Goal: Task Accomplishment & Management: Complete application form

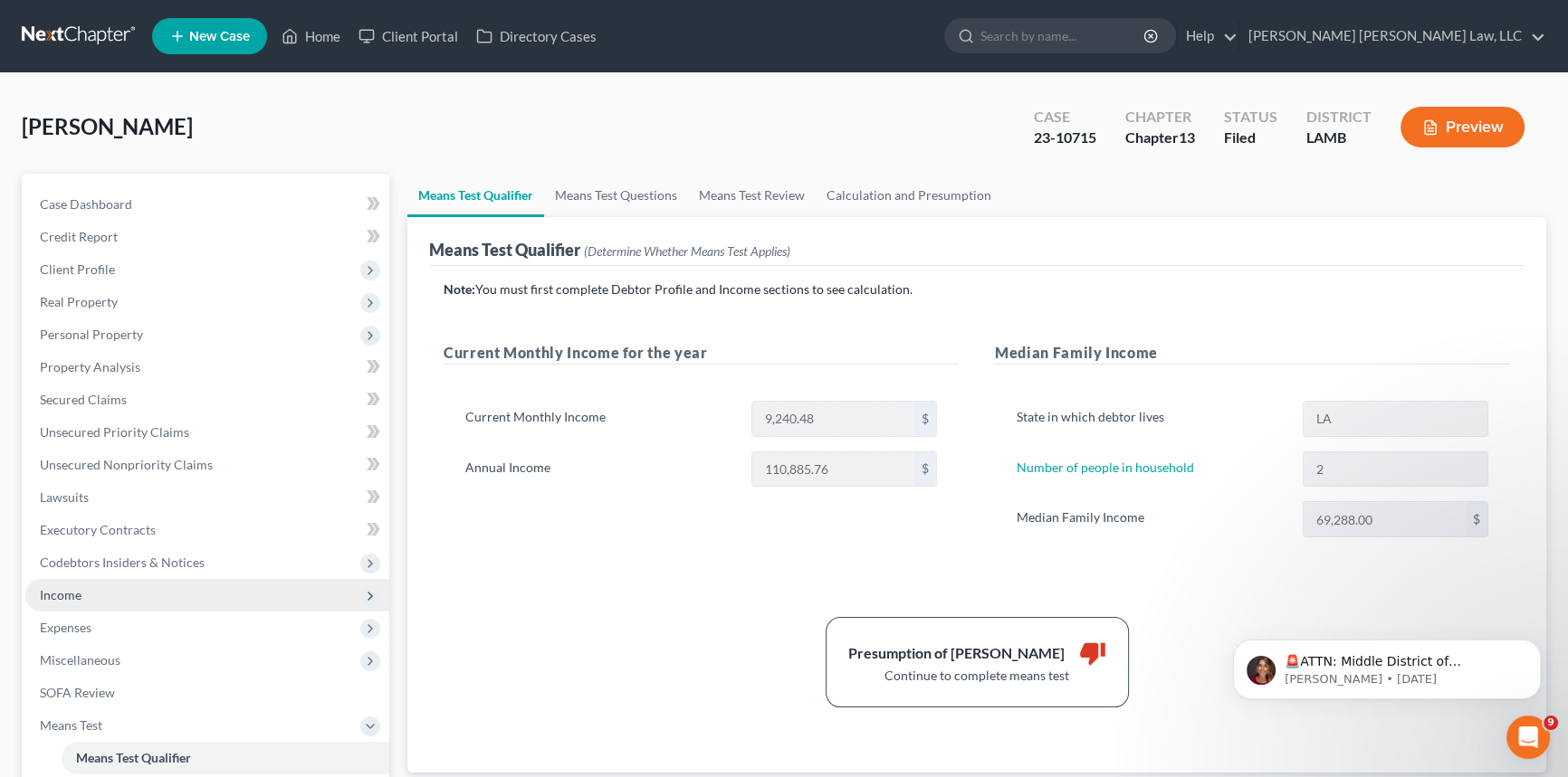
click at [103, 585] on span "Income" at bounding box center [207, 594] width 363 height 33
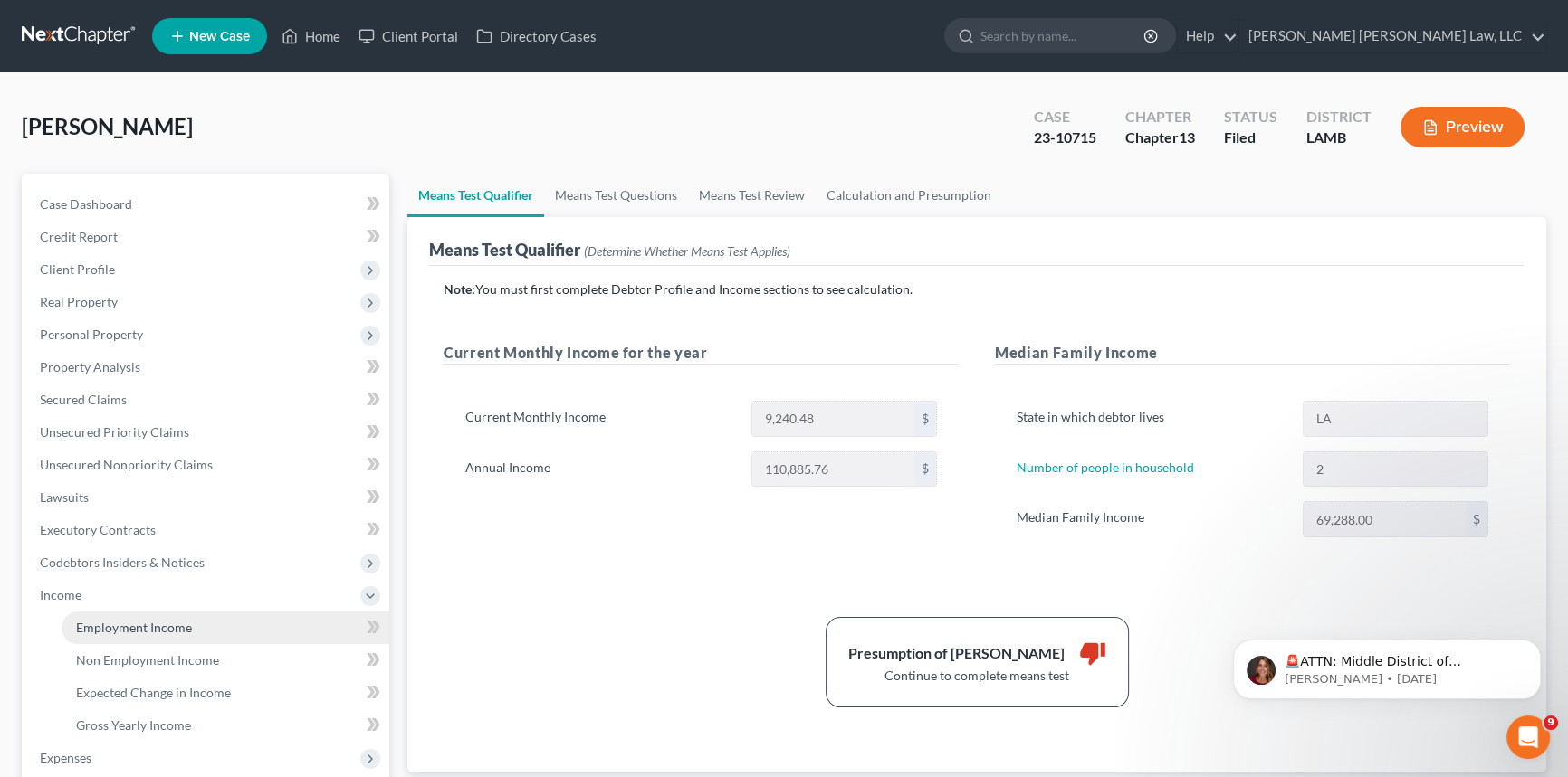
click at [109, 625] on span "Employment Income" at bounding box center [134, 627] width 116 height 15
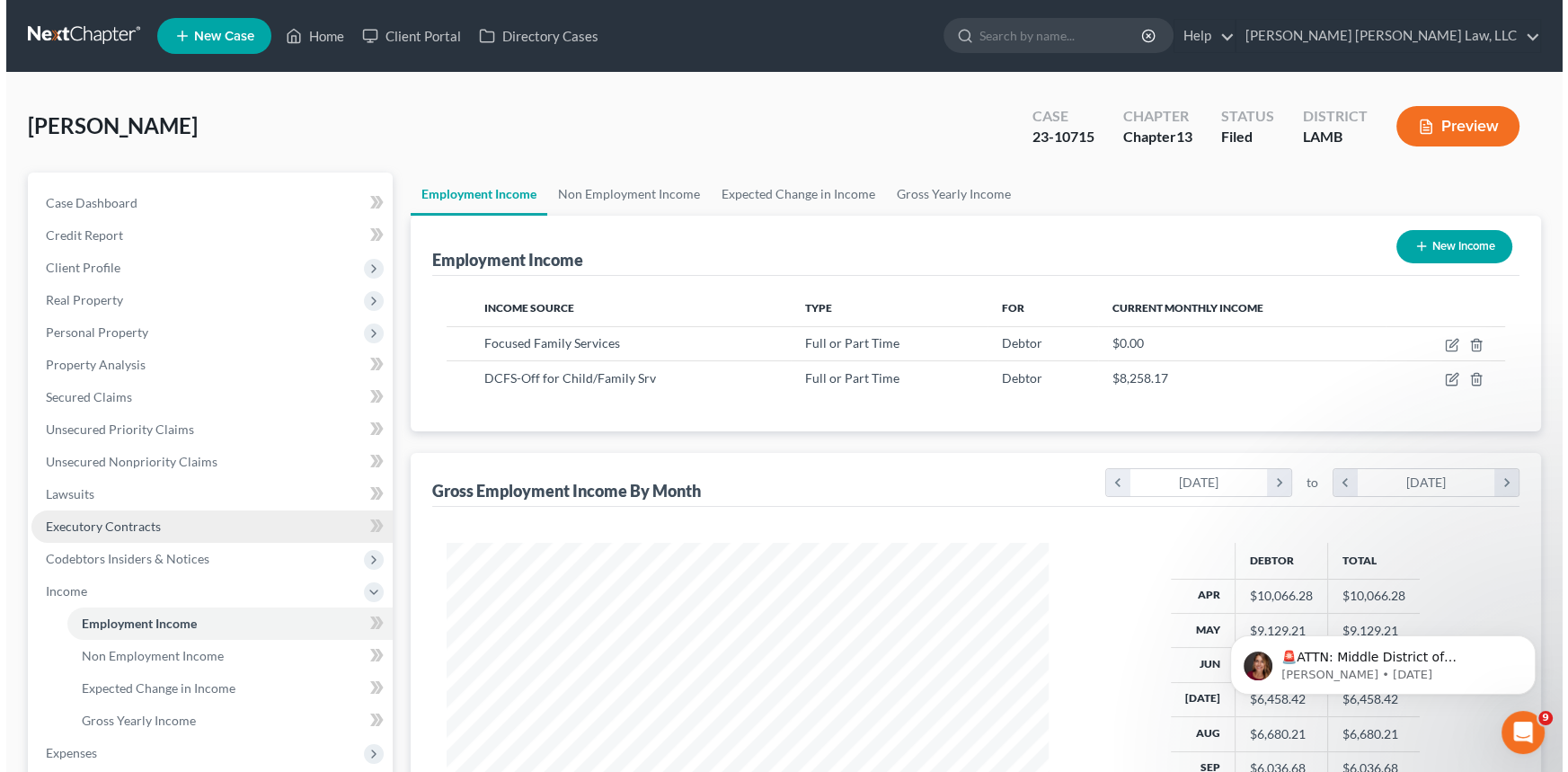
scroll to position [322, 638]
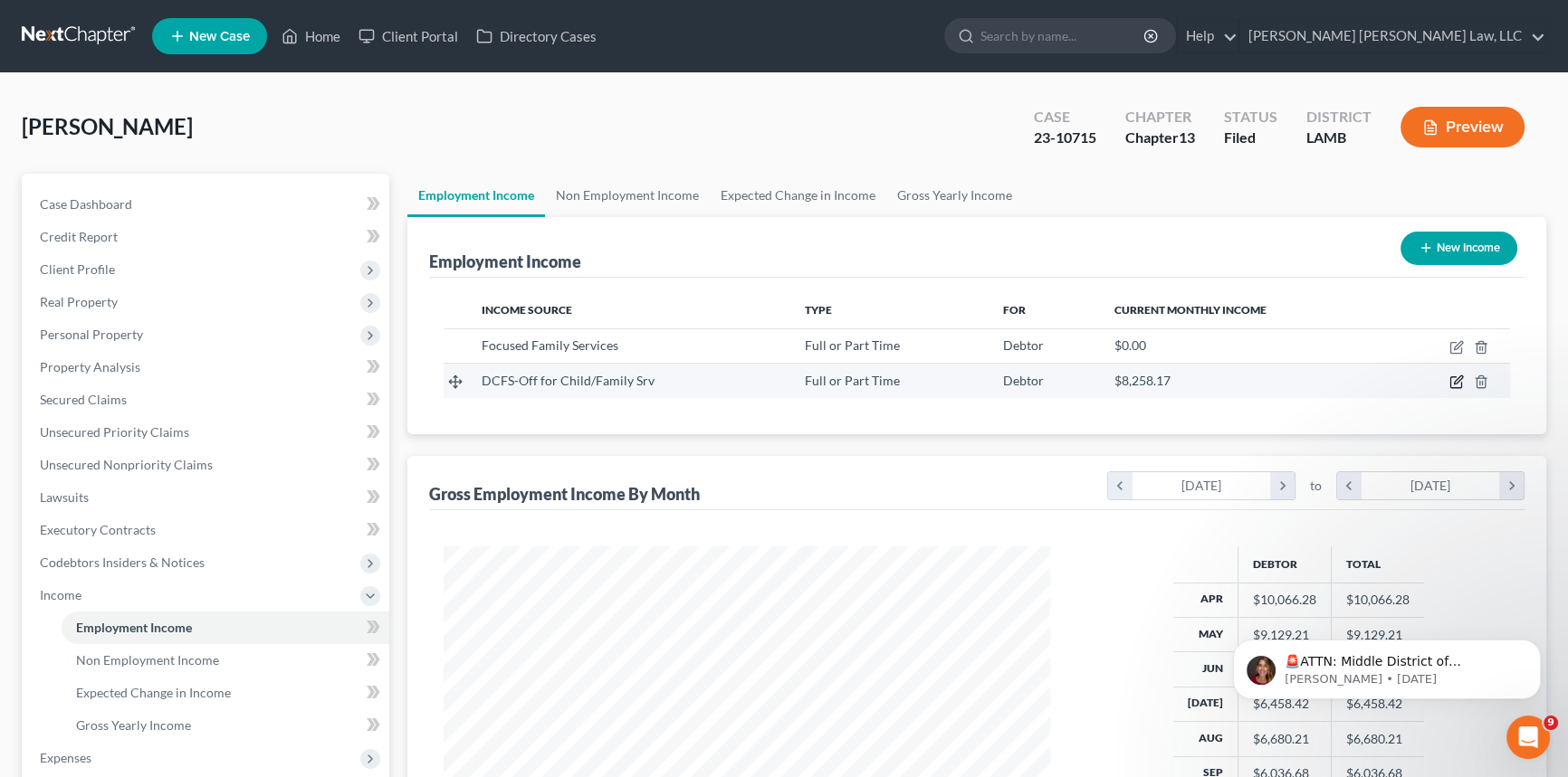
click at [1457, 383] on icon "button" at bounding box center [1457, 380] width 8 height 8
select select "0"
select select "19"
select select "2"
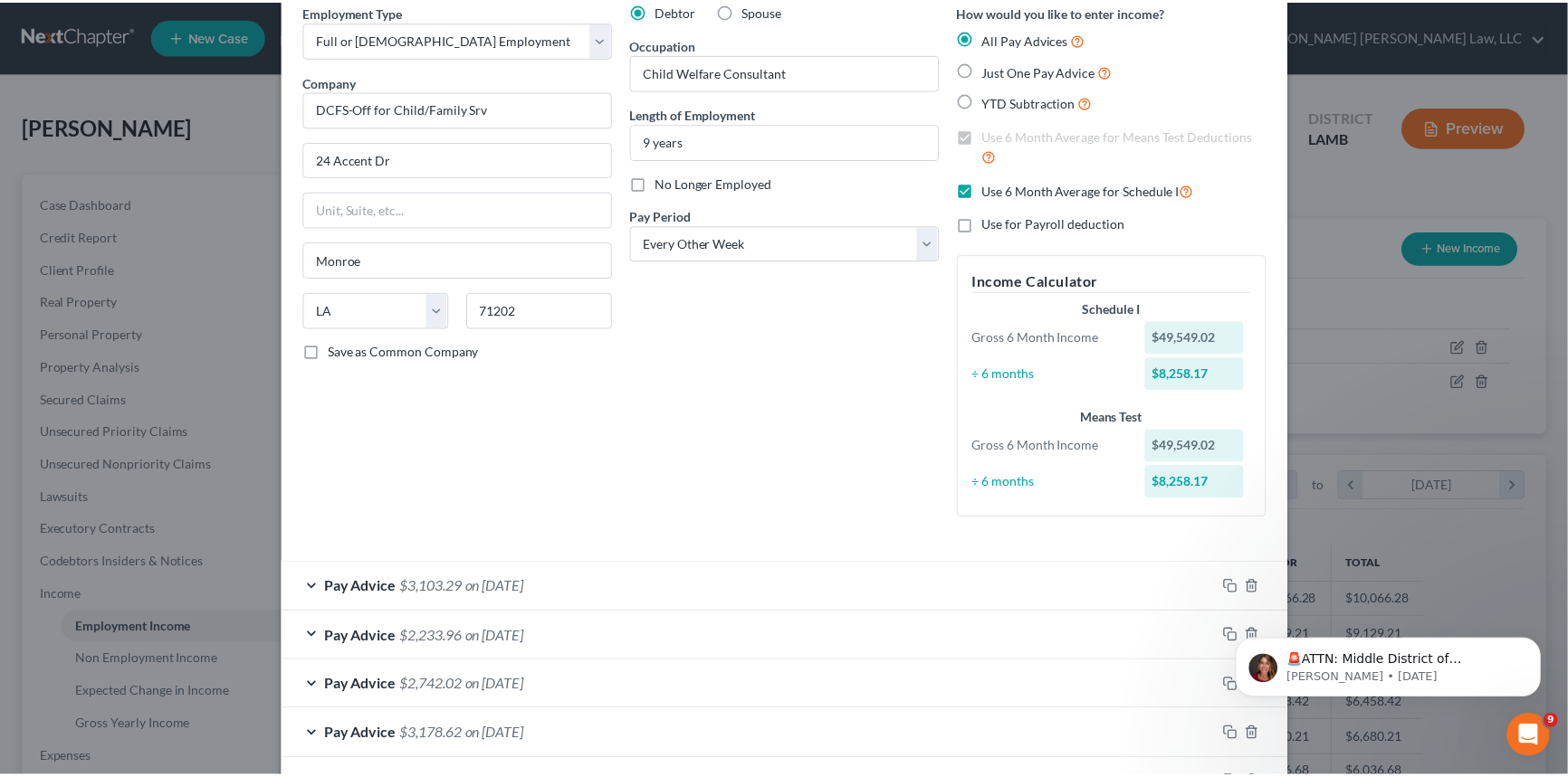
scroll to position [0, 0]
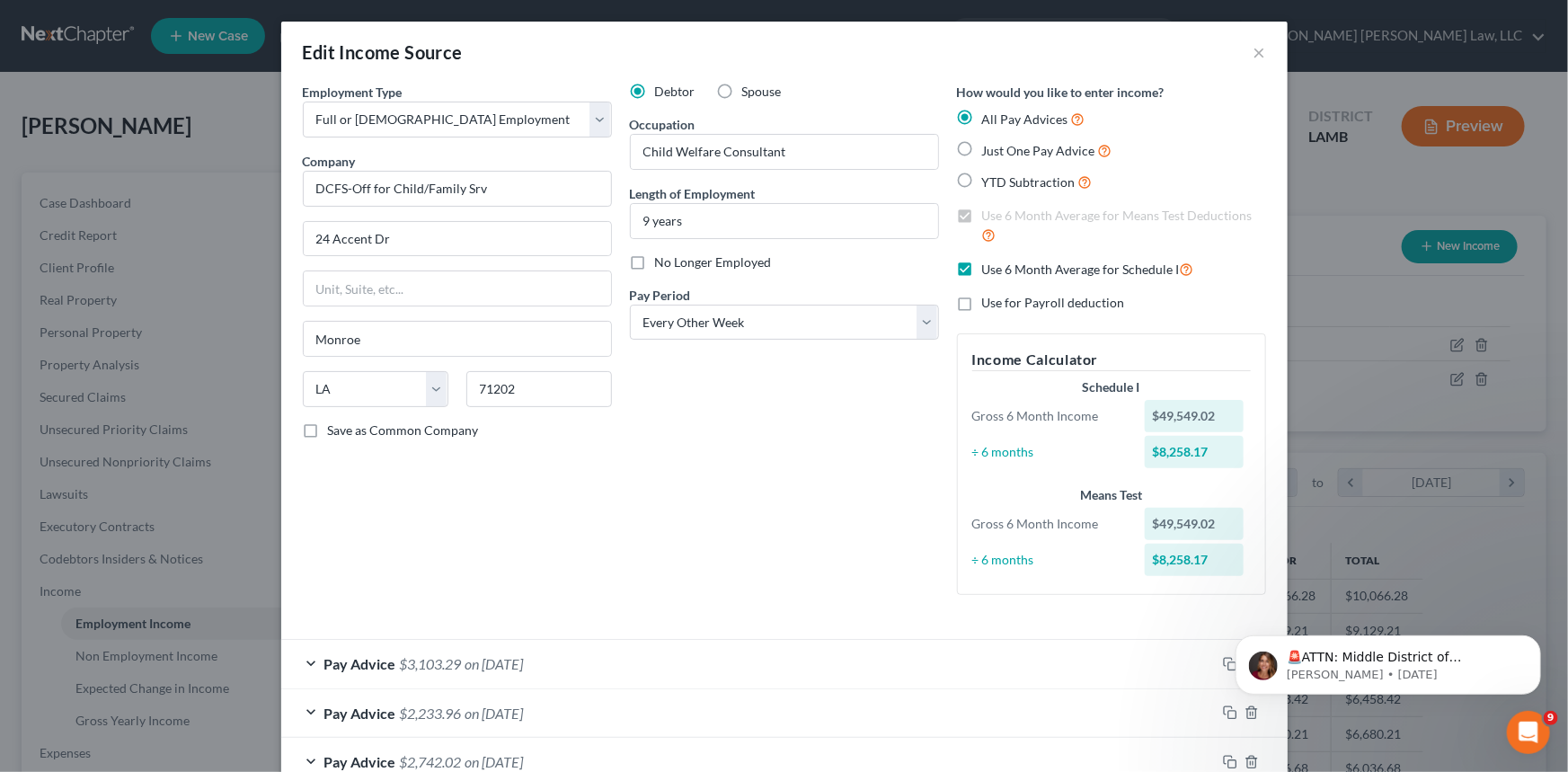
click at [186, 135] on div "Edit Income Source × Employment Type * Select Full or [DEMOGRAPHIC_DATA] Employ…" at bounding box center [784, 386] width 1568 height 772
click at [1255, 48] on button "×" at bounding box center [1260, 51] width 13 height 21
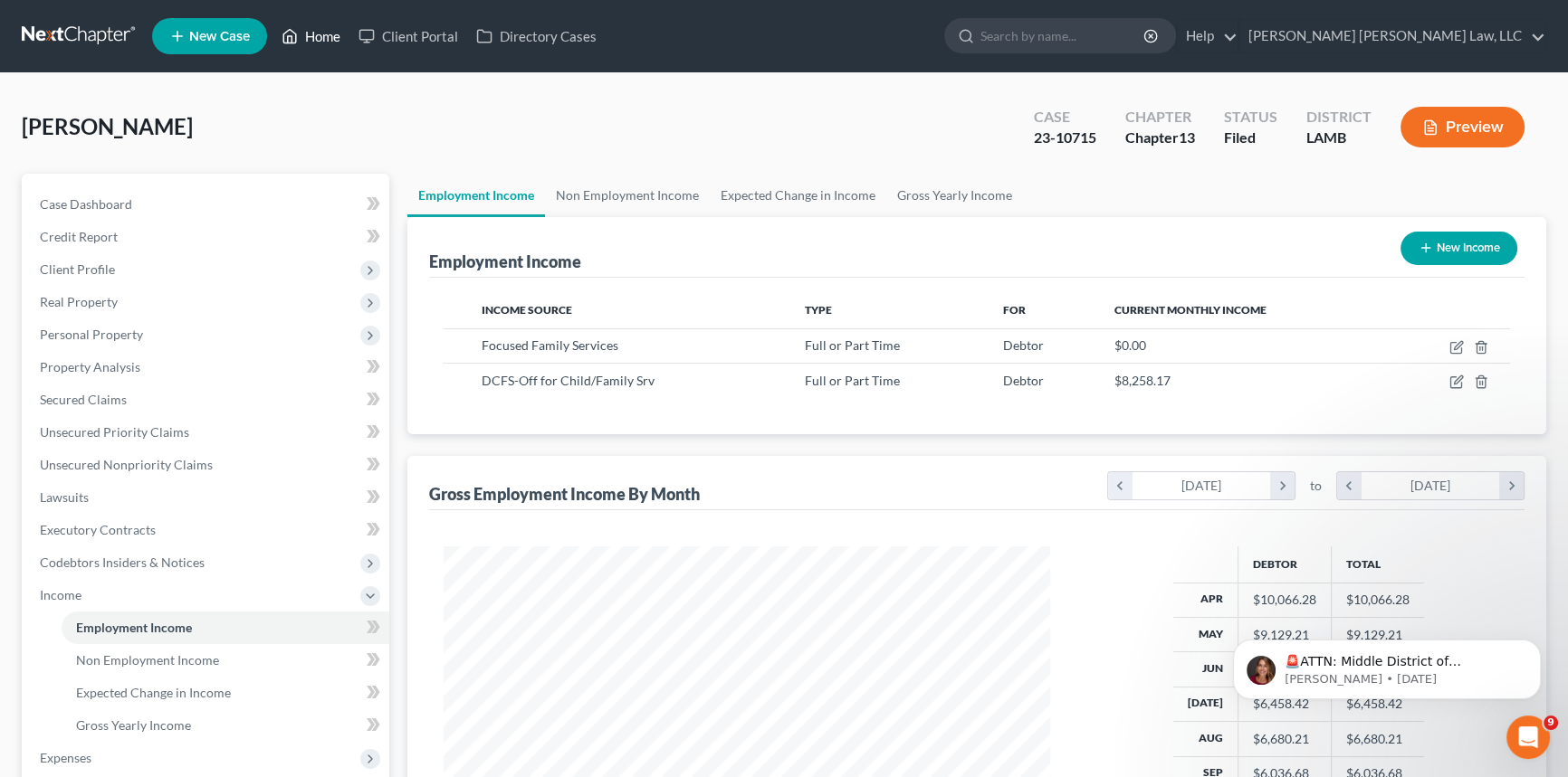
click at [316, 32] on link "Home" at bounding box center [311, 36] width 77 height 33
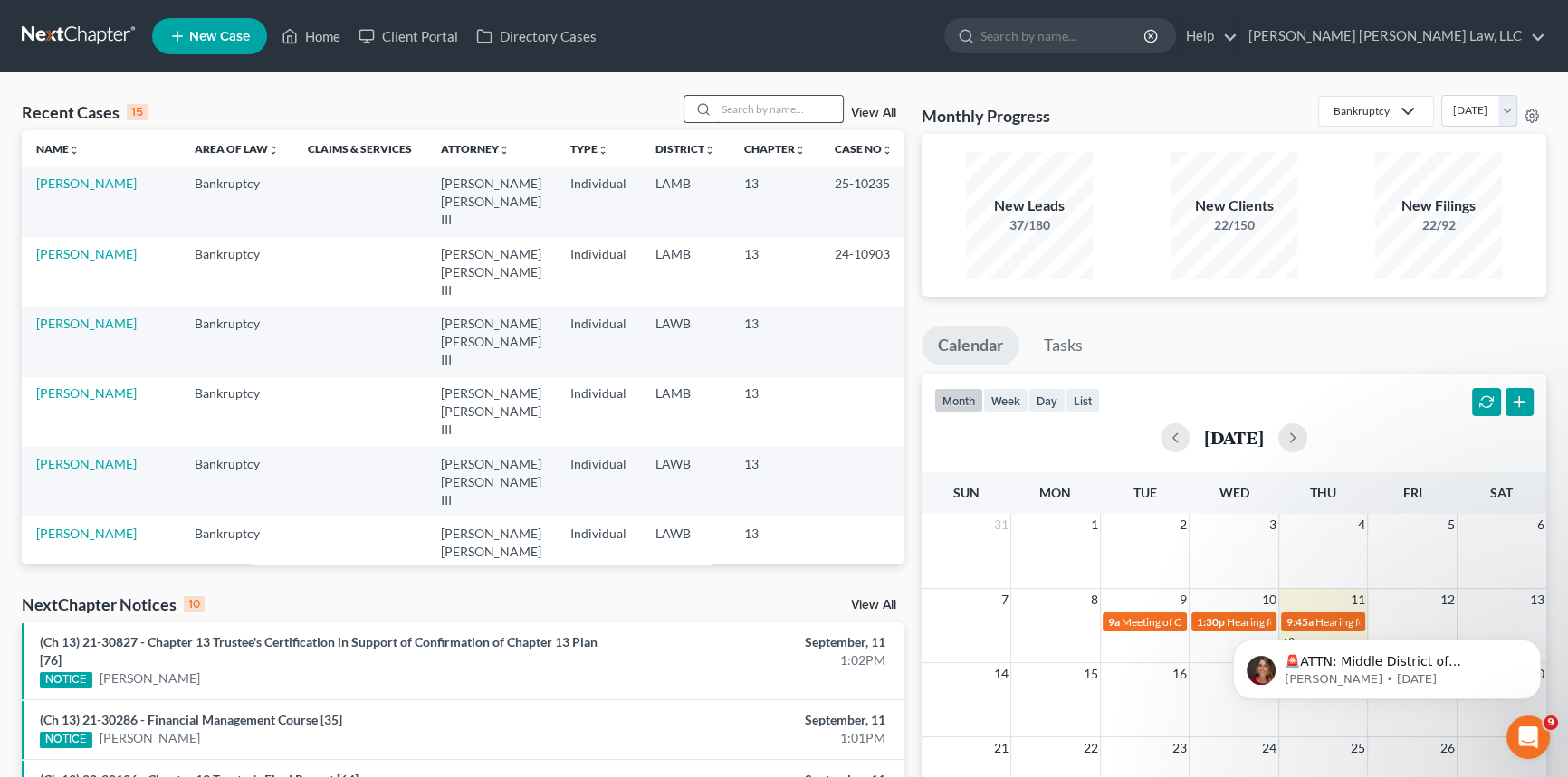
click at [723, 106] on input "search" at bounding box center [778, 109] width 126 height 26
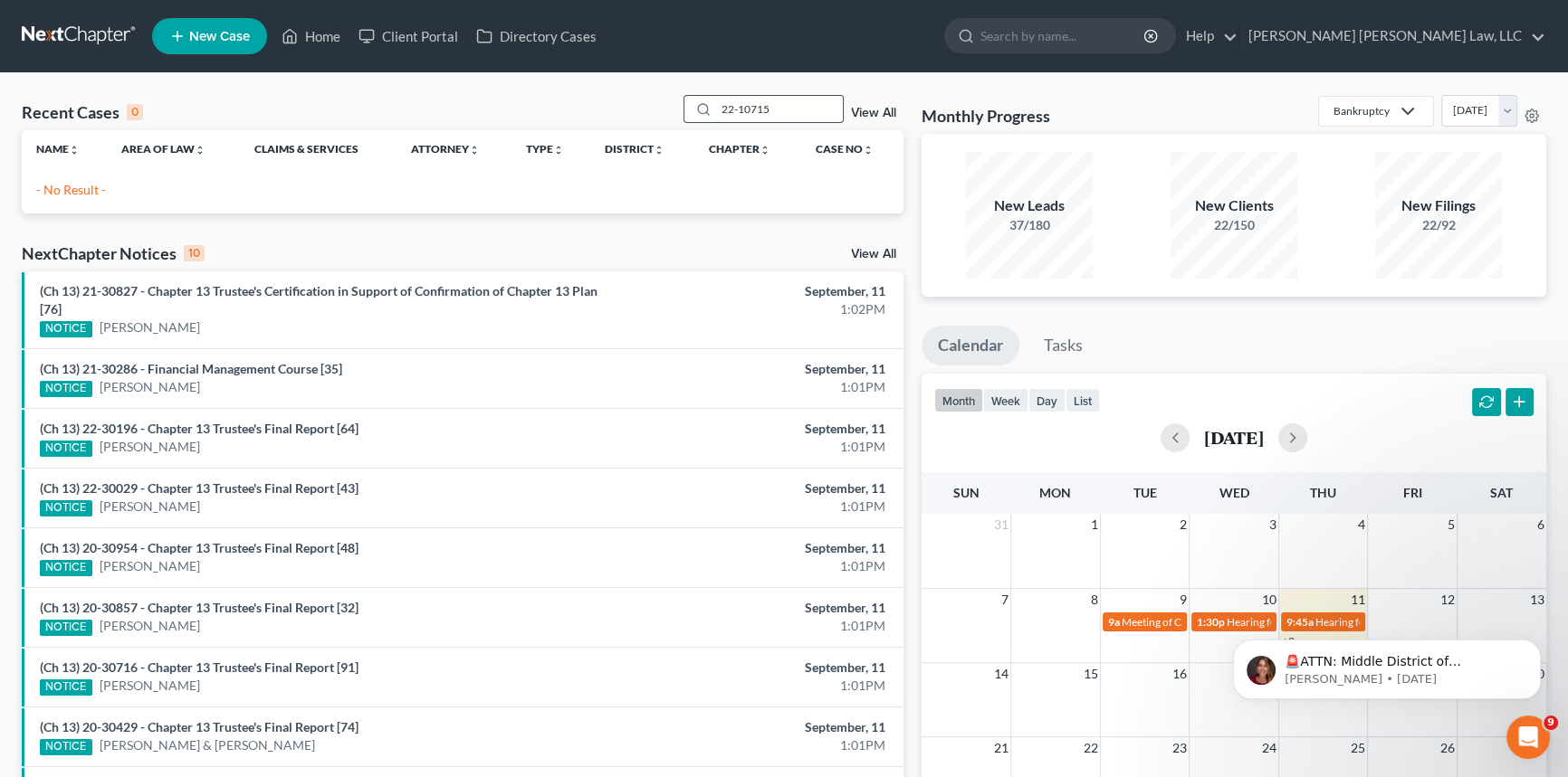
click at [791, 113] on input "22-10715" at bounding box center [778, 109] width 126 height 26
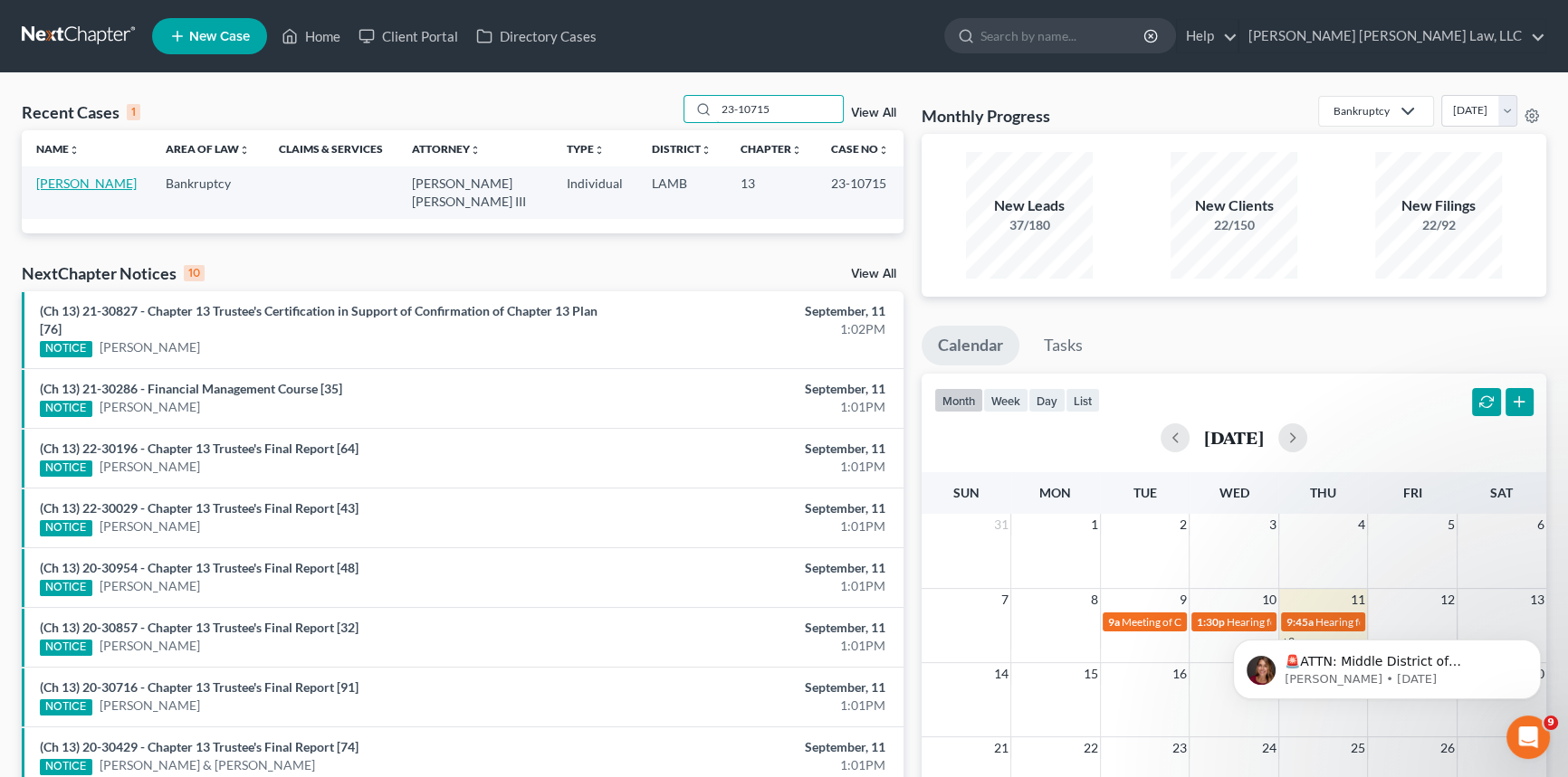
type input "23-10715"
click at [98, 181] on link "[PERSON_NAME]" at bounding box center [86, 183] width 100 height 15
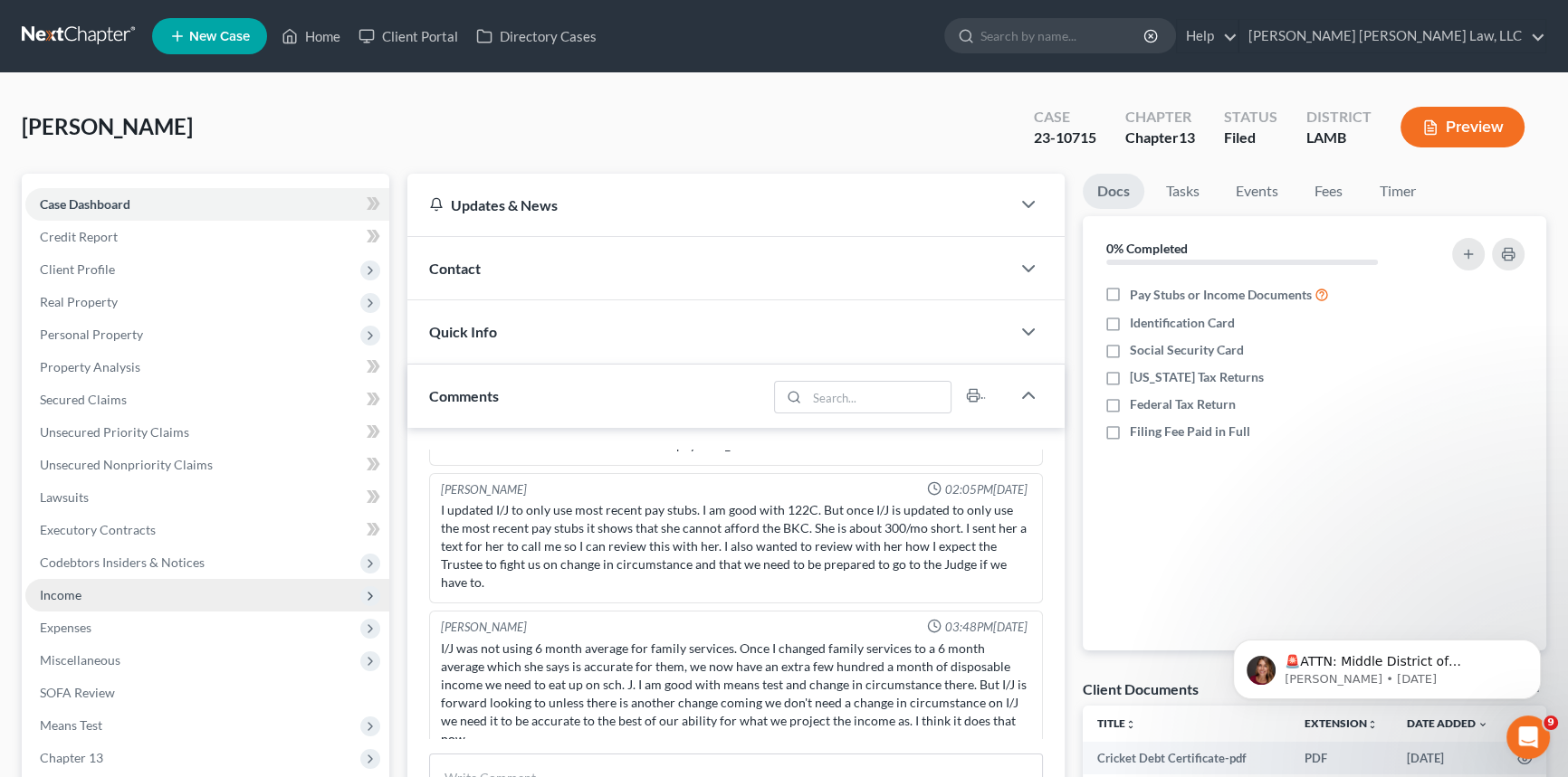
click at [81, 587] on span "Income" at bounding box center [207, 594] width 363 height 33
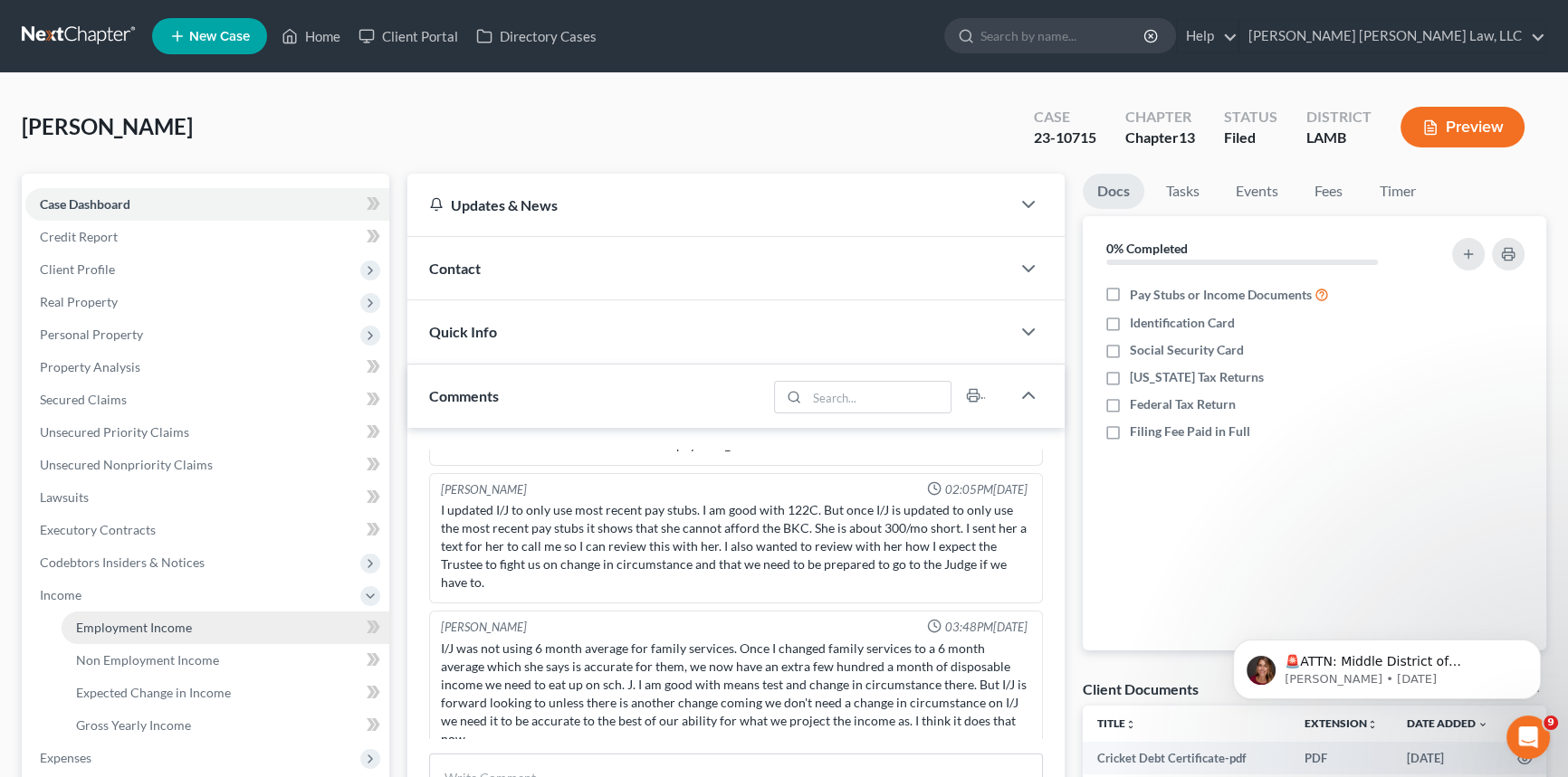
click at [147, 624] on span "Employment Income" at bounding box center [134, 627] width 116 height 15
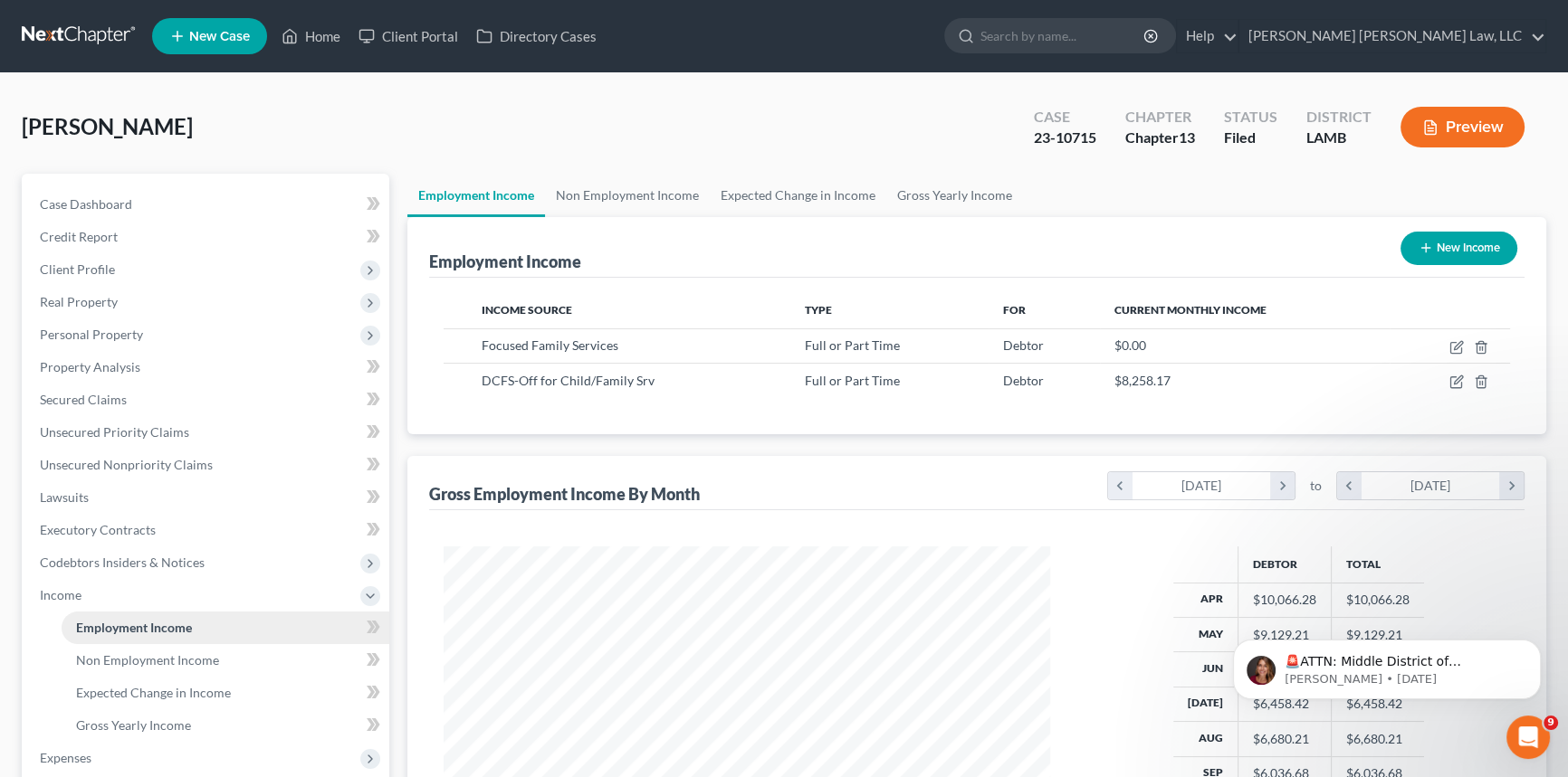
scroll to position [324, 643]
click at [178, 658] on span "Non Employment Income" at bounding box center [147, 660] width 143 height 15
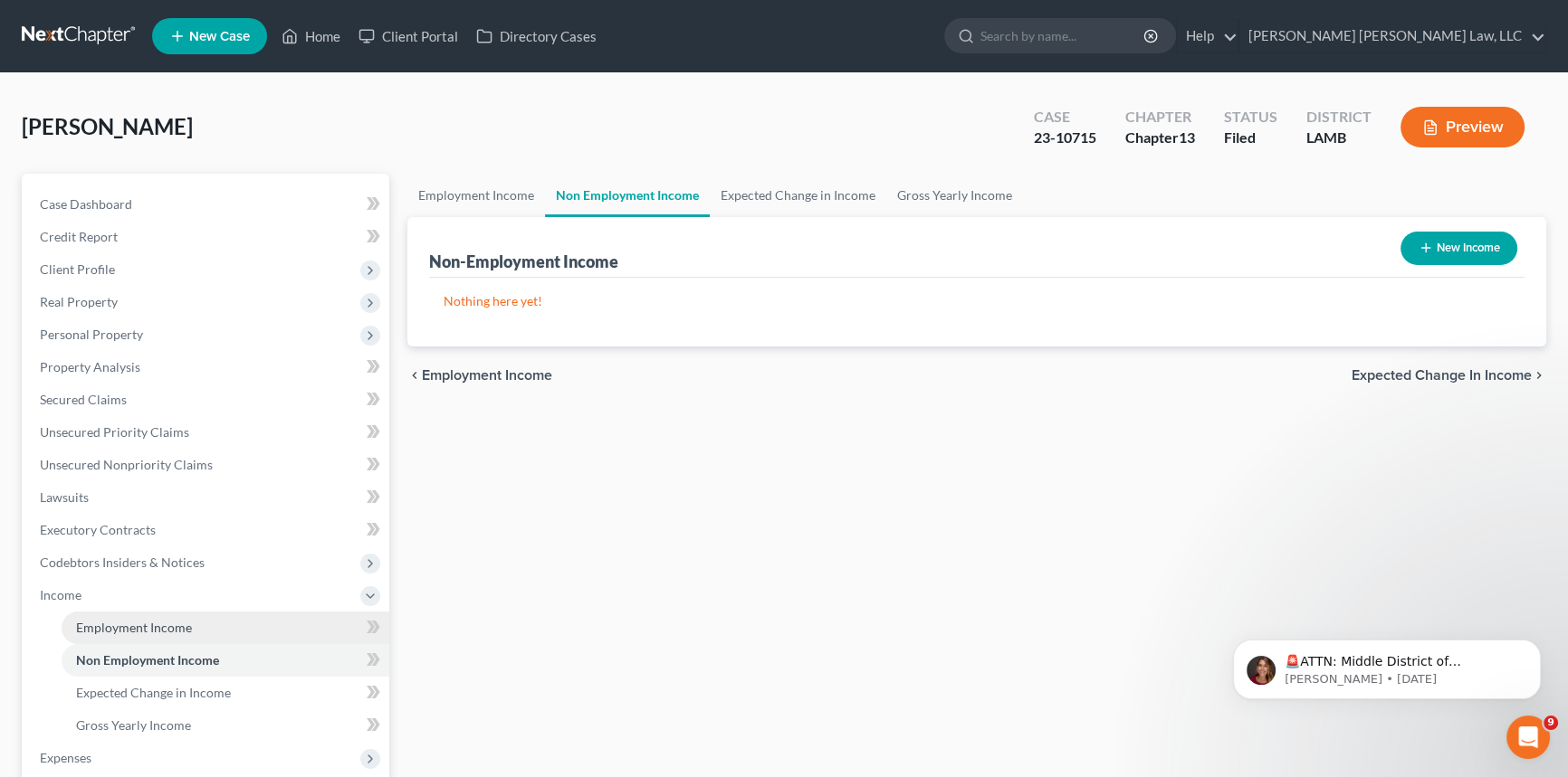
click at [174, 628] on span "Employment Income" at bounding box center [134, 627] width 116 height 15
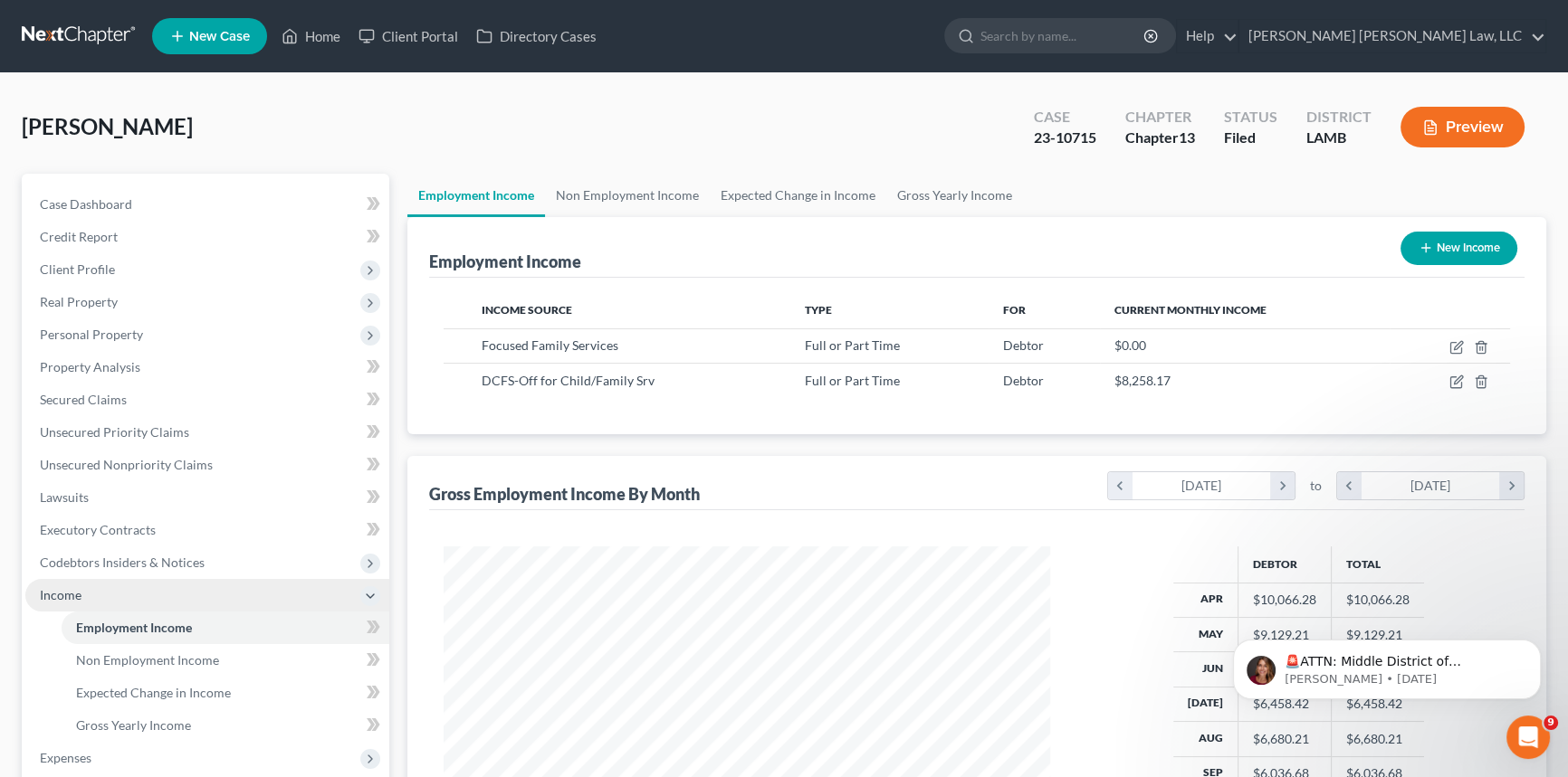
scroll to position [324, 643]
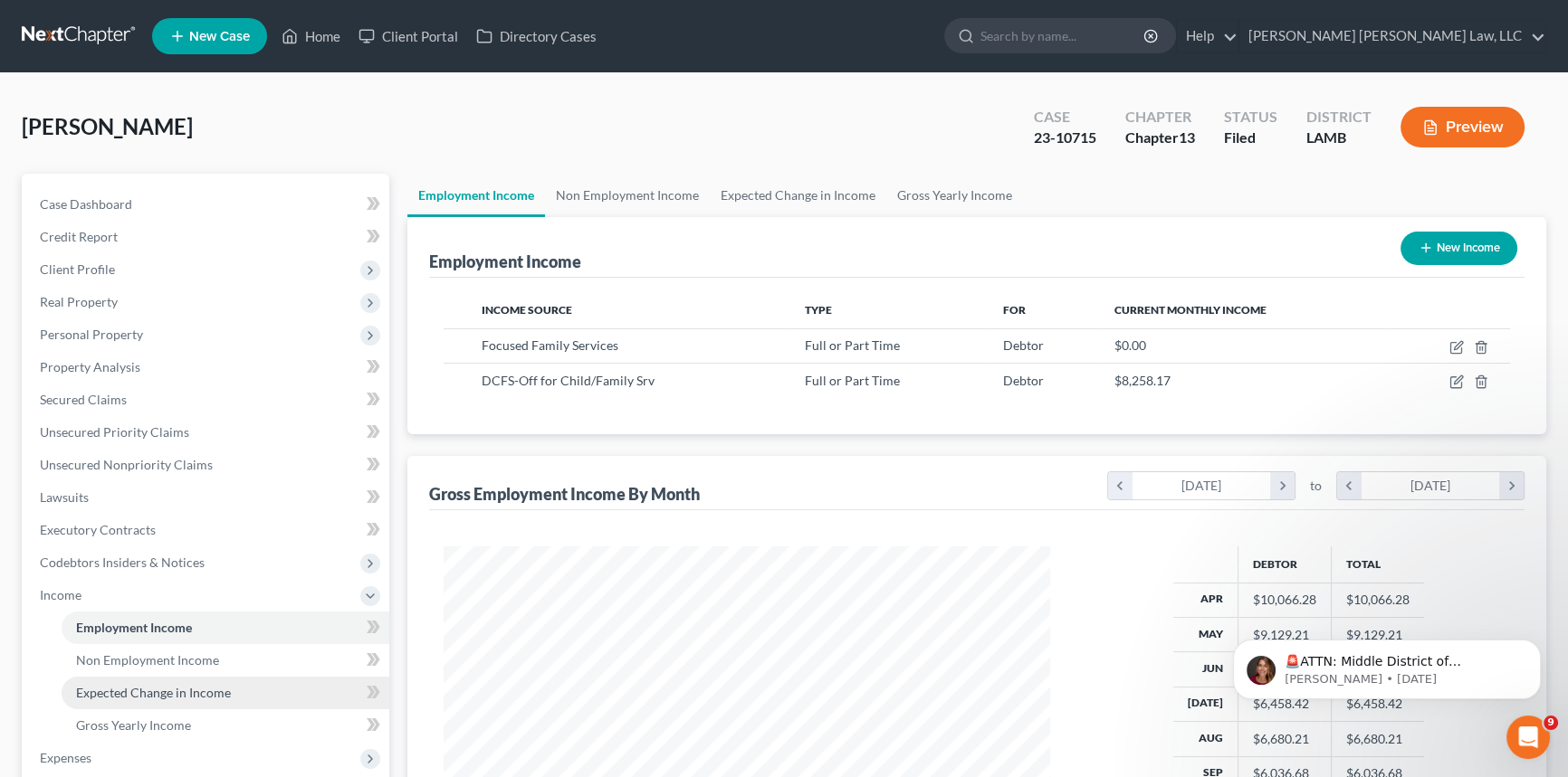
click at [227, 699] on link "Expected Change in Income" at bounding box center [226, 693] width 328 height 33
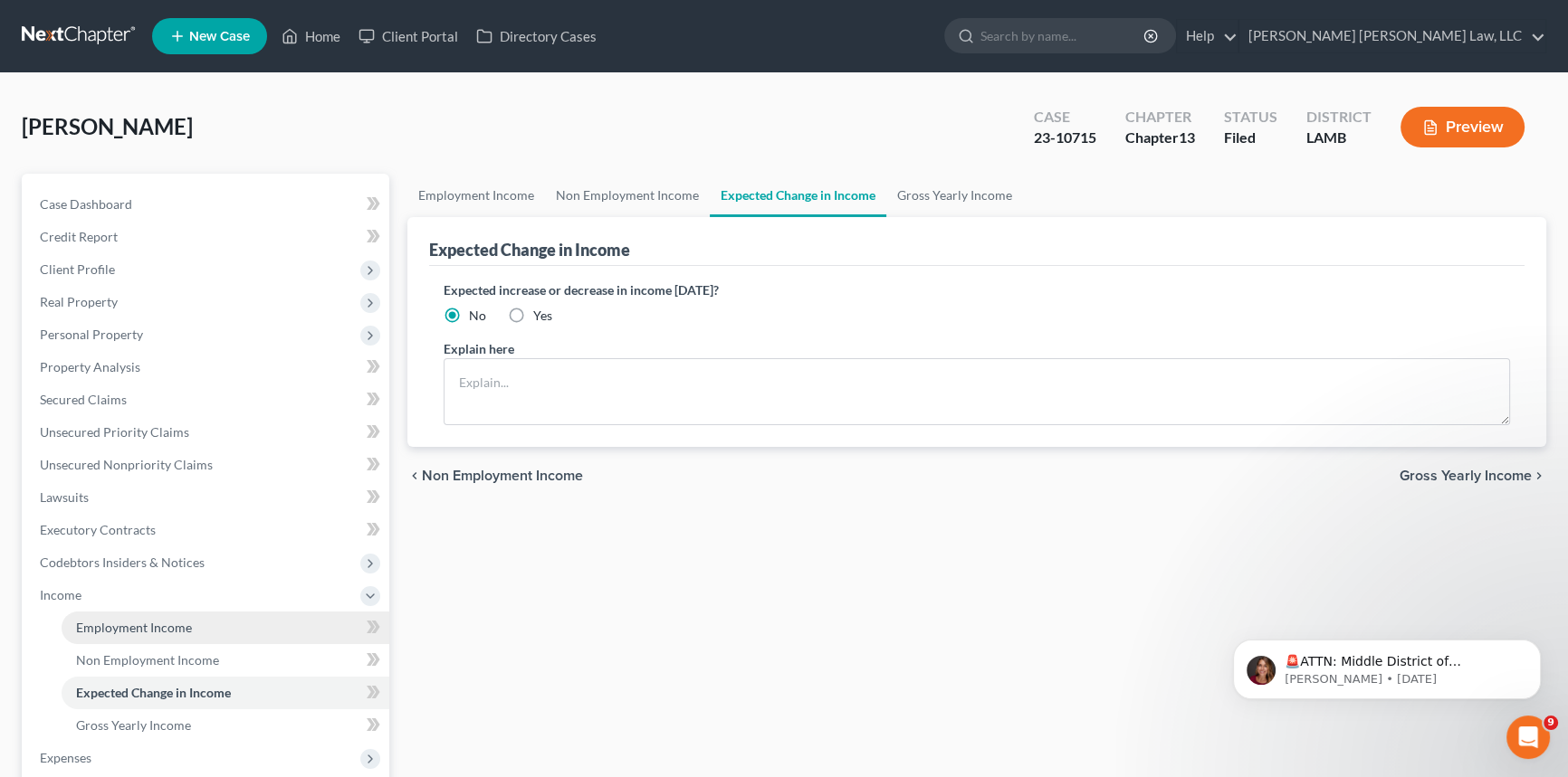
click at [185, 625] on span "Employment Income" at bounding box center [134, 627] width 116 height 15
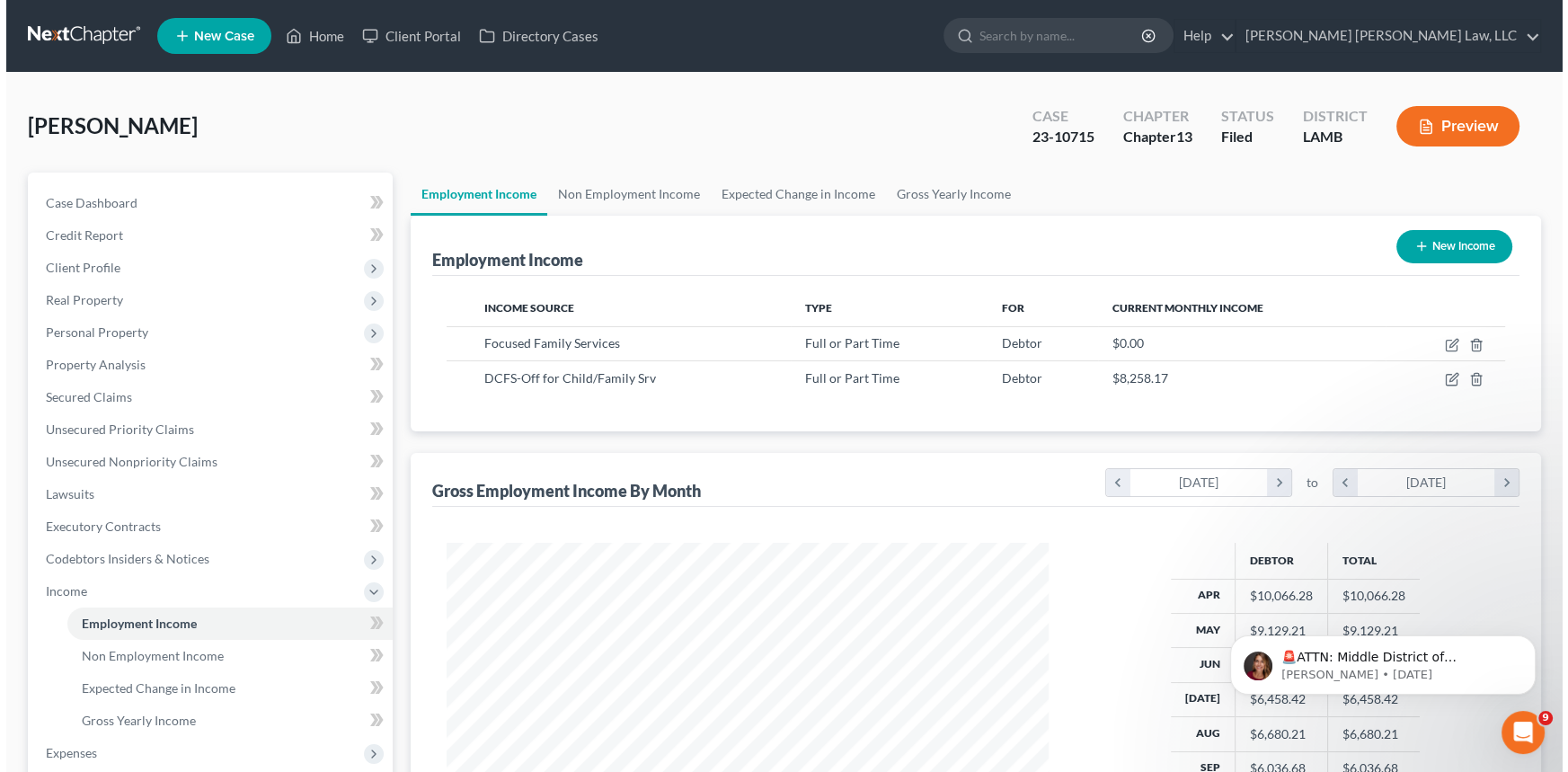
scroll to position [322, 638]
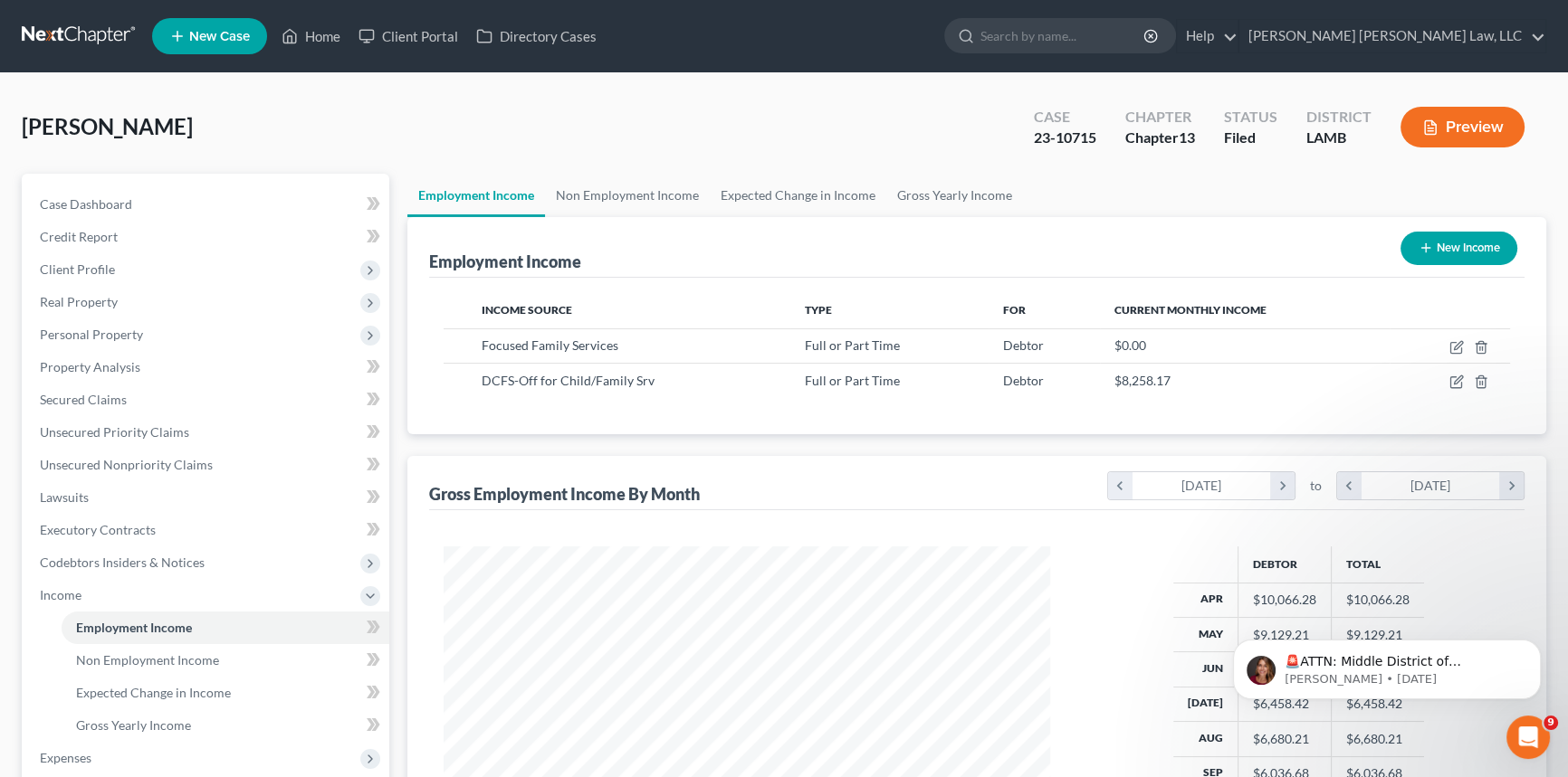
click at [1441, 246] on button "New Income" at bounding box center [1458, 248] width 117 height 34
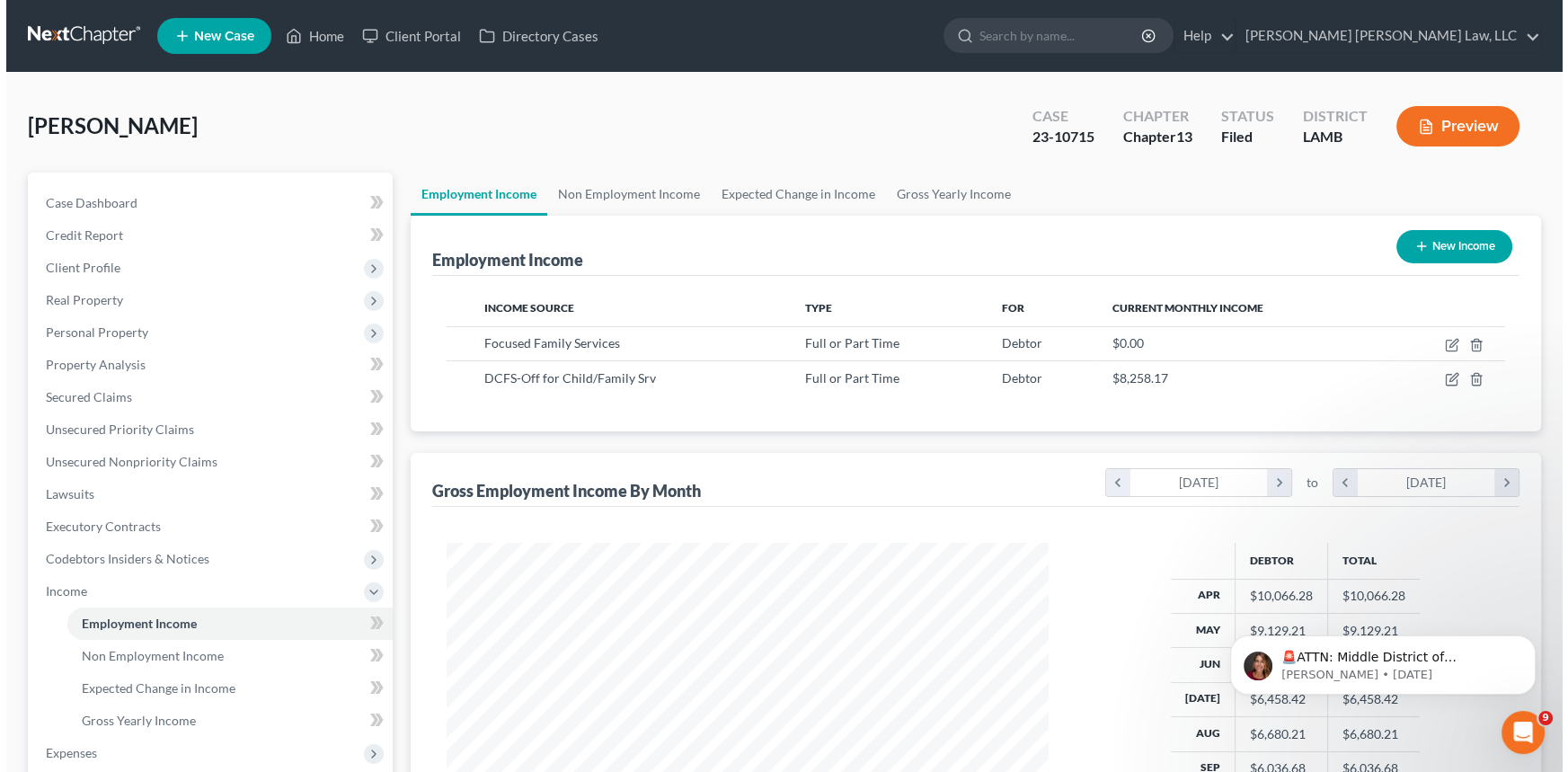
scroll to position [322, 644]
select select "0"
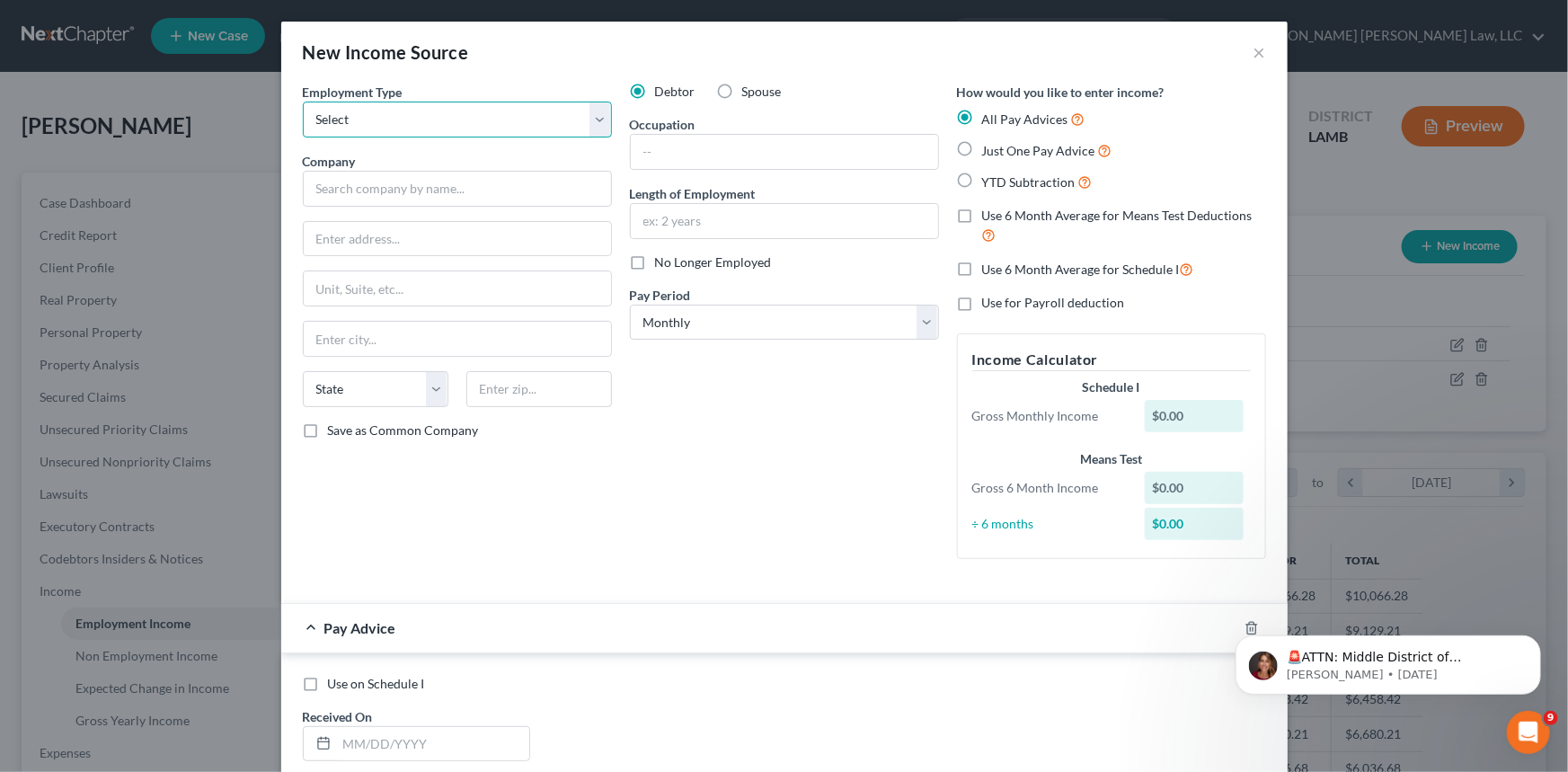
click at [365, 115] on select "Select Full or [DEMOGRAPHIC_DATA] Employment Self Employment" at bounding box center [458, 119] width 309 height 36
select select "0"
click at [303, 101] on select "Select Full or [DEMOGRAPHIC_DATA] Employment Self Employment" at bounding box center [458, 119] width 309 height 36
click at [369, 182] on input "text" at bounding box center [458, 189] width 309 height 36
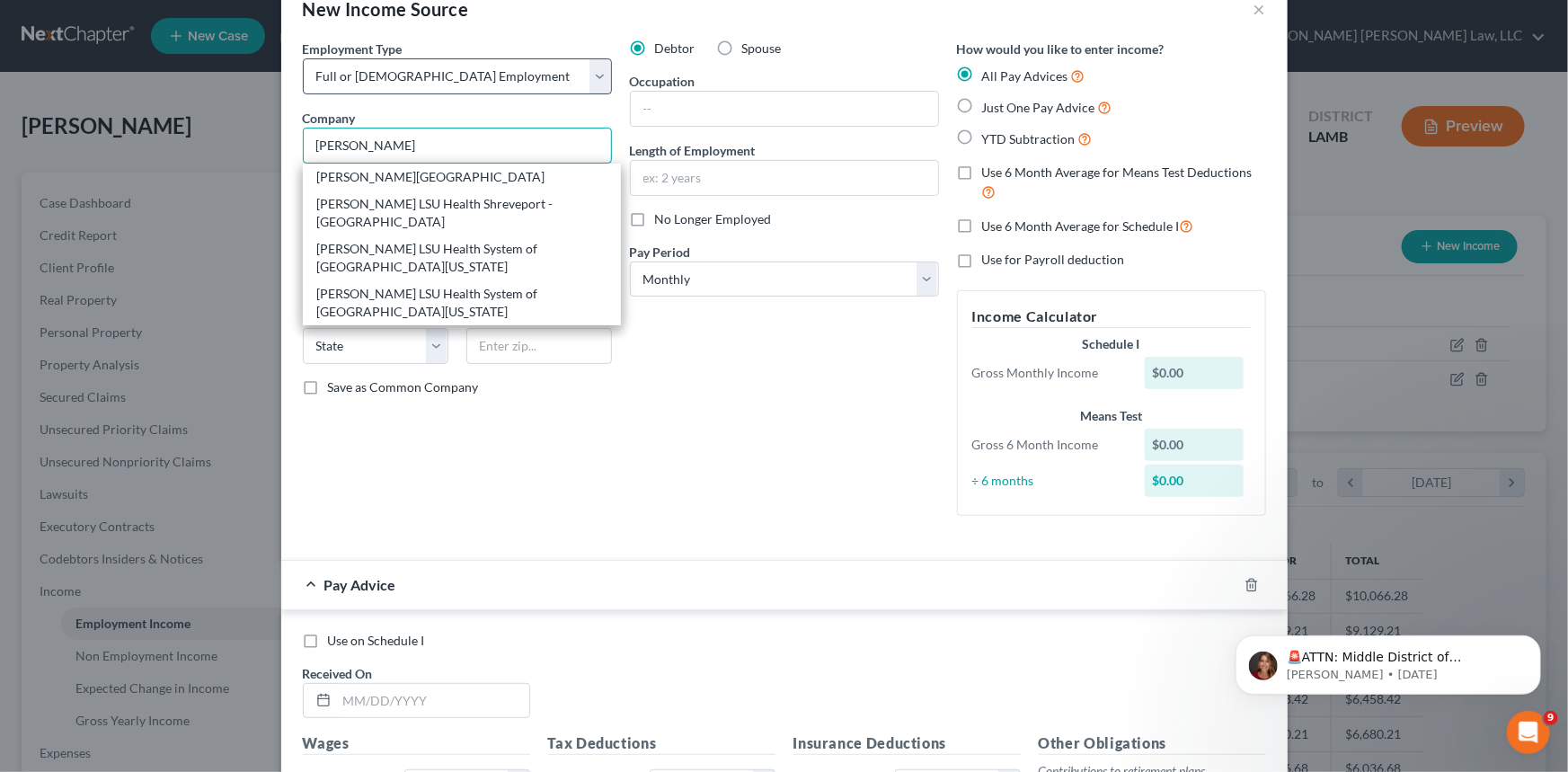
scroll to position [0, 0]
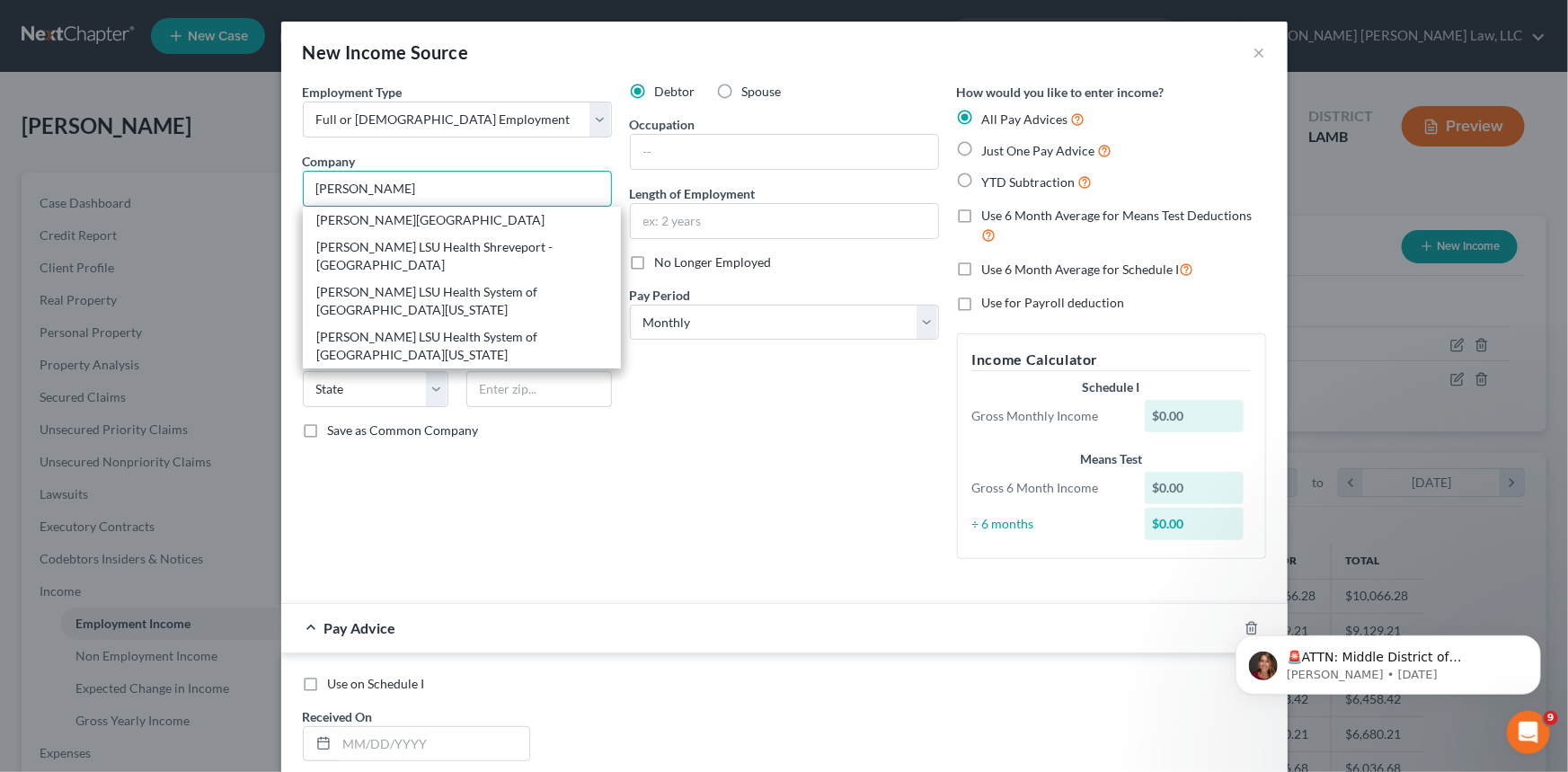
click at [365, 184] on input "[PERSON_NAME]" at bounding box center [458, 189] width 309 height 36
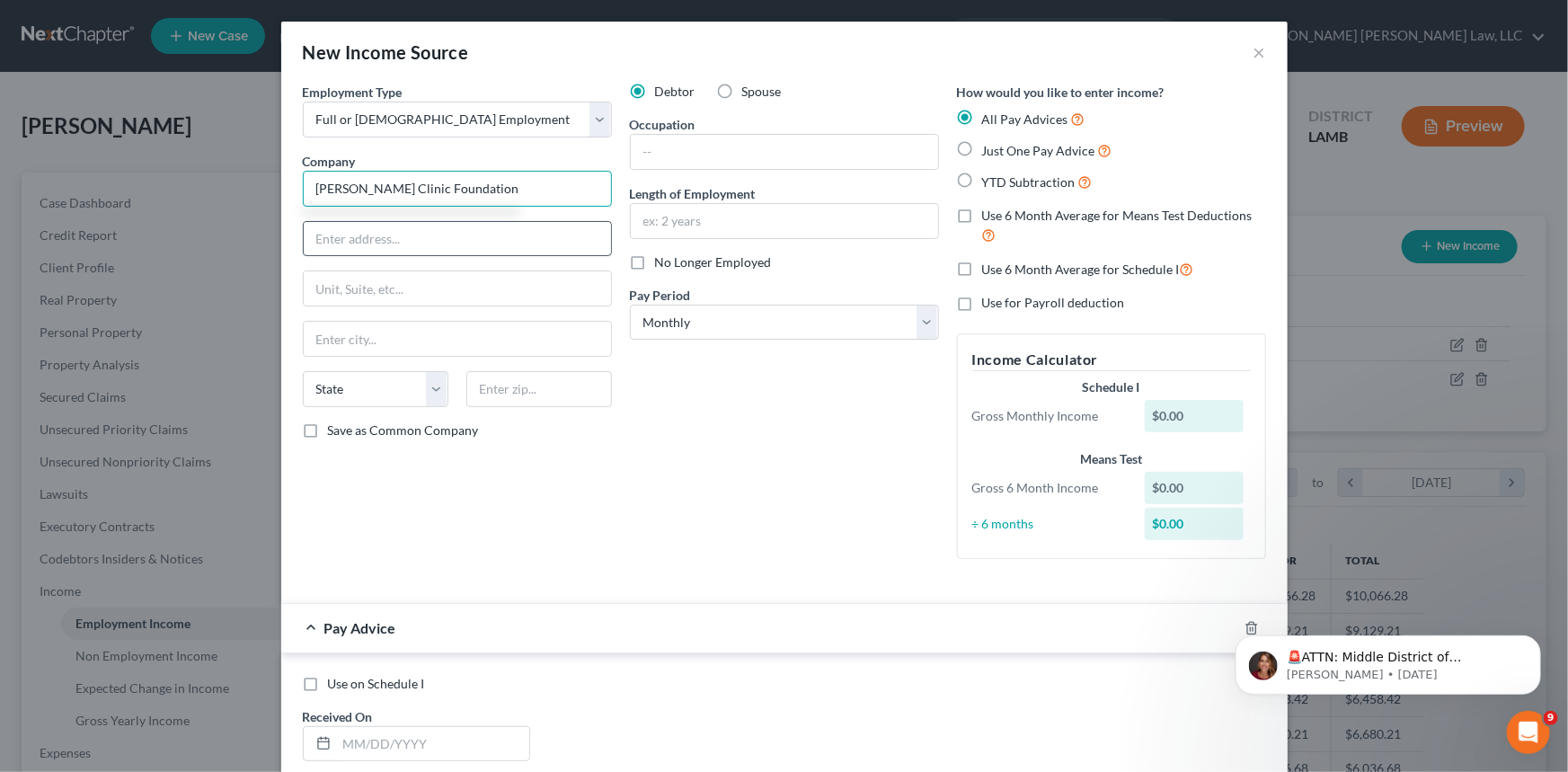
type input "[PERSON_NAME] Clinic Foundation"
click at [403, 229] on input "text" at bounding box center [458, 239] width 307 height 34
type input "[STREET_ADDRESS]"
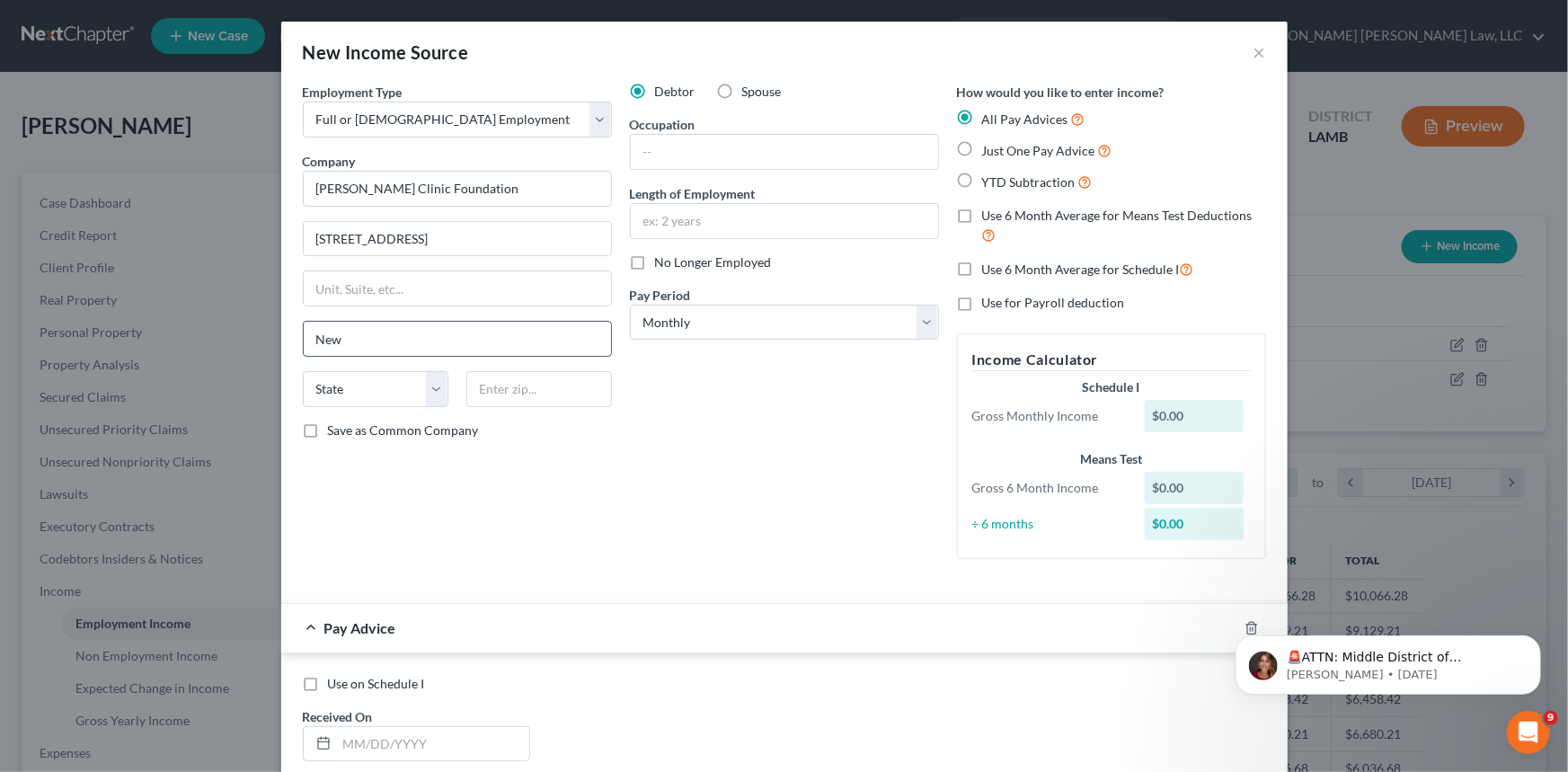
click at [357, 330] on input "New" at bounding box center [458, 339] width 307 height 34
type input "[GEOGRAPHIC_DATA]"
click at [358, 389] on select "State [US_STATE] AK AR AZ CA CO CT DE DC [GEOGRAPHIC_DATA] [GEOGRAPHIC_DATA] GU…" at bounding box center [376, 389] width 146 height 36
select select "19"
click at [303, 371] on select "State [US_STATE] AK AR AZ CA CO CT DE DC [GEOGRAPHIC_DATA] [GEOGRAPHIC_DATA] GU…" at bounding box center [376, 389] width 146 height 36
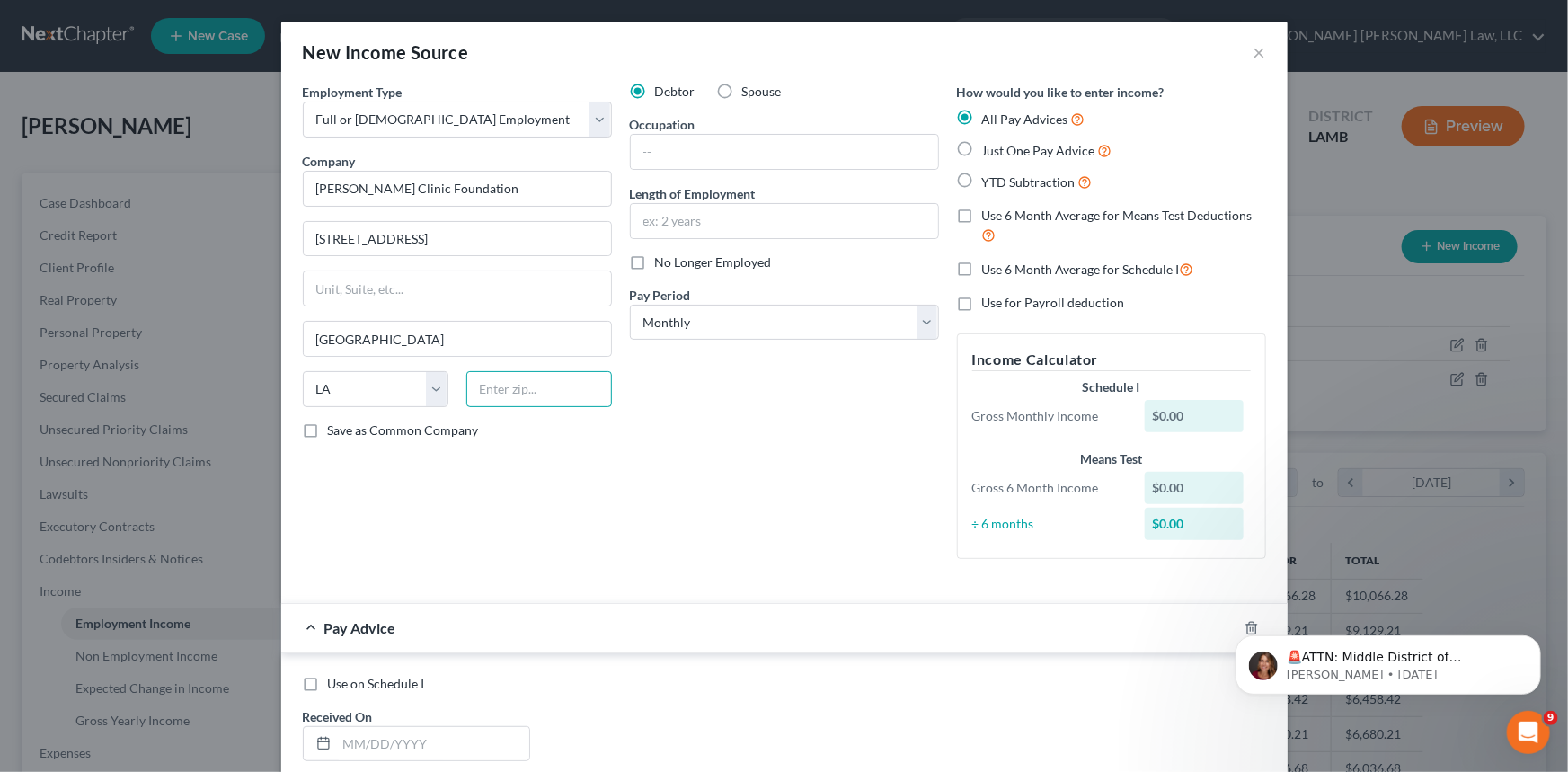
click at [509, 387] on input "text" at bounding box center [538, 389] width 146 height 36
type input "70121"
click at [693, 316] on select "Select Monthly Twice Monthly Every Other Week Weekly" at bounding box center [784, 323] width 309 height 36
select select "2"
click at [630, 305] on select "Select Monthly Twice Monthly Every Other Week Weekly" at bounding box center [784, 323] width 309 height 36
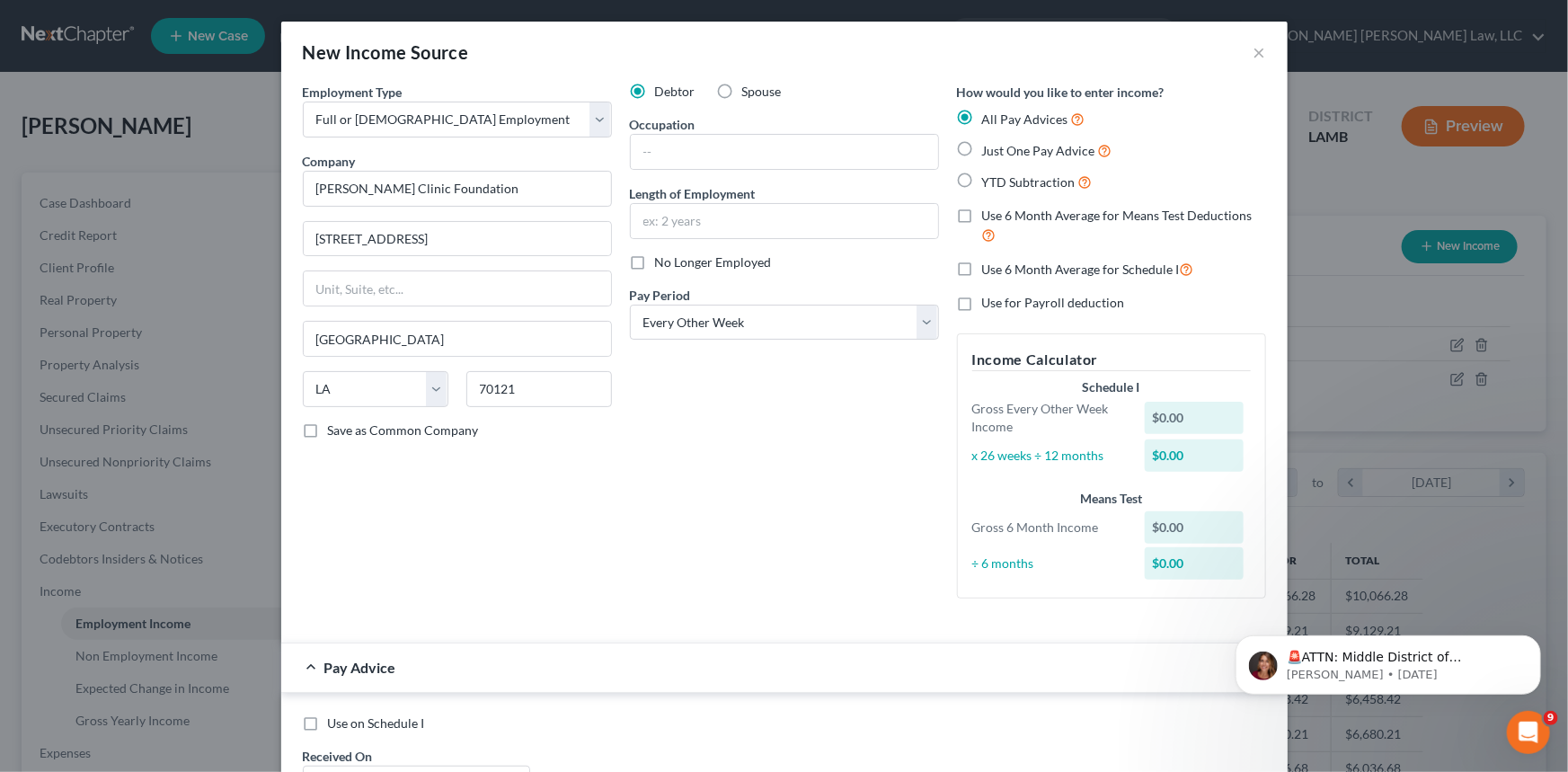
click at [982, 145] on label "Just One Pay Advice" at bounding box center [1047, 151] width 130 height 20
click at [990, 145] on input "Just One Pay Advice" at bounding box center [995, 146] width 12 height 12
radio input "true"
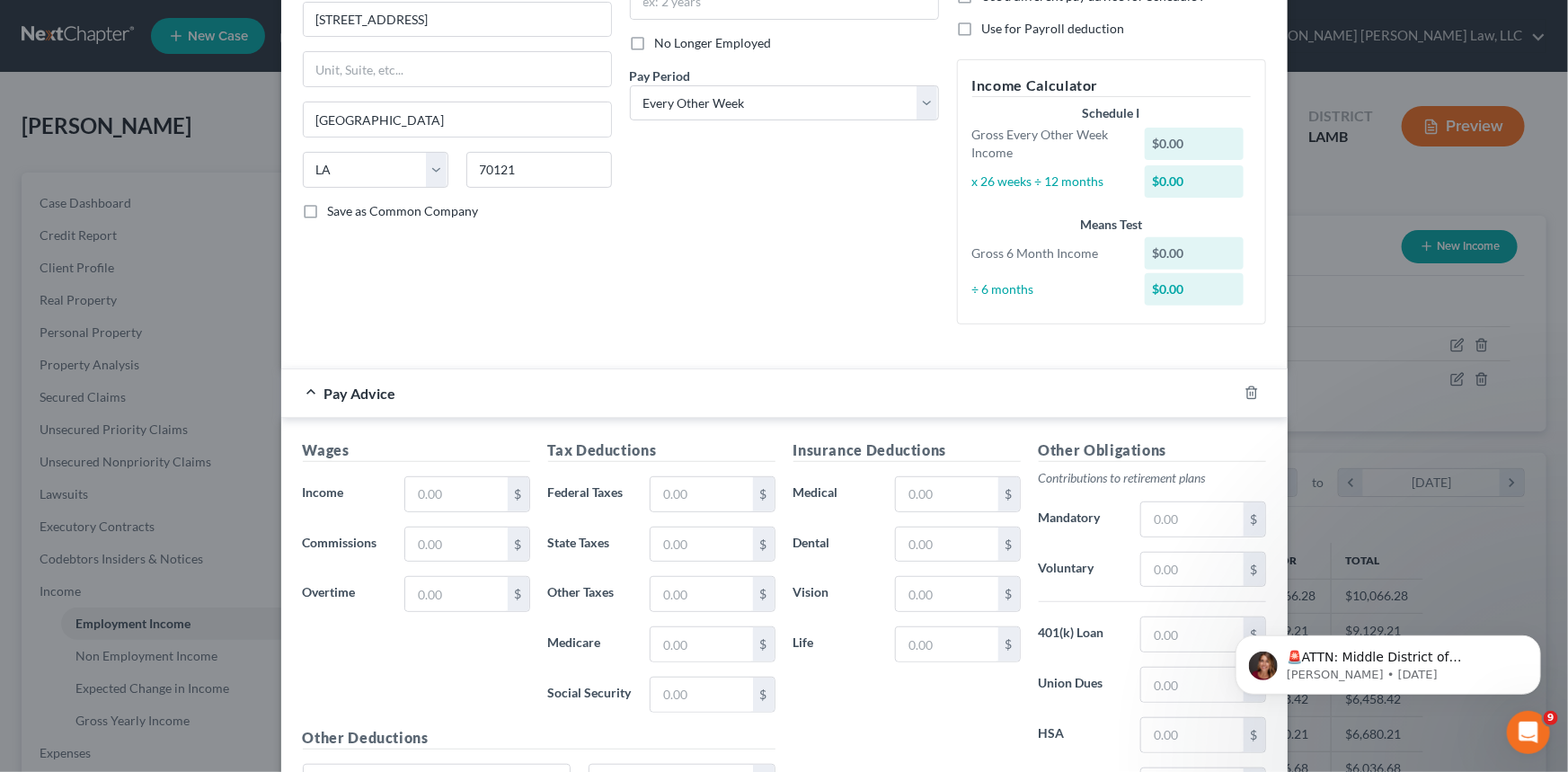
scroll to position [245, 0]
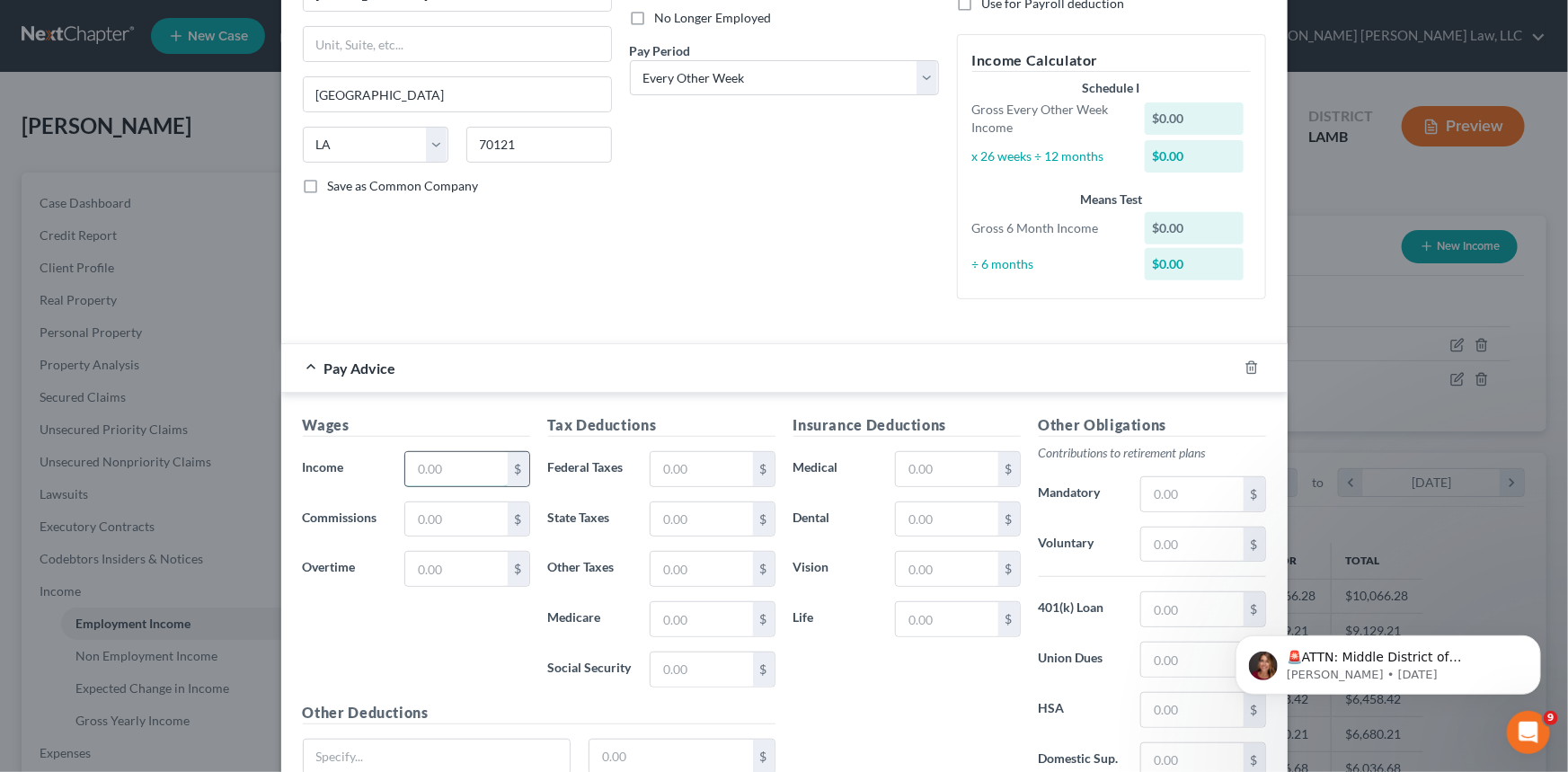
click at [444, 465] on input "text" at bounding box center [456, 469] width 101 height 34
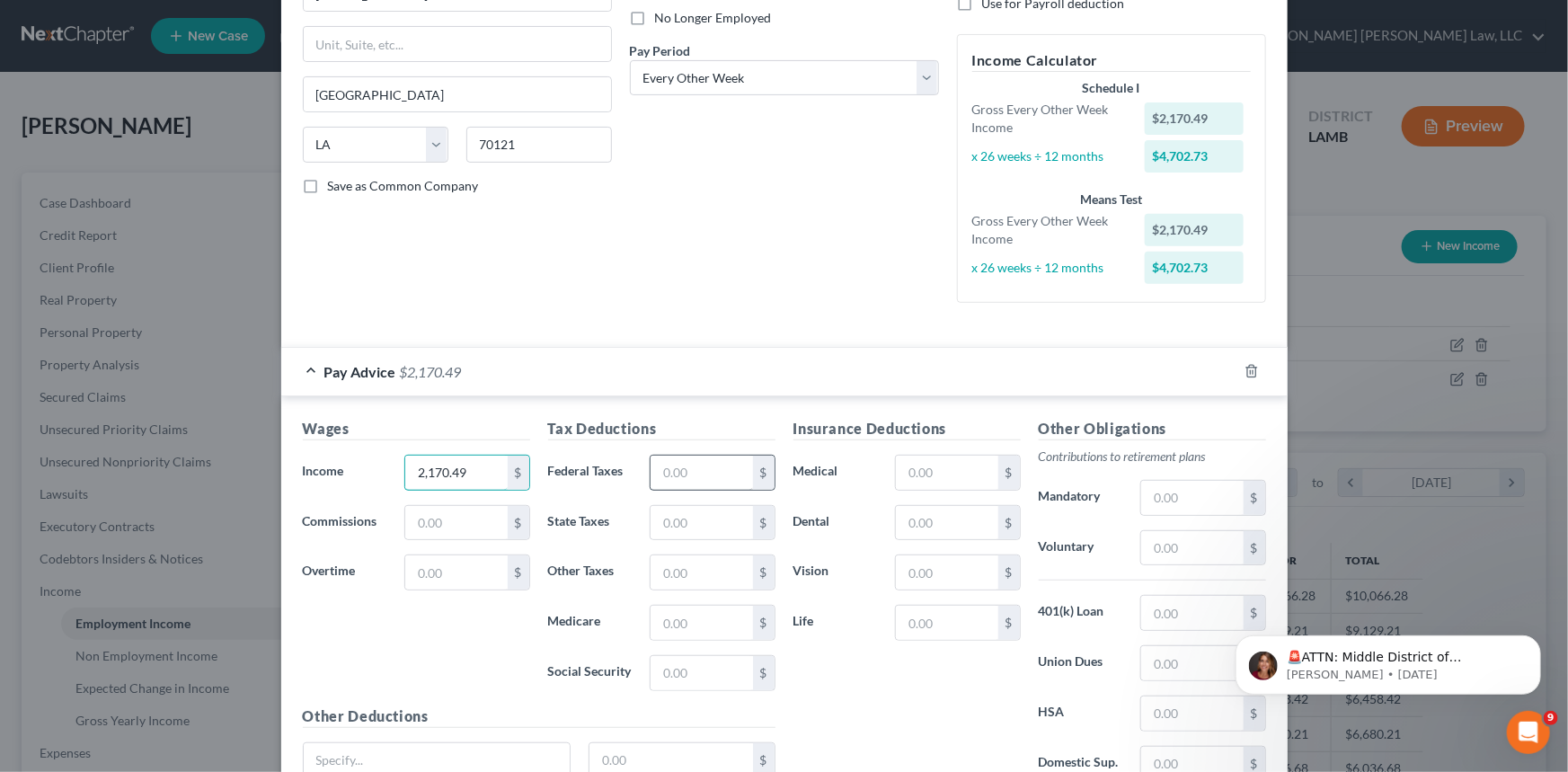
type input "2,170.49"
click at [669, 476] on input "text" at bounding box center [701, 473] width 101 height 34
type input "9.84"
click at [691, 527] on input "text" at bounding box center [701, 523] width 101 height 34
type input "58.23"
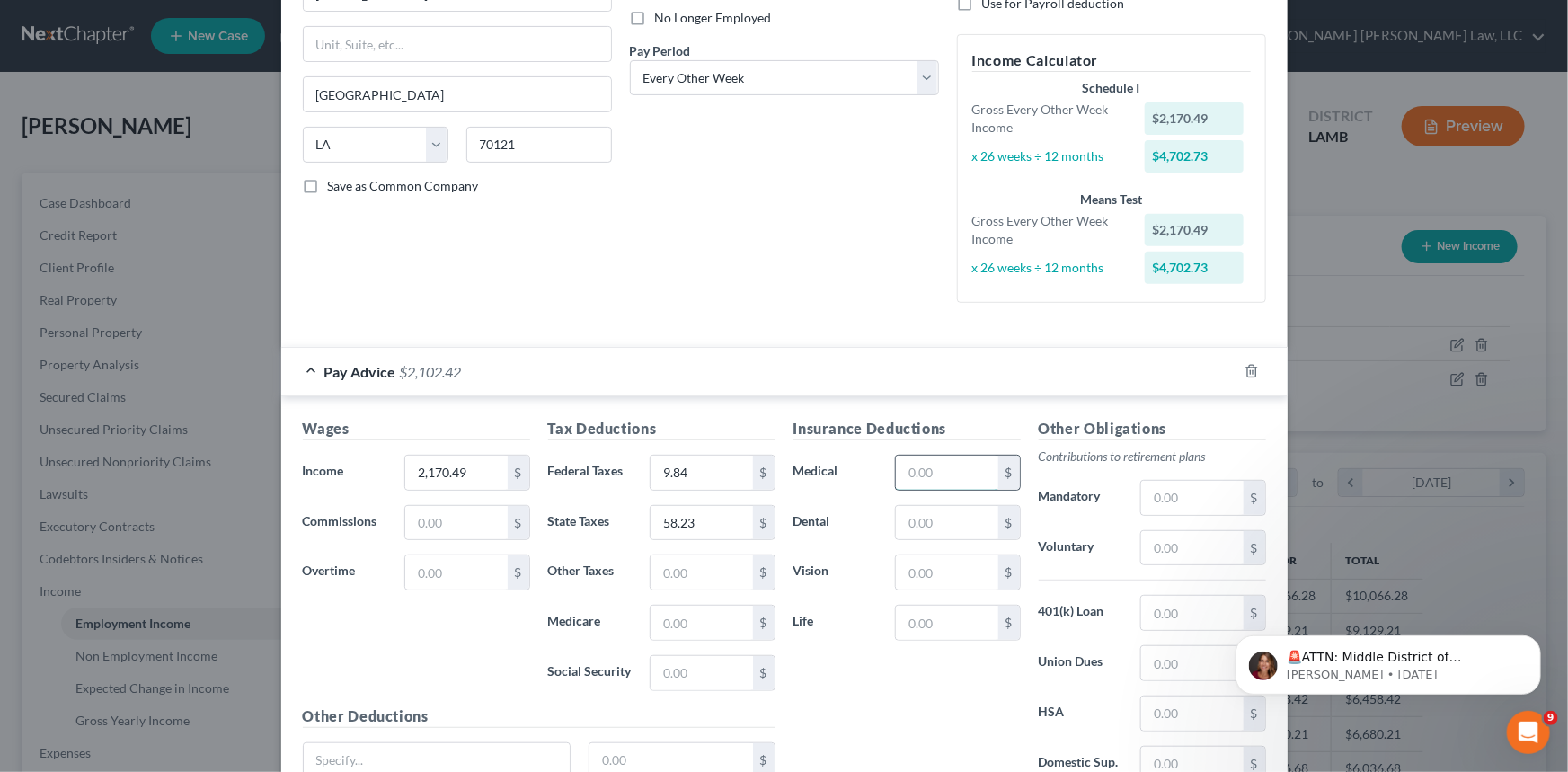
click at [919, 473] on input "text" at bounding box center [946, 473] width 101 height 34
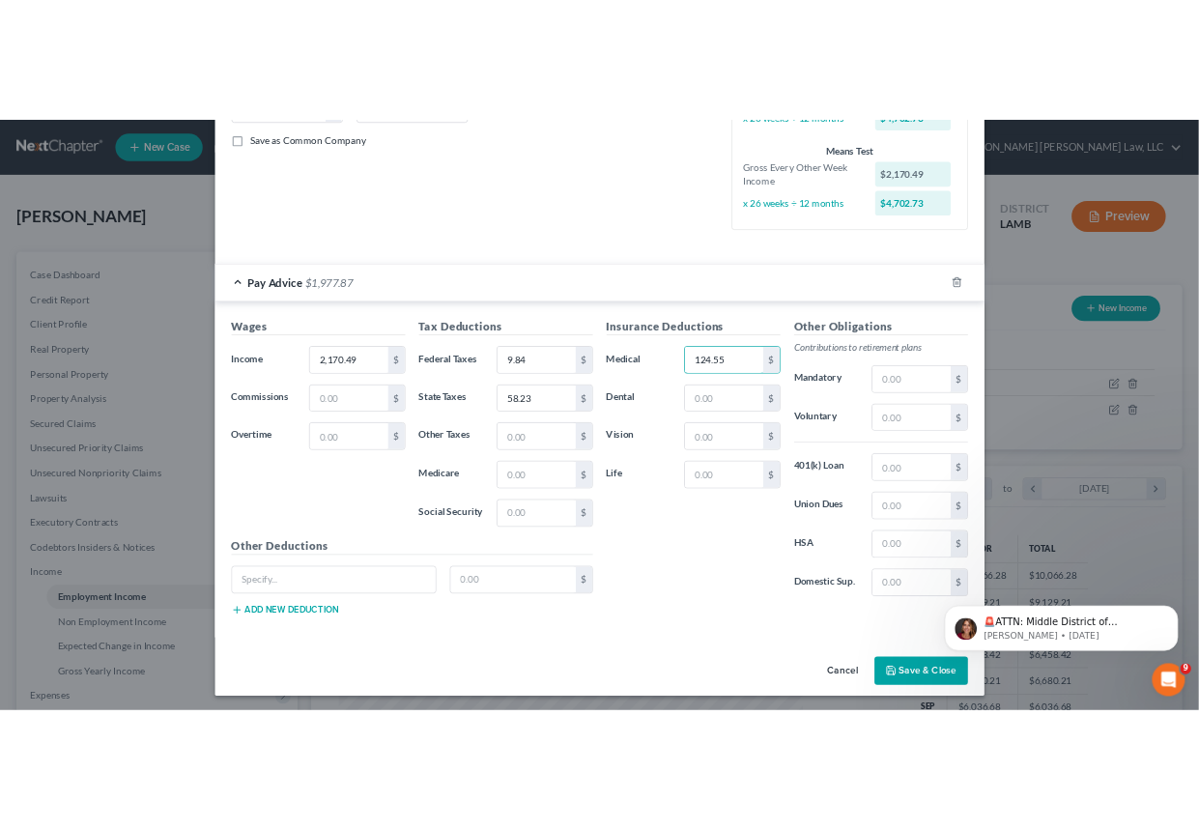
scroll to position [435, 0]
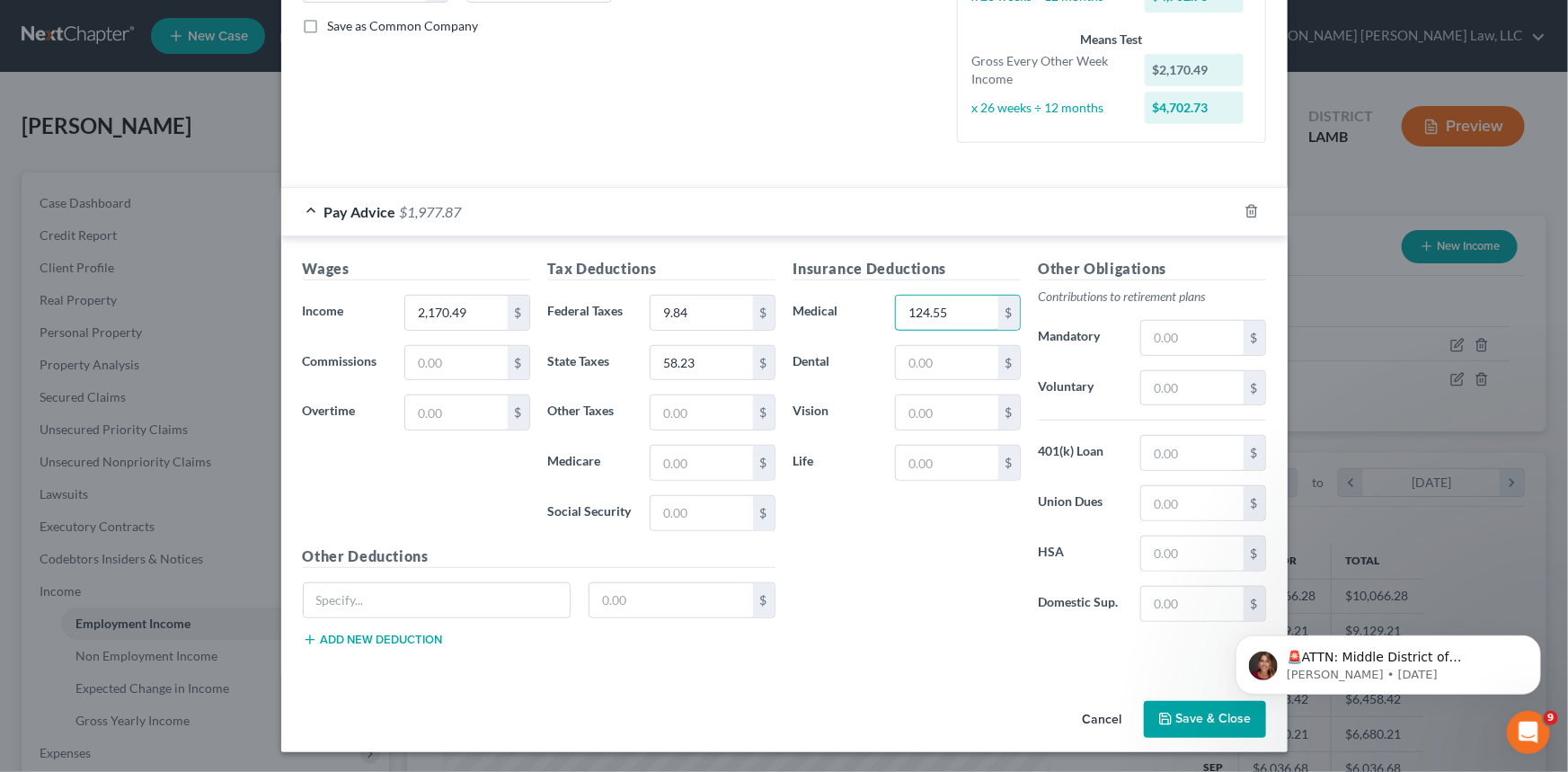
type input "124.55"
click at [1158, 448] on input "text" at bounding box center [1191, 453] width 101 height 34
type input "56.15"
click at [703, 462] on input "text" at bounding box center [701, 462] width 101 height 34
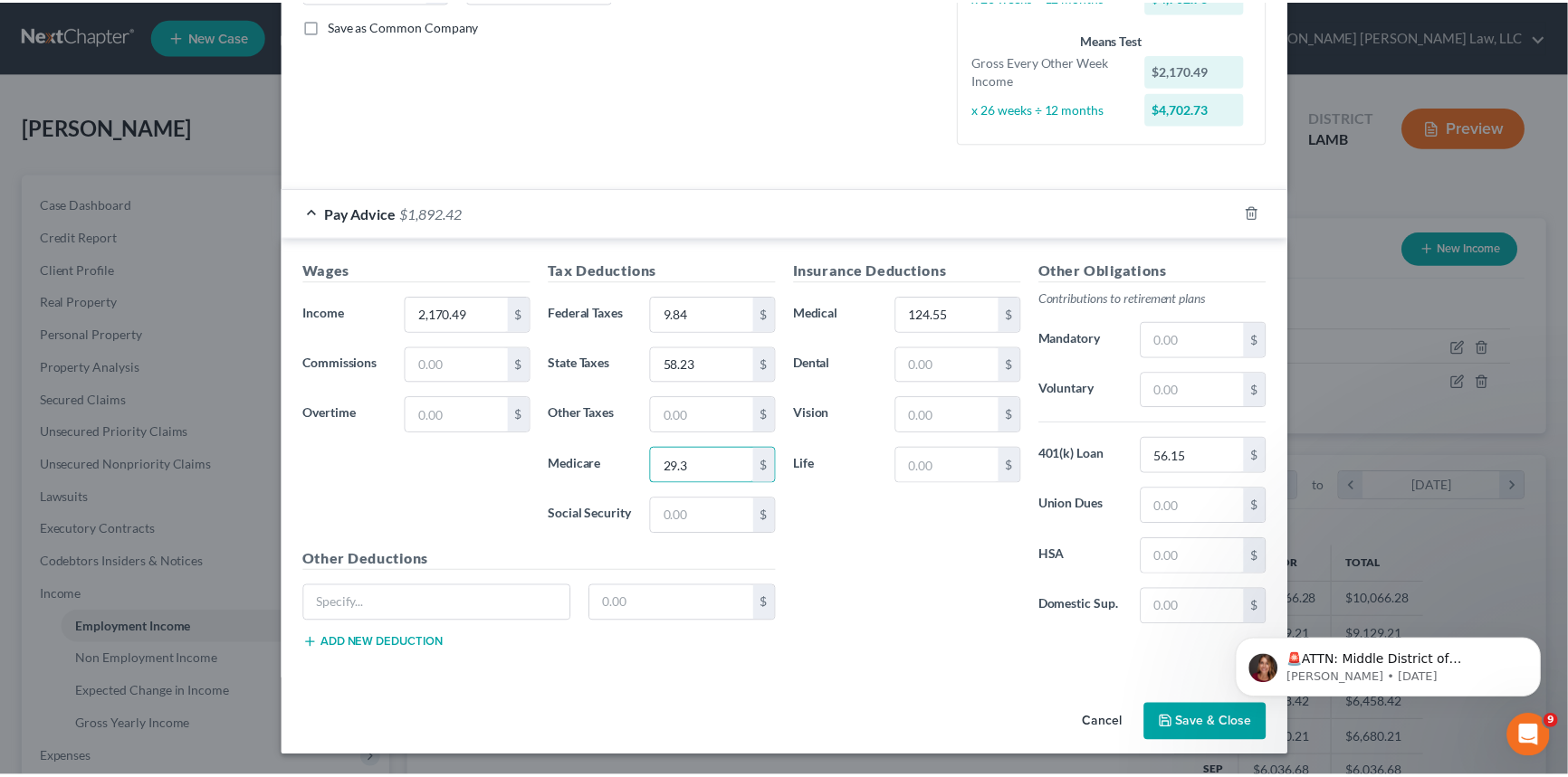
scroll to position [324, 648]
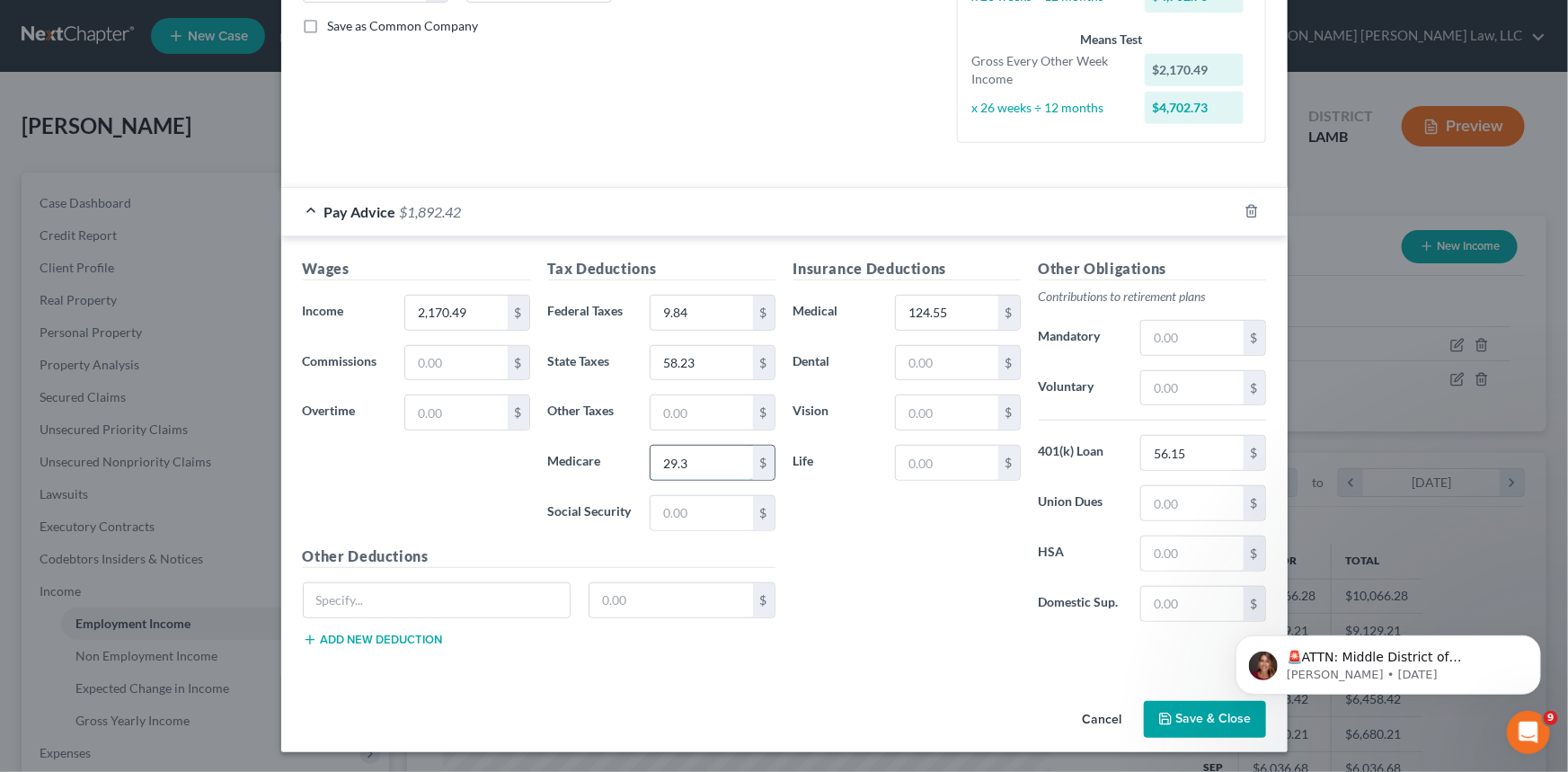
click at [693, 464] on input "29.3" at bounding box center [701, 462] width 101 height 34
type input "29.81"
click at [661, 513] on input "text" at bounding box center [701, 512] width 101 height 34
type input "127.47"
click at [1168, 709] on button "Save & Close" at bounding box center [1204, 720] width 122 height 38
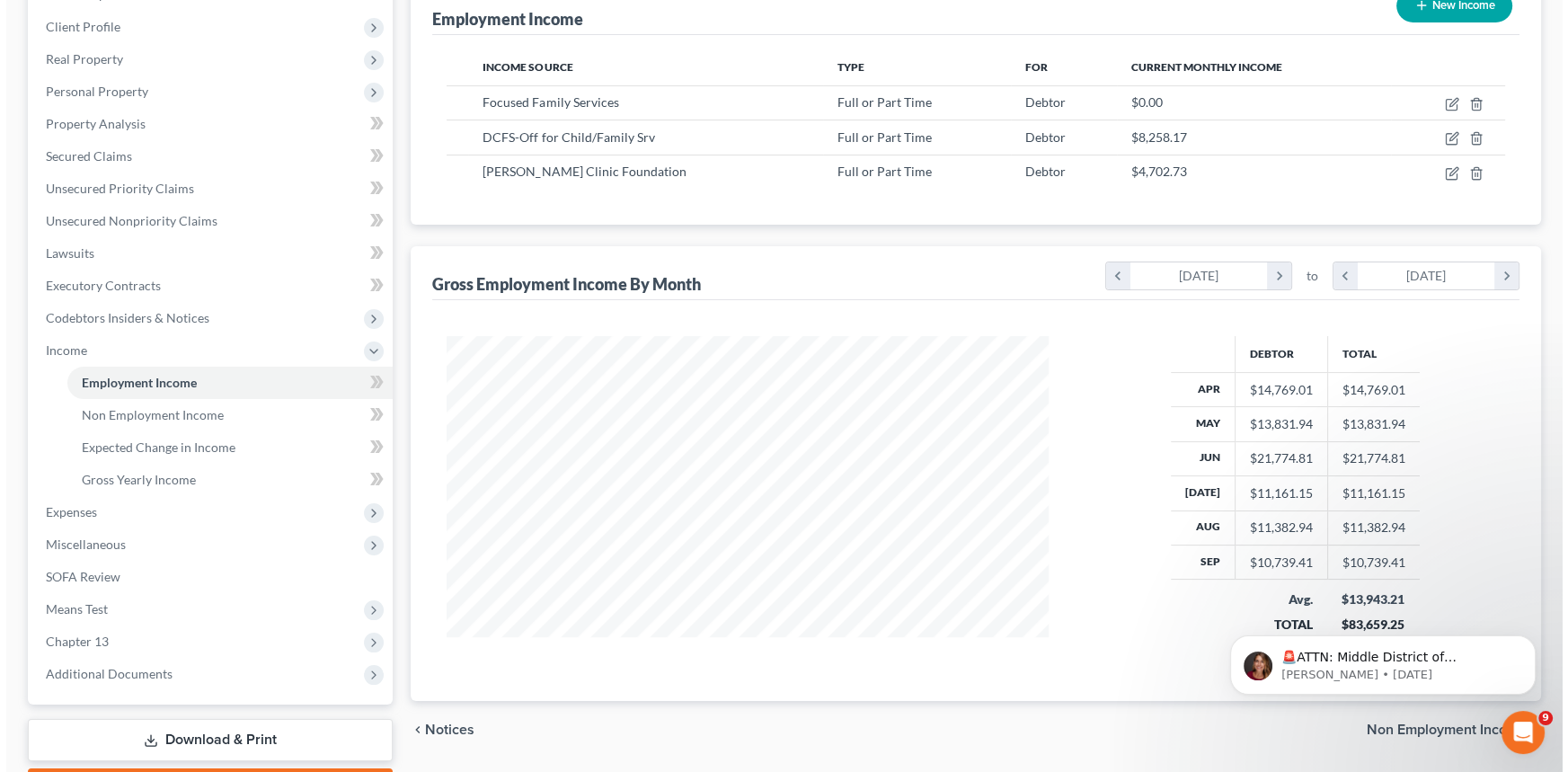
scroll to position [16, 0]
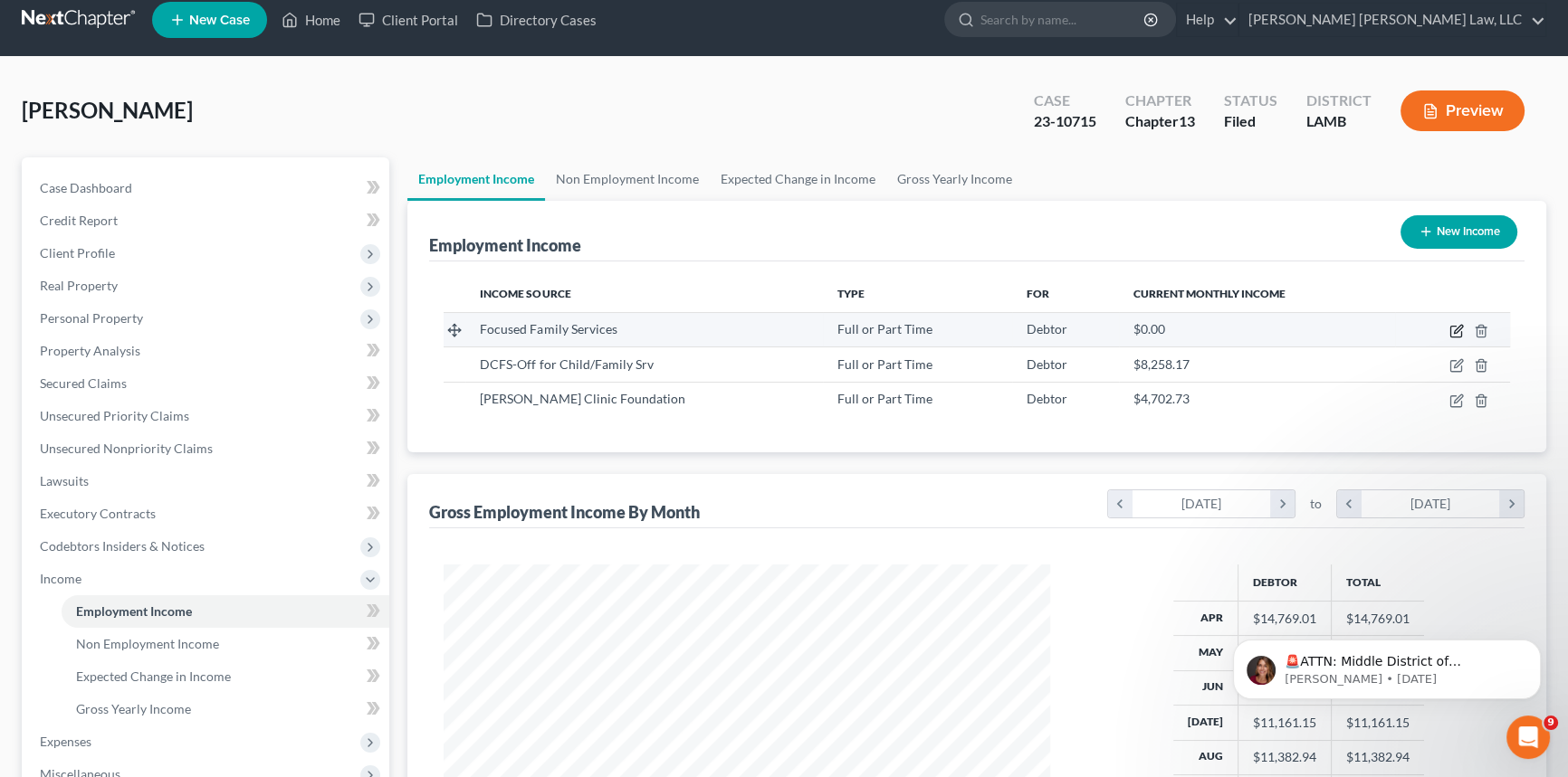
click at [1457, 324] on icon "button" at bounding box center [1456, 330] width 14 height 14
select select "0"
select select "19"
select select "2"
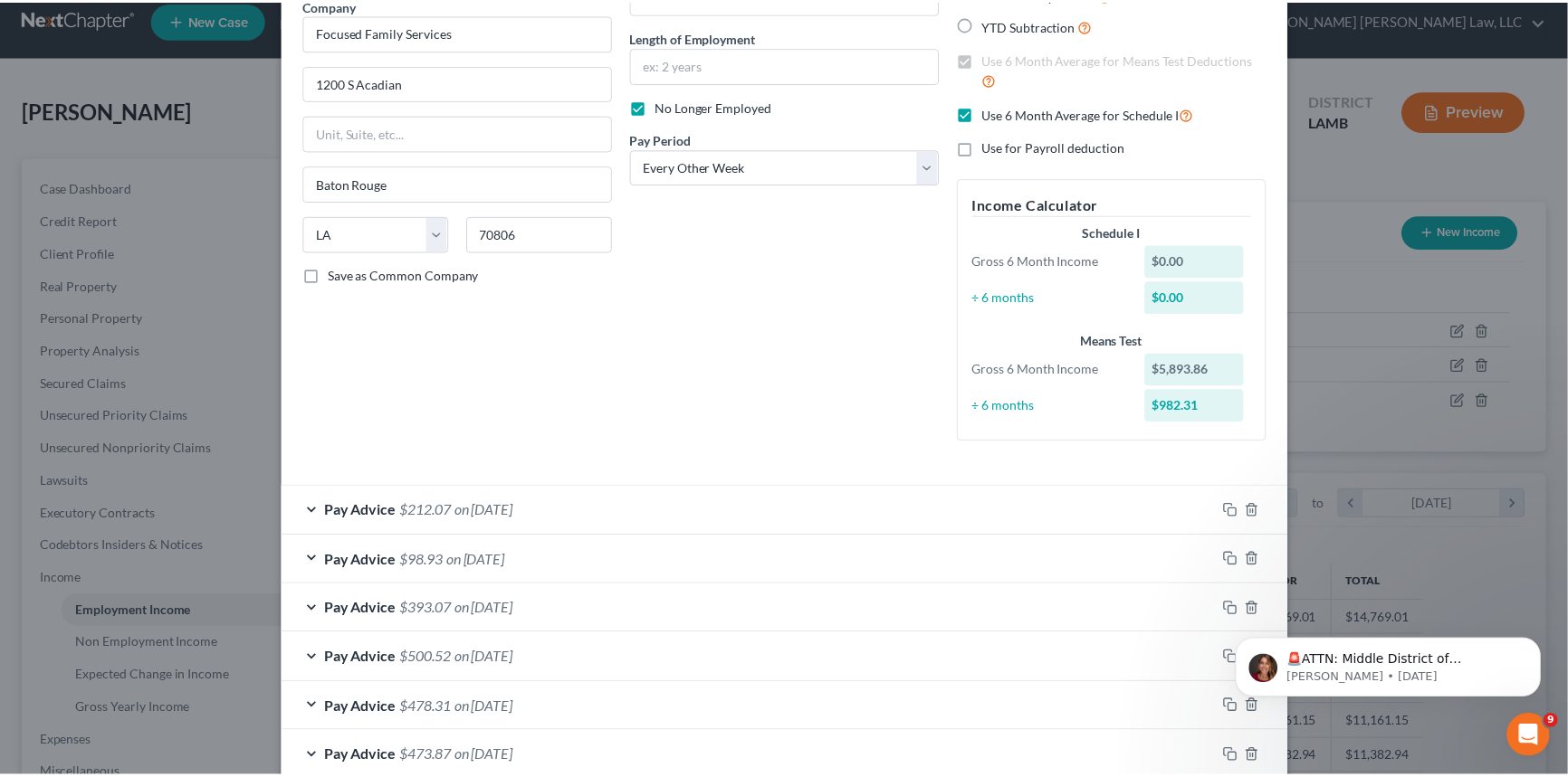
scroll to position [0, 0]
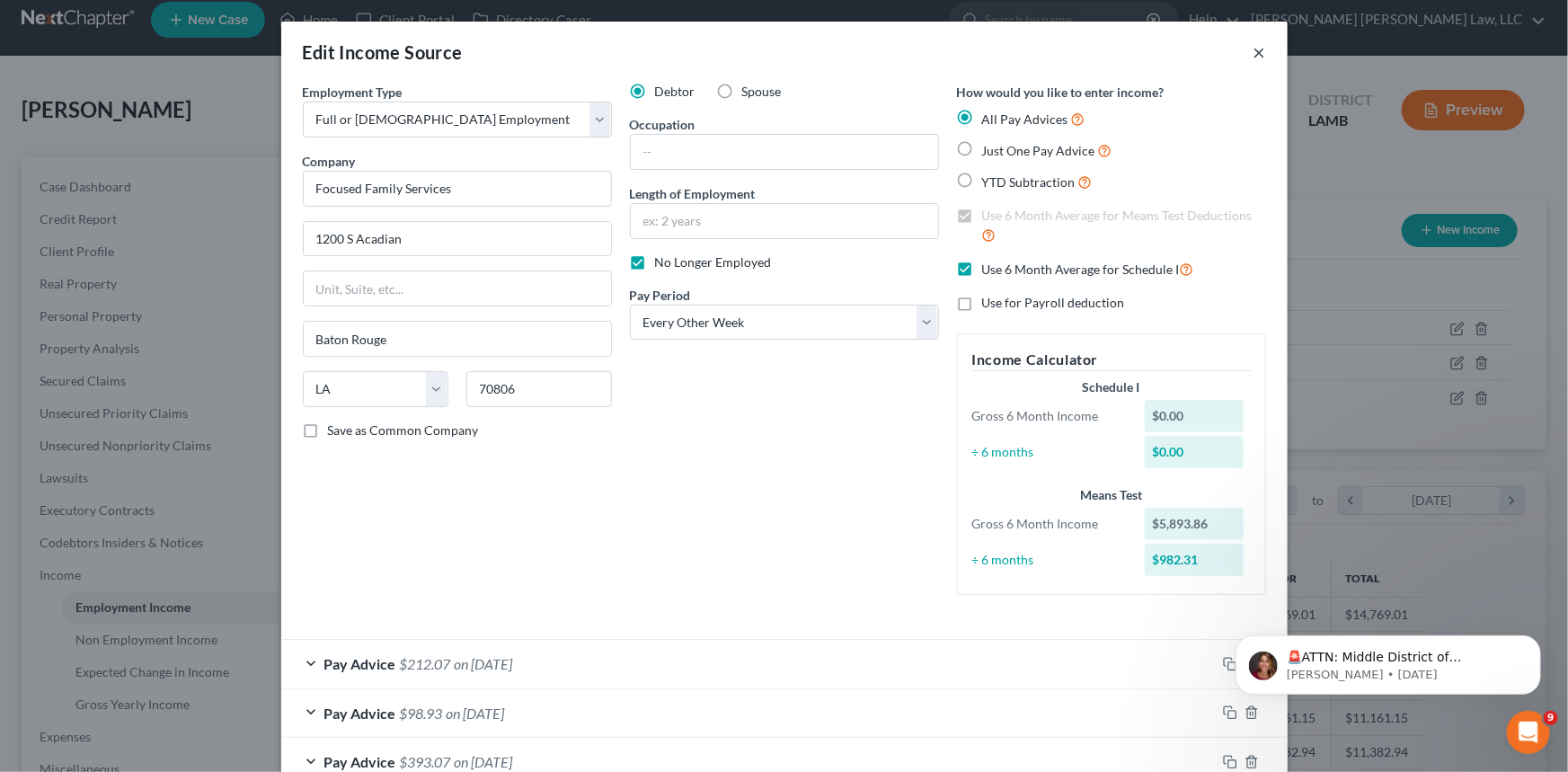
click at [1256, 50] on button "×" at bounding box center [1260, 51] width 13 height 21
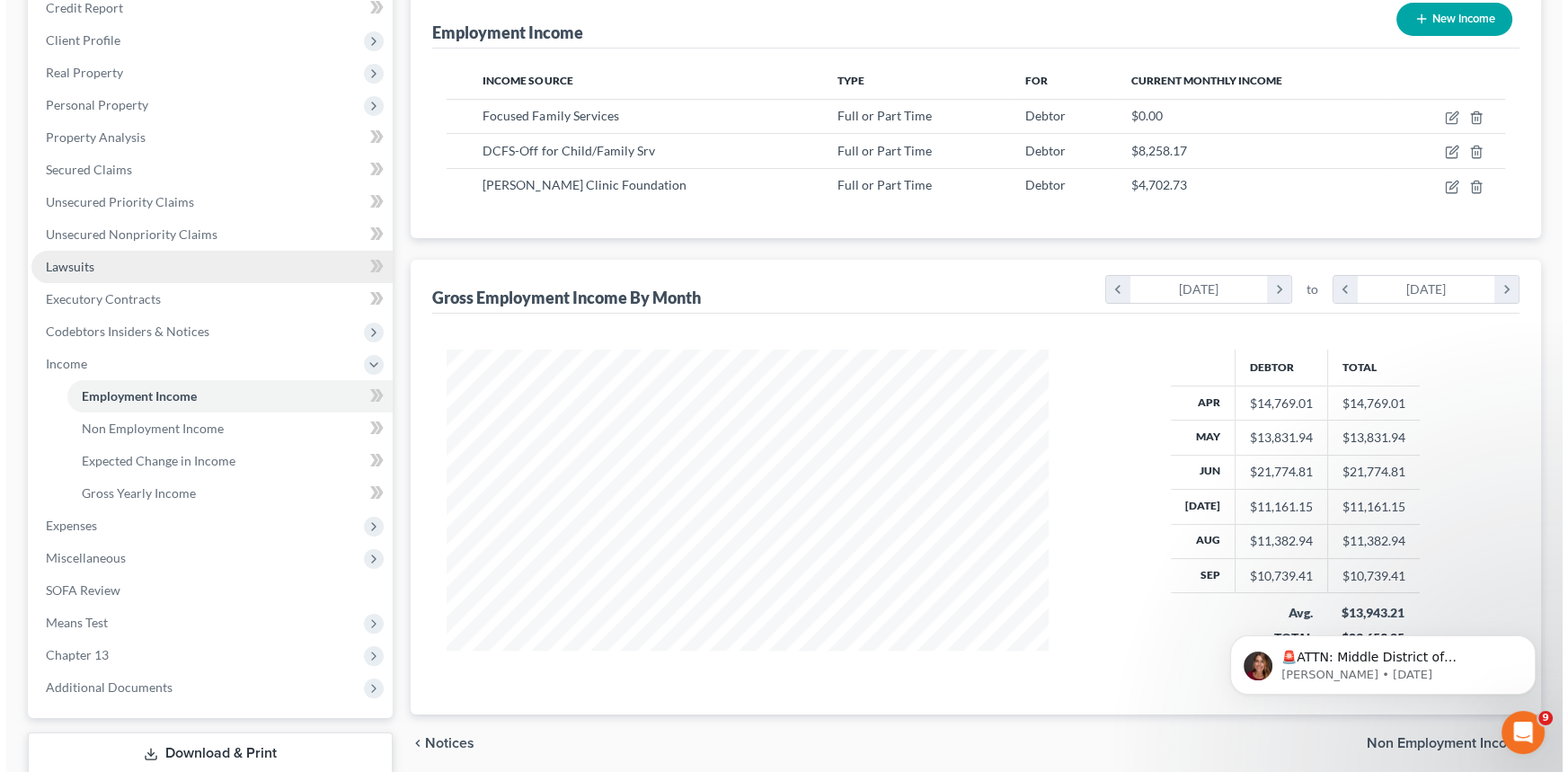
scroll to position [260, 0]
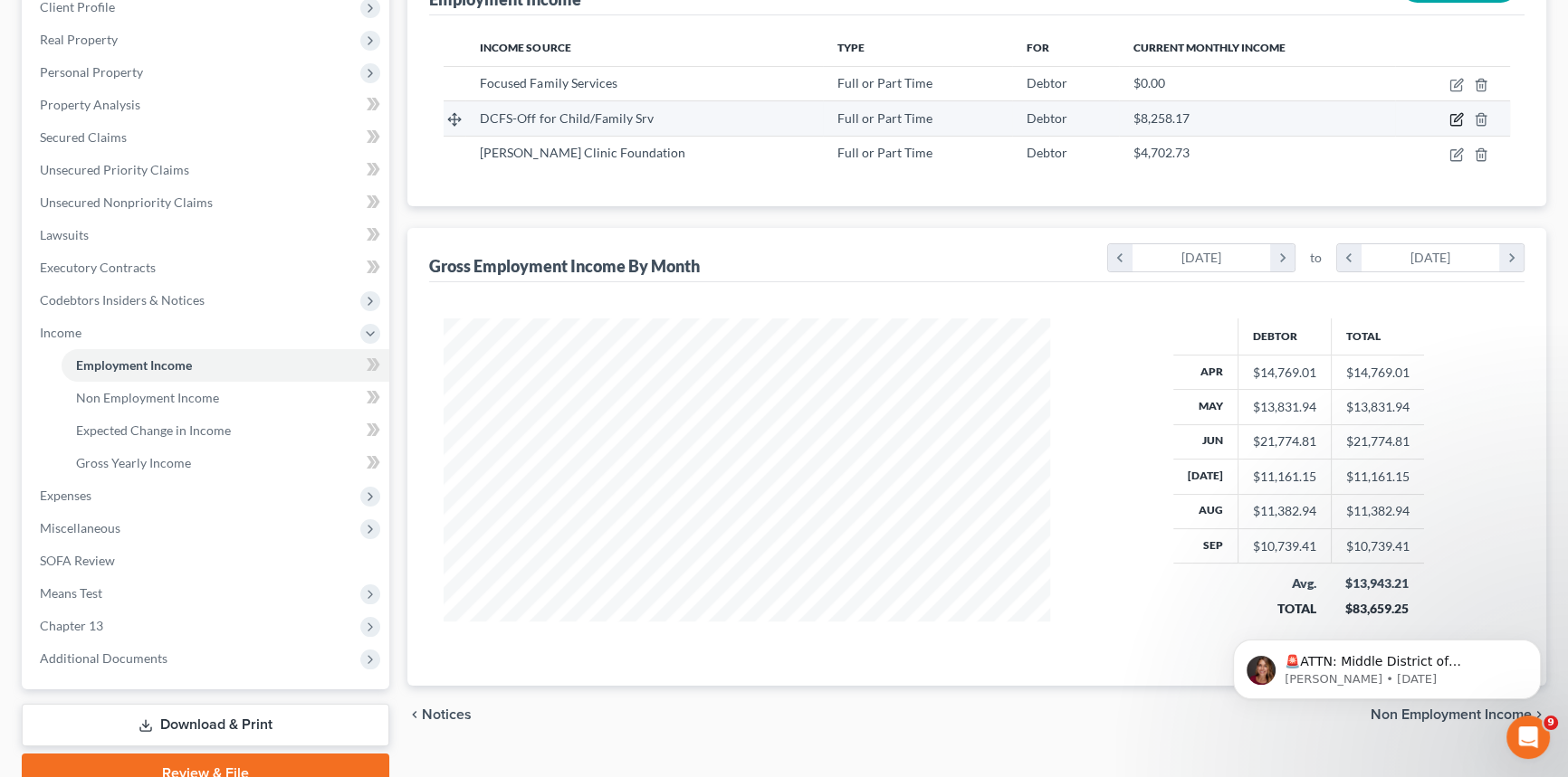
click at [1453, 117] on icon "button" at bounding box center [1456, 119] width 14 height 14
select select "0"
select select "19"
select select "2"
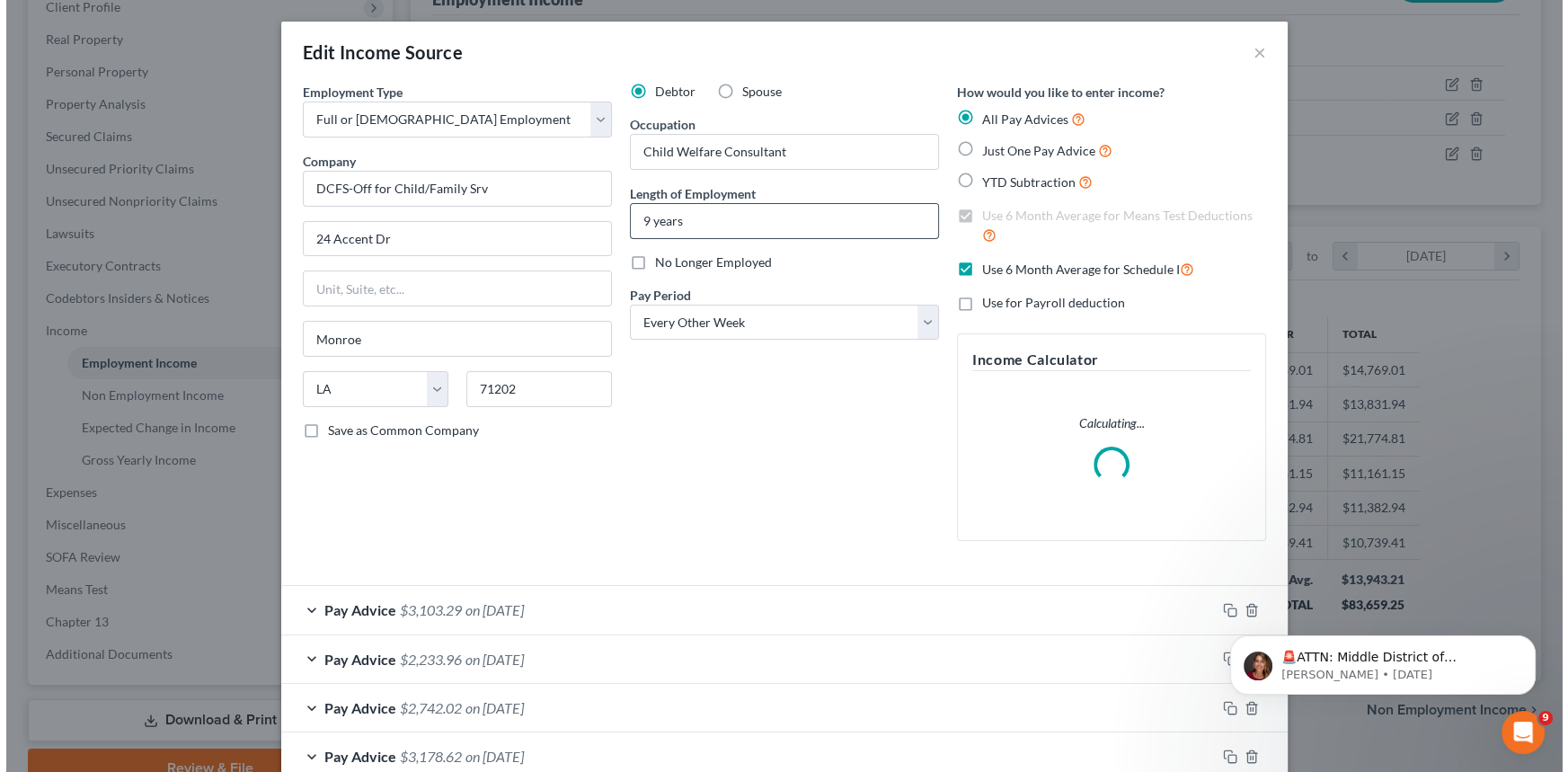
scroll to position [322, 644]
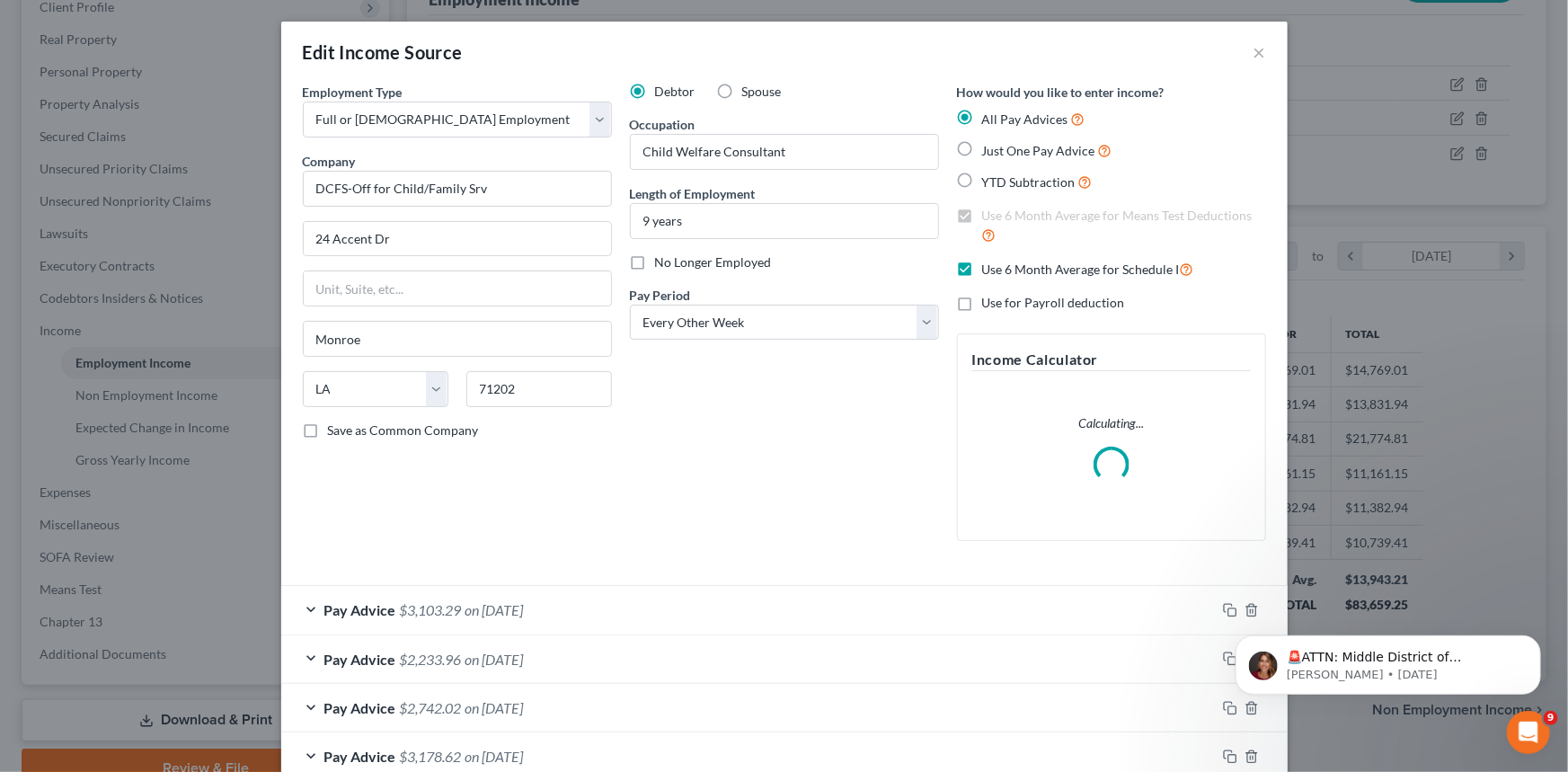
click at [655, 262] on label "No Longer Employed" at bounding box center [713, 261] width 117 height 18
click at [662, 262] on input "No Longer Employed" at bounding box center [668, 259] width 12 height 12
checkbox input "true"
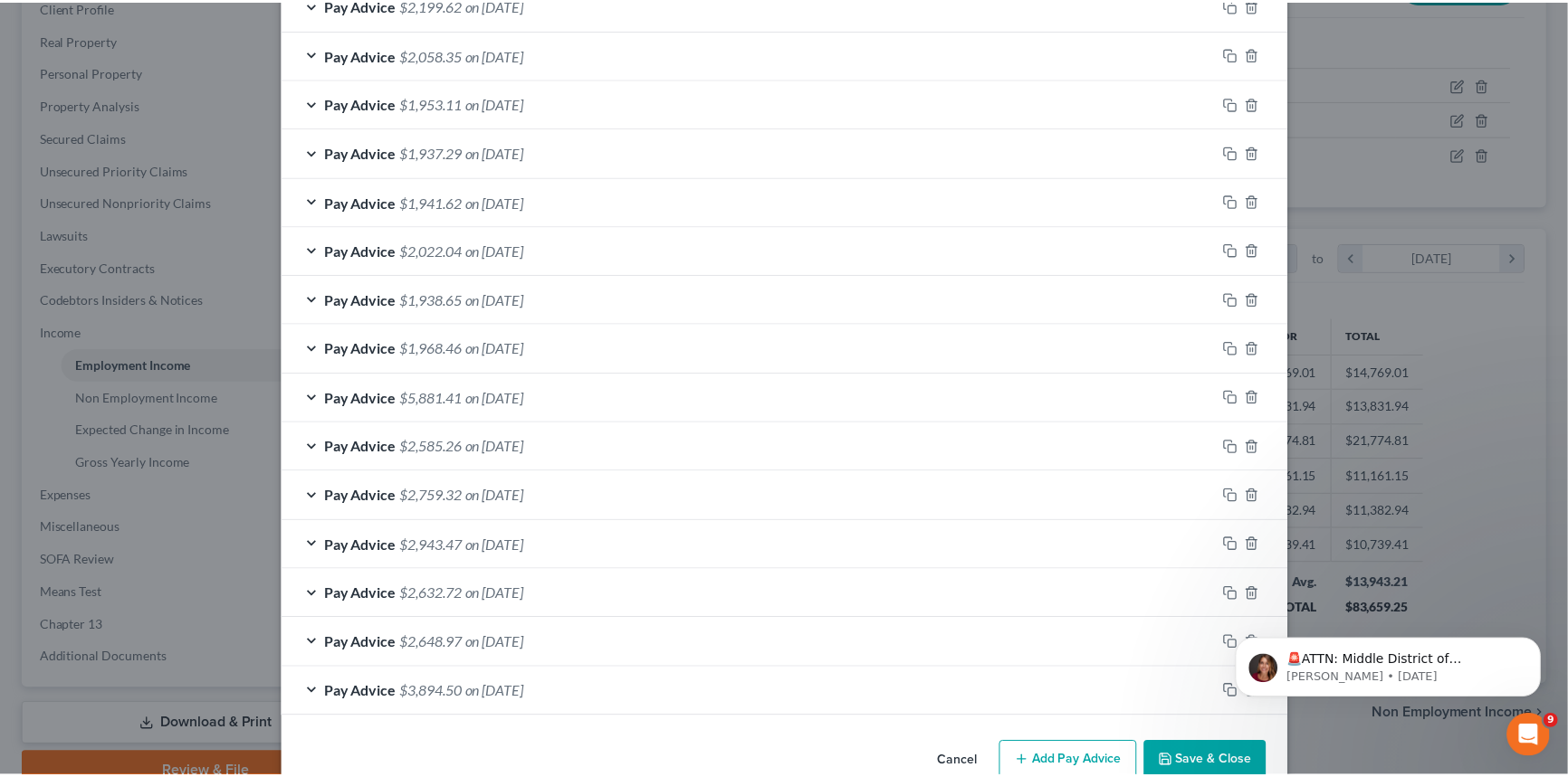
scroll to position [995, 0]
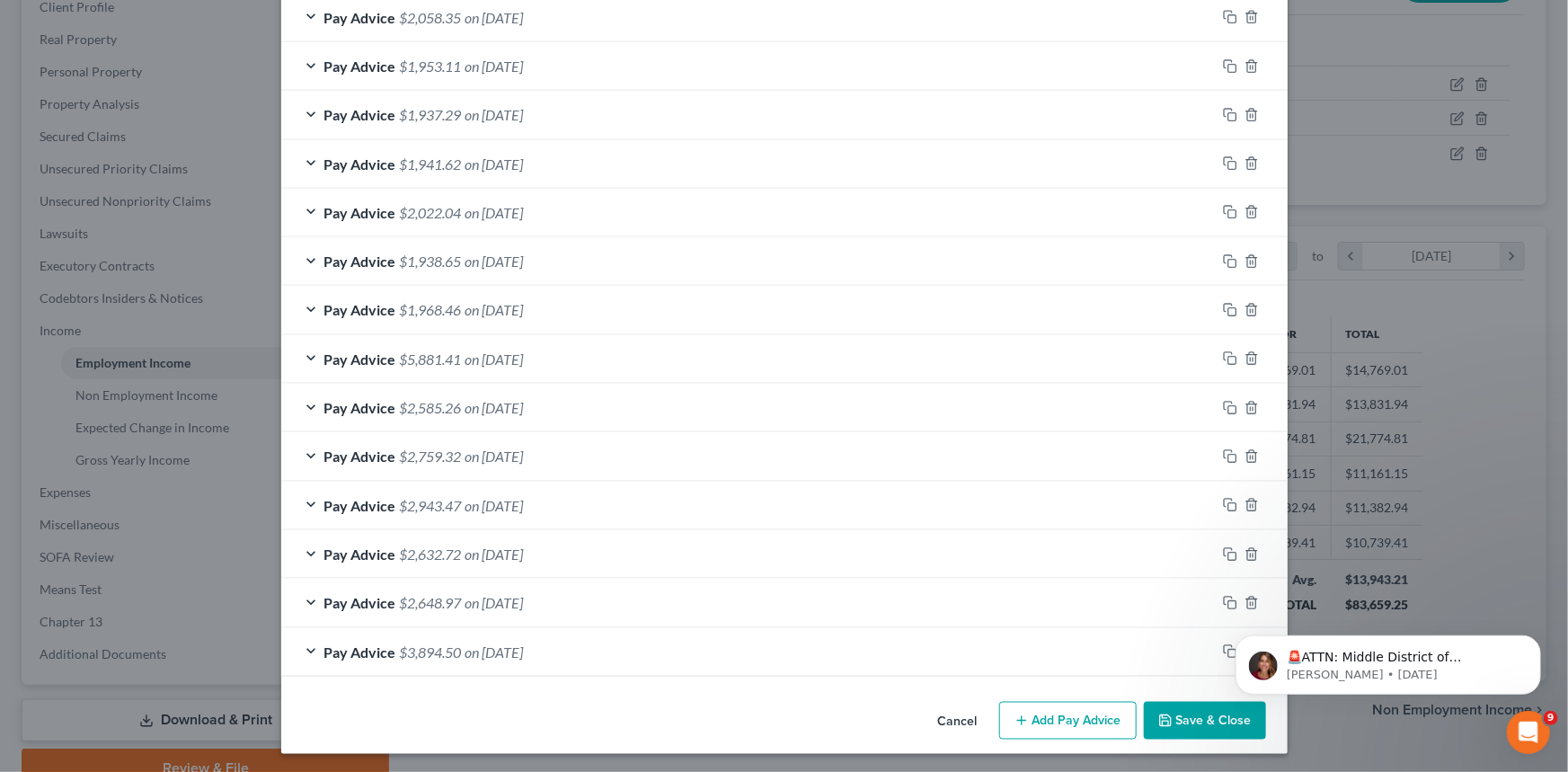
click at [1183, 719] on button "Save & Close" at bounding box center [1204, 721] width 122 height 38
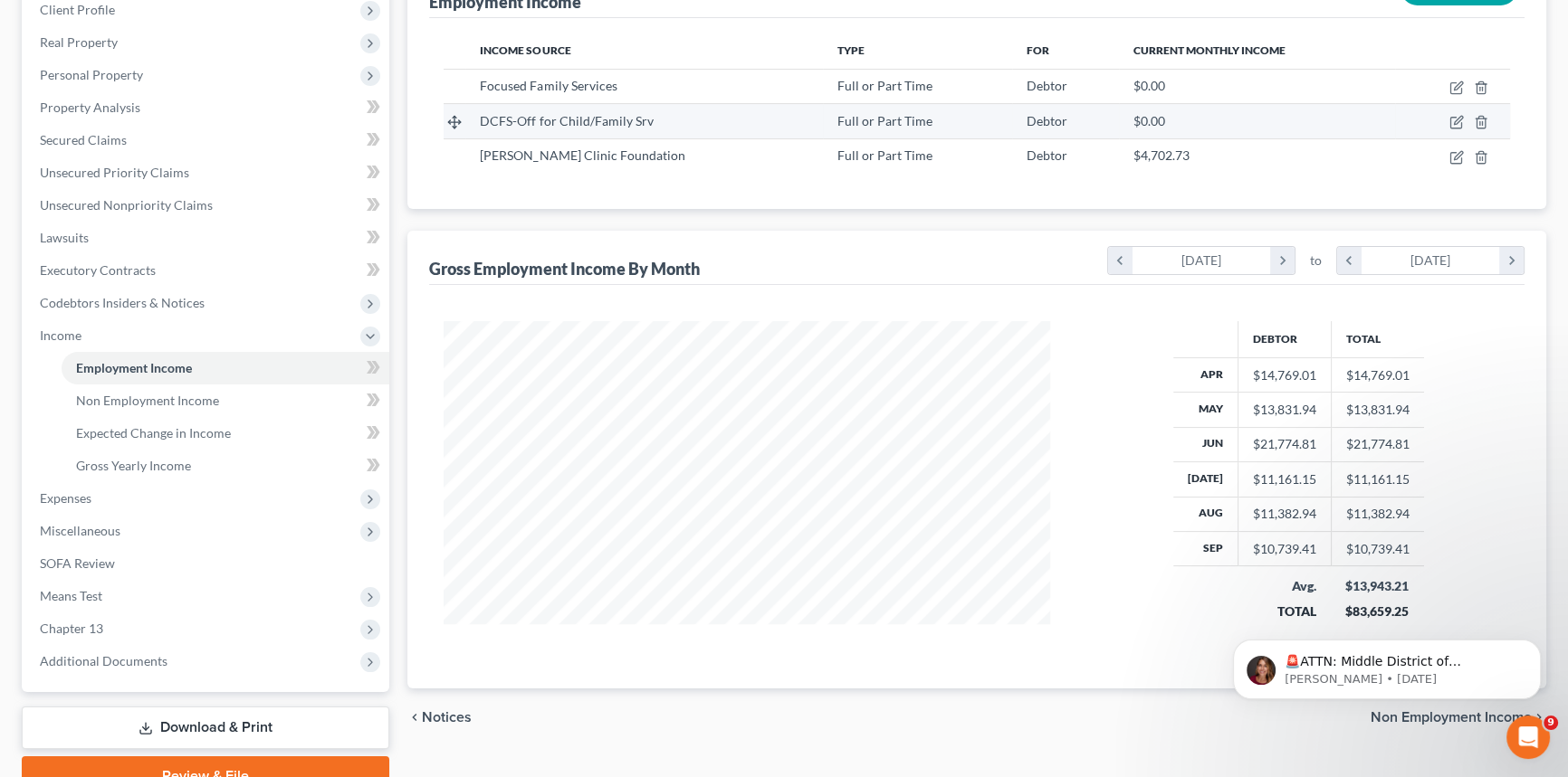
scroll to position [329, 0]
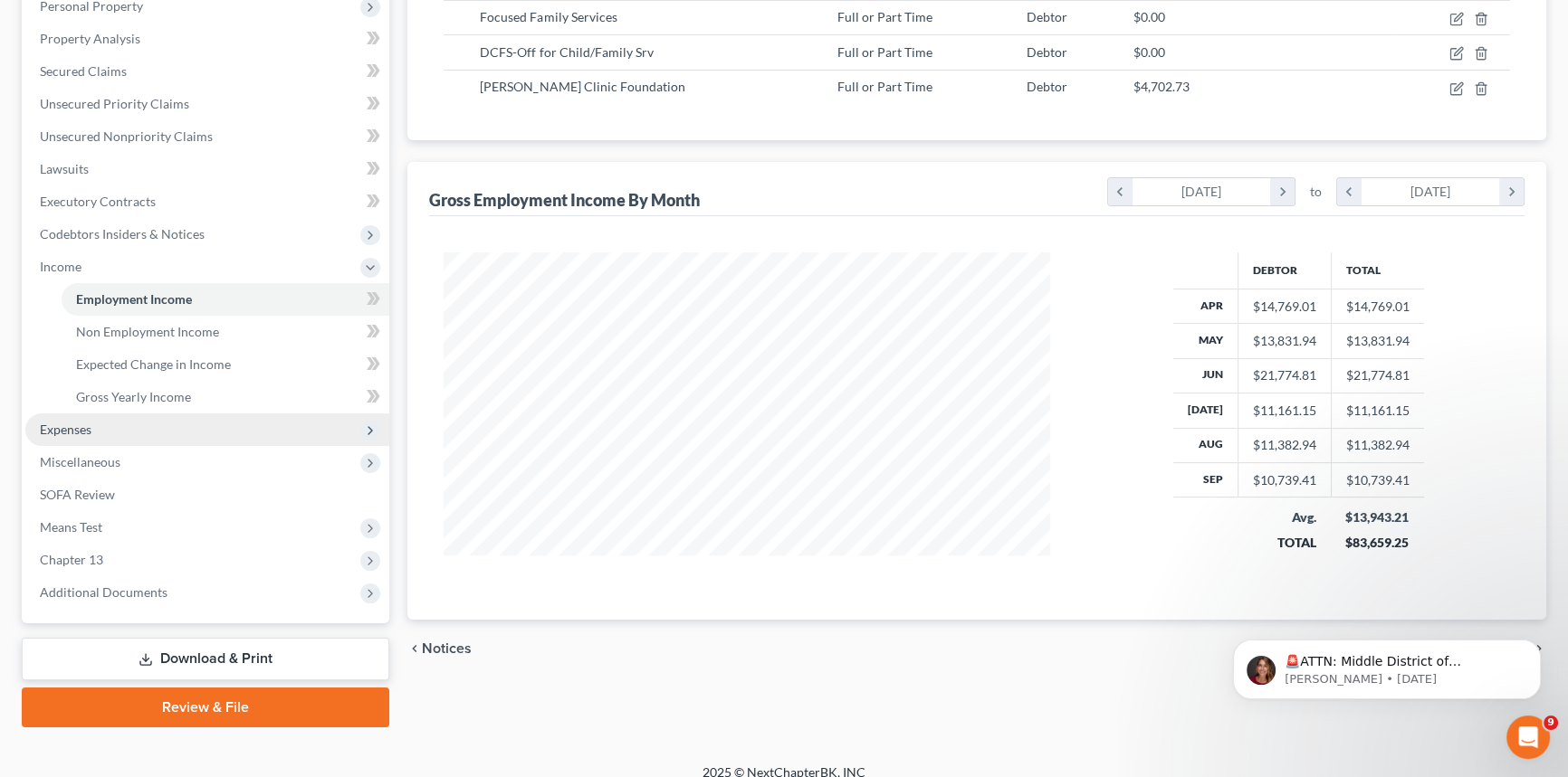
click at [71, 424] on span "Expenses" at bounding box center [66, 429] width 52 height 15
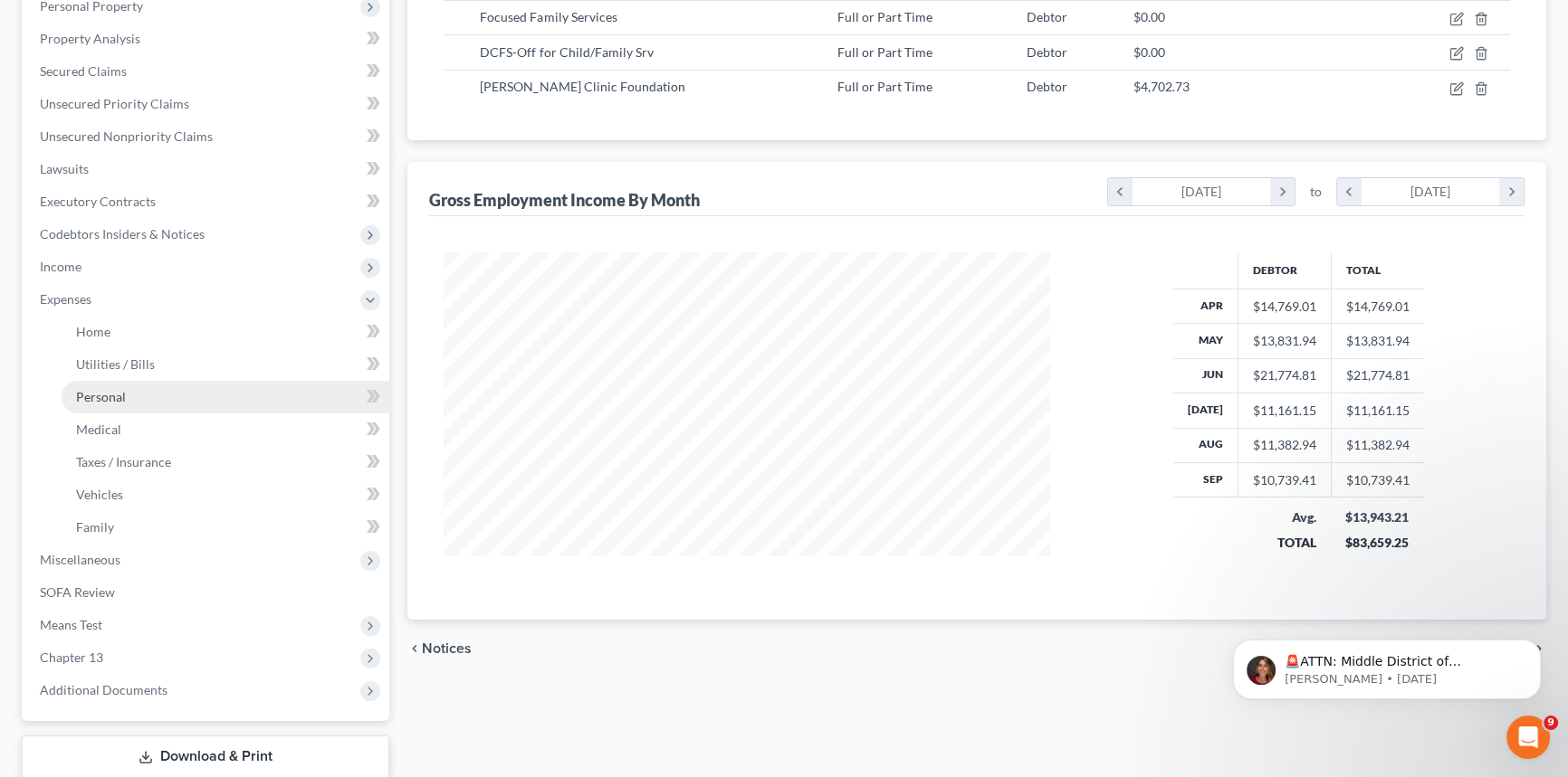
click at [116, 397] on span "Personal" at bounding box center [100, 396] width 50 height 15
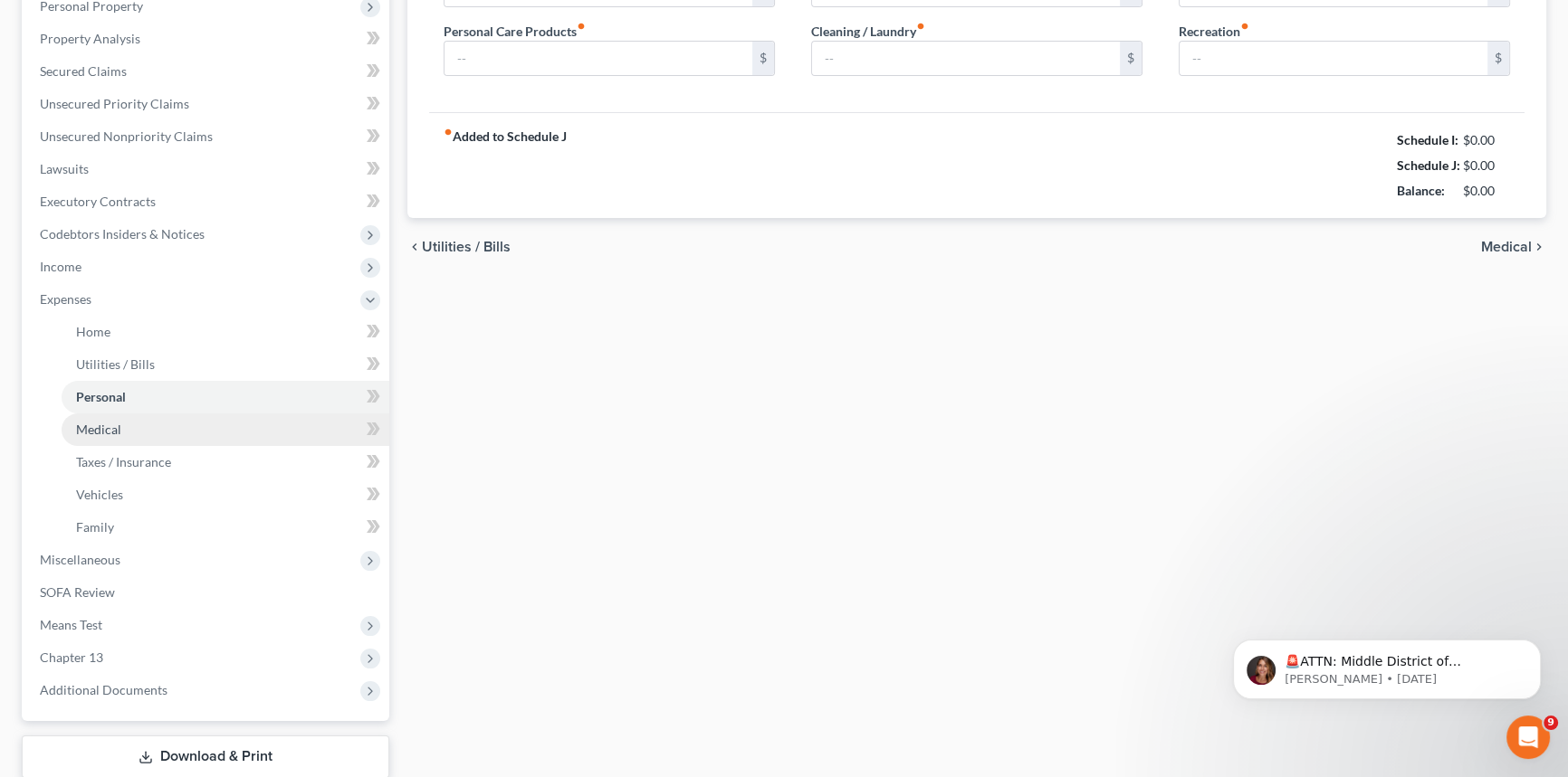
scroll to position [12, 0]
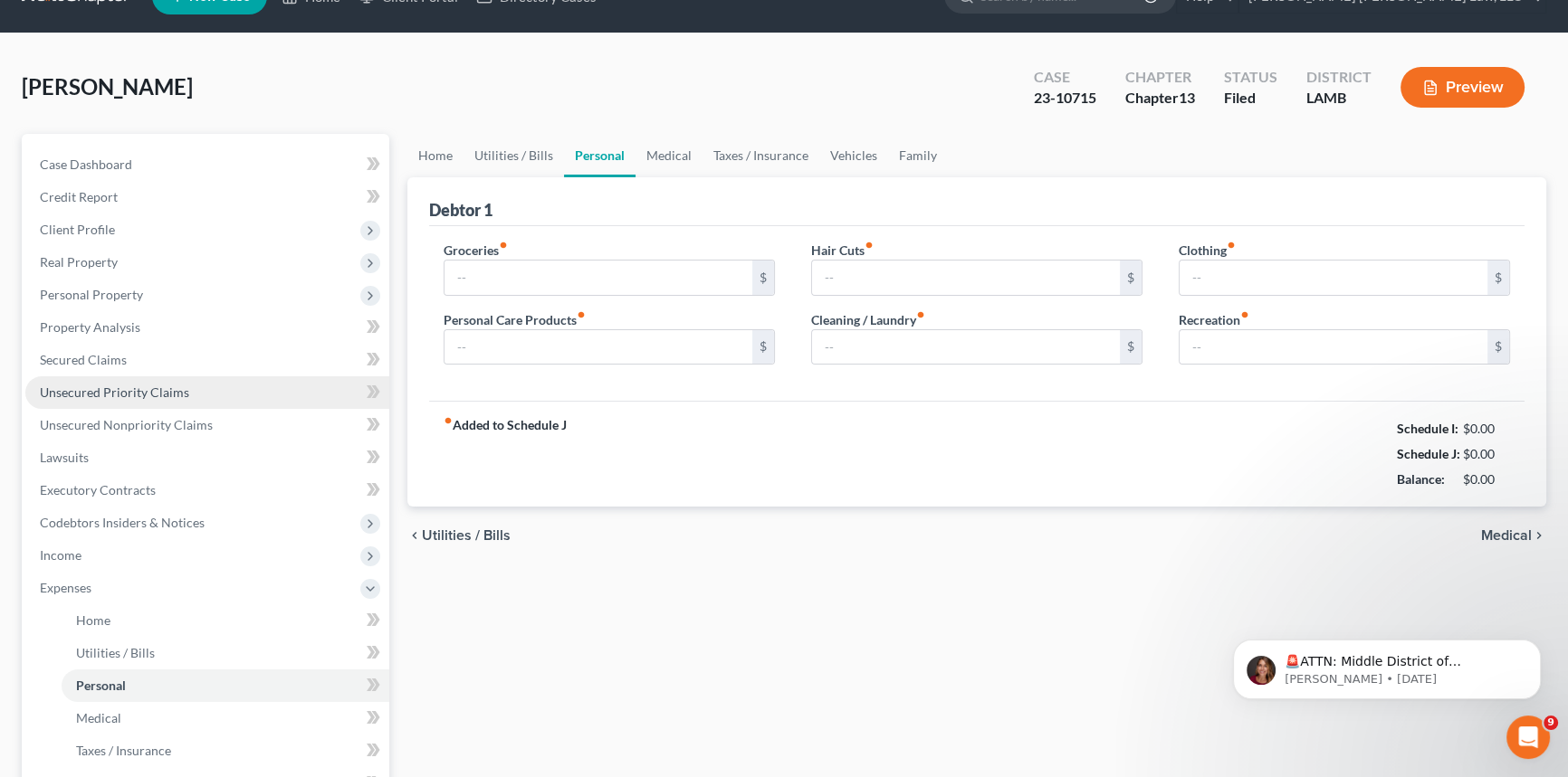
type input "777.00"
type input "122.00"
type input "45.00"
type input "80.00"
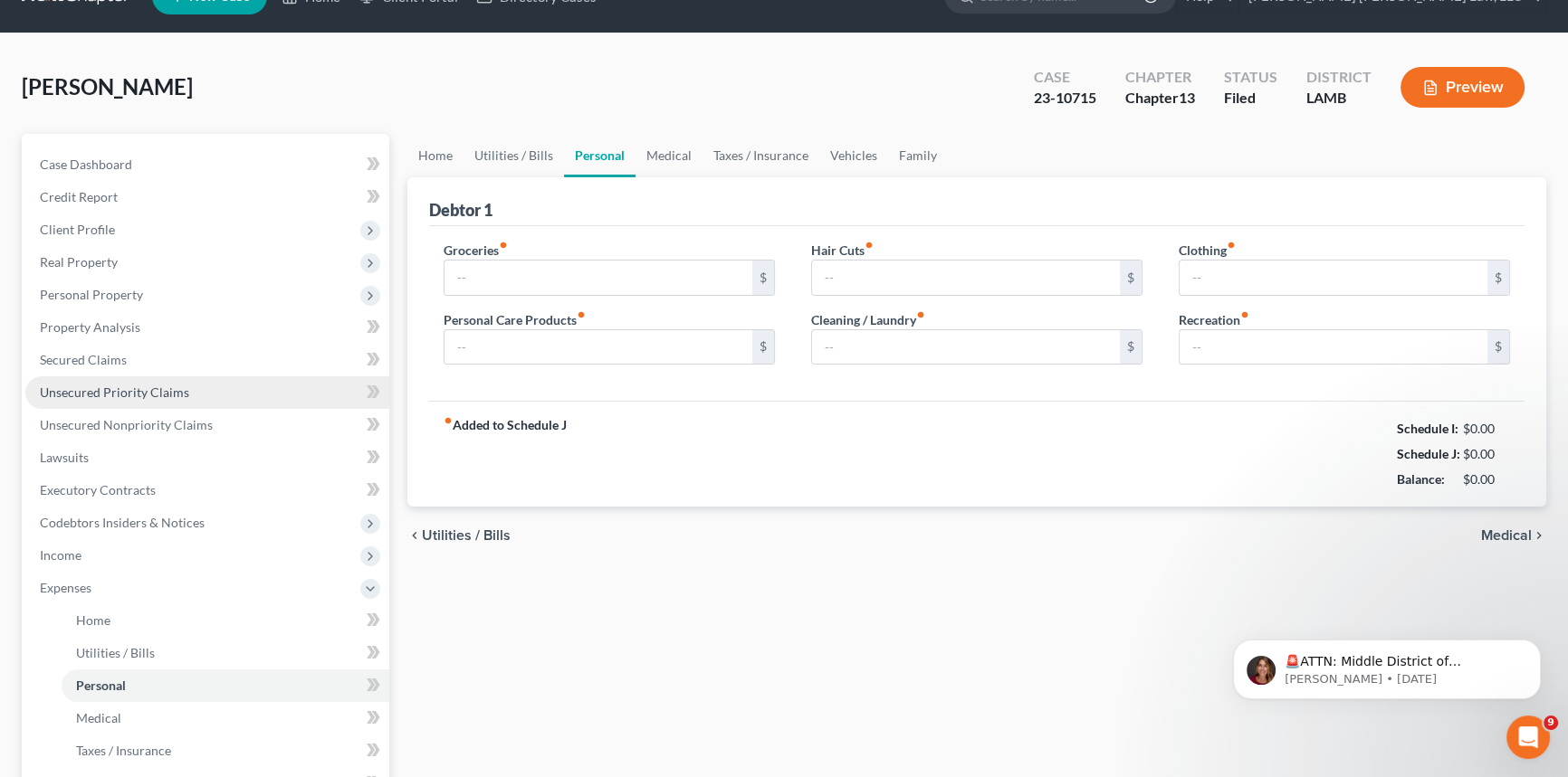
type input "0.00"
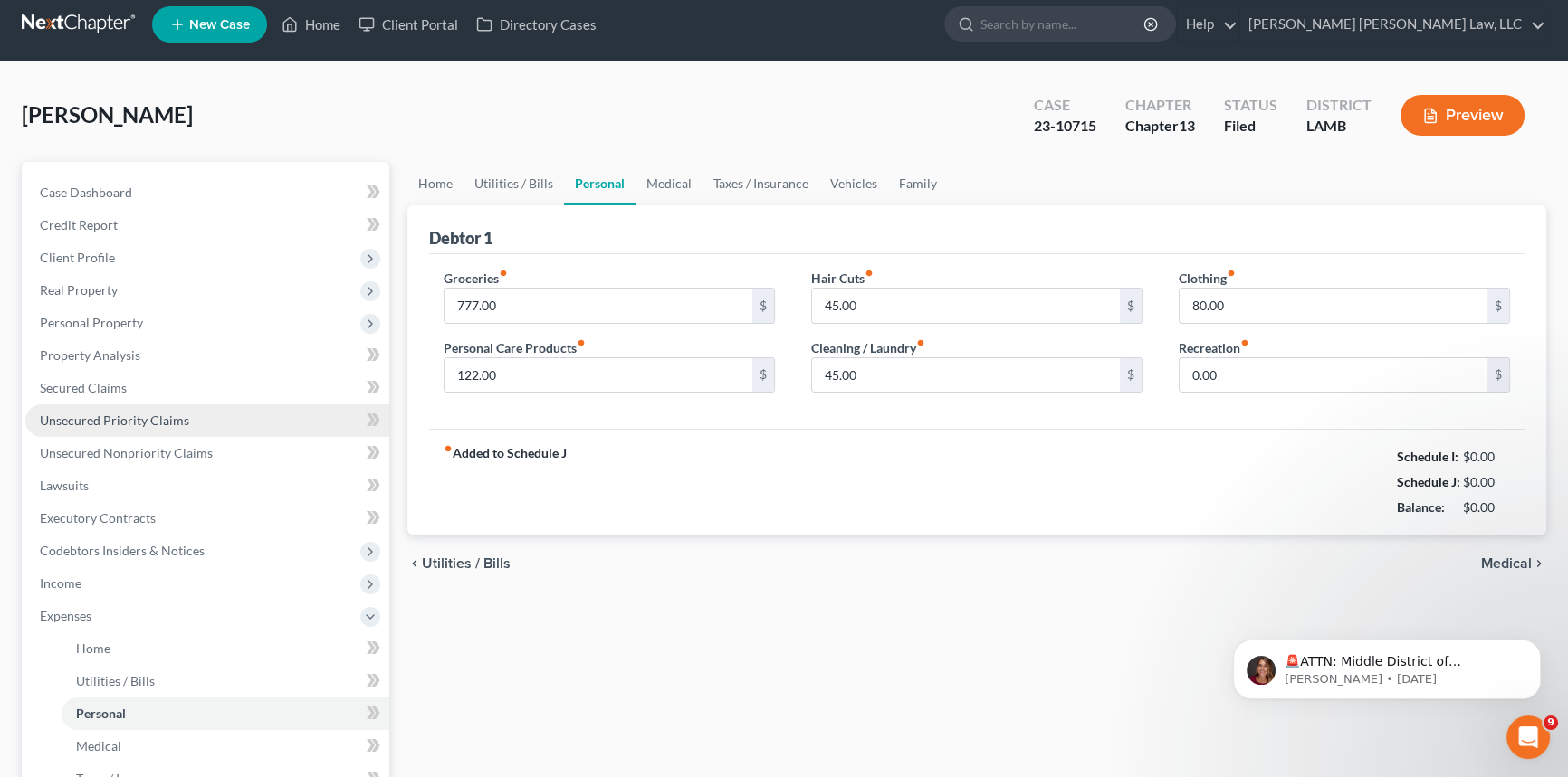
scroll to position [0, 0]
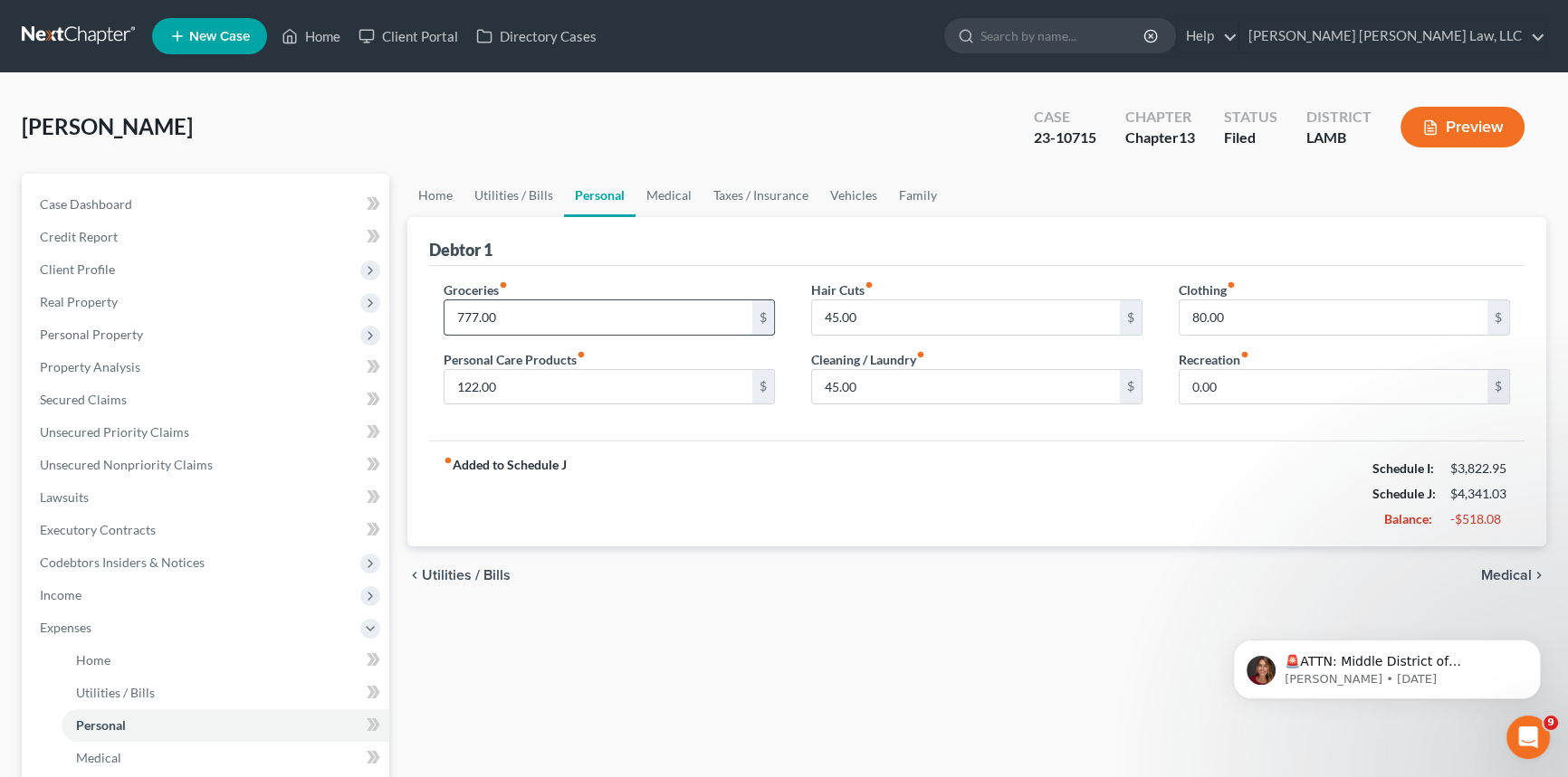
click at [544, 319] on input "777.00" at bounding box center [598, 317] width 308 height 35
type input "863.00"
click at [859, 387] on input "45.00" at bounding box center [966, 387] width 308 height 35
type input "75.00"
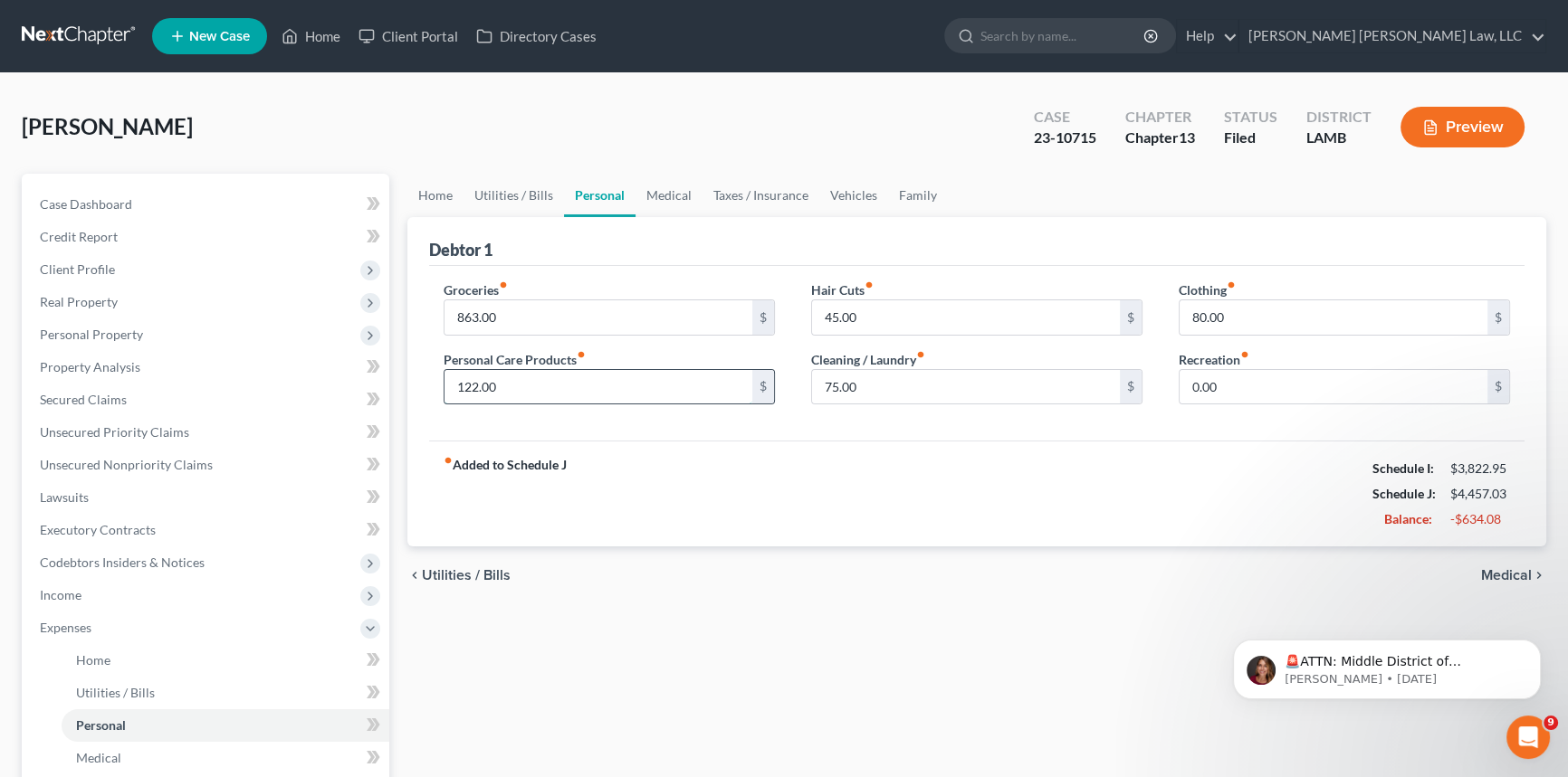
click at [516, 388] on input "122.00" at bounding box center [598, 387] width 308 height 35
type input "91.00"
click at [884, 314] on input "45.00" at bounding box center [966, 317] width 308 height 35
type input "91.00"
click at [552, 388] on input "91.00" at bounding box center [598, 387] width 308 height 35
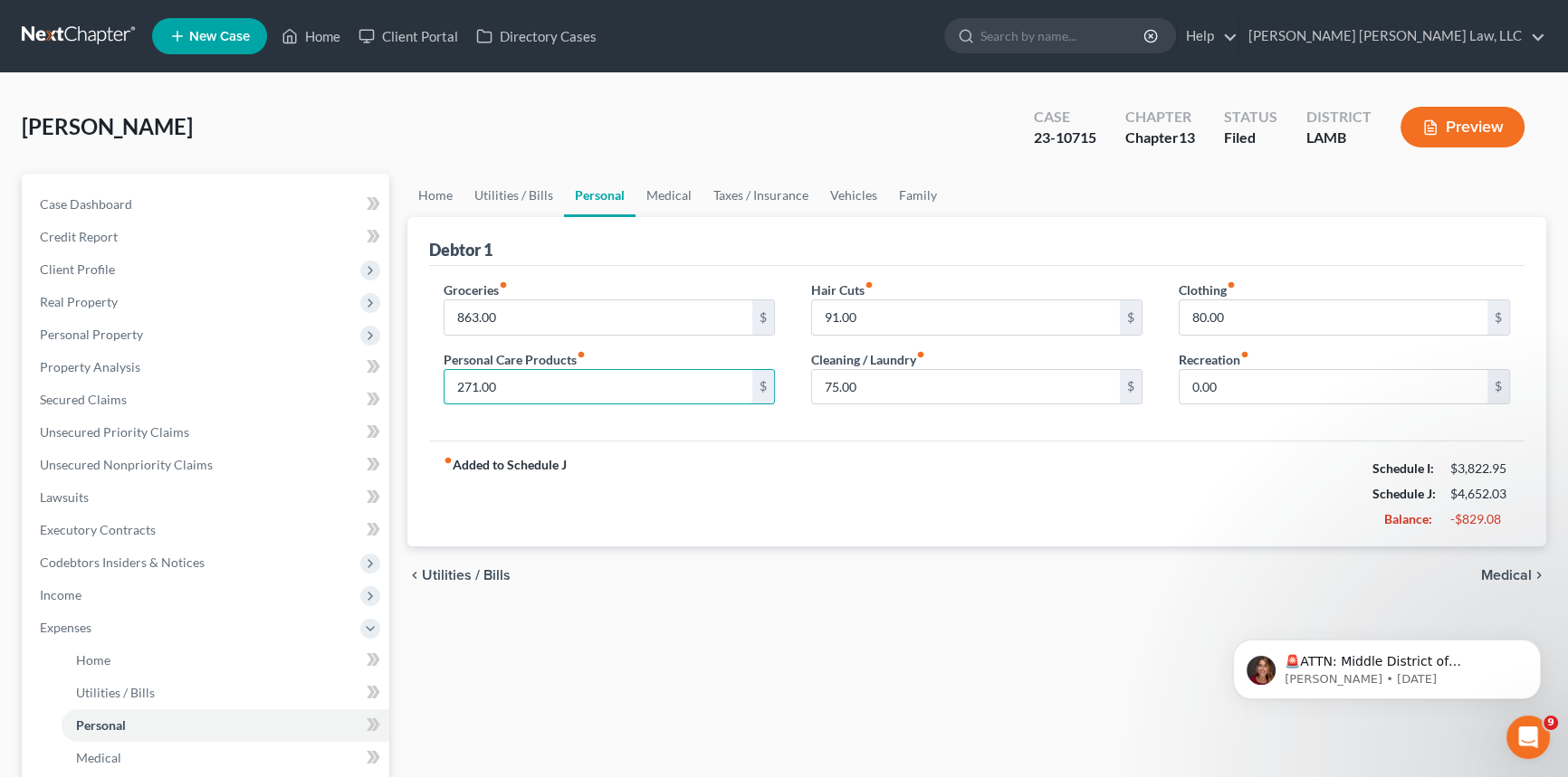
type input "271.00"
click at [630, 500] on div "fiber_manual_record Added to Schedule J Schedule I: $3,822.95 Schedule J: $4,65…" at bounding box center [976, 493] width 1095 height 106
click at [441, 190] on link "Home" at bounding box center [436, 196] width 56 height 43
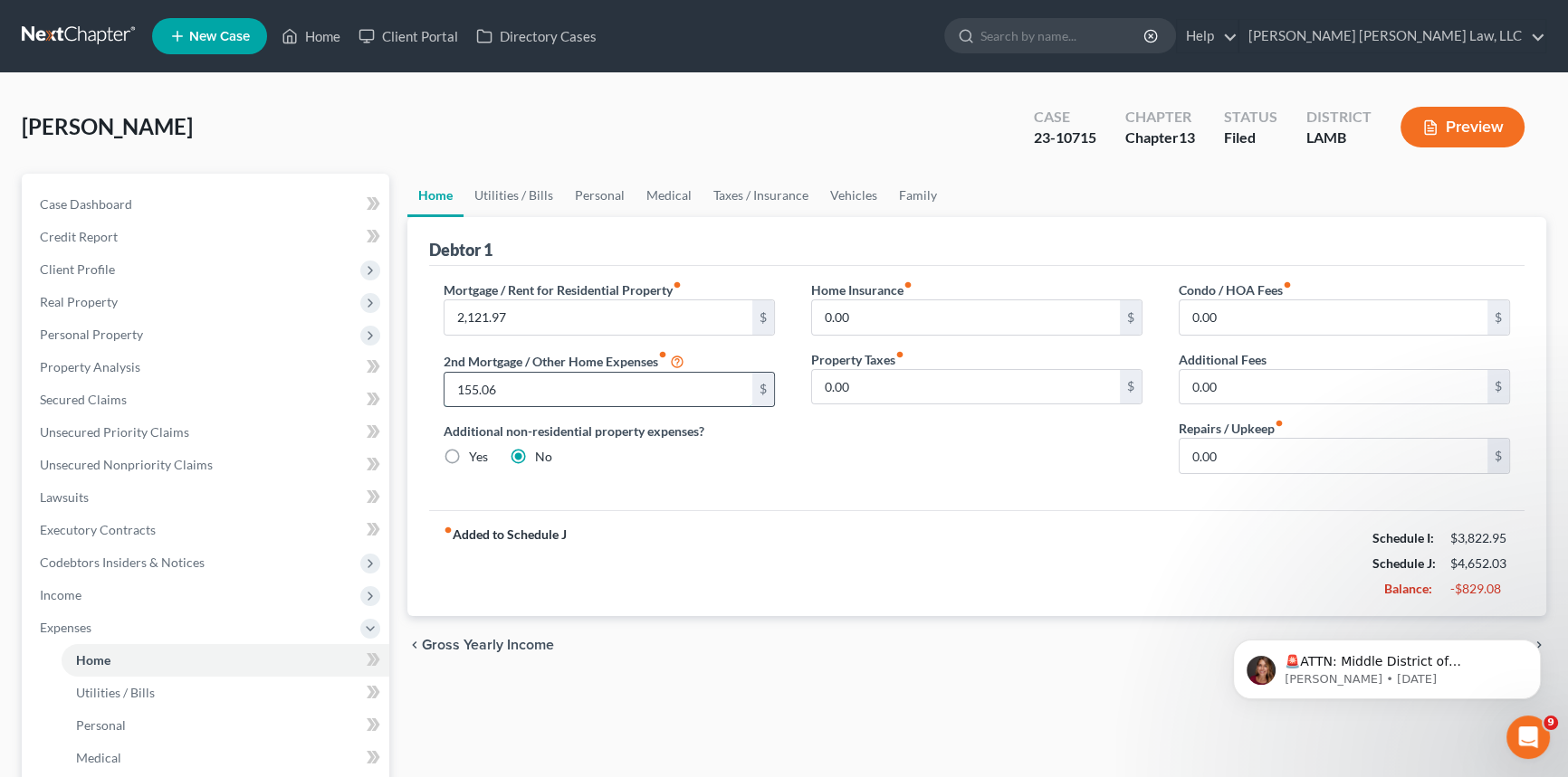
click at [544, 390] on input "155.06" at bounding box center [598, 389] width 308 height 35
click at [525, 308] on input "2,121.97" at bounding box center [598, 317] width 308 height 35
type input "1,745.67"
click at [531, 389] on input "text" at bounding box center [598, 389] width 308 height 35
click at [844, 183] on link "Vehicles" at bounding box center [852, 196] width 68 height 43
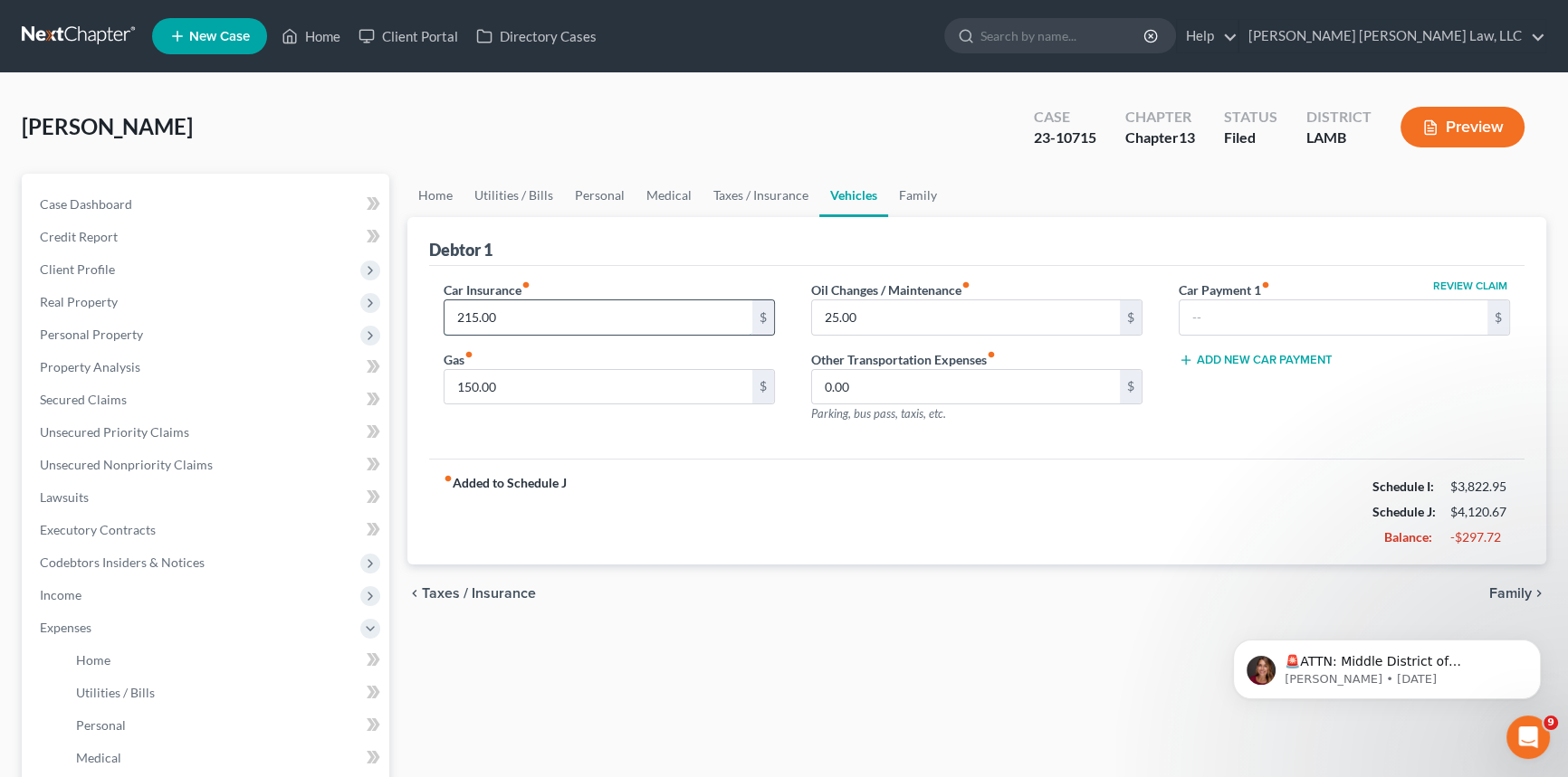
click at [510, 310] on input "215.00" at bounding box center [598, 317] width 308 height 35
type input "0"
click at [505, 386] on input "150.00" at bounding box center [598, 387] width 308 height 35
click at [887, 308] on input "25.00" at bounding box center [966, 317] width 308 height 35
type input "0.00"
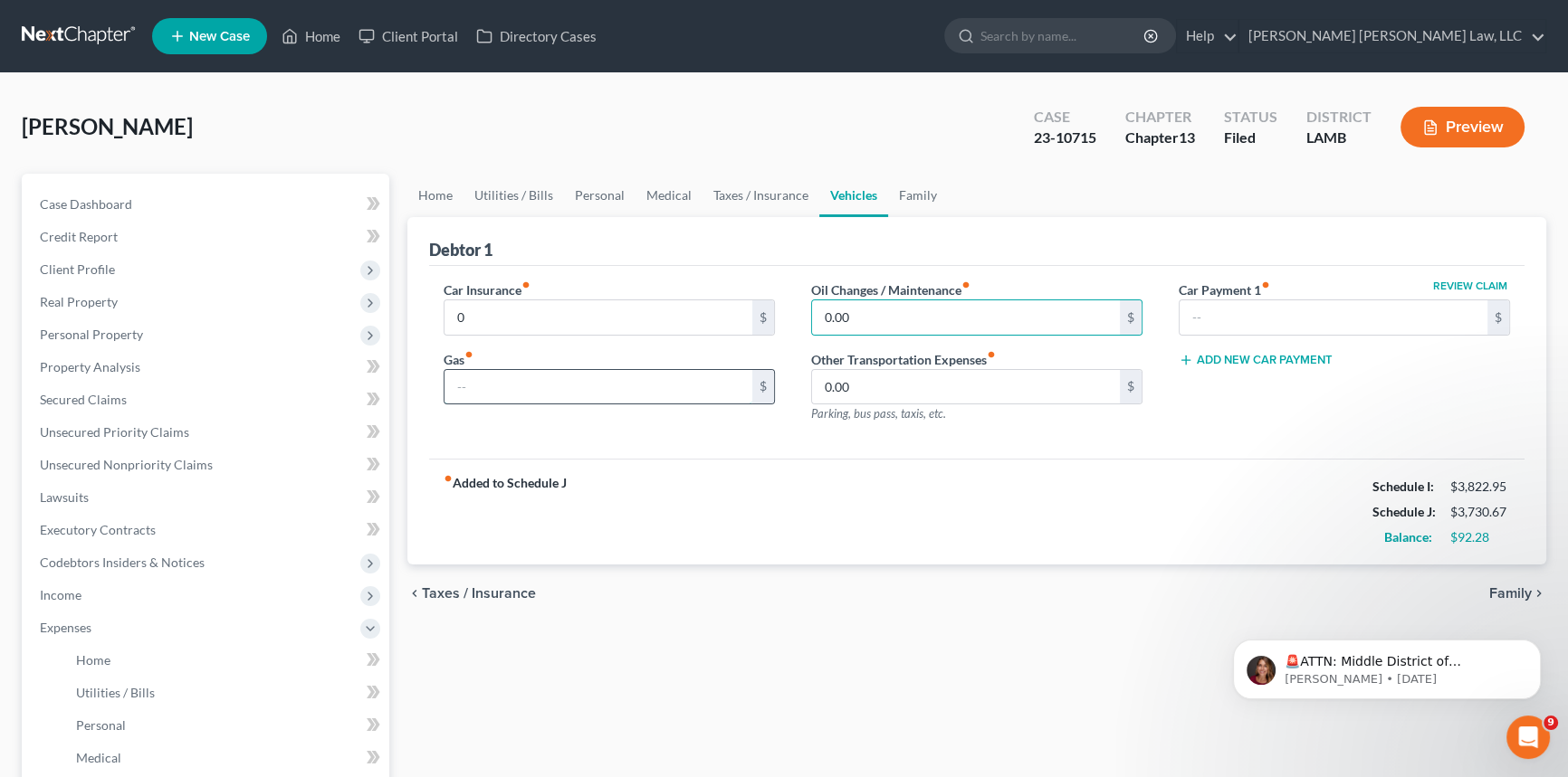
click at [505, 387] on input "text" at bounding box center [598, 387] width 308 height 35
type input "0.00"
click at [471, 316] on input "0" at bounding box center [598, 317] width 308 height 35
type input "0.00"
click at [486, 193] on link "Utilities / Bills" at bounding box center [513, 196] width 100 height 43
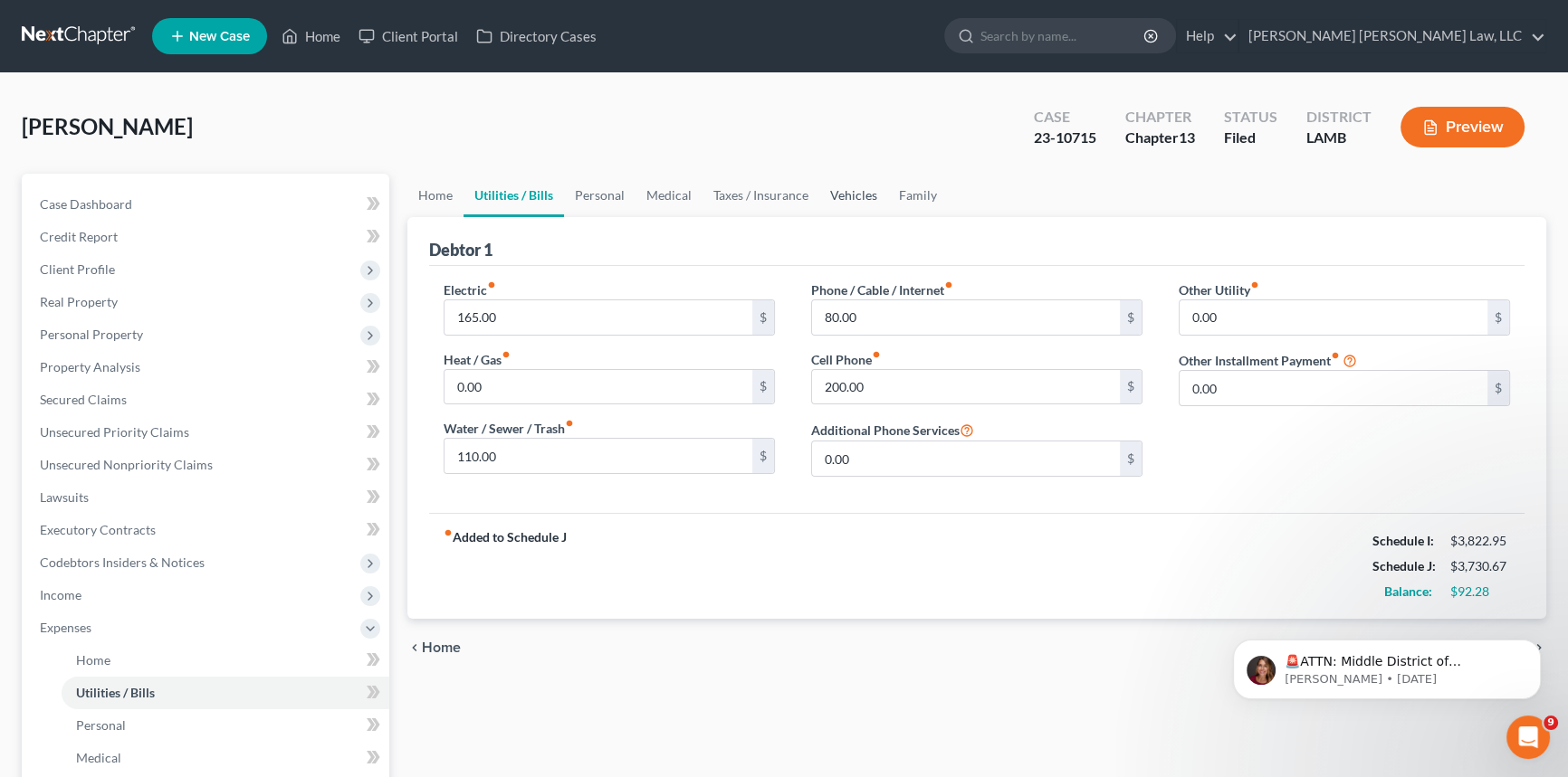
click at [846, 192] on link "Vehicles" at bounding box center [852, 196] width 68 height 43
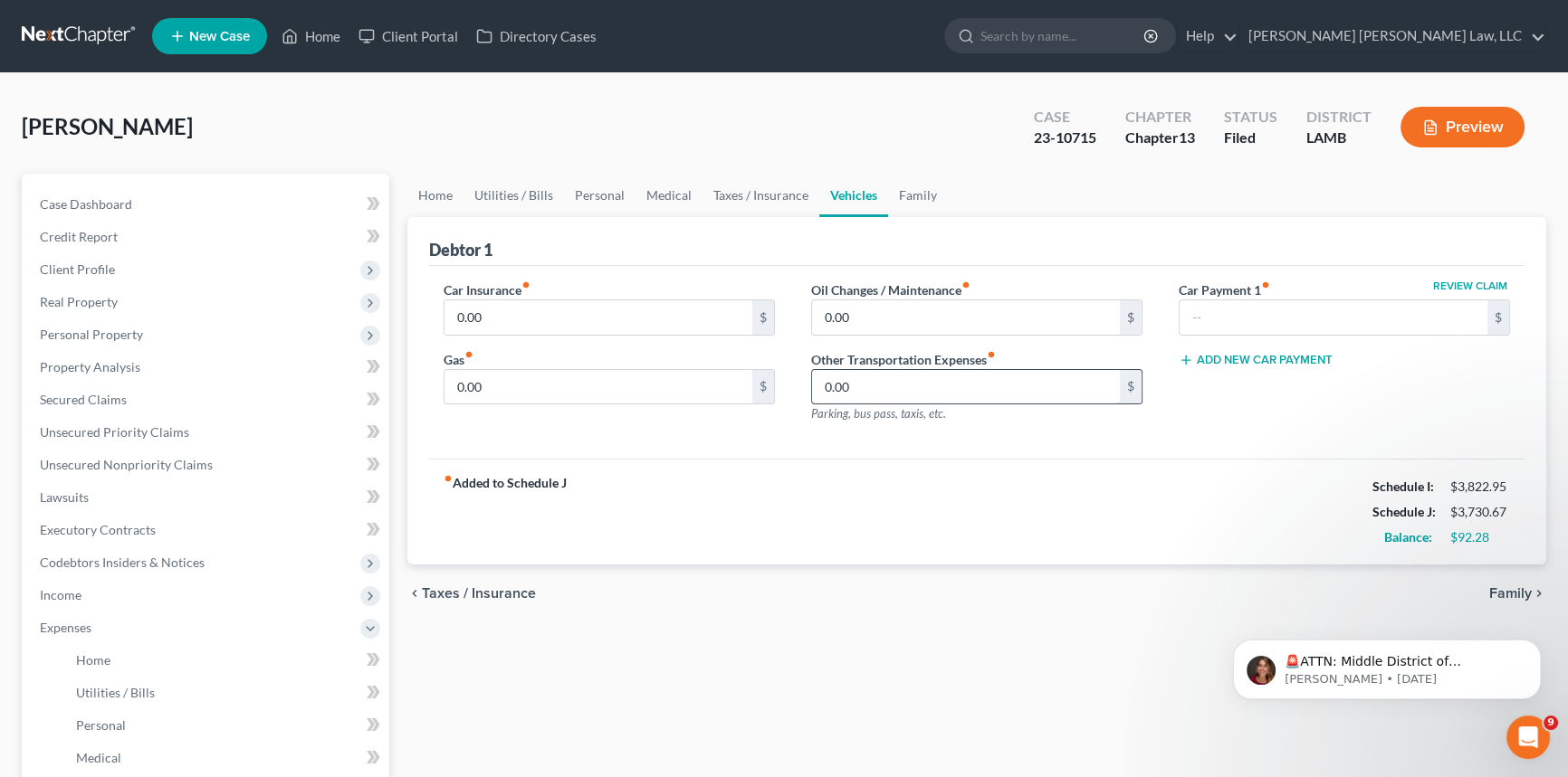
click at [847, 388] on input "0.00" at bounding box center [966, 387] width 308 height 35
type input "175.00"
click at [746, 191] on link "Taxes / Insurance" at bounding box center [761, 196] width 117 height 43
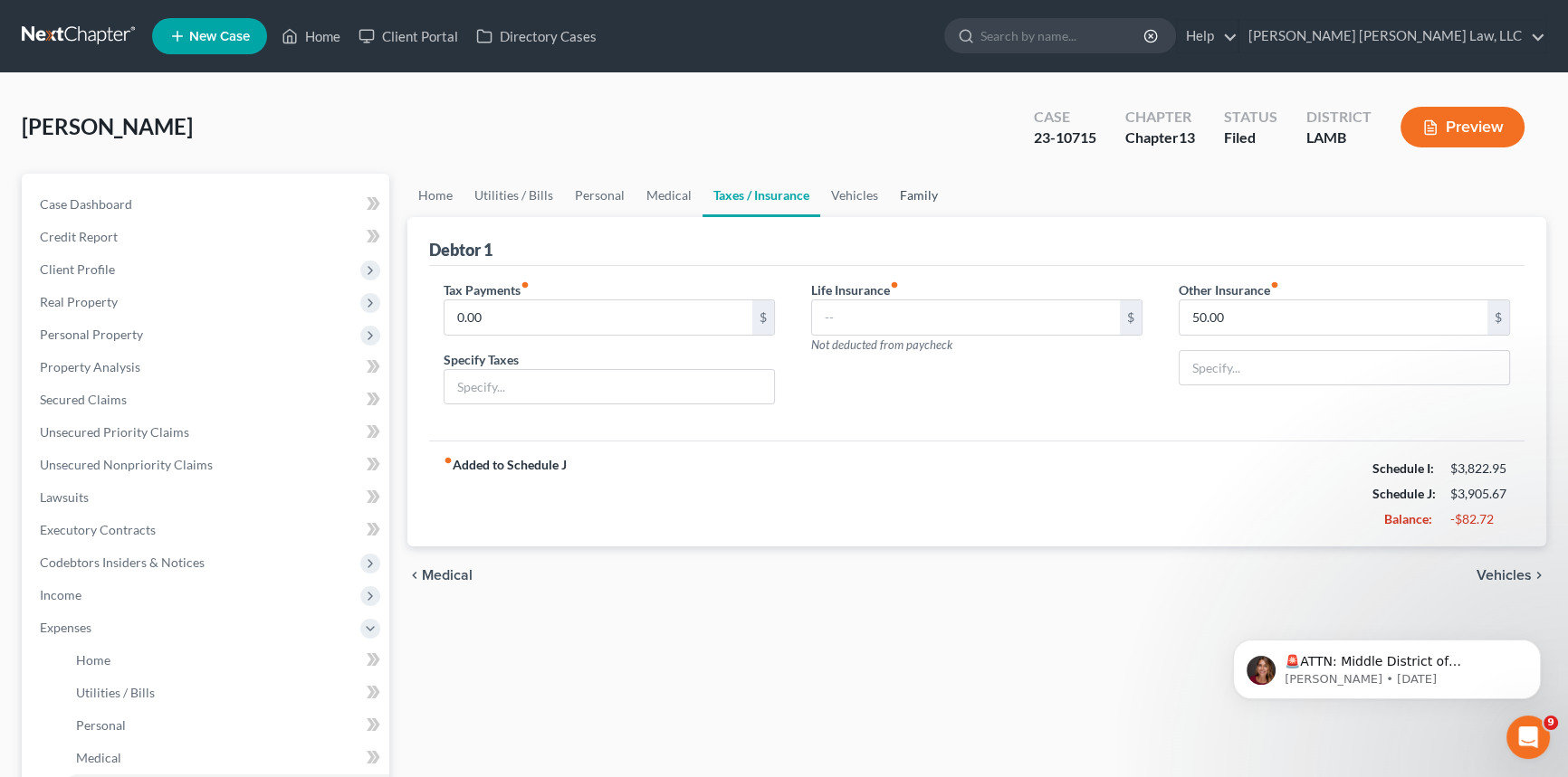
click at [912, 196] on link "Family" at bounding box center [919, 196] width 60 height 43
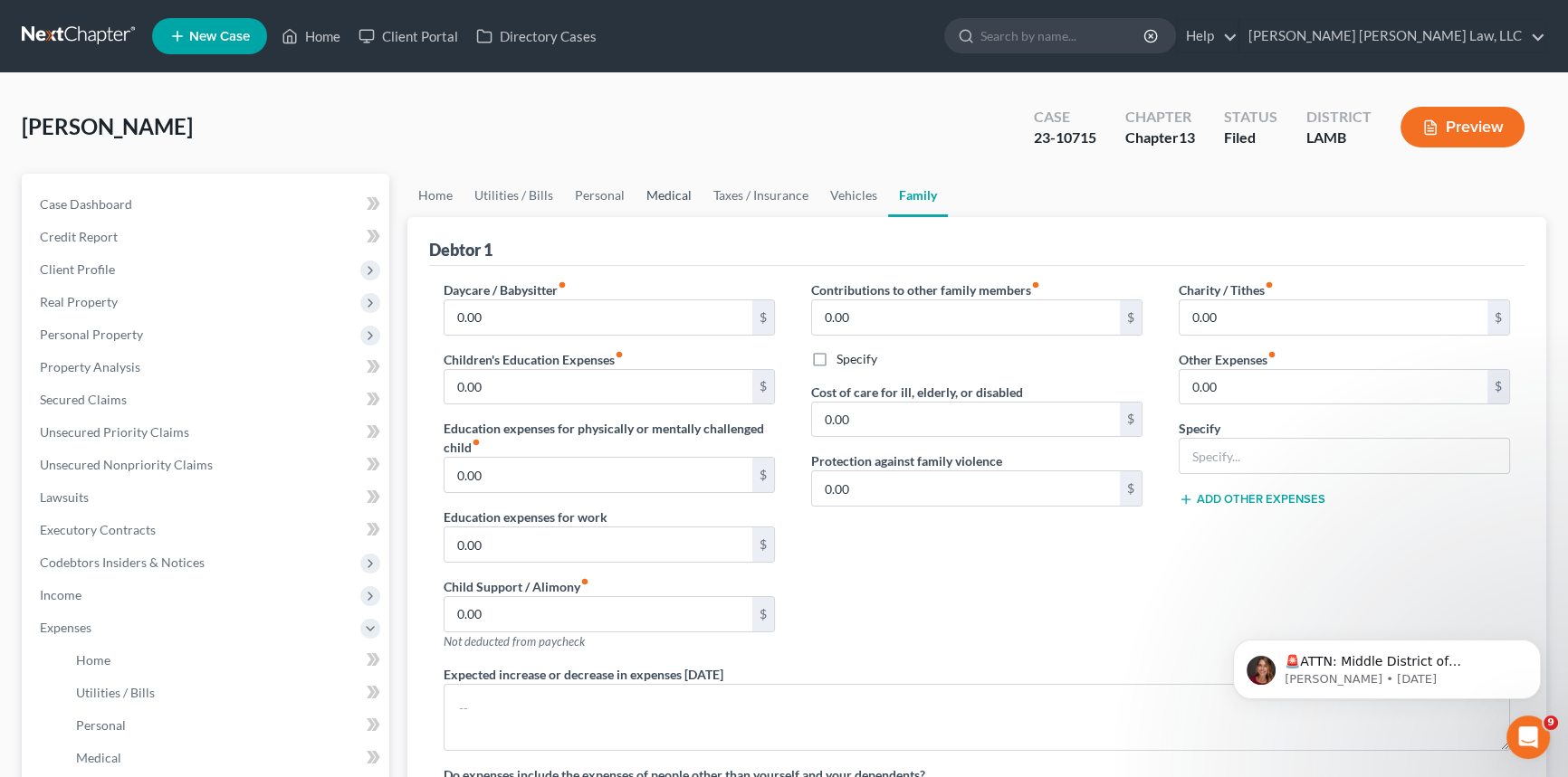
click at [660, 192] on link "Medical" at bounding box center [669, 196] width 67 height 43
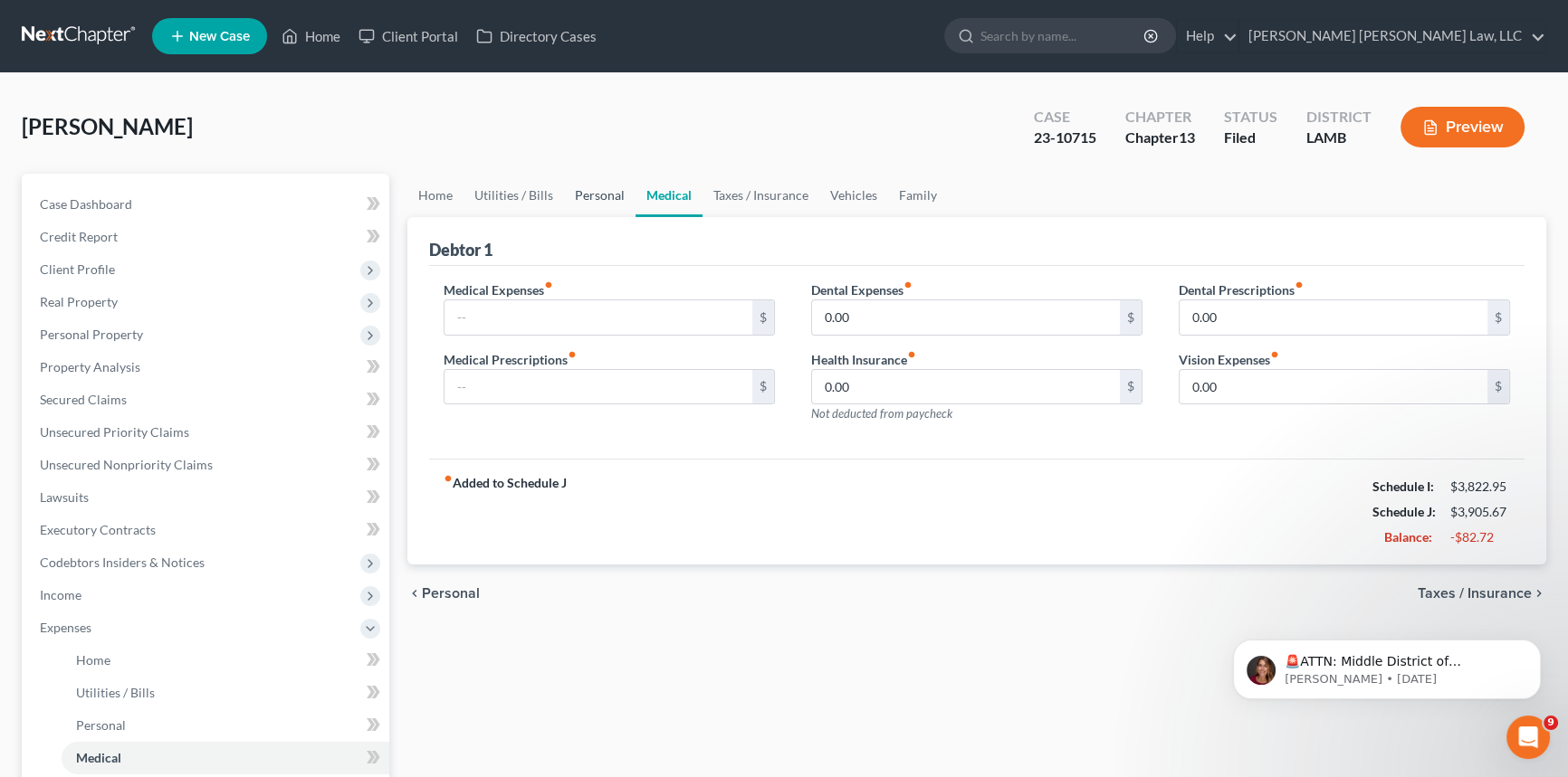
click at [595, 195] on link "Personal" at bounding box center [599, 196] width 71 height 43
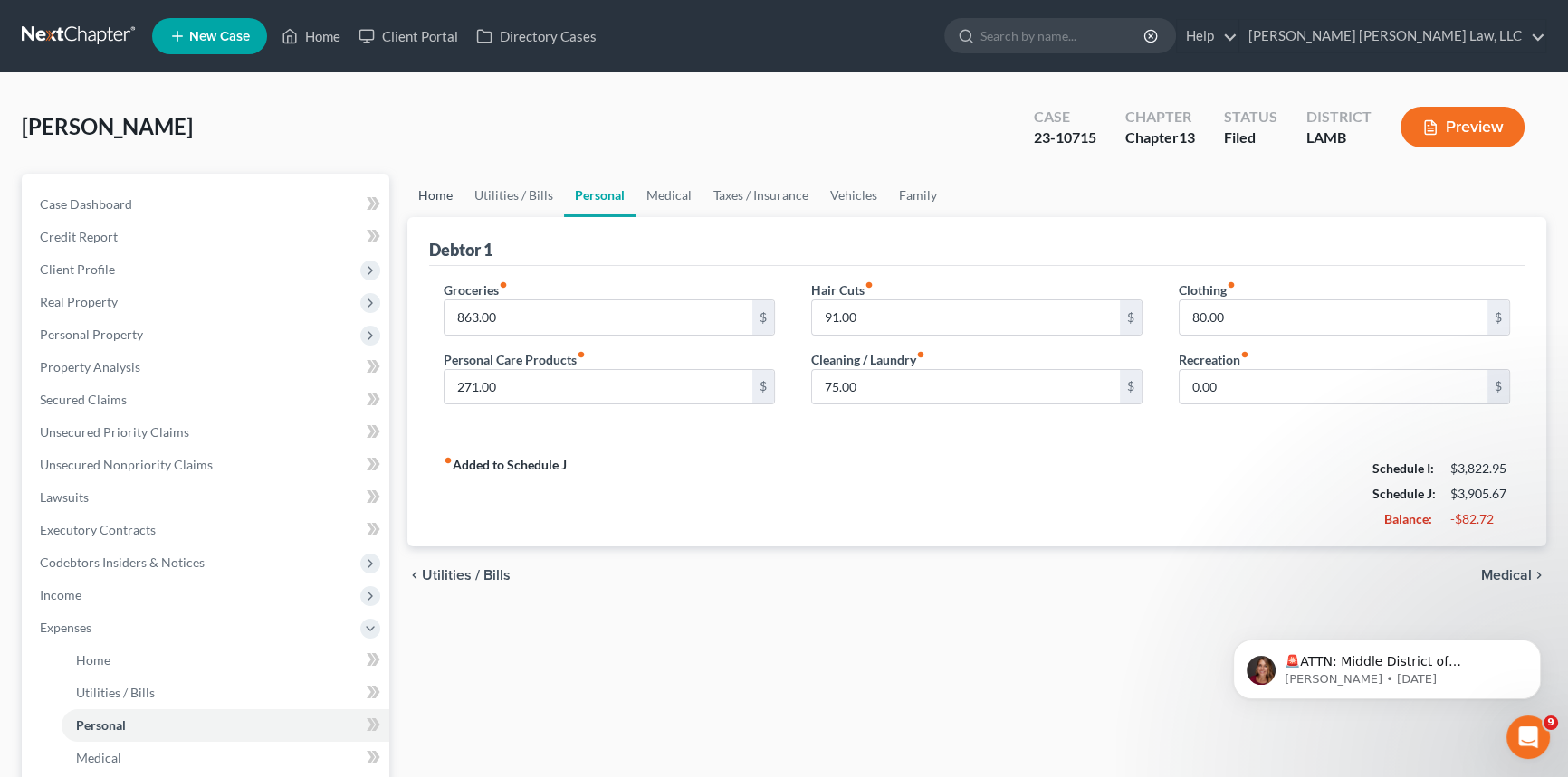
click at [432, 185] on link "Home" at bounding box center [436, 196] width 56 height 43
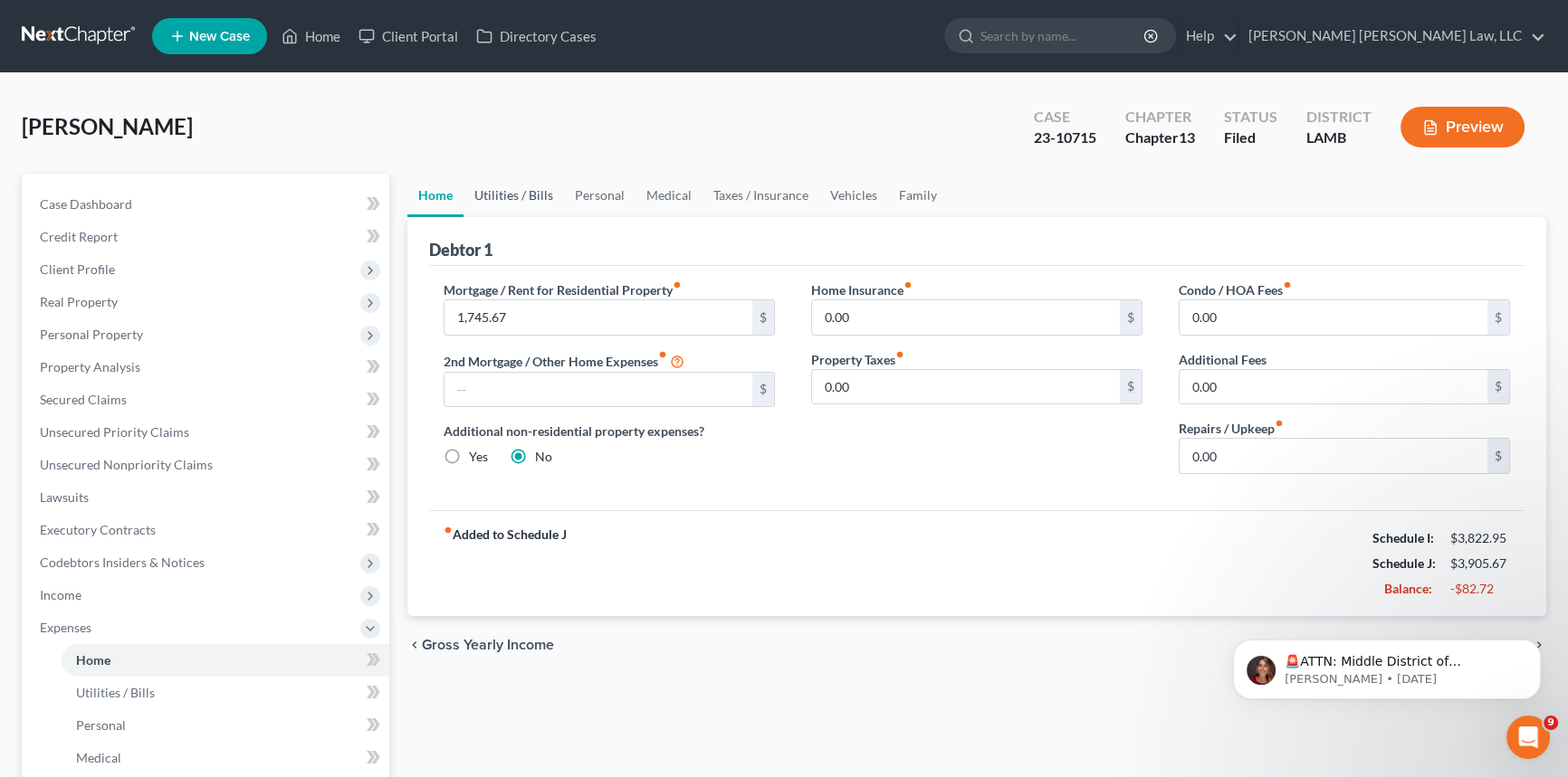
click at [510, 184] on link "Utilities / Bills" at bounding box center [513, 196] width 100 height 43
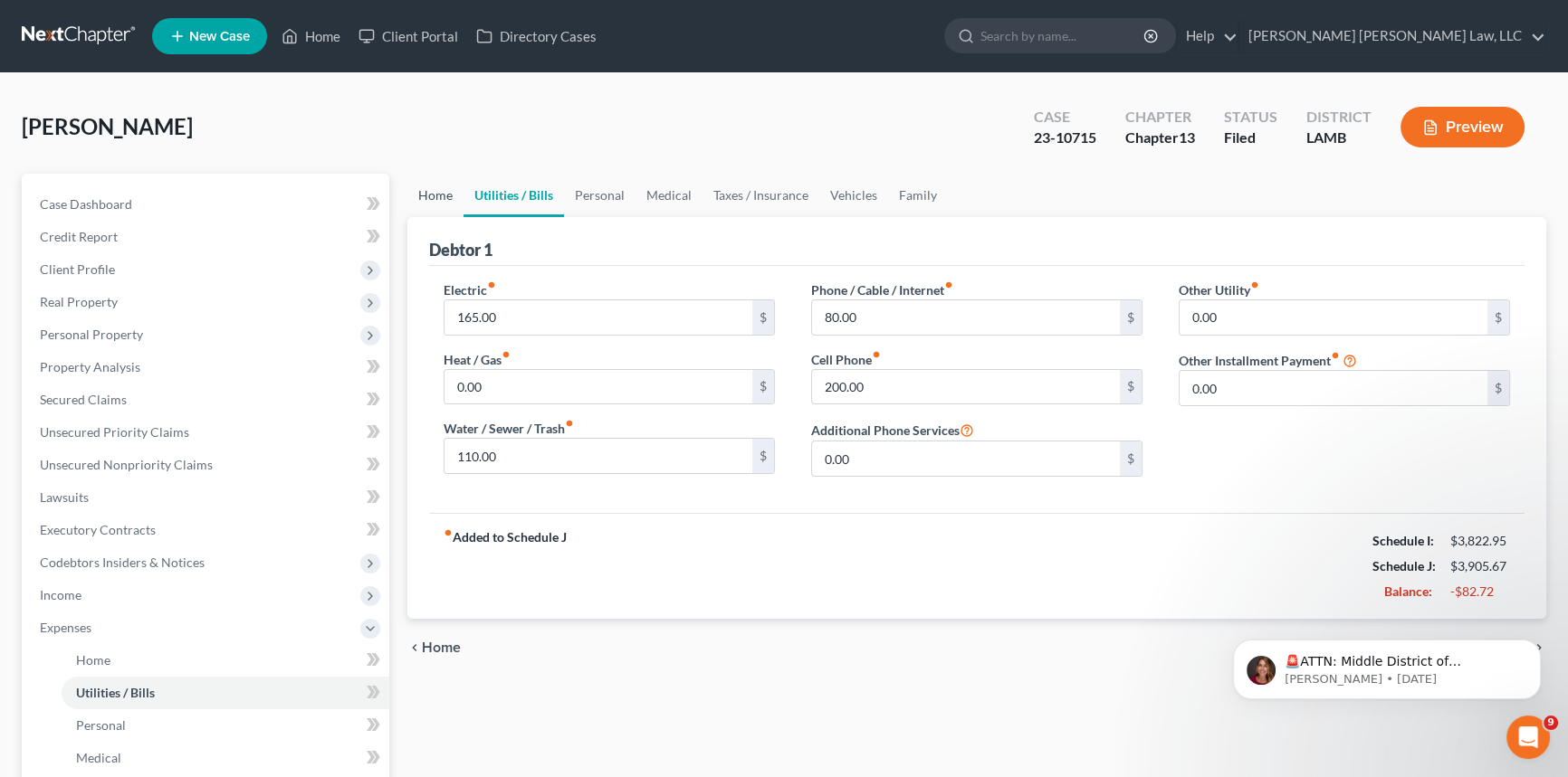
click at [440, 192] on link "Home" at bounding box center [436, 196] width 56 height 43
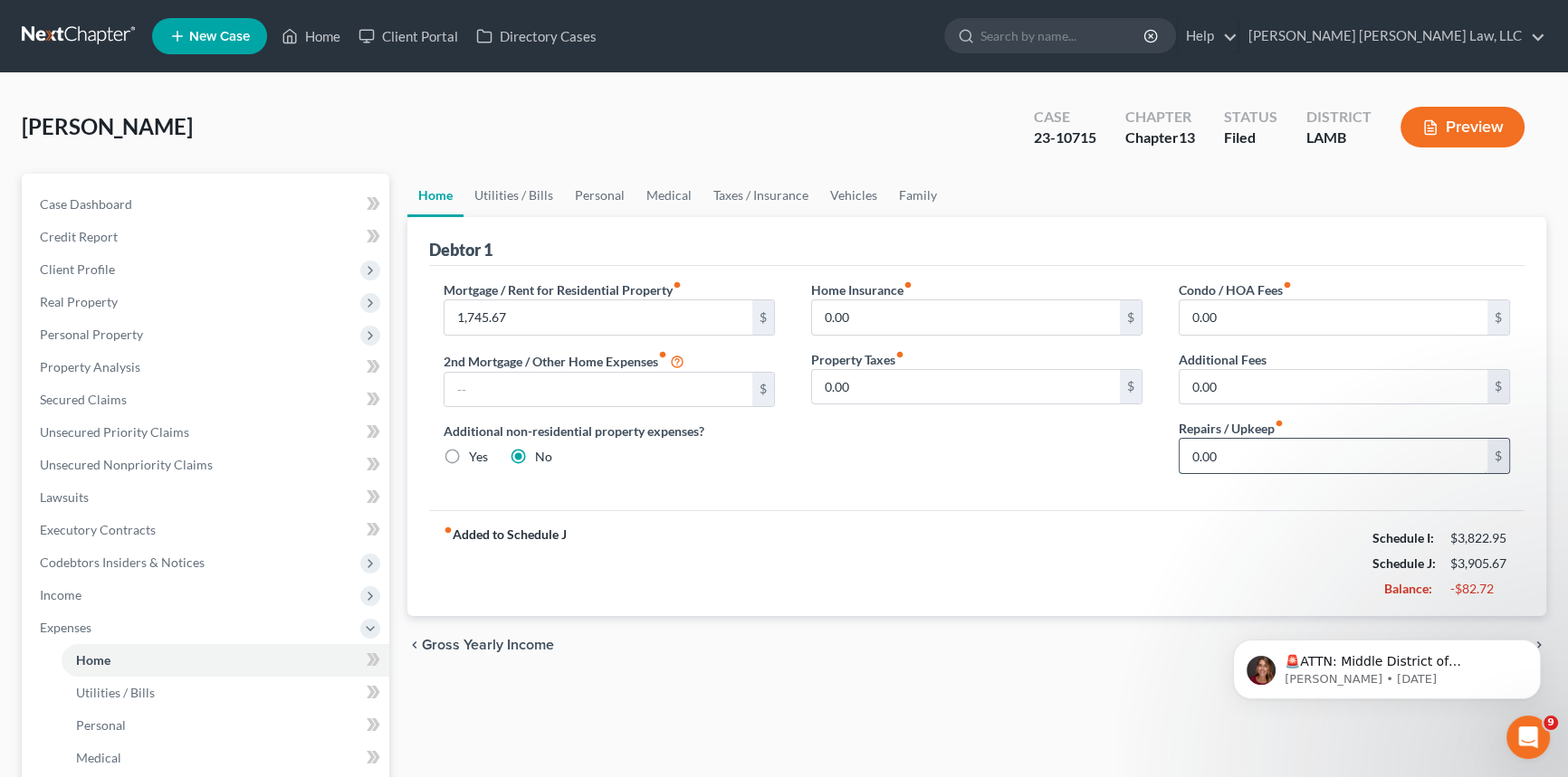
click at [1213, 451] on input "0.00" at bounding box center [1333, 456] width 308 height 35
type input "195.00"
click at [597, 190] on link "Personal" at bounding box center [599, 196] width 71 height 43
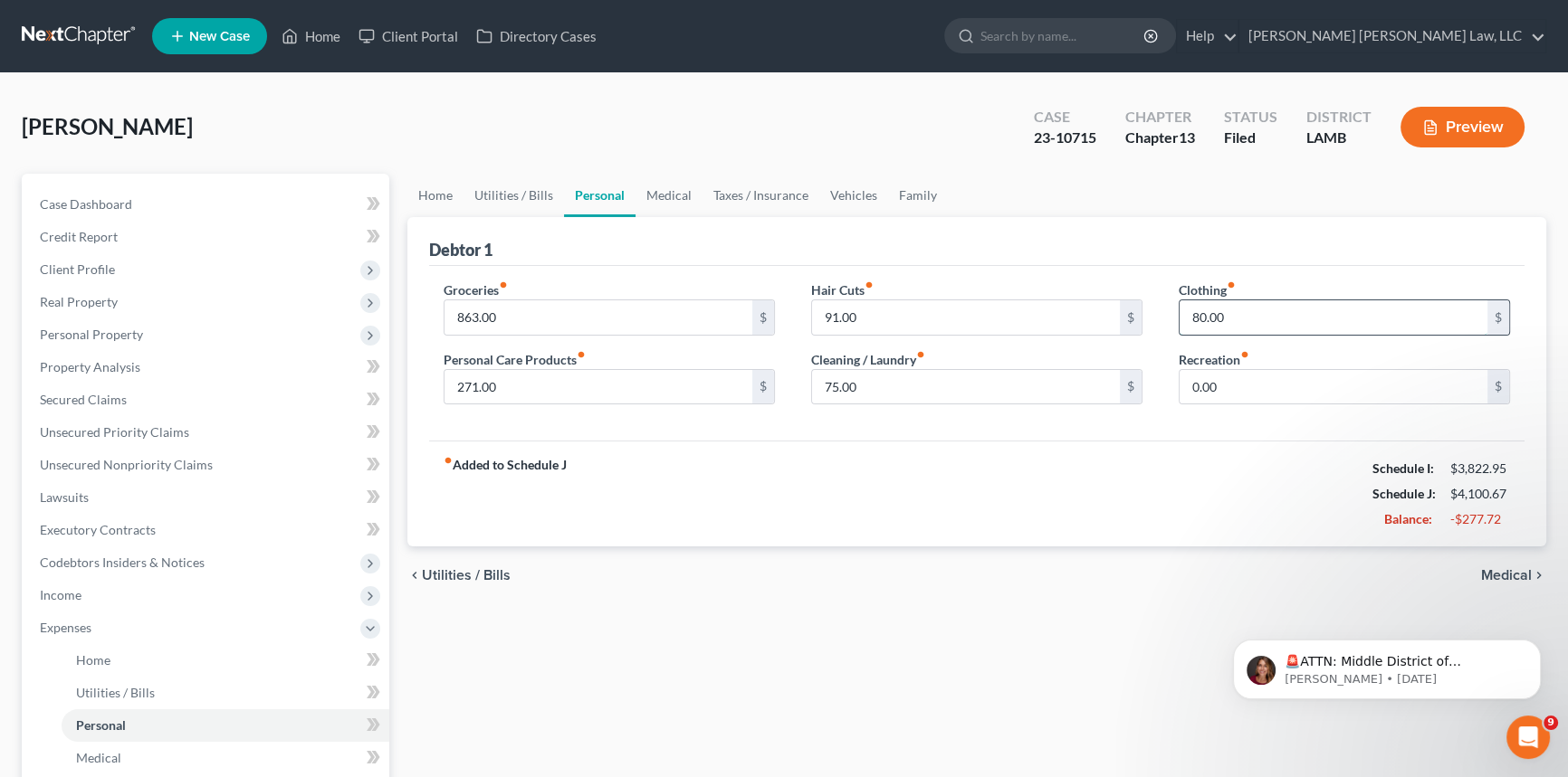
click at [1234, 312] on input "80.00" at bounding box center [1333, 317] width 308 height 35
click at [944, 322] on input "91.00" at bounding box center [966, 317] width 308 height 35
type input "0.00"
click at [895, 386] on input "75.00" at bounding box center [966, 387] width 308 height 35
click at [1226, 316] on input "80.00" at bounding box center [1333, 317] width 308 height 35
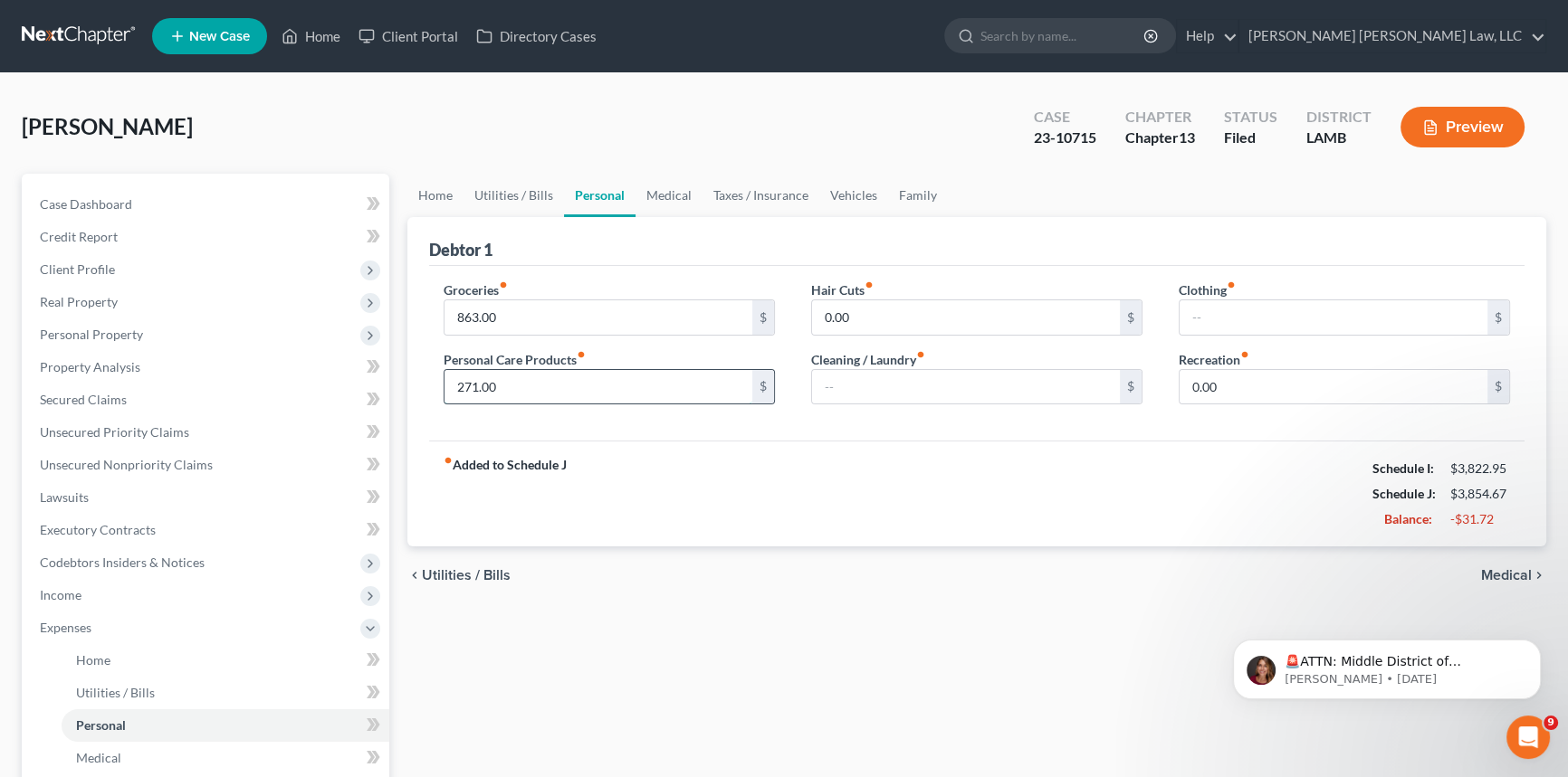
click at [516, 381] on input "271.00" at bounding box center [598, 387] width 308 height 35
click at [103, 588] on span "Income" at bounding box center [207, 594] width 363 height 33
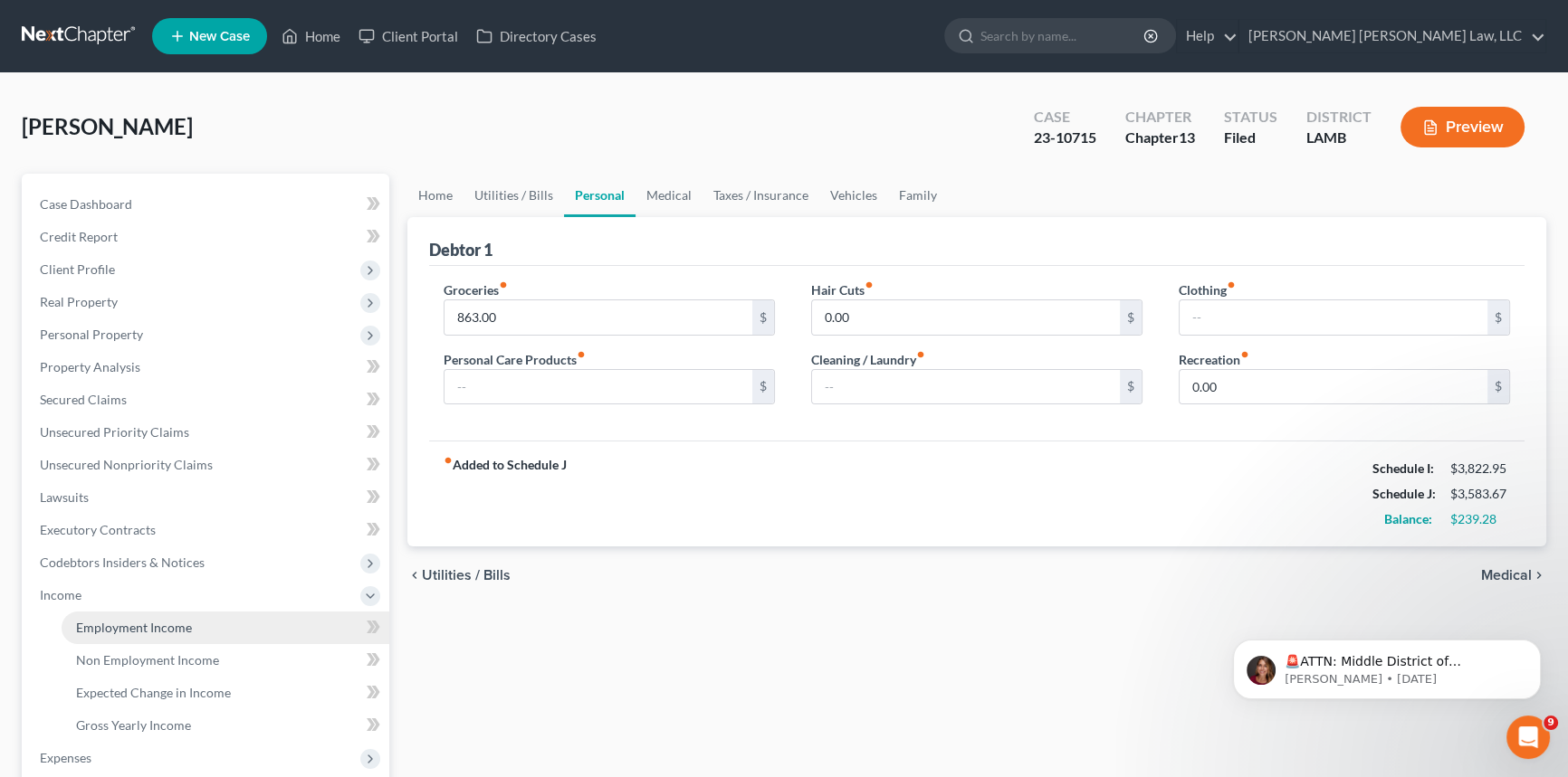
click at [145, 622] on span "Employment Income" at bounding box center [134, 627] width 116 height 15
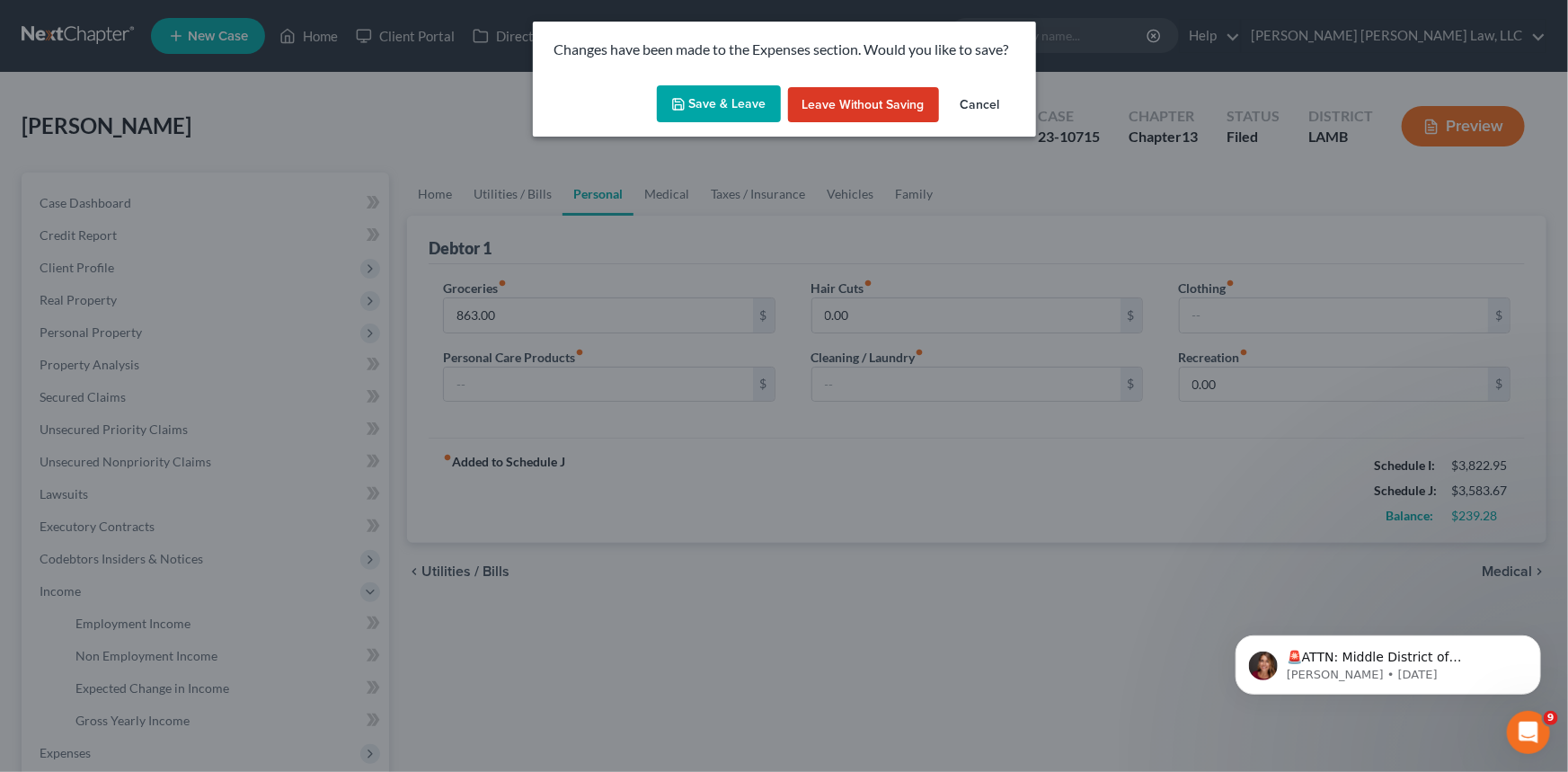
click at [738, 100] on button "Save & Leave" at bounding box center [718, 104] width 124 height 38
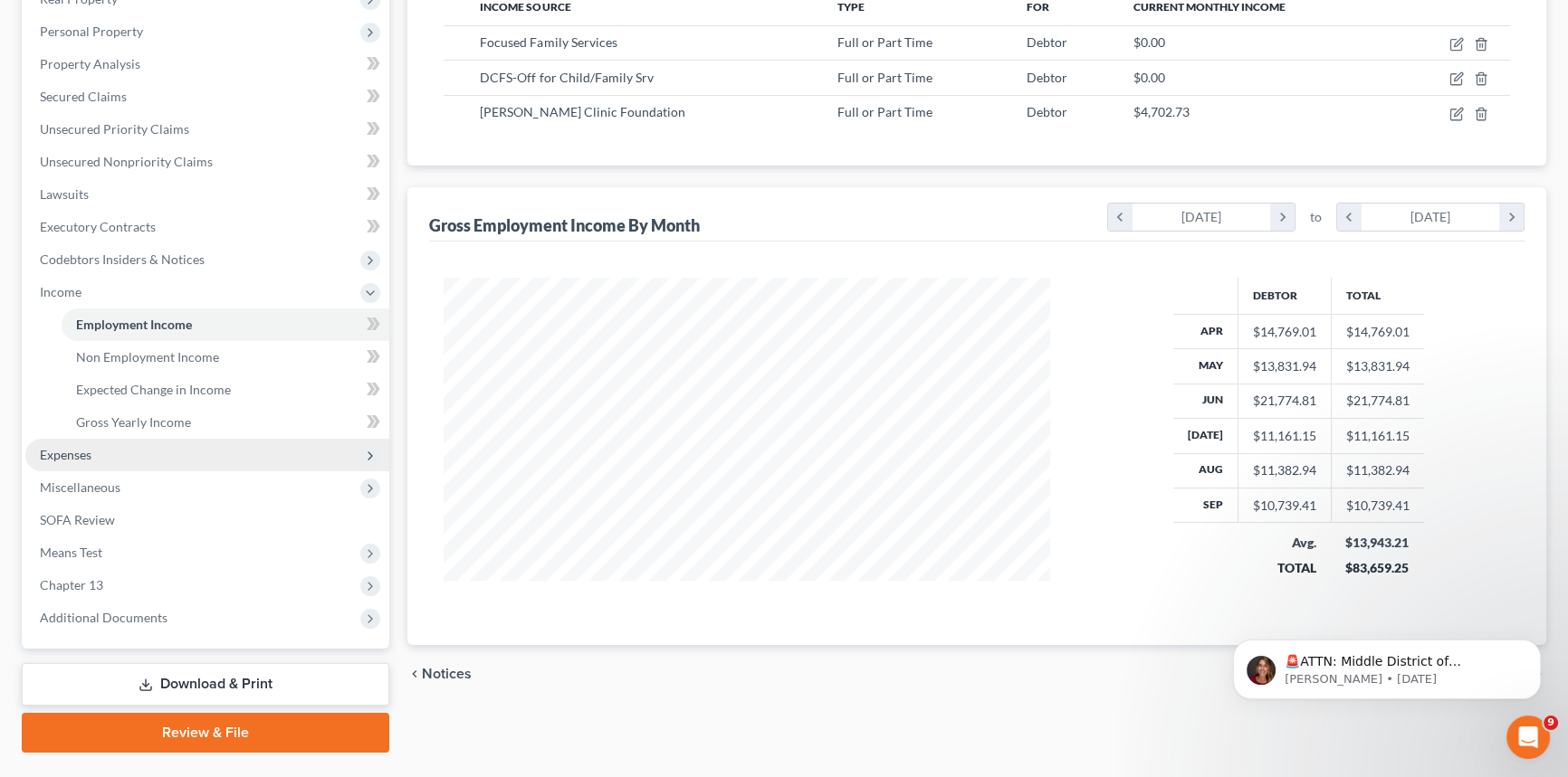
scroll to position [345, 0]
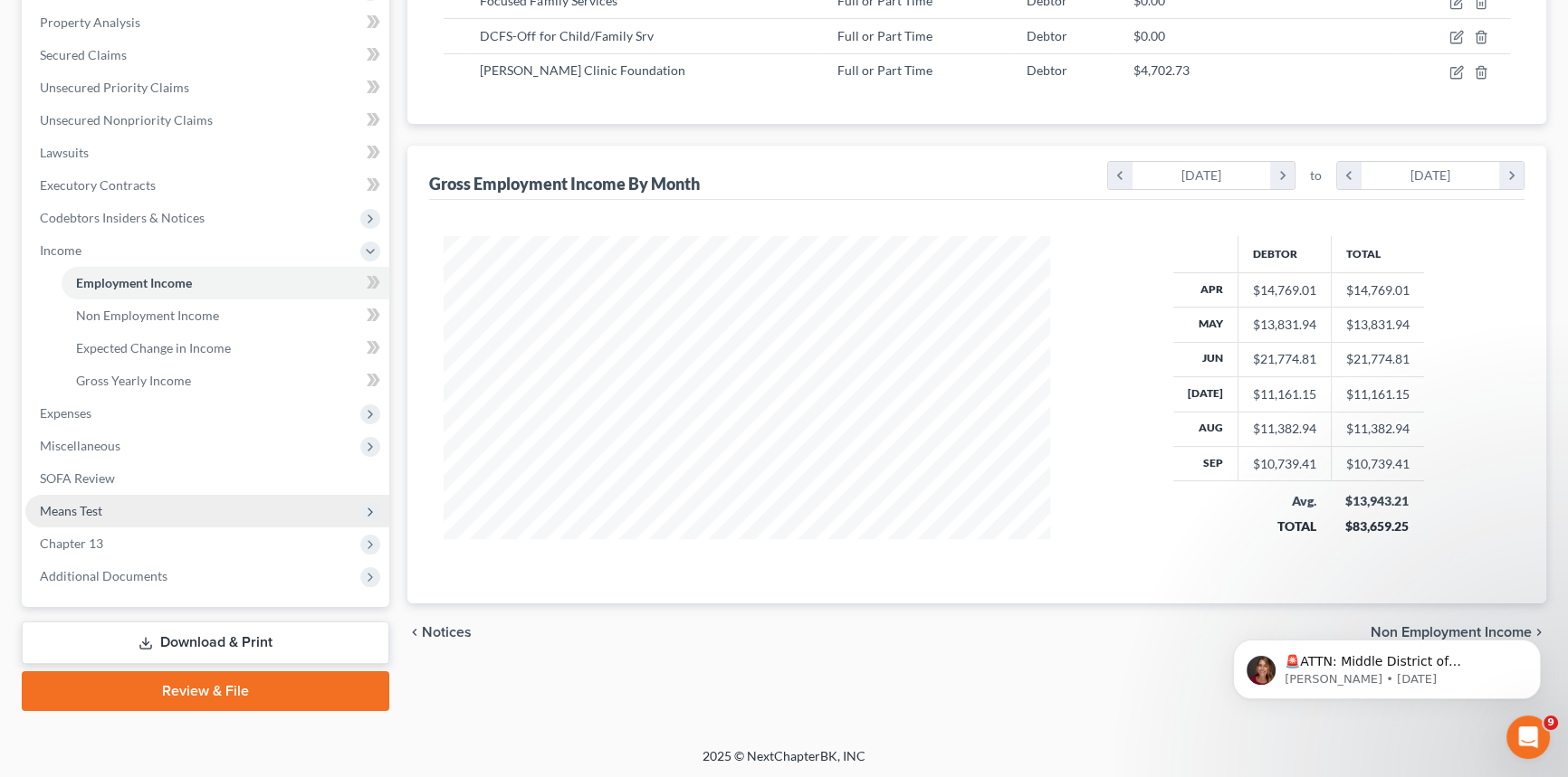
click at [94, 508] on span "Means Test" at bounding box center [71, 510] width 63 height 15
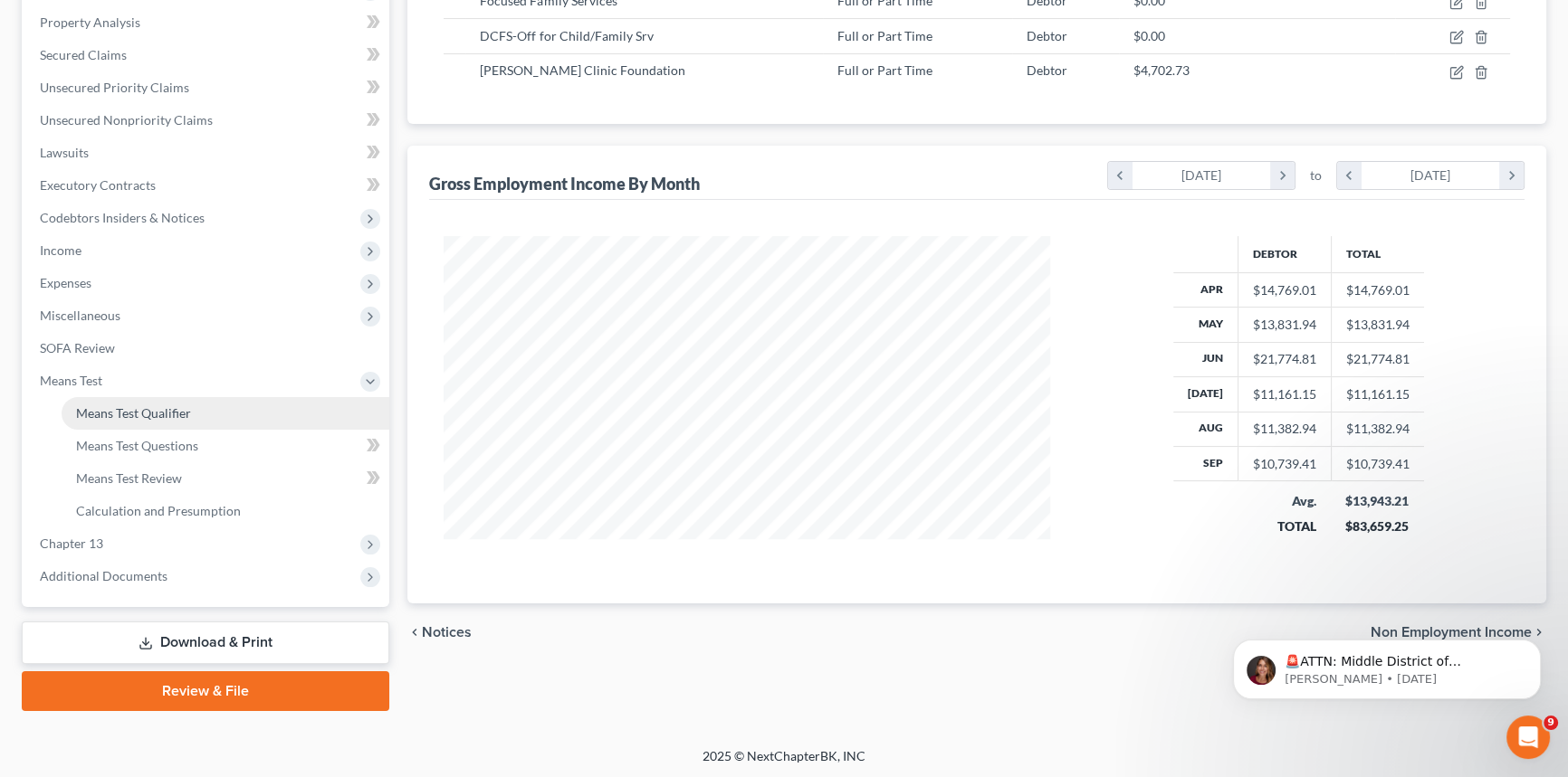
click at [235, 409] on link "Means Test Qualifier" at bounding box center [226, 413] width 328 height 33
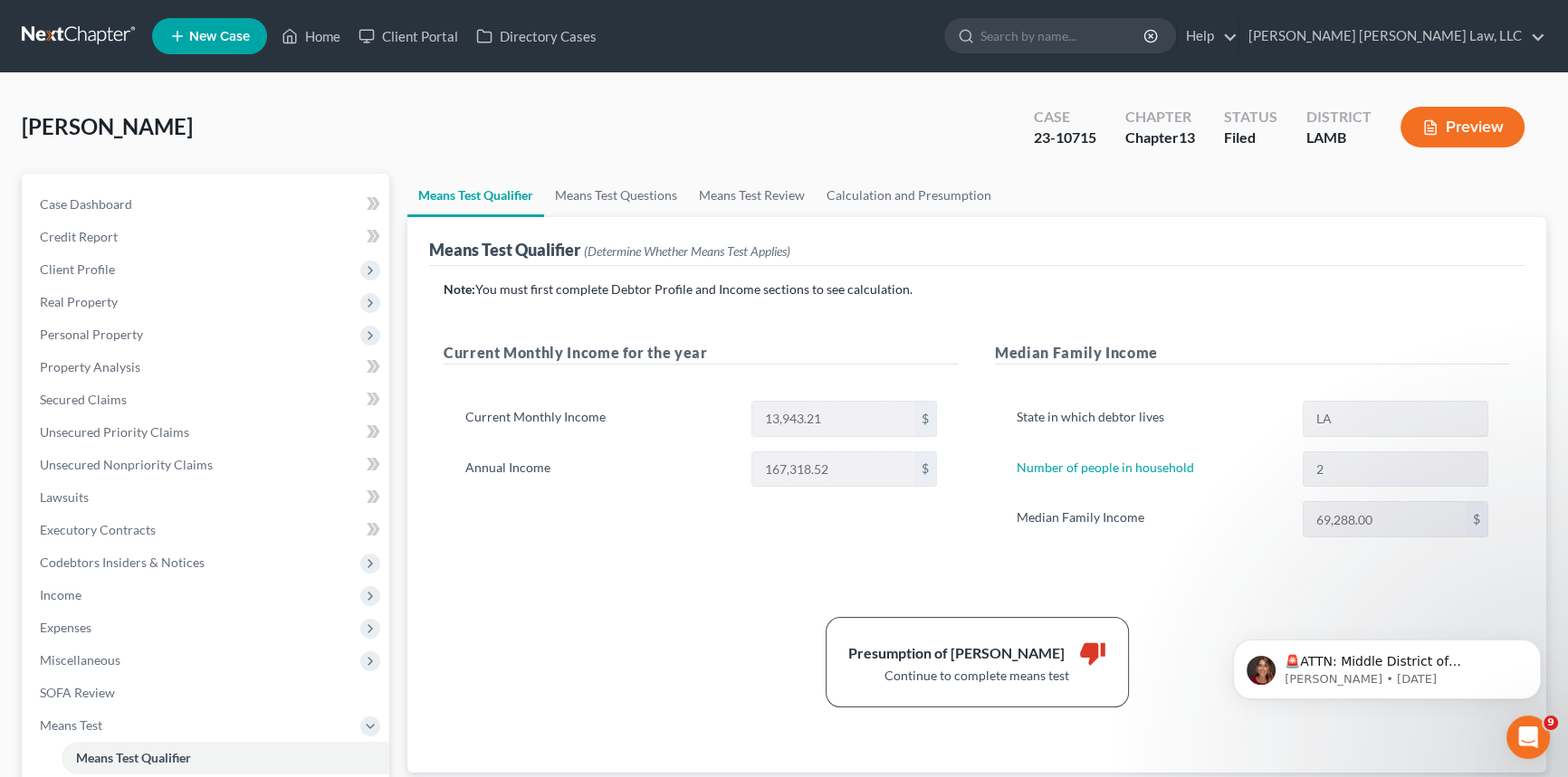
click at [784, 543] on div "Current Monthly Income for the year Current Monthly Income 13,943.21 $ Annual I…" at bounding box center [701, 457] width 551 height 231
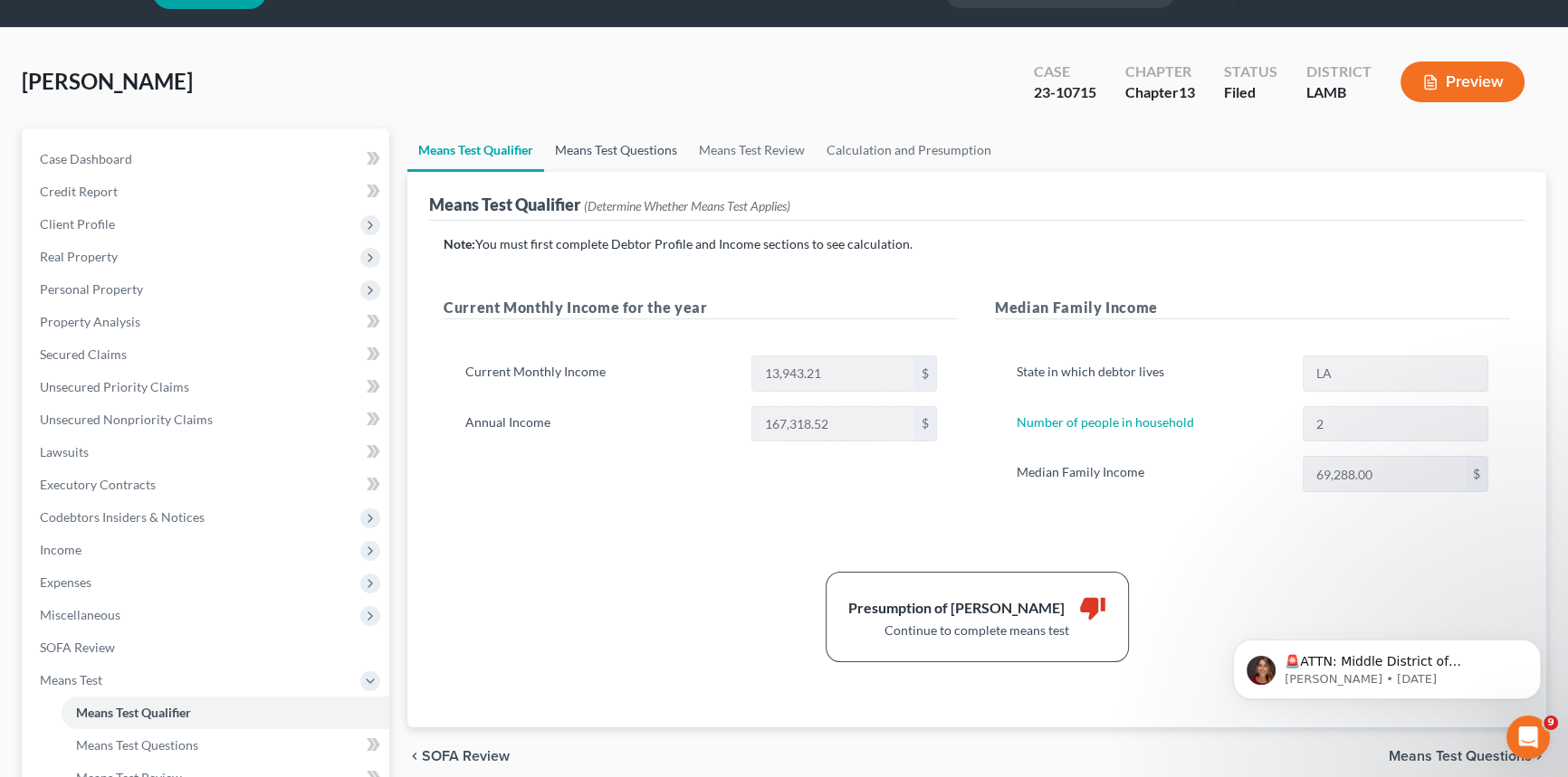
scroll to position [81, 0]
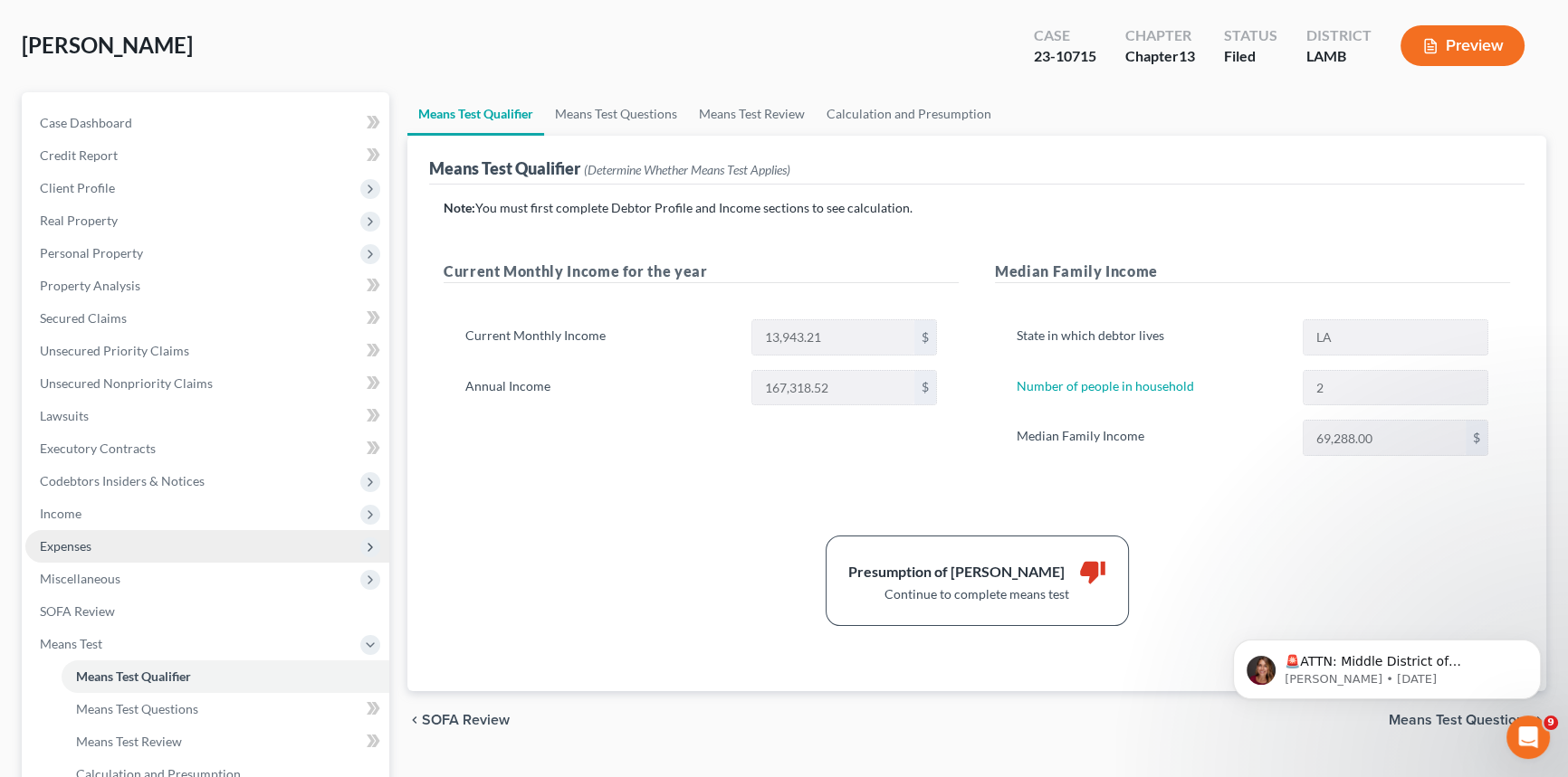
click at [111, 545] on span "Expenses" at bounding box center [207, 546] width 363 height 33
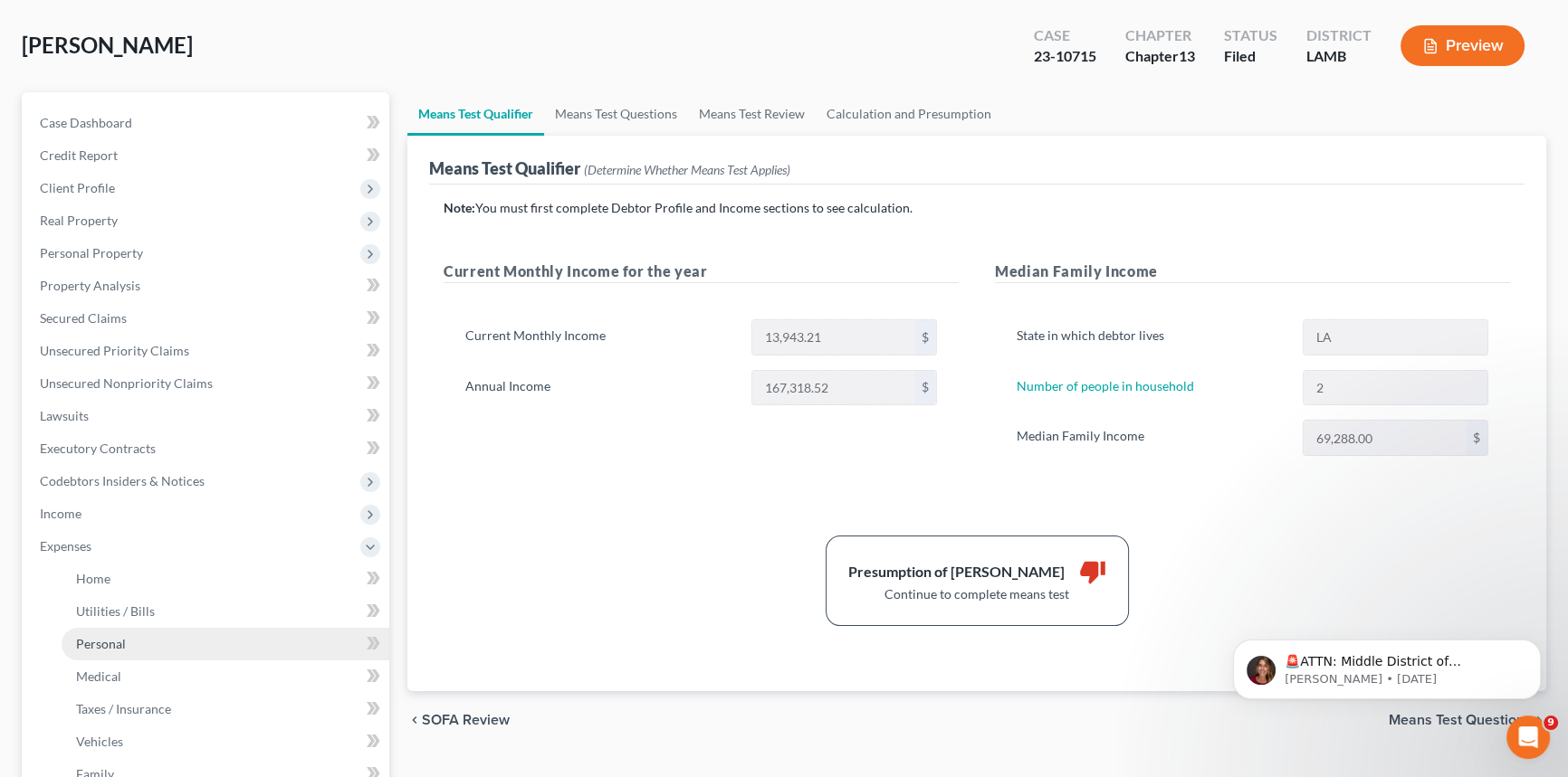
click at [119, 638] on span "Personal" at bounding box center [100, 643] width 50 height 15
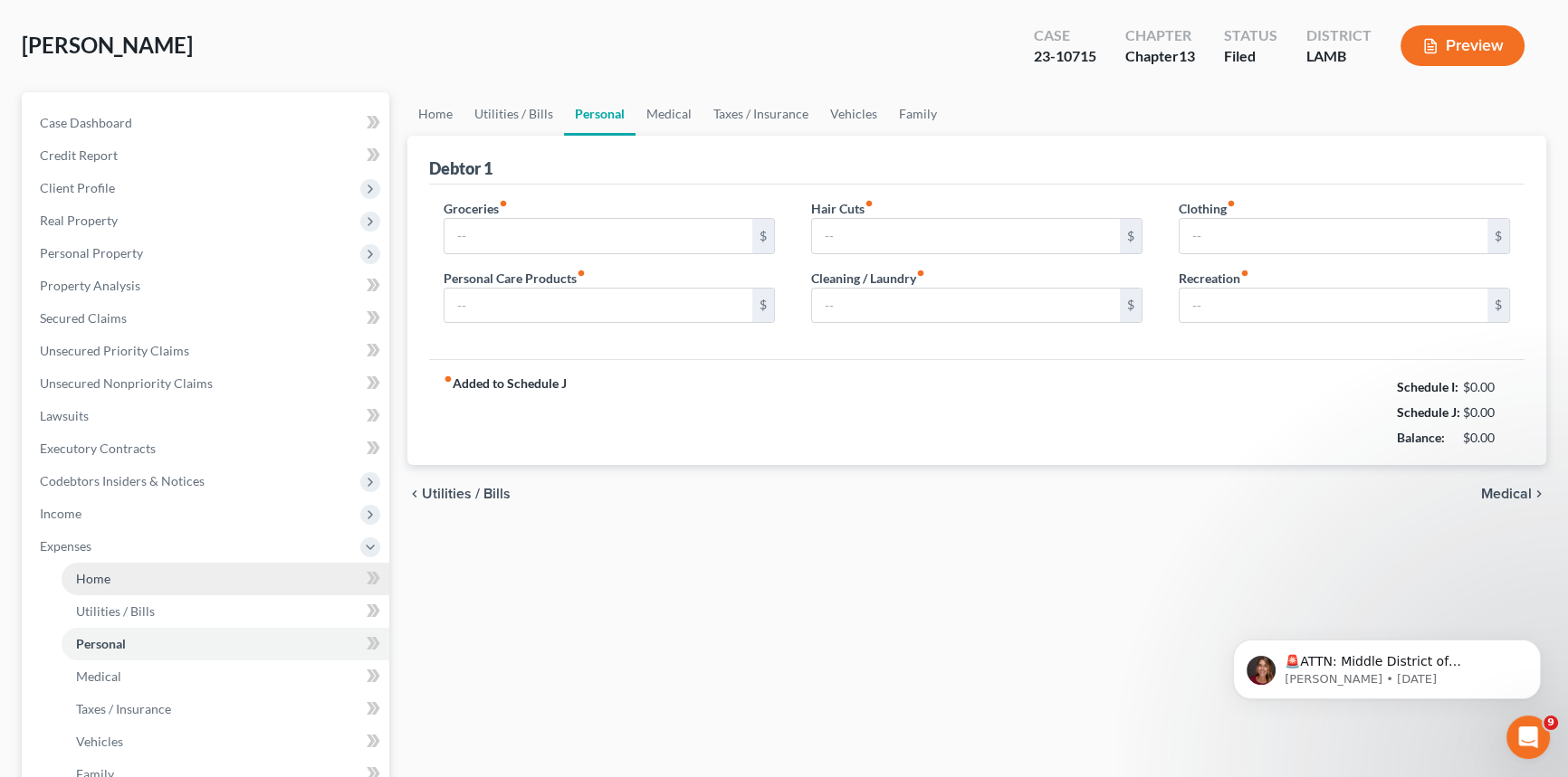
scroll to position [3, 0]
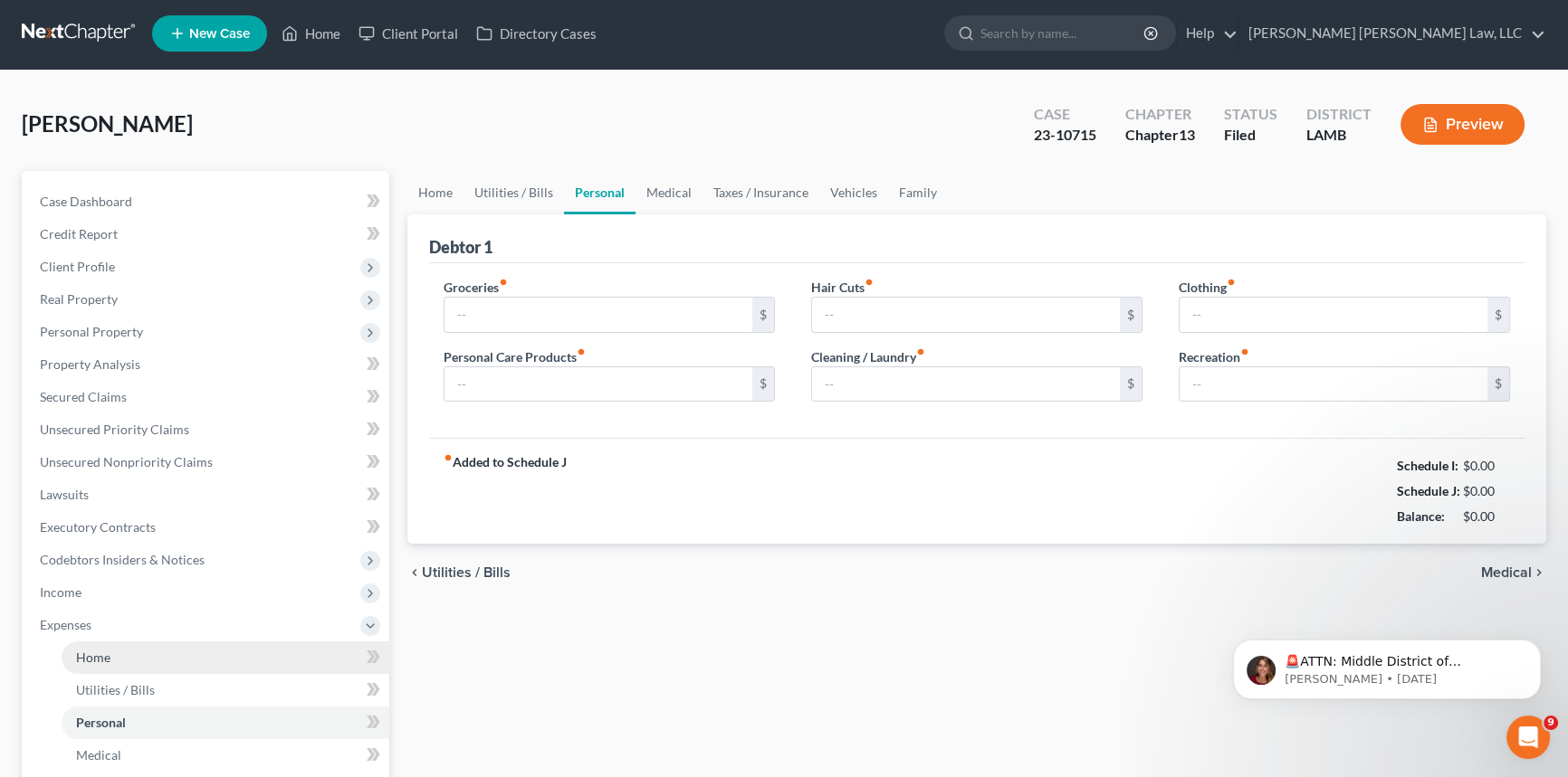
type input "863.00"
type input "0.00"
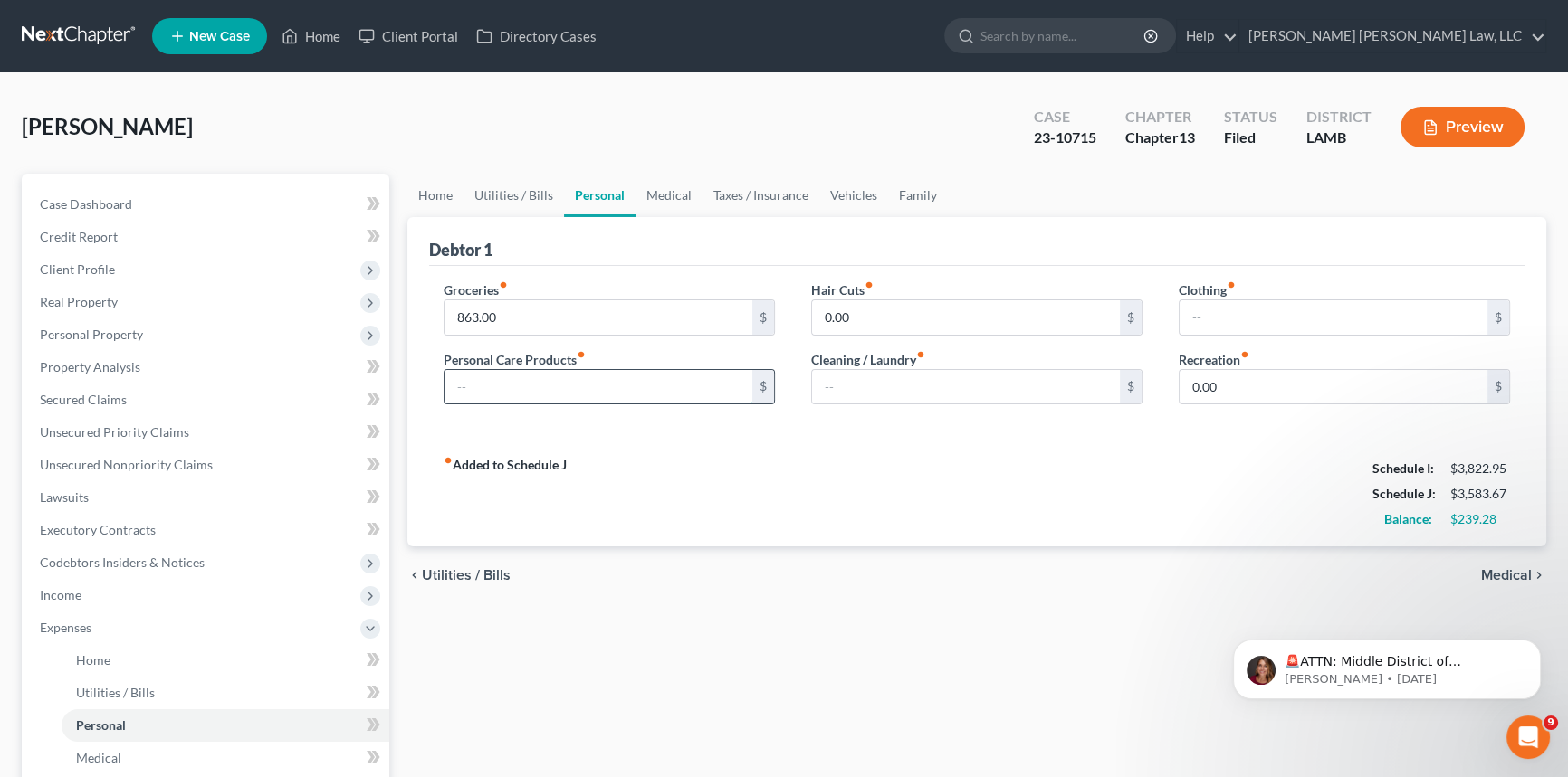
click at [481, 385] on input "text" at bounding box center [598, 387] width 308 height 35
type input "139.28"
click at [836, 382] on input "text" at bounding box center [966, 387] width 308 height 35
type input "0.00"
click at [1193, 312] on input "text" at bounding box center [1333, 317] width 308 height 35
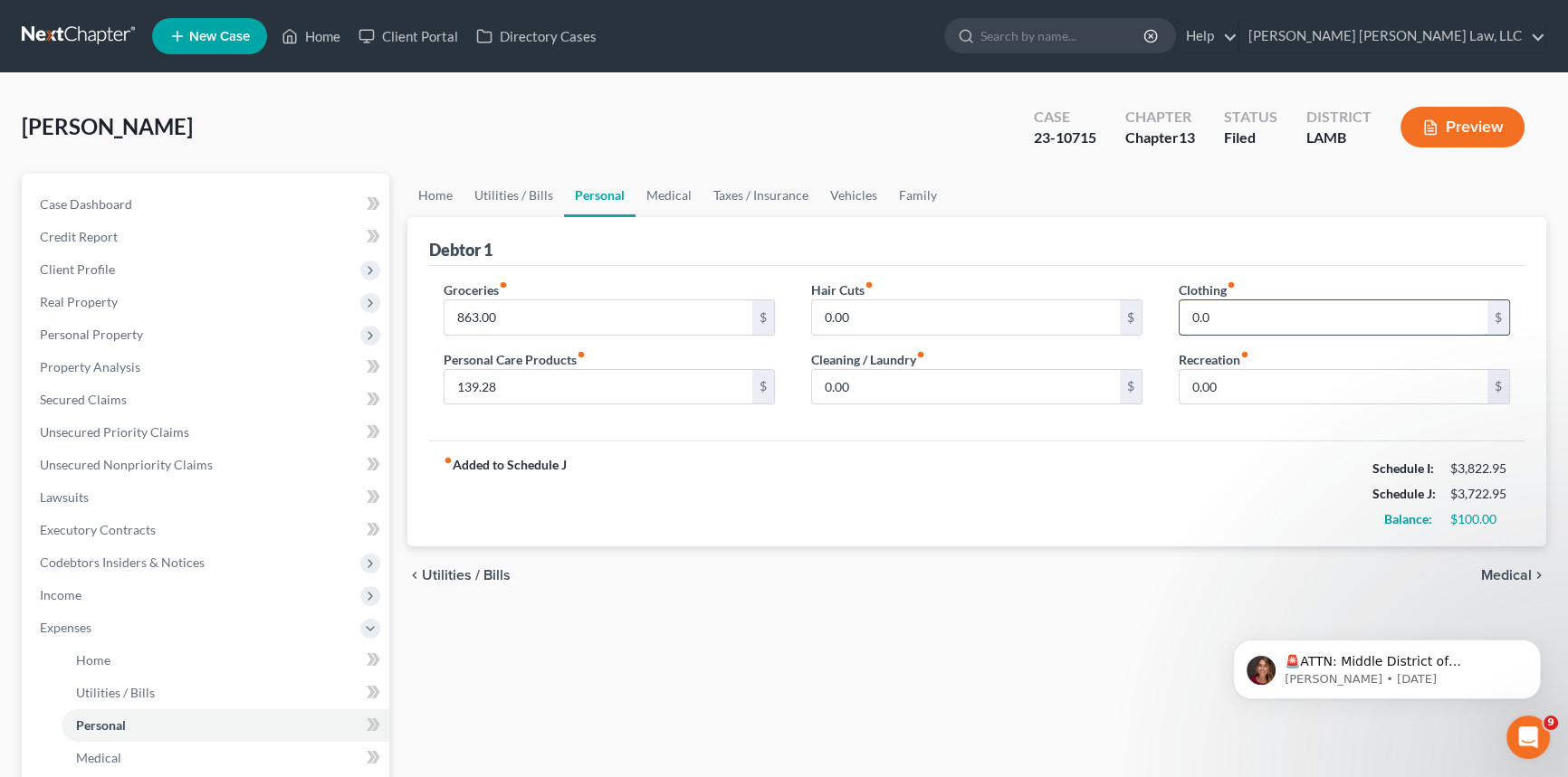
type input "0.00"
click at [424, 193] on link "Home" at bounding box center [436, 196] width 56 height 43
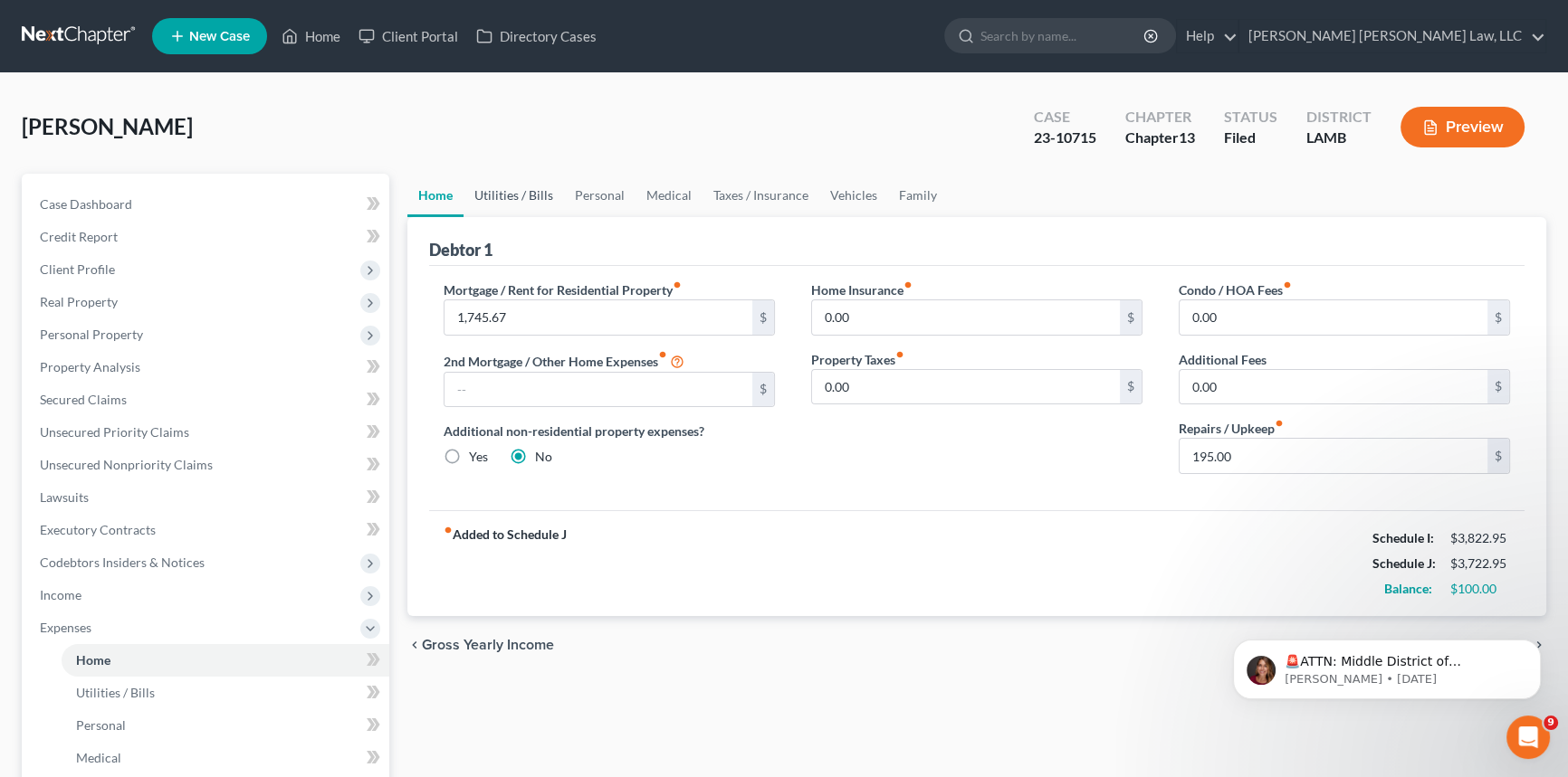
click at [521, 187] on link "Utilities / Bills" at bounding box center [513, 196] width 100 height 43
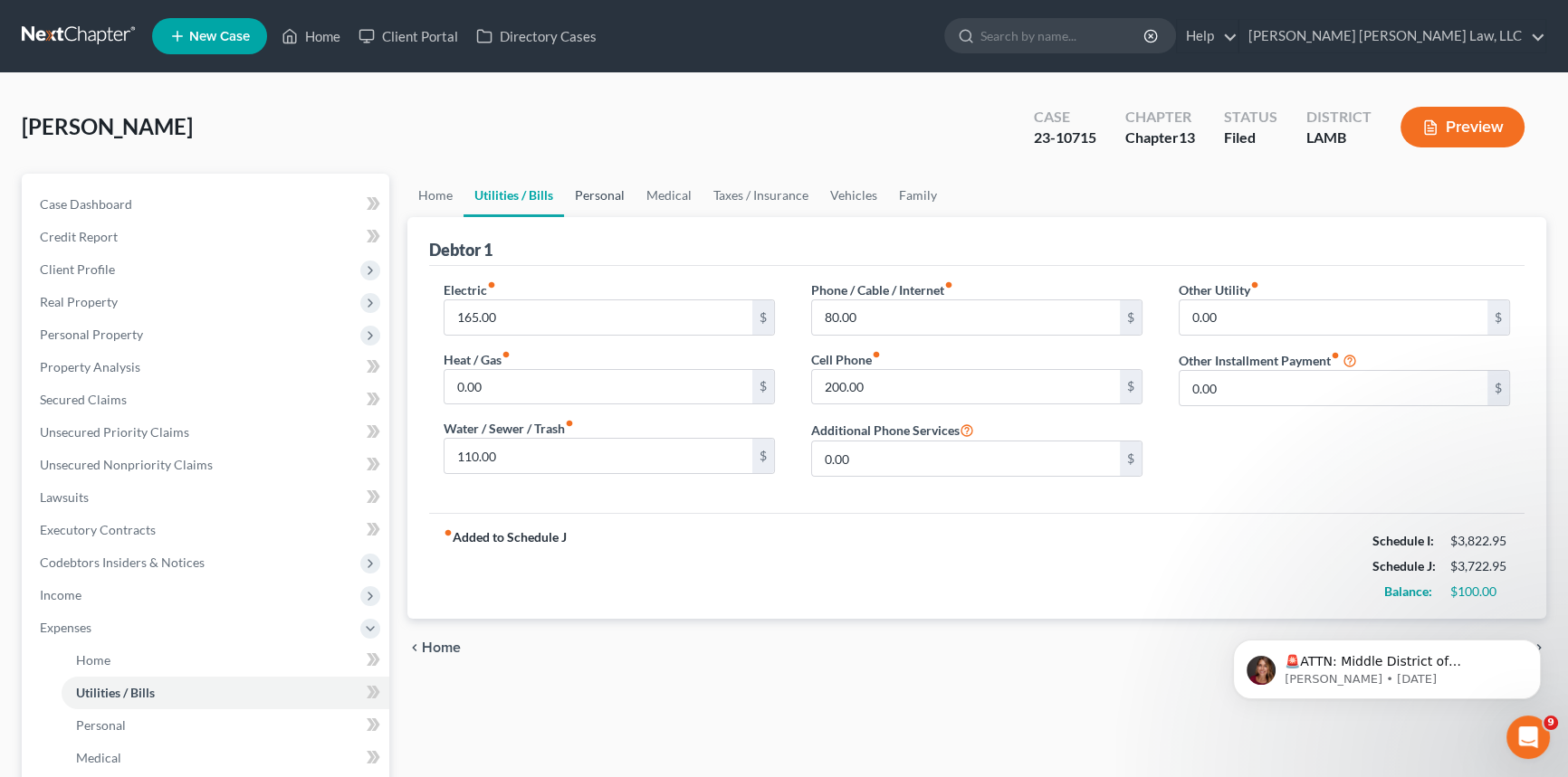
click at [614, 192] on link "Personal" at bounding box center [599, 196] width 71 height 43
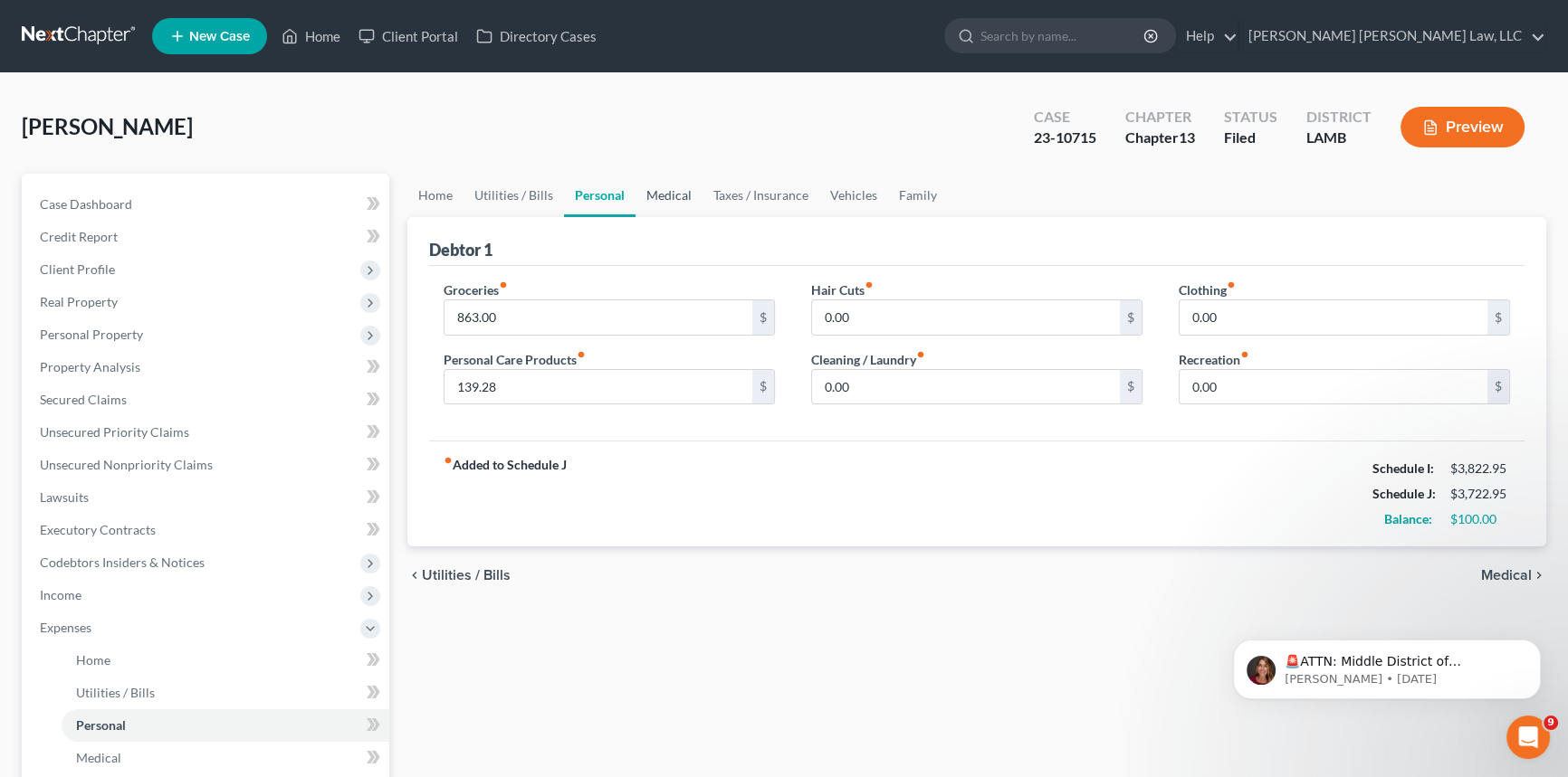
click at [672, 190] on link "Medical" at bounding box center [669, 196] width 67 height 43
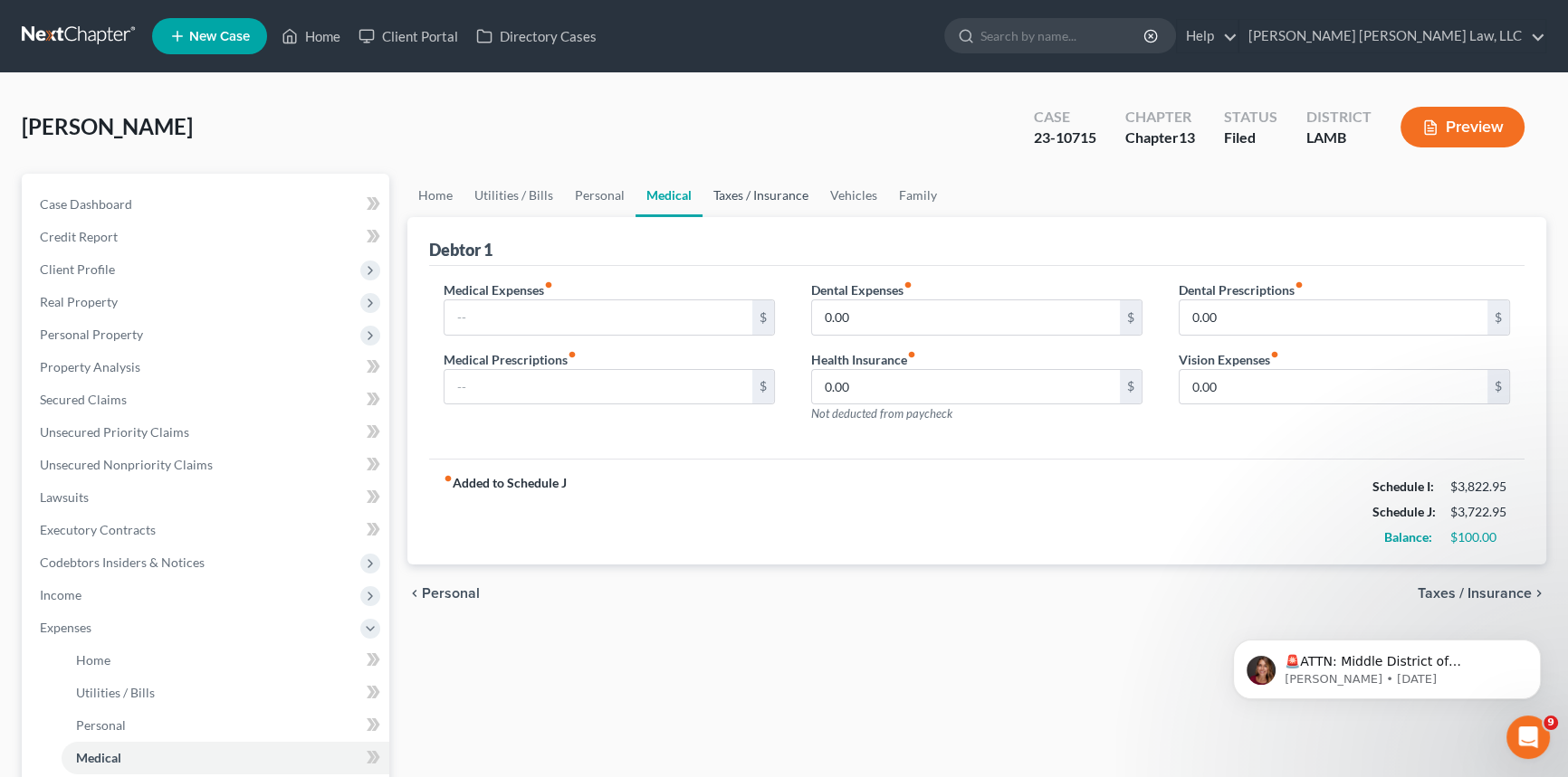
click at [769, 192] on link "Taxes / Insurance" at bounding box center [761, 196] width 117 height 43
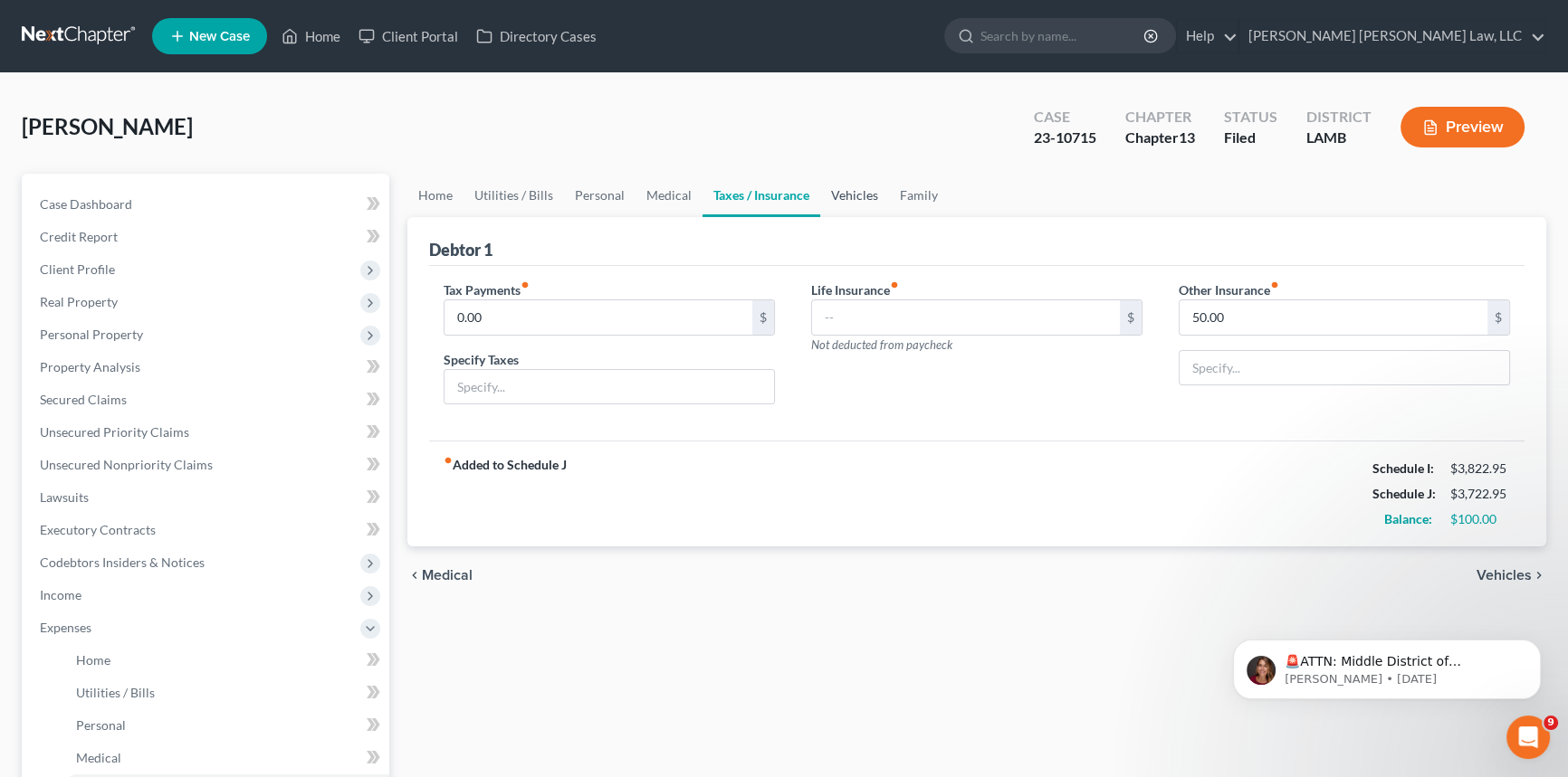
click at [853, 193] on link "Vehicles" at bounding box center [853, 196] width 68 height 43
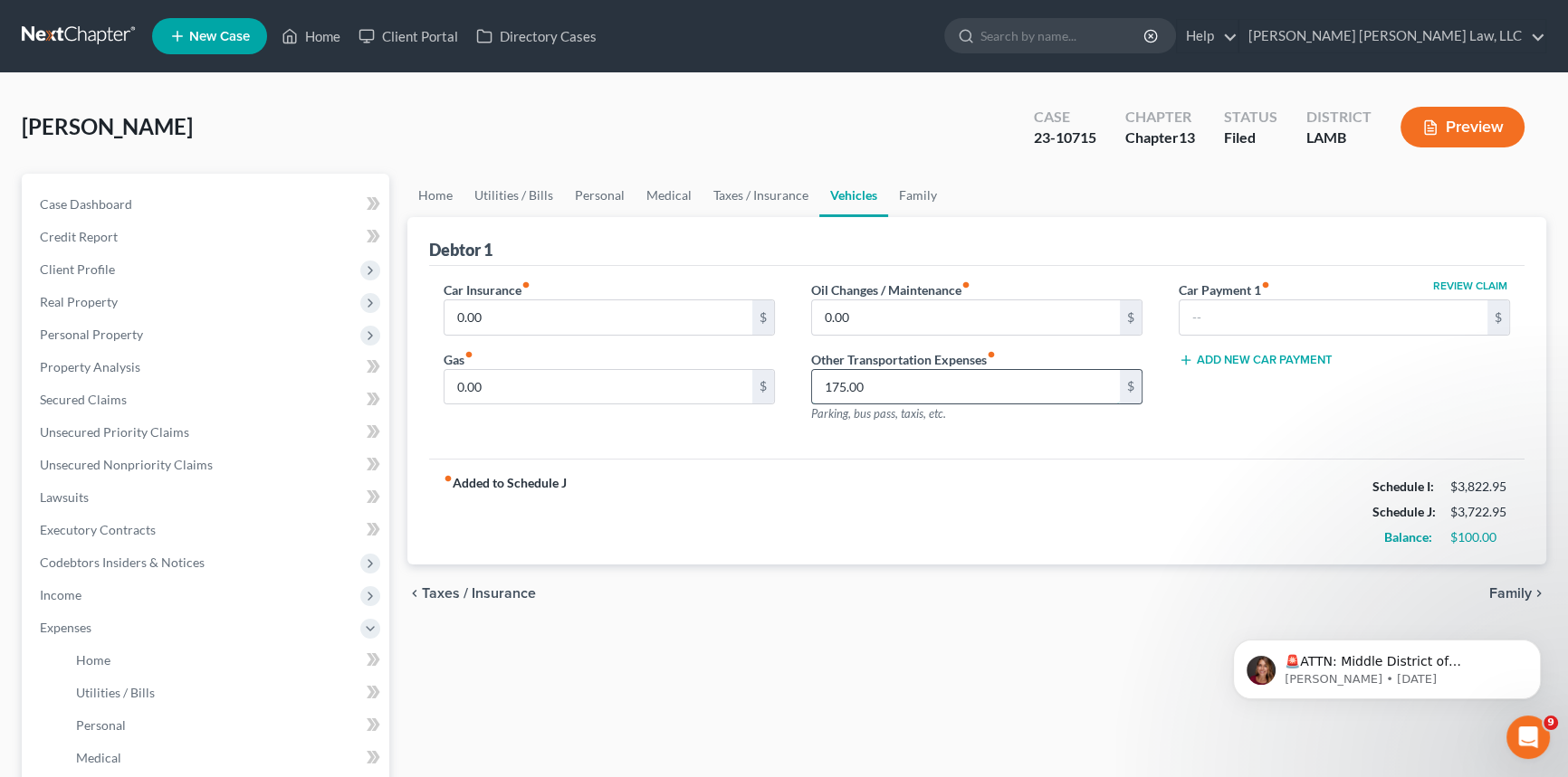
click at [868, 387] on input "175.00" at bounding box center [966, 387] width 308 height 35
click at [458, 384] on input "0.00" at bounding box center [598, 387] width 308 height 35
type input "175.00"
click at [927, 191] on link "Family" at bounding box center [918, 196] width 60 height 43
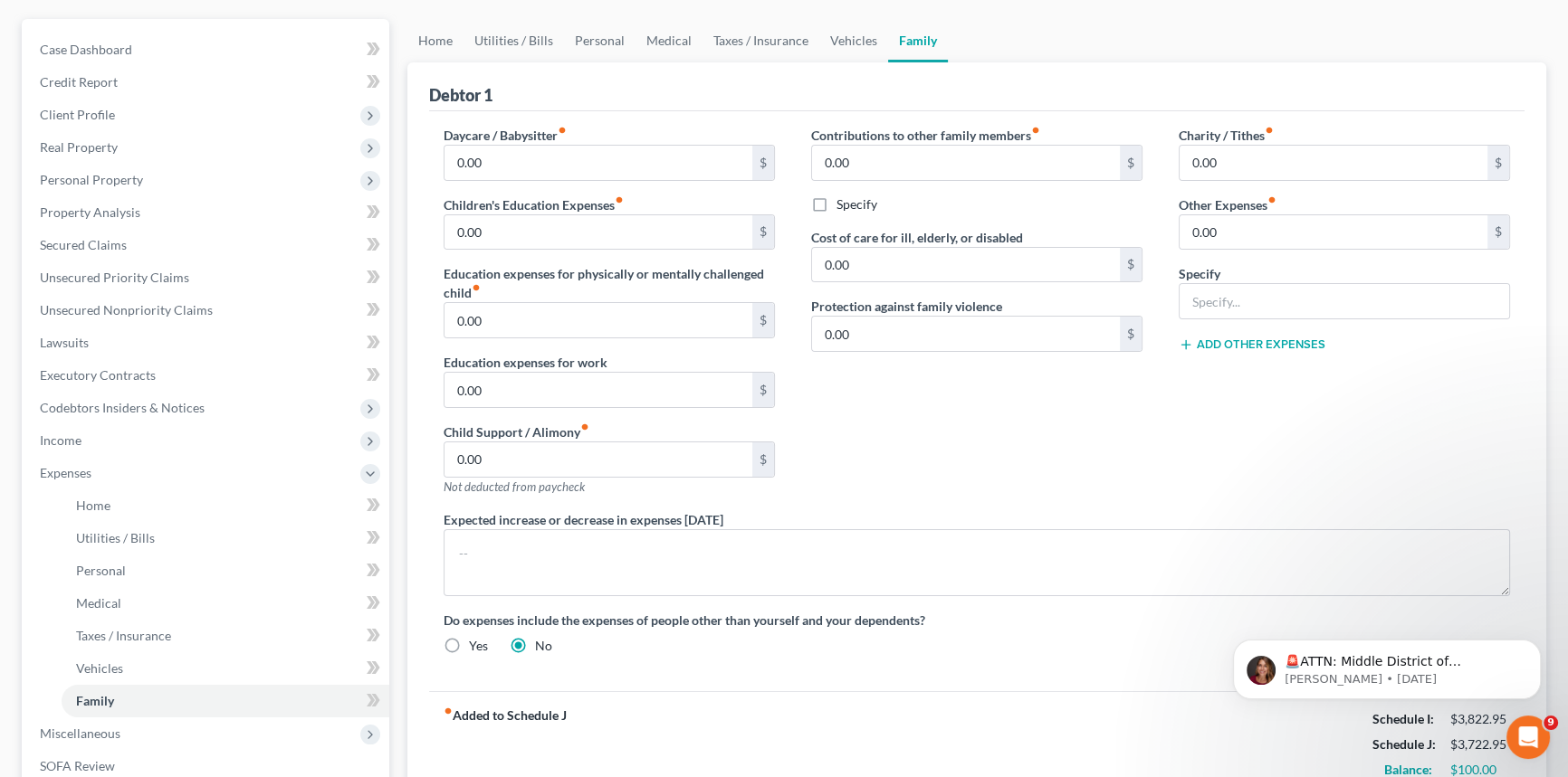
scroll to position [164, 0]
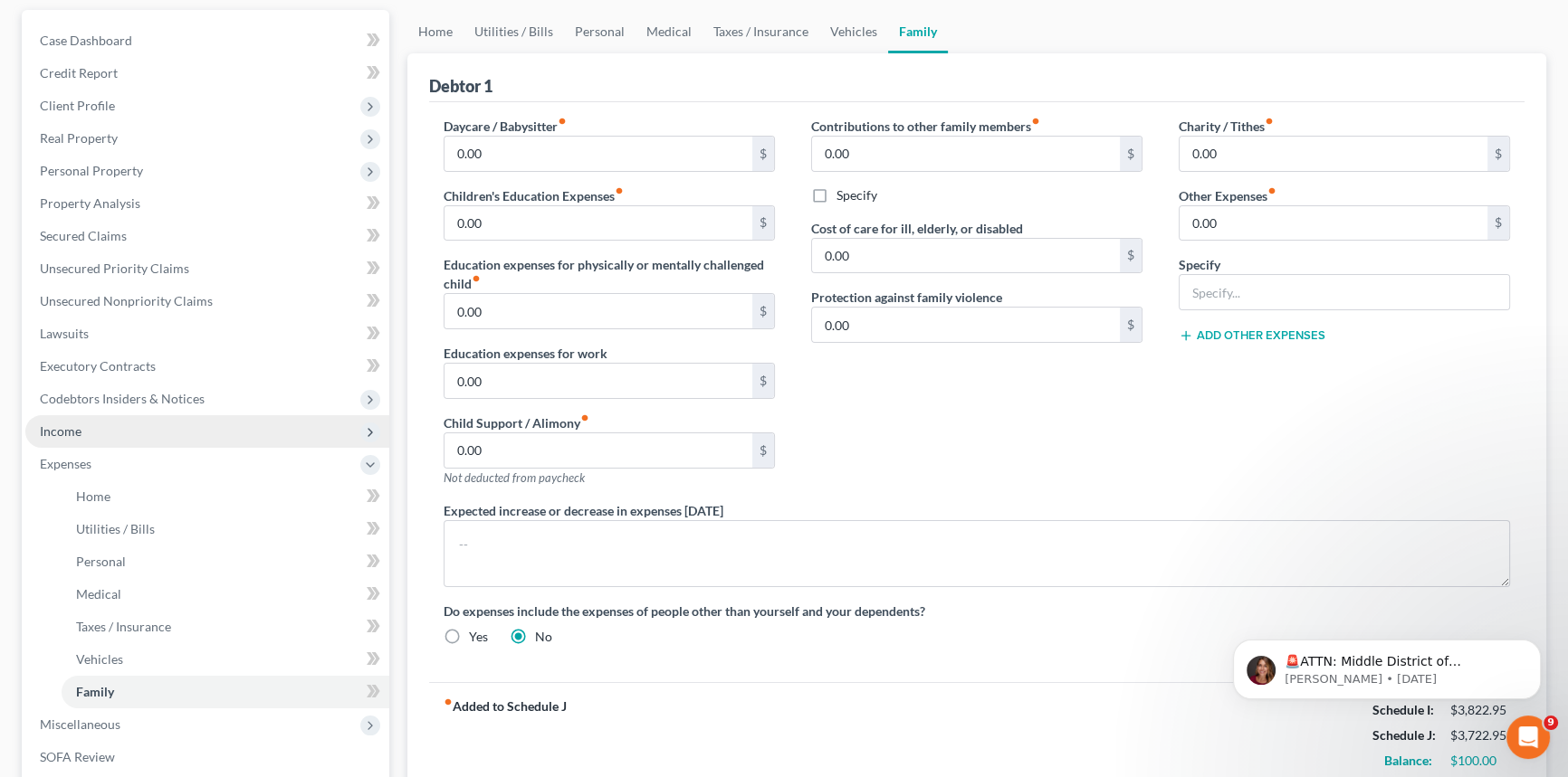
click at [59, 424] on span "Income" at bounding box center [61, 431] width 41 height 15
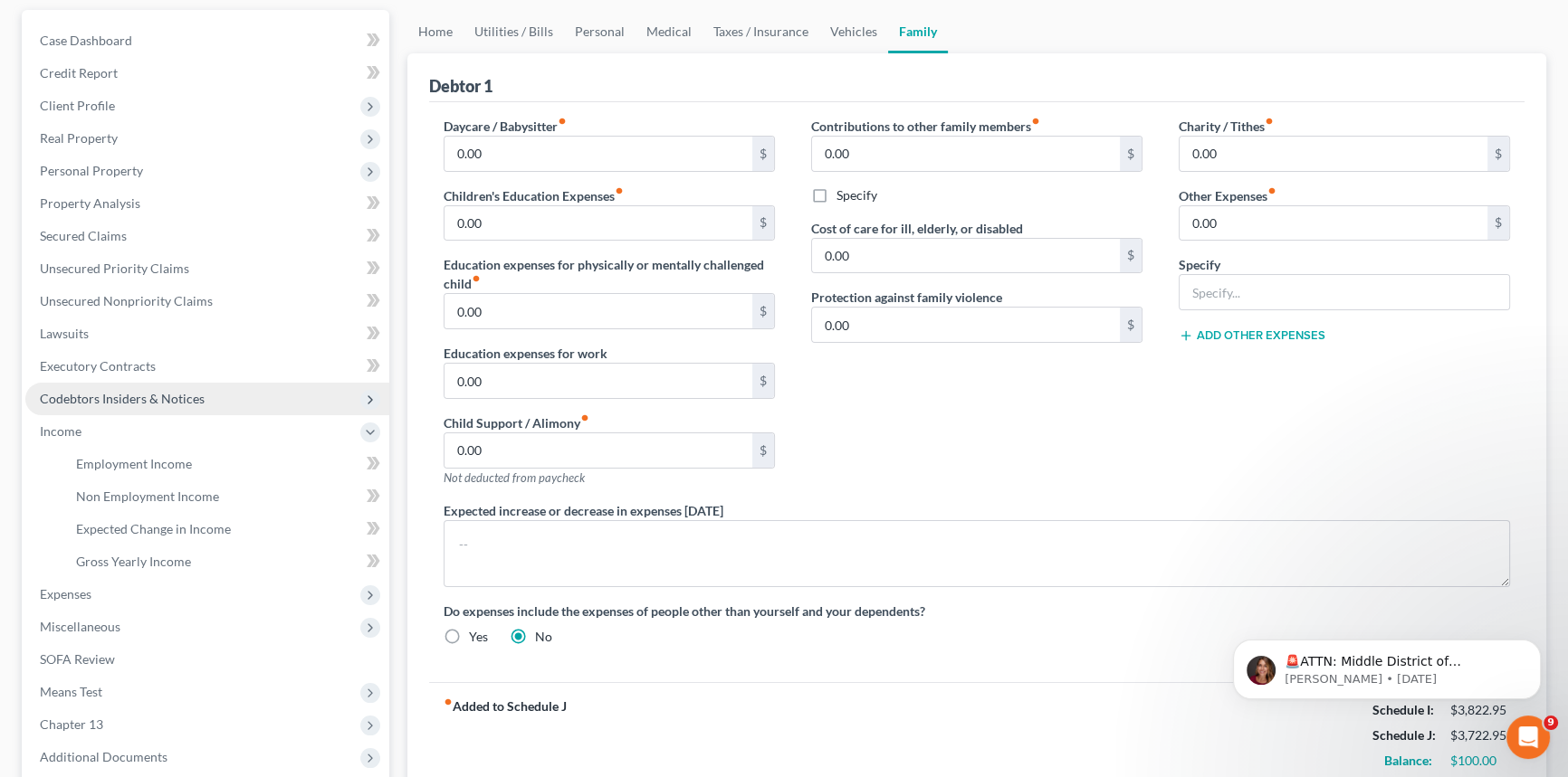
click at [177, 388] on span "Codebtors Insiders & Notices" at bounding box center [207, 399] width 363 height 33
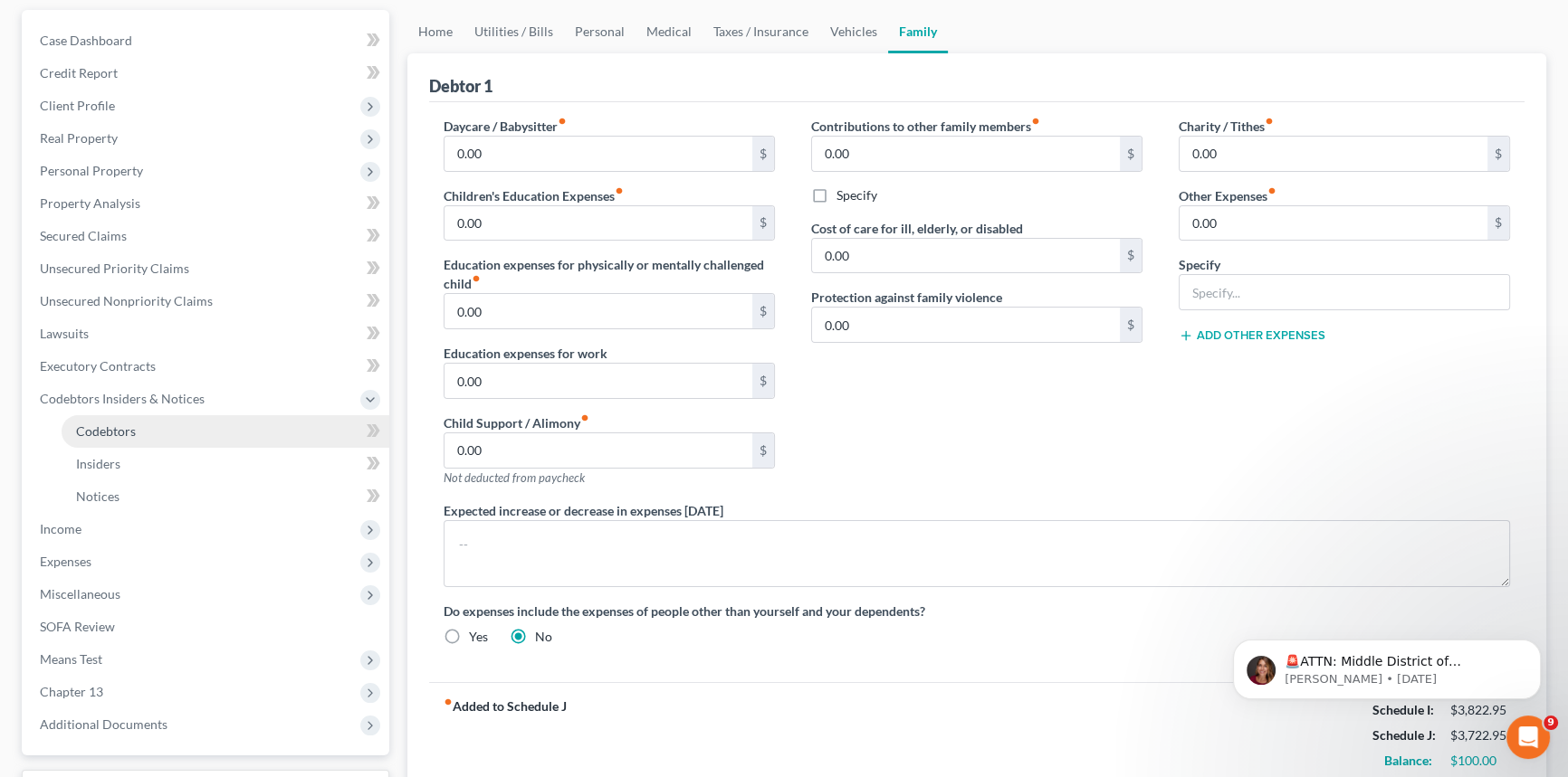
click at [176, 429] on link "Codebtors" at bounding box center [226, 432] width 328 height 33
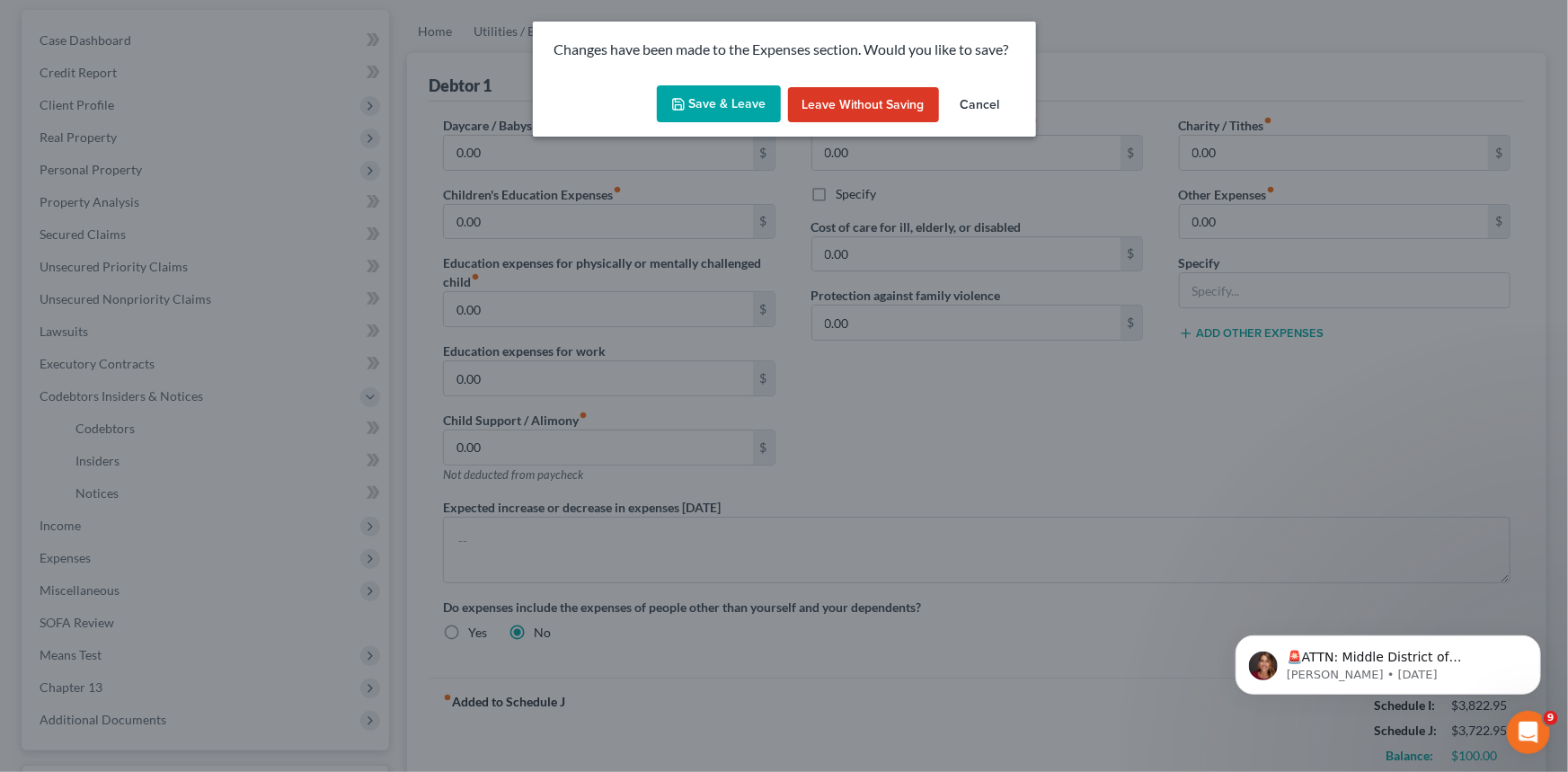
click at [732, 93] on button "Save & Leave" at bounding box center [718, 104] width 124 height 38
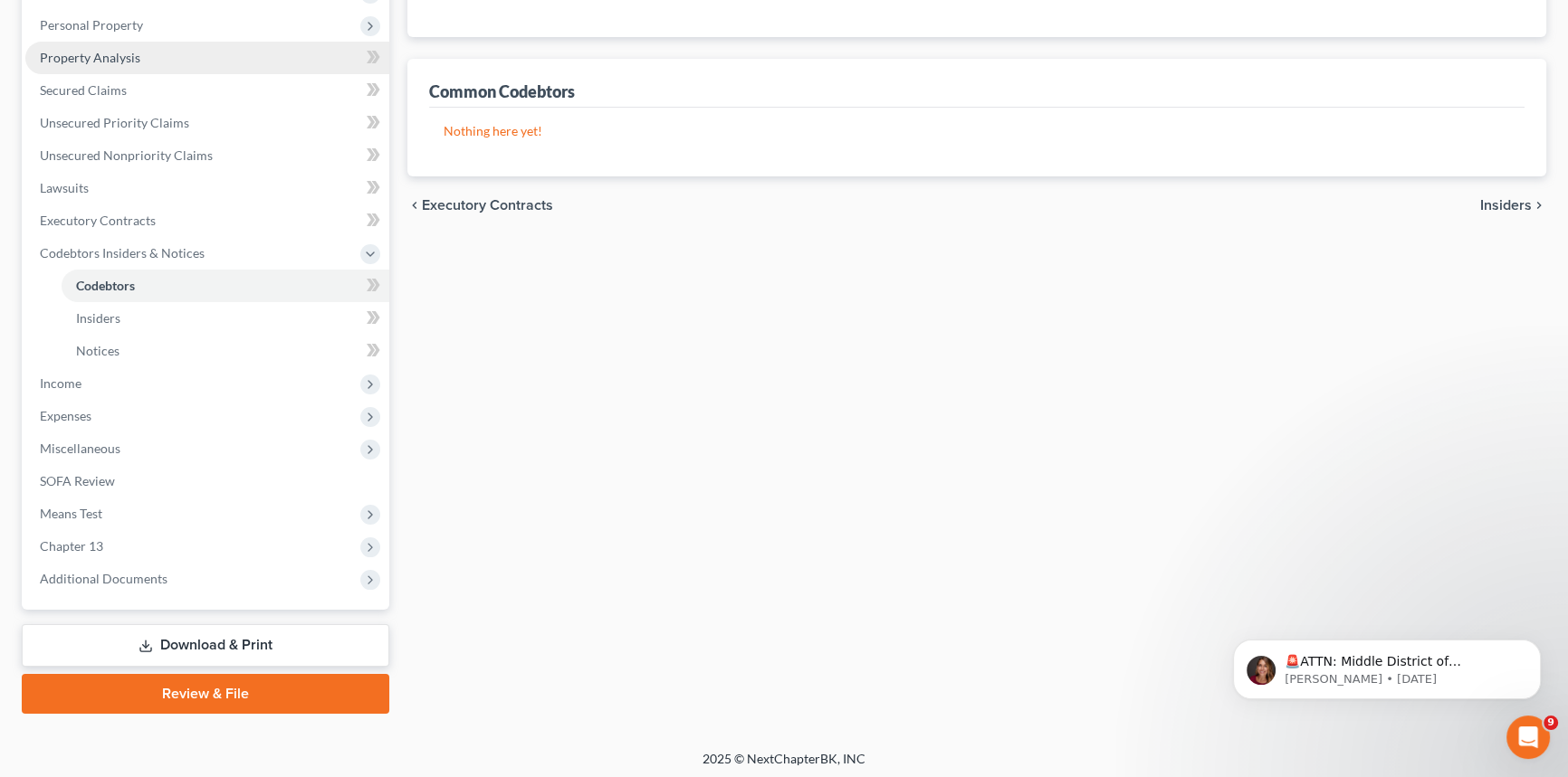
scroll to position [312, 0]
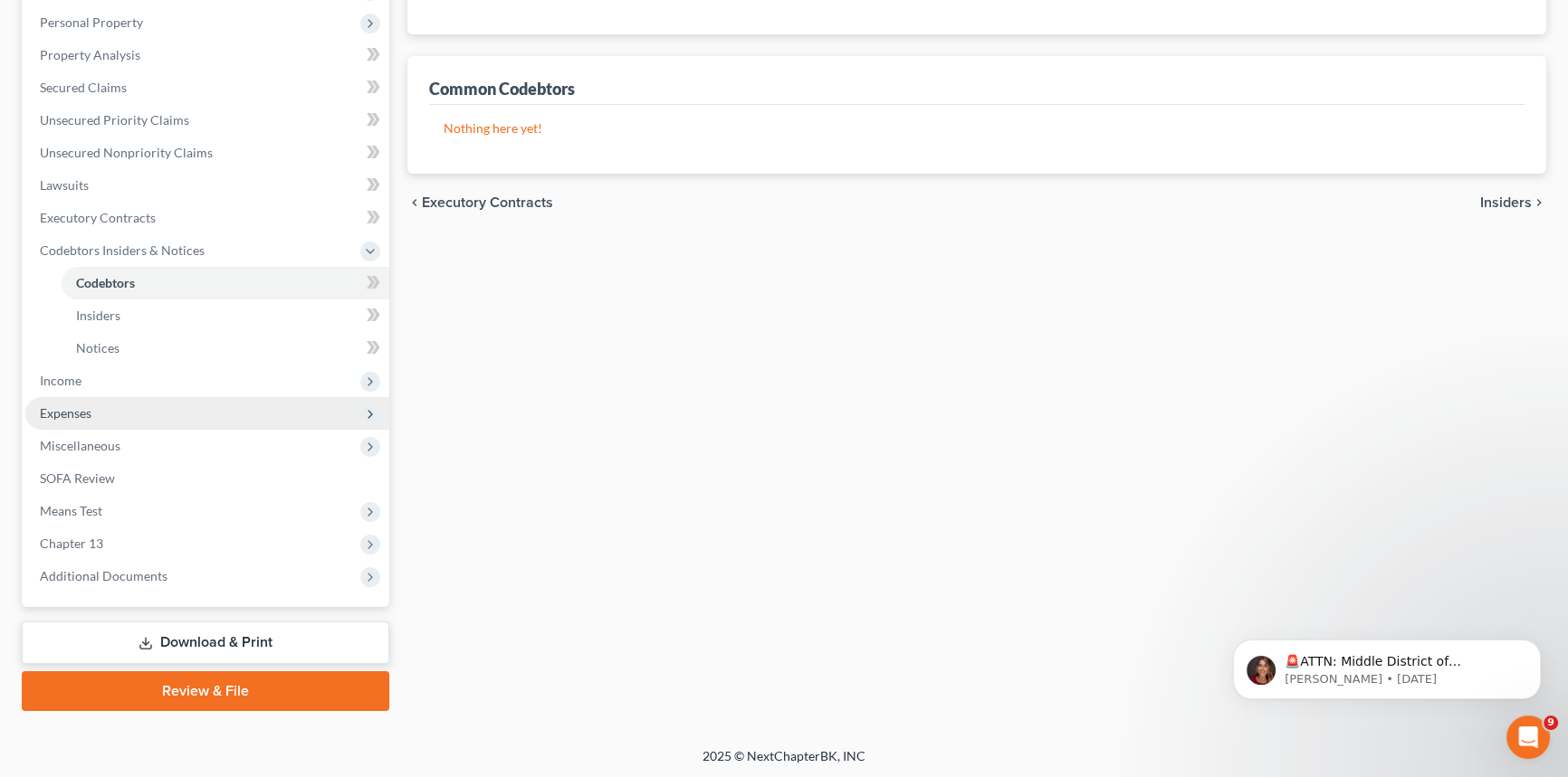
click at [101, 406] on span "Expenses" at bounding box center [207, 413] width 363 height 33
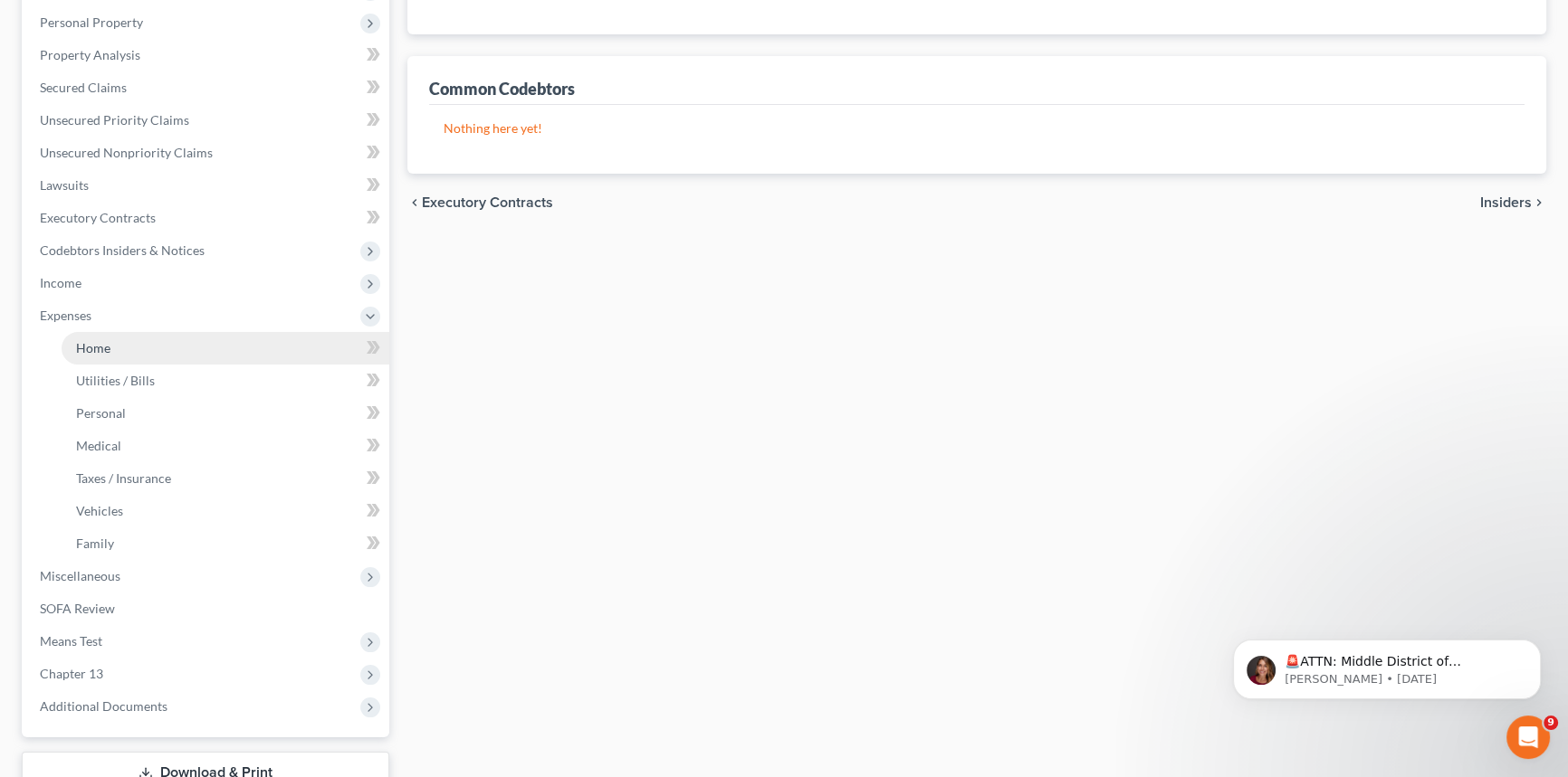
click at [108, 349] on span "Home" at bounding box center [93, 347] width 35 height 15
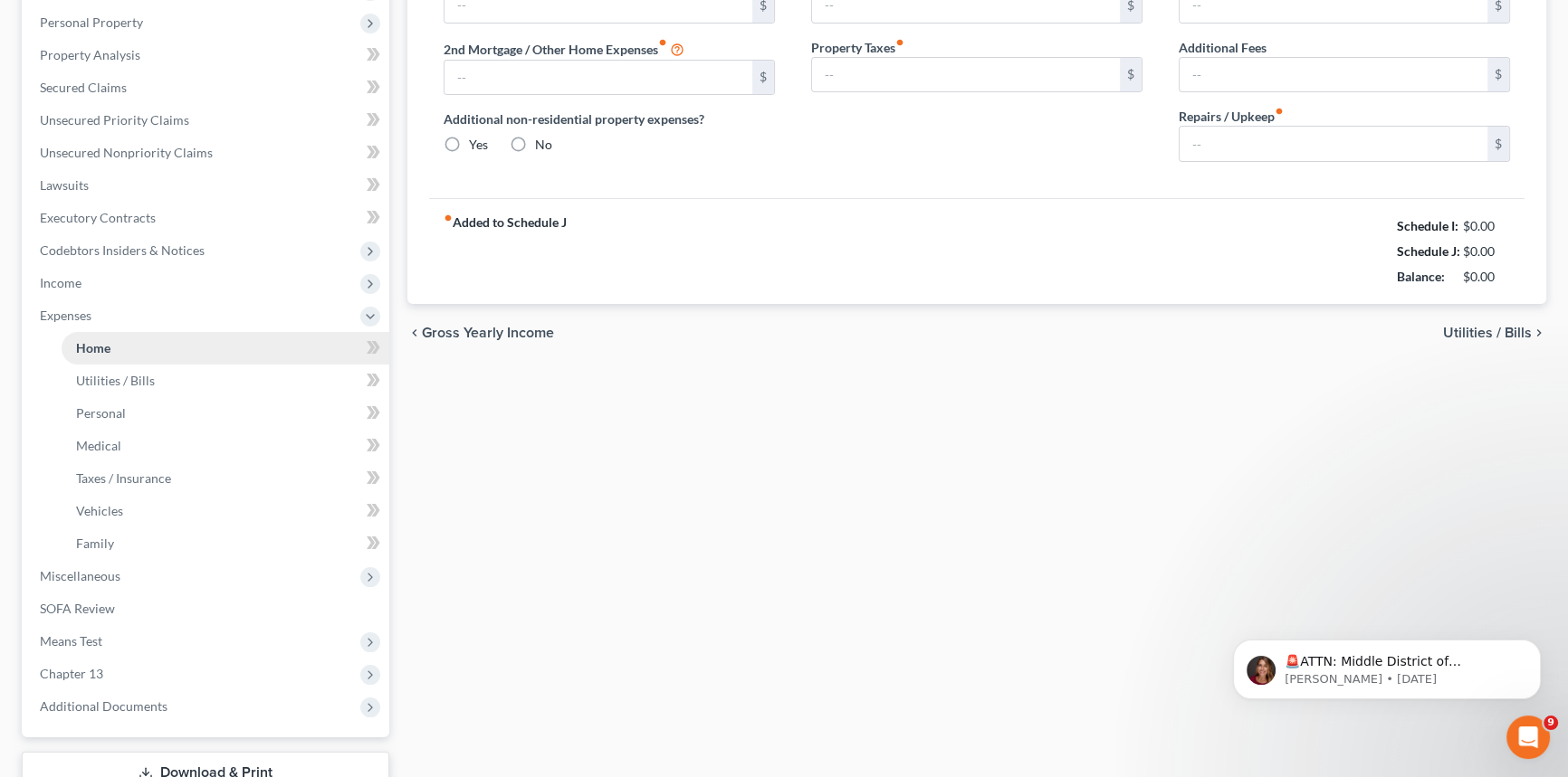
scroll to position [29, 0]
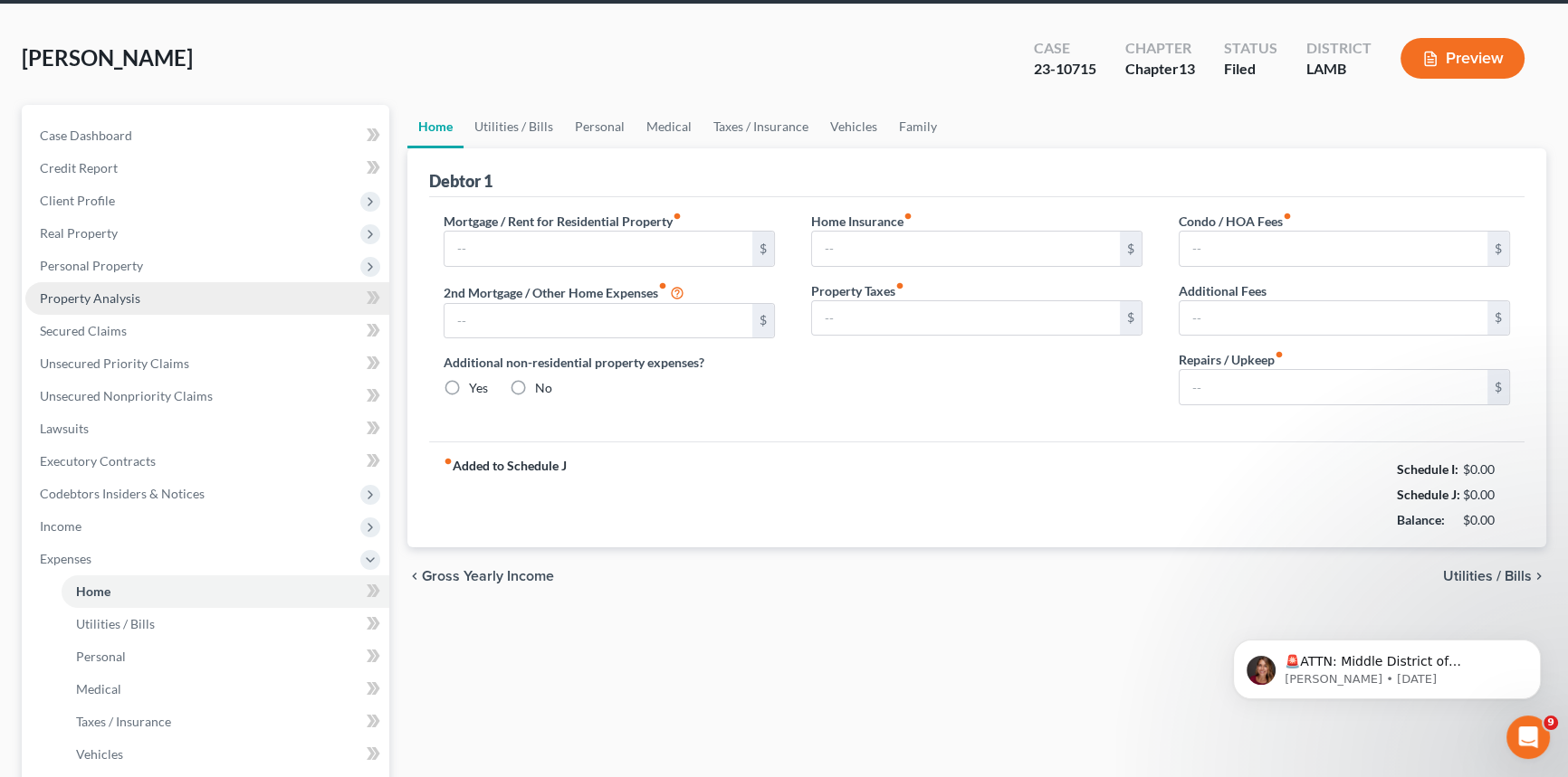
type input "1,745.67"
radio input "true"
type input "0.00"
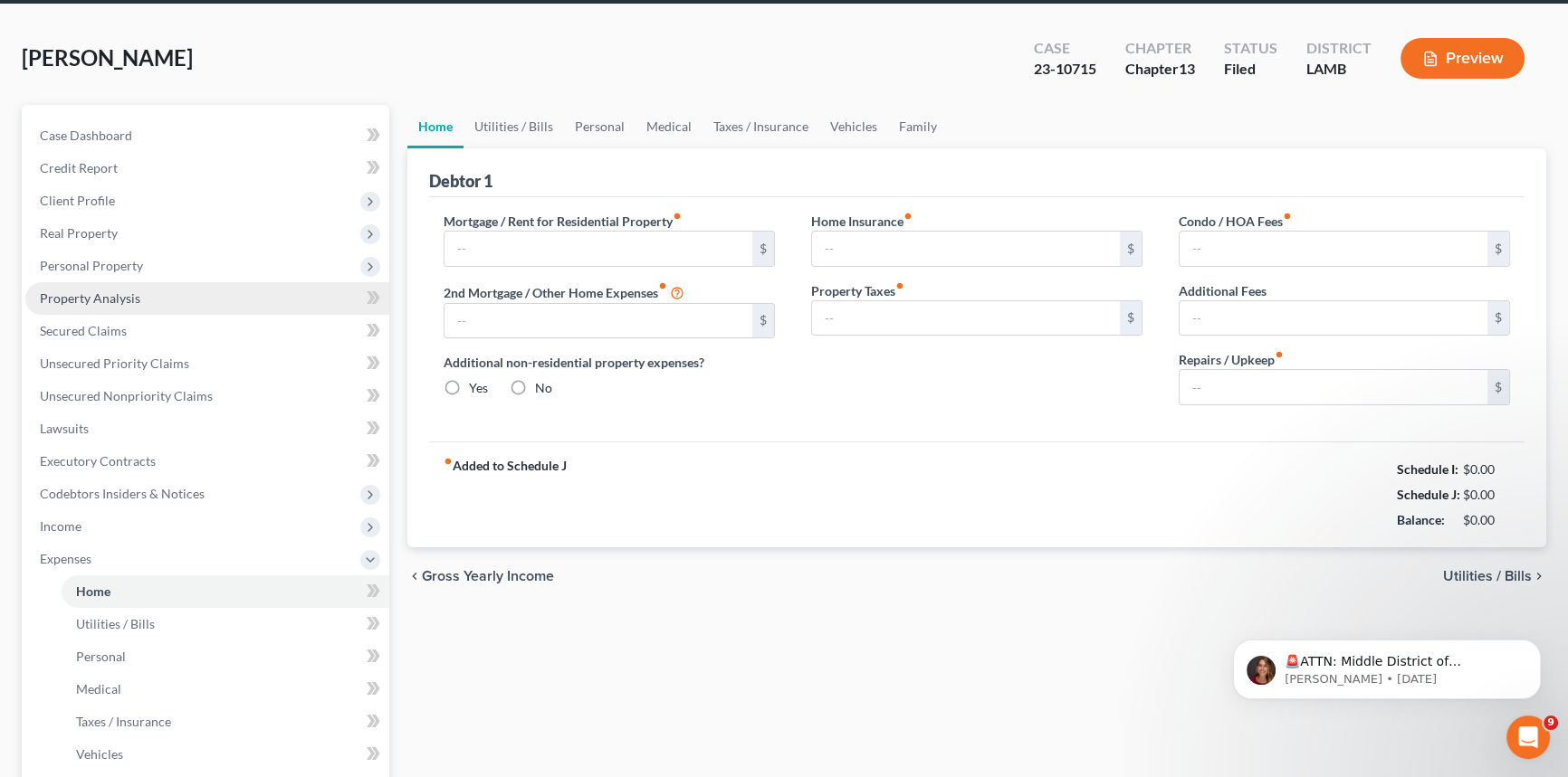
type input "0.00"
type input "195.00"
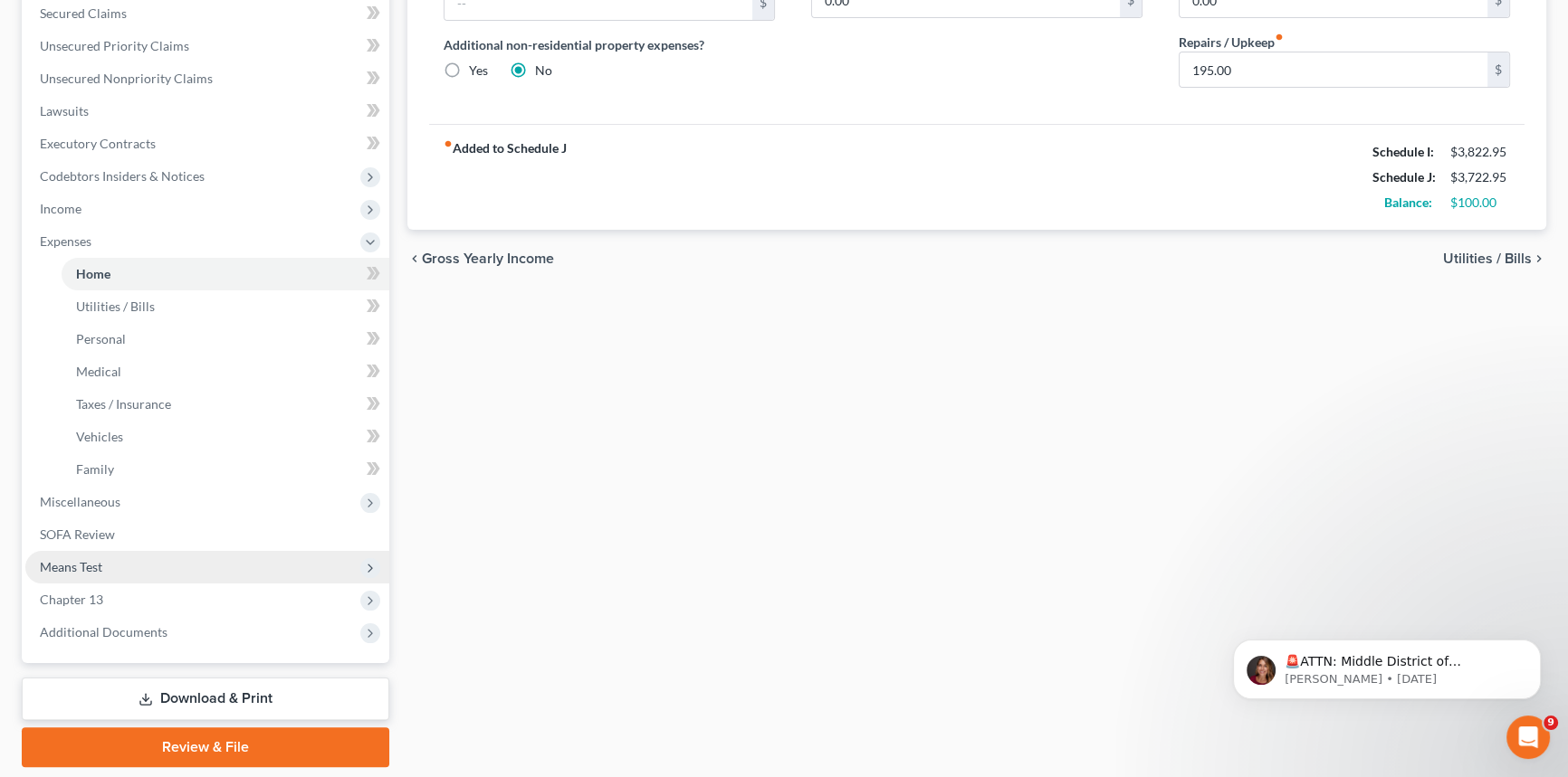
scroll to position [411, 0]
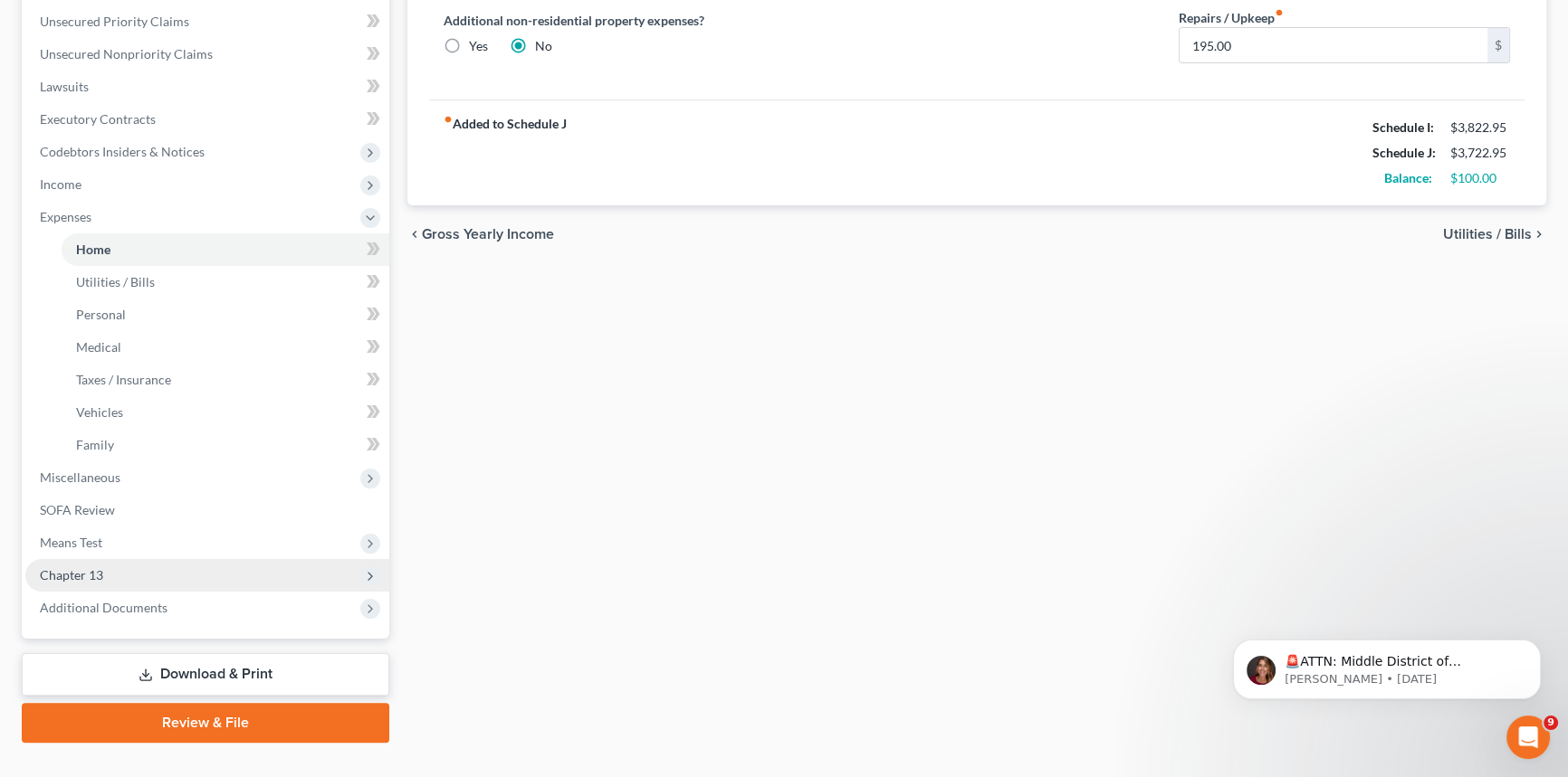
click at [161, 579] on span "Chapter 13" at bounding box center [207, 575] width 363 height 33
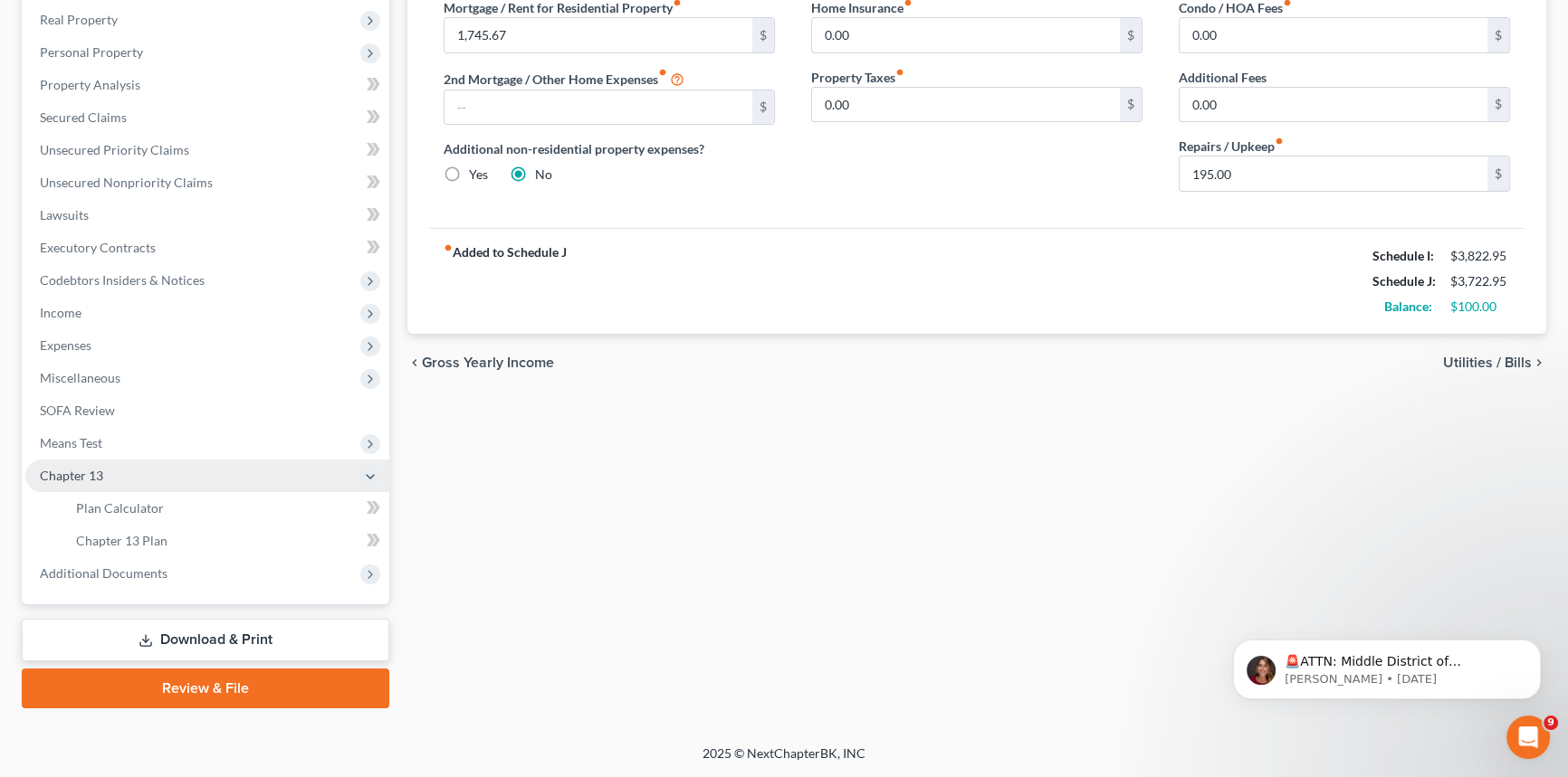
scroll to position [281, 0]
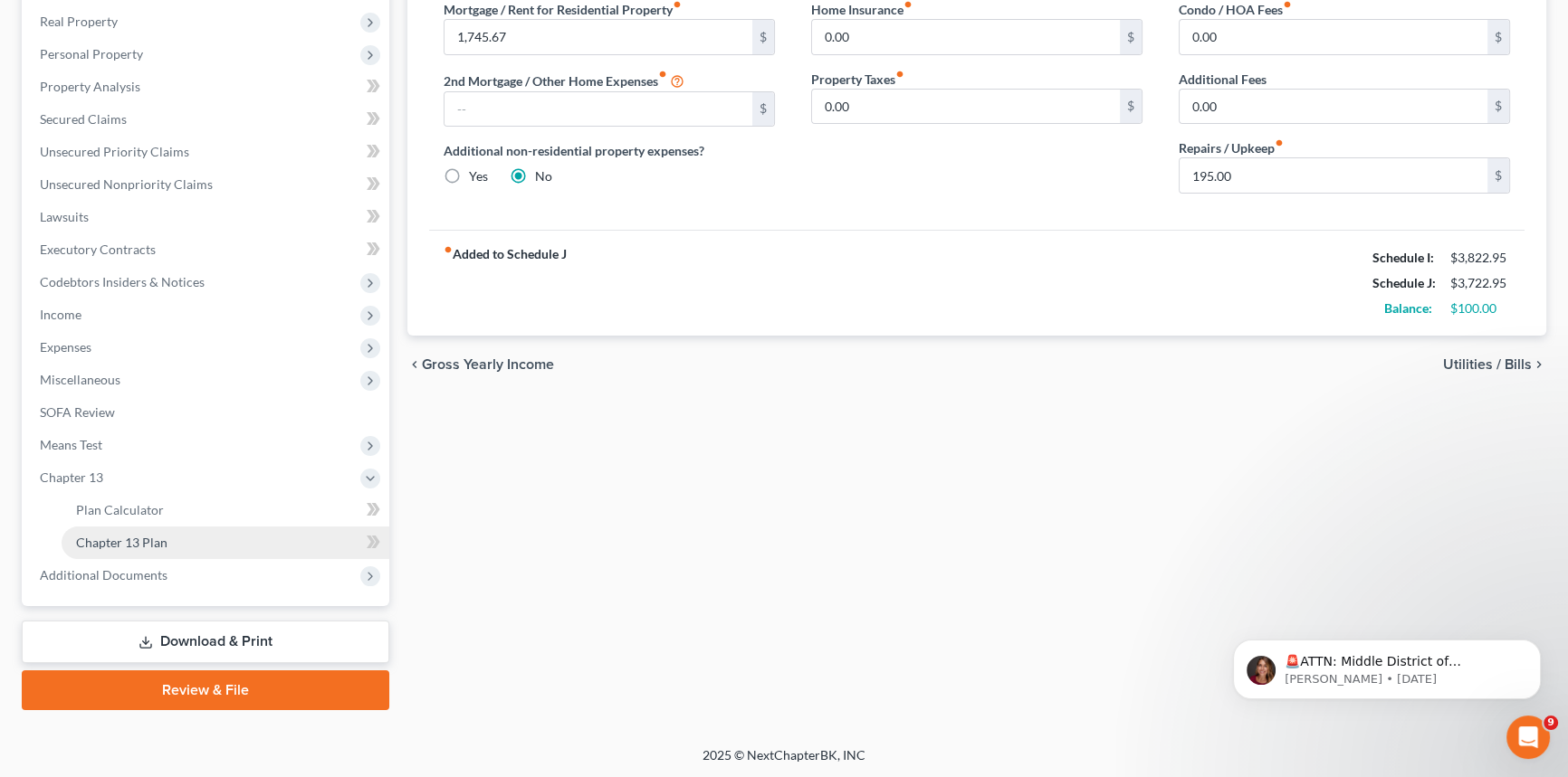
click at [178, 543] on link "Chapter 13 Plan" at bounding box center [226, 542] width 328 height 33
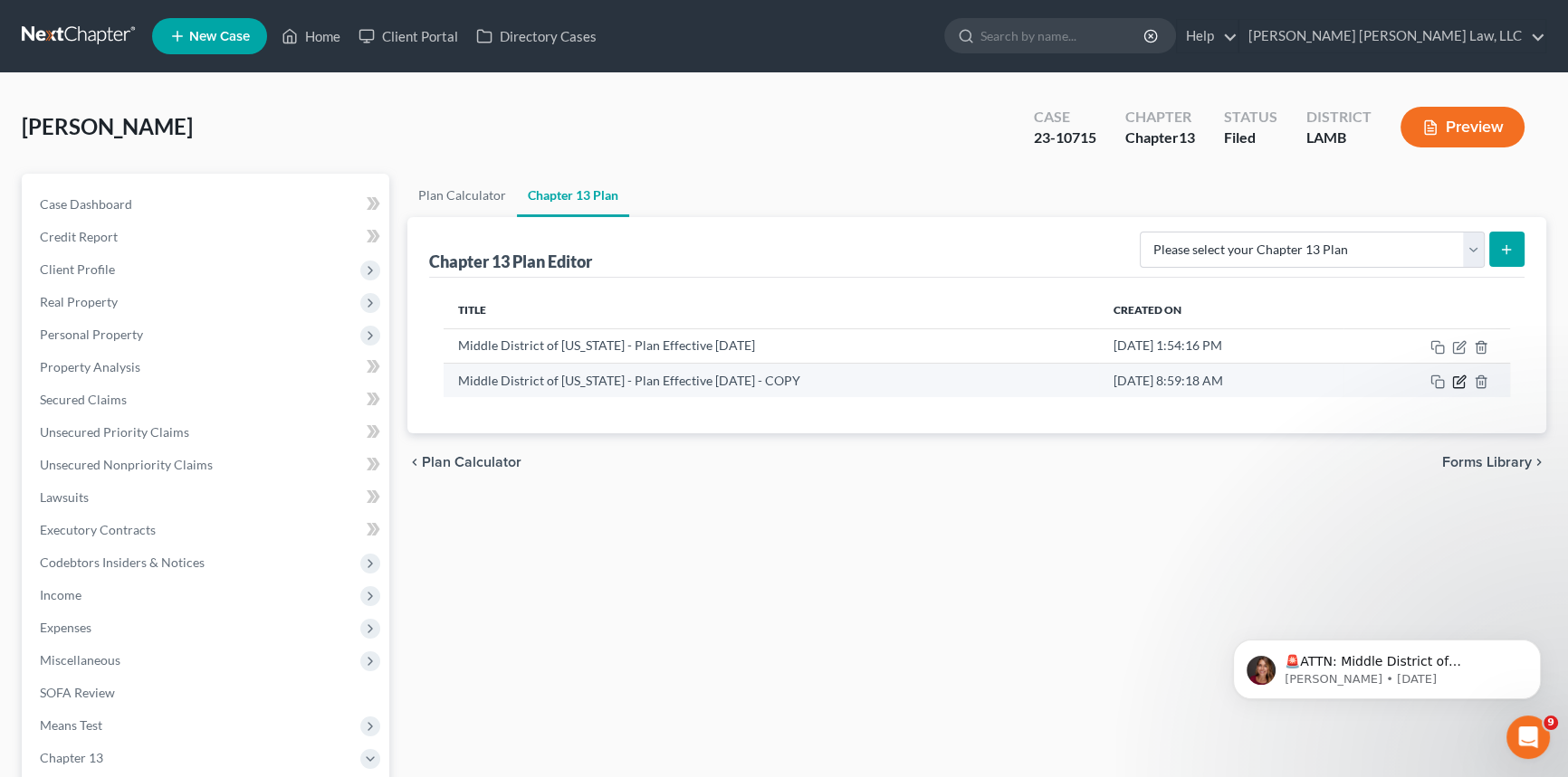
click at [1460, 377] on icon "button" at bounding box center [1460, 379] width 8 height 8
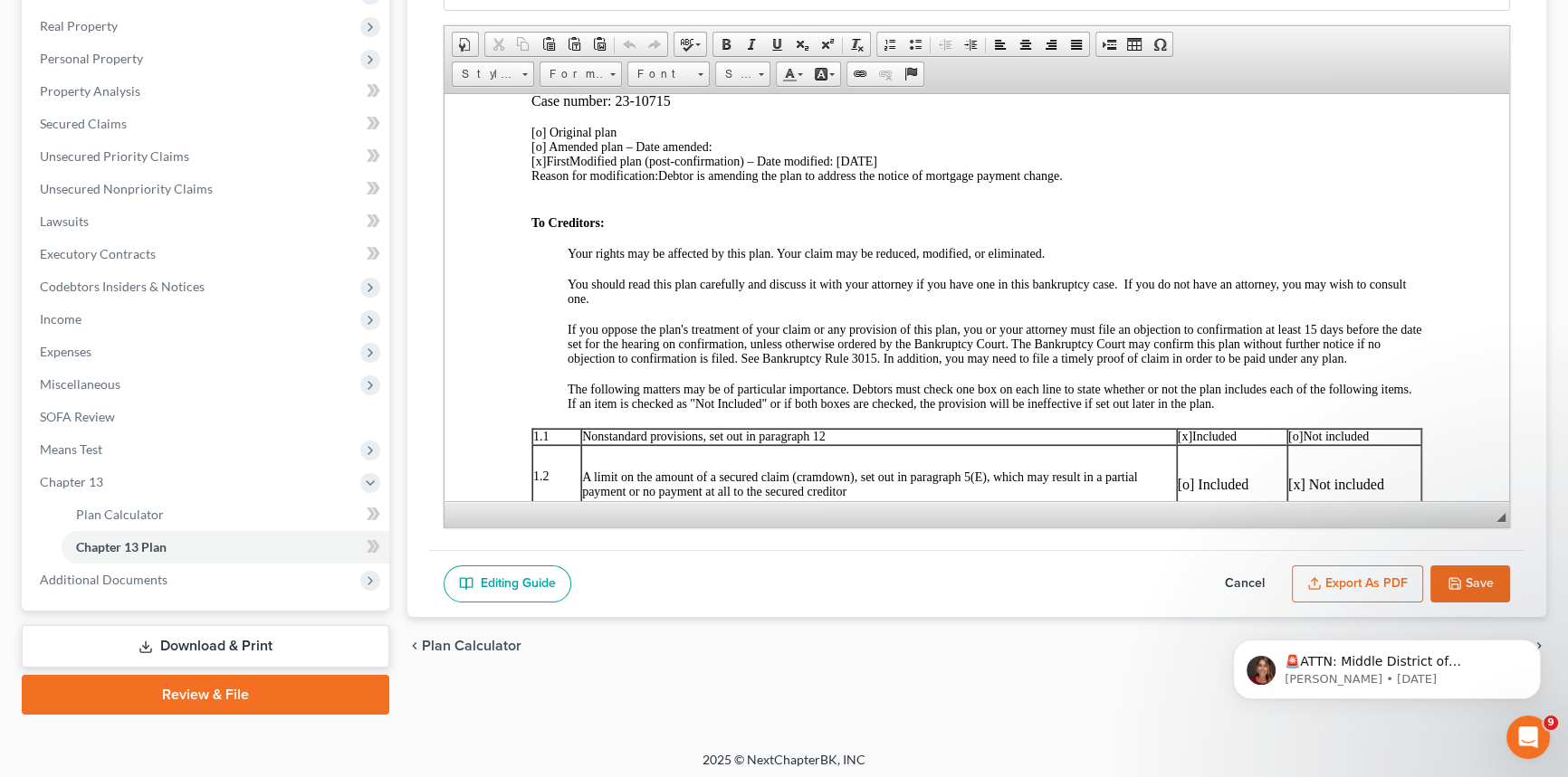
scroll to position [281, 0]
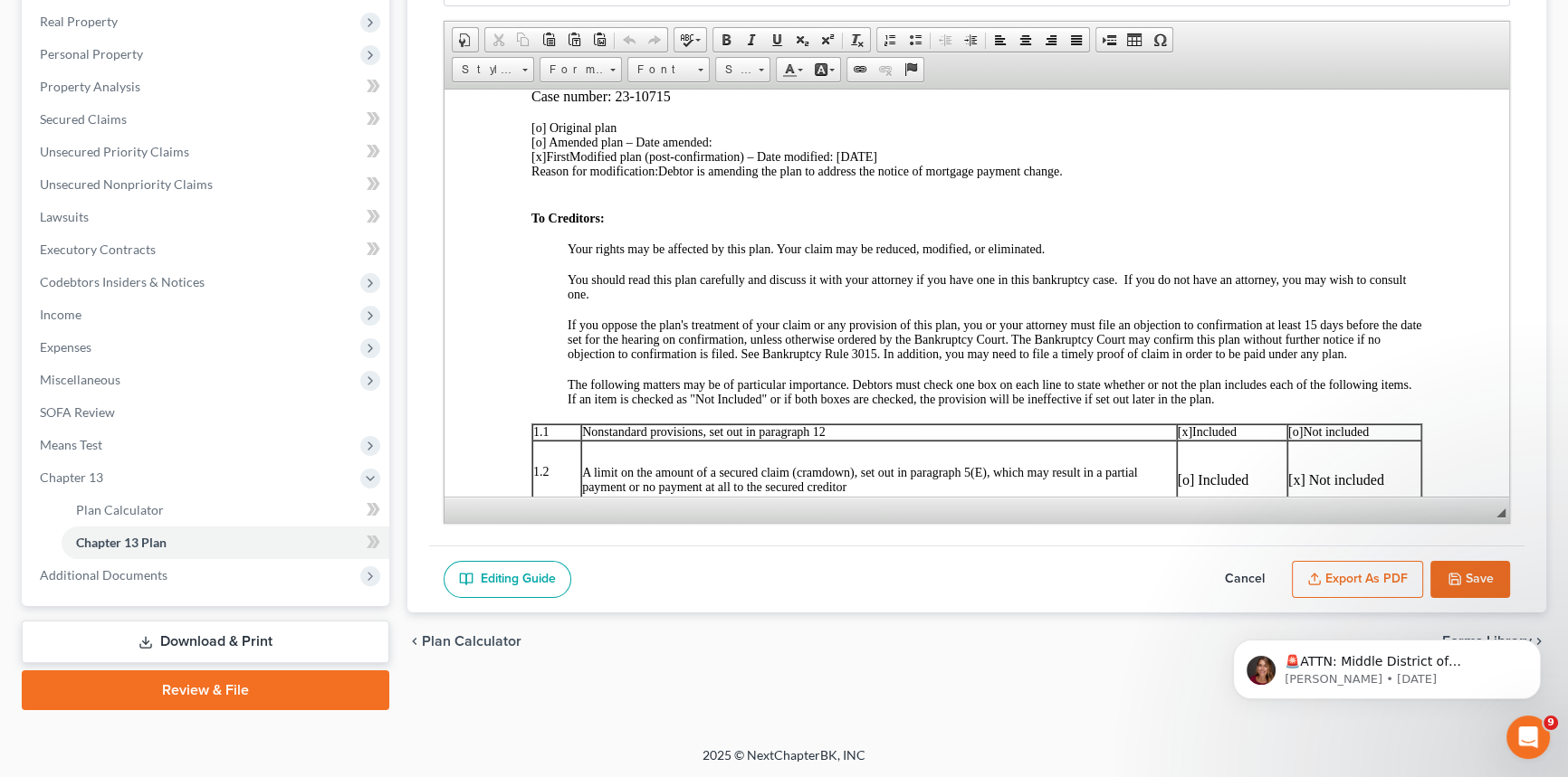
click at [1235, 570] on button "Cancel" at bounding box center [1244, 579] width 80 height 38
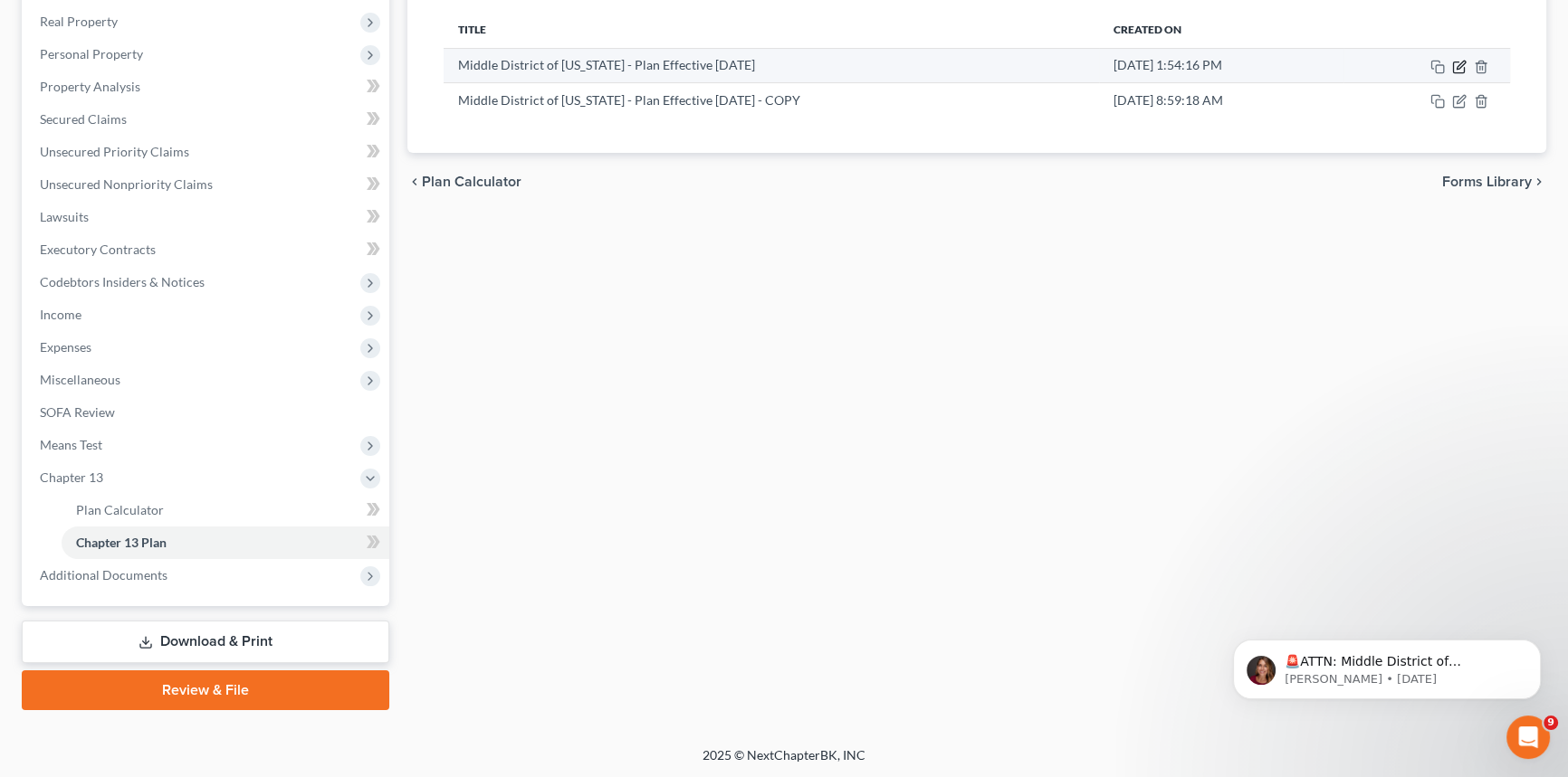
click at [1456, 65] on icon "button" at bounding box center [1458, 66] width 14 height 14
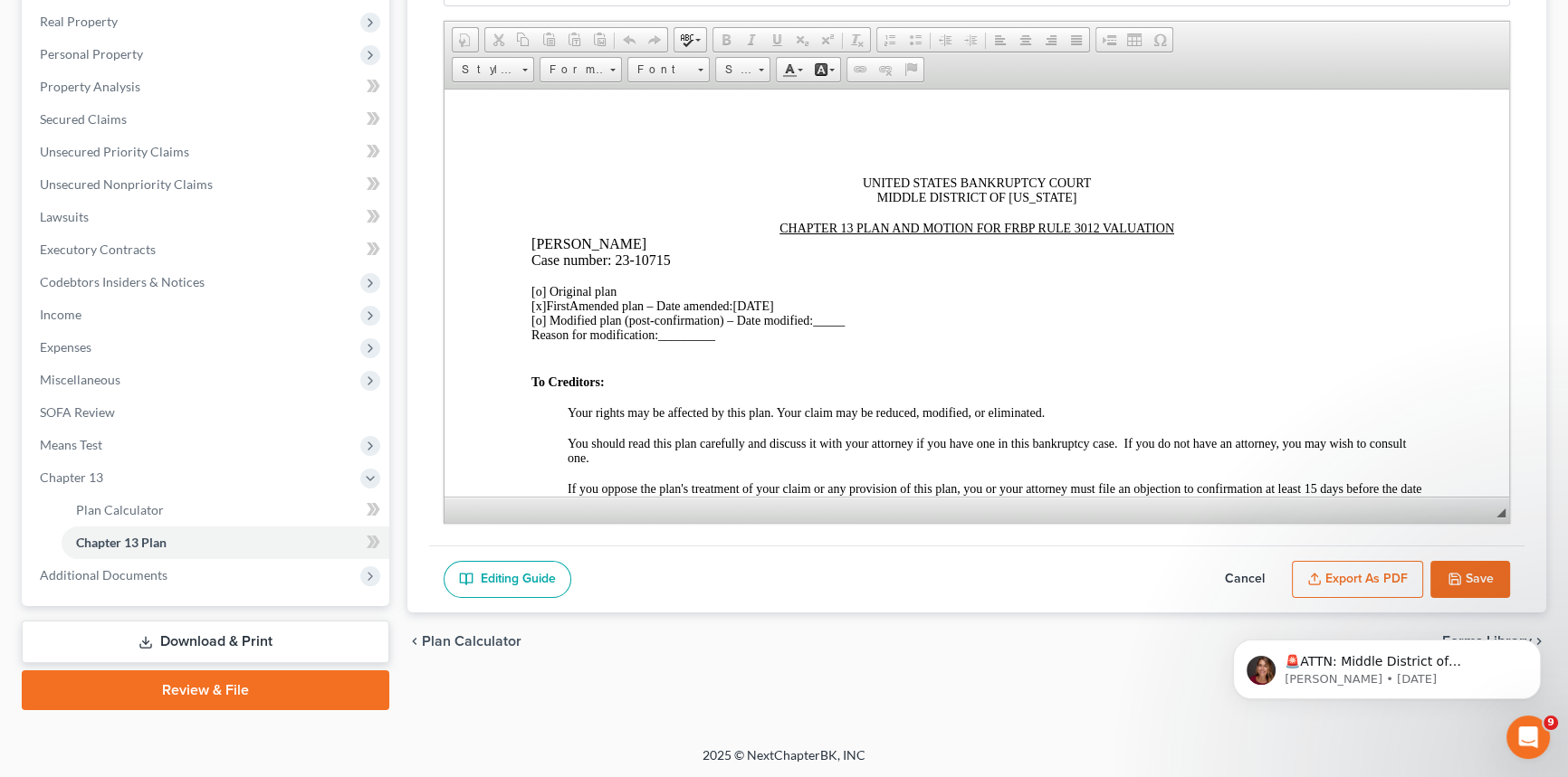
scroll to position [0, 0]
click at [1238, 569] on button "Cancel" at bounding box center [1244, 579] width 80 height 38
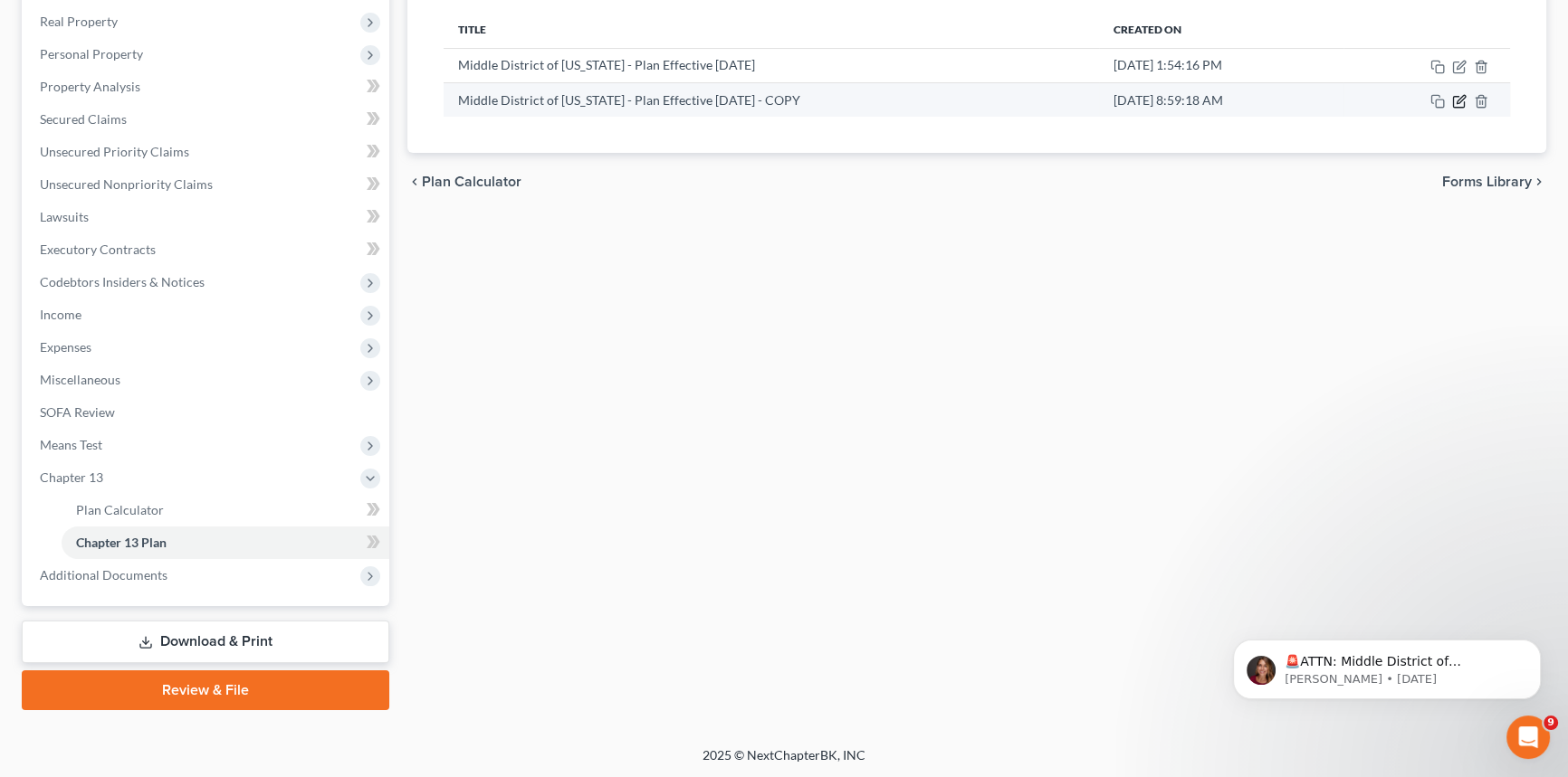
click at [1459, 104] on icon "button" at bounding box center [1458, 100] width 14 height 14
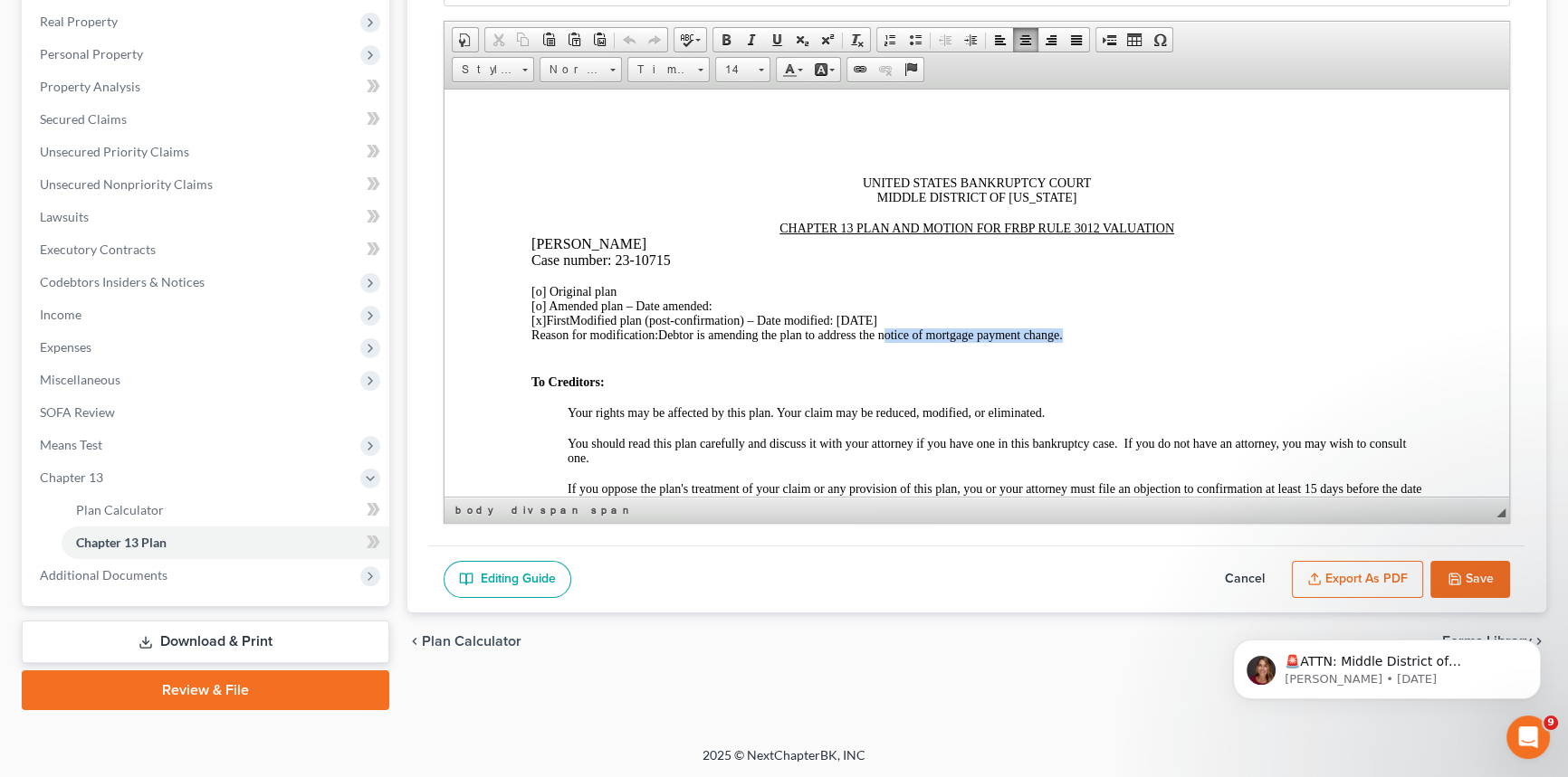
drag, startPoint x: 883, startPoint y: 342, endPoint x: 1063, endPoint y: 344, distance: 180.0
click at [1062, 341] on span "Debtor is amending the plan to address the notice of mortgage payment change." at bounding box center [860, 334] width 405 height 13
click at [1170, 341] on span "Debtor is amending the plan to address the surrender of the 2018 Jaguar with Ca…" at bounding box center [960, 334] width 606 height 13
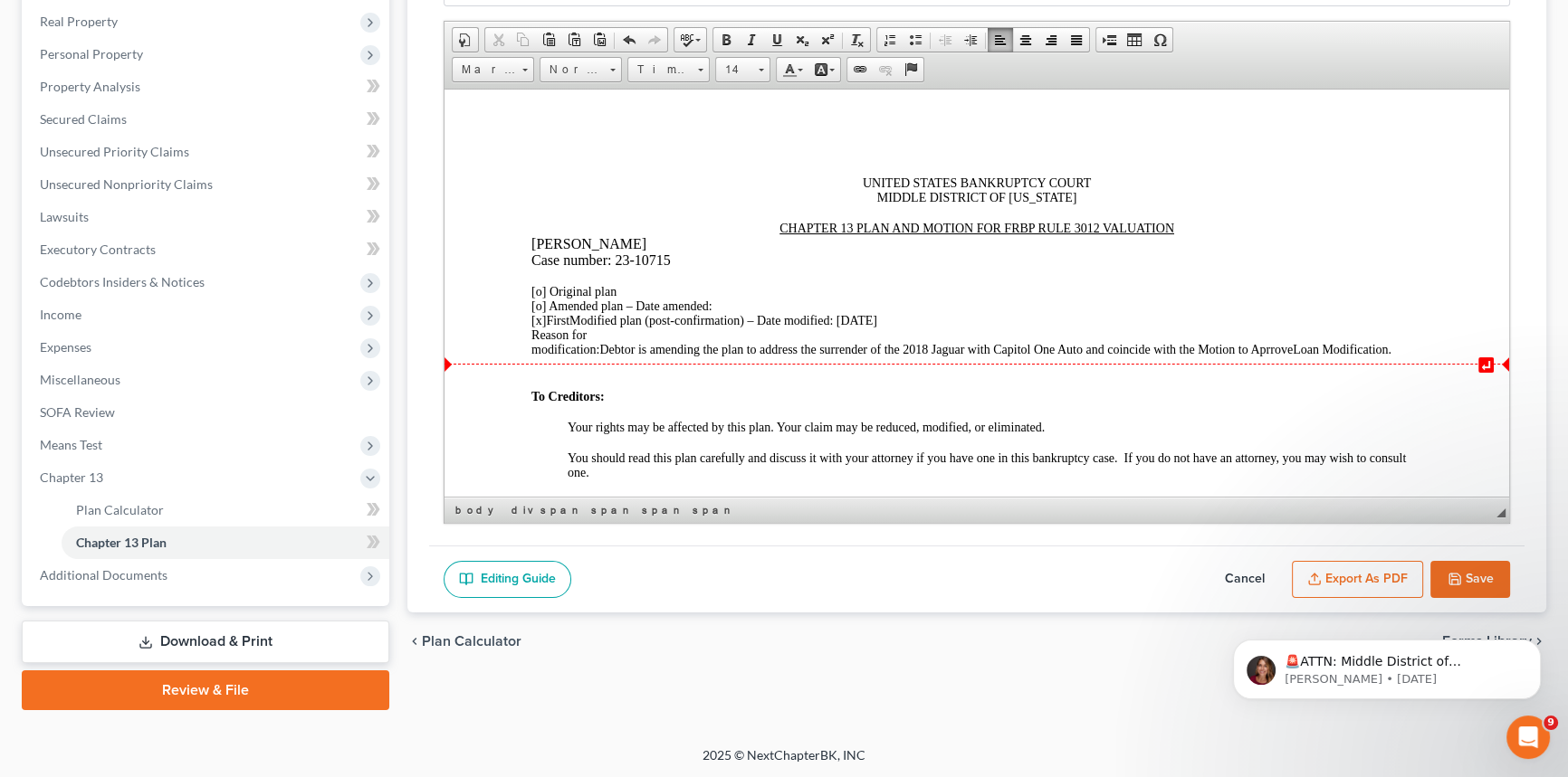
click at [1274, 353] on span "Debtor is amending the plan to address the surrender of the 2018 Jaguar with Ca…" at bounding box center [995, 348] width 791 height 13
click at [614, 356] on span "Debtor is amending the plan to address the surrender of the 2018 Jaguar with Ca…" at bounding box center [1011, 348] width 793 height 13
click at [851, 327] on span "[x] First Modified plan (post-confirmation) – Date modified: [DATE]" at bounding box center [703, 319] width 346 height 13
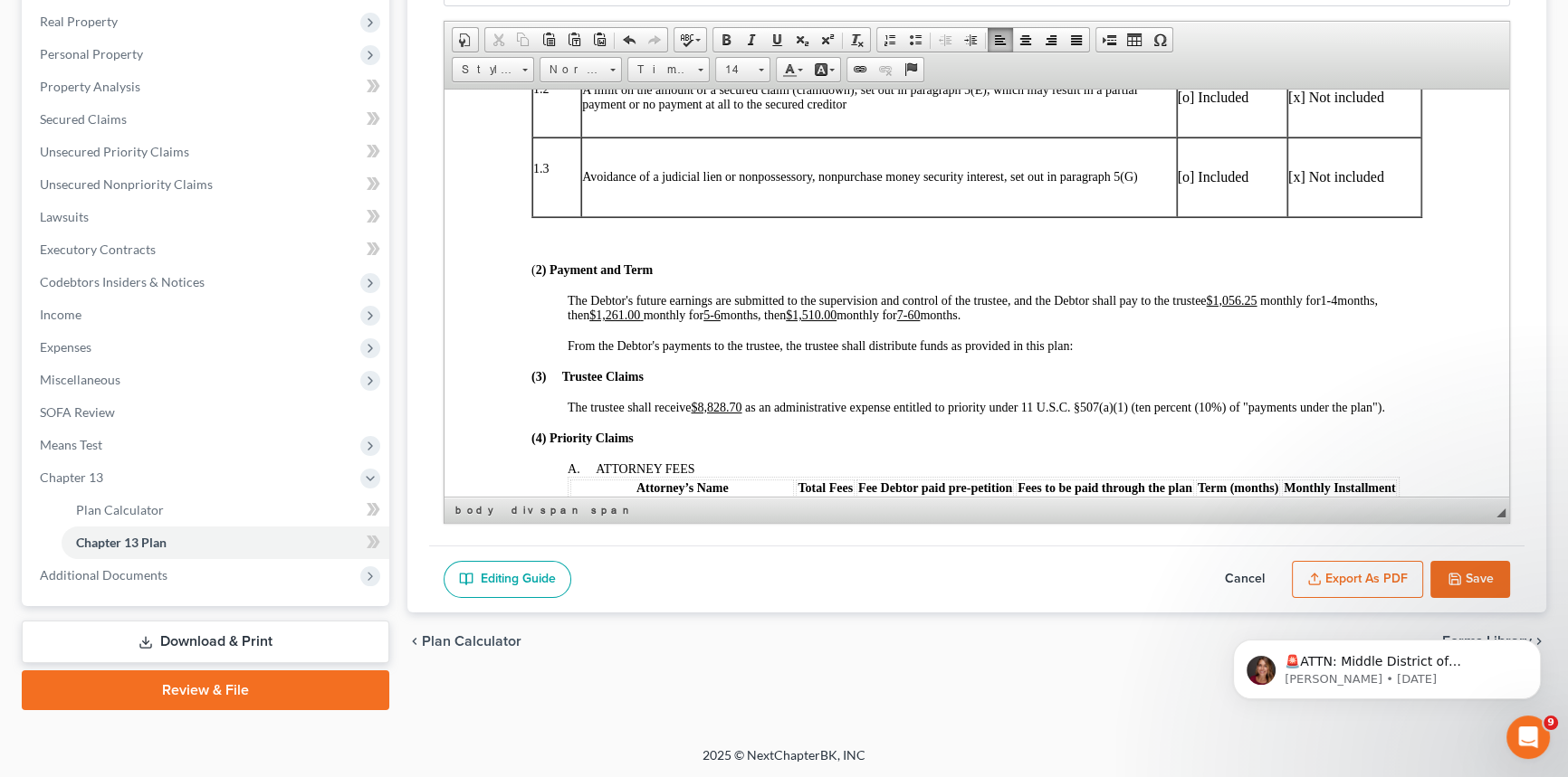
scroll to position [576, 0]
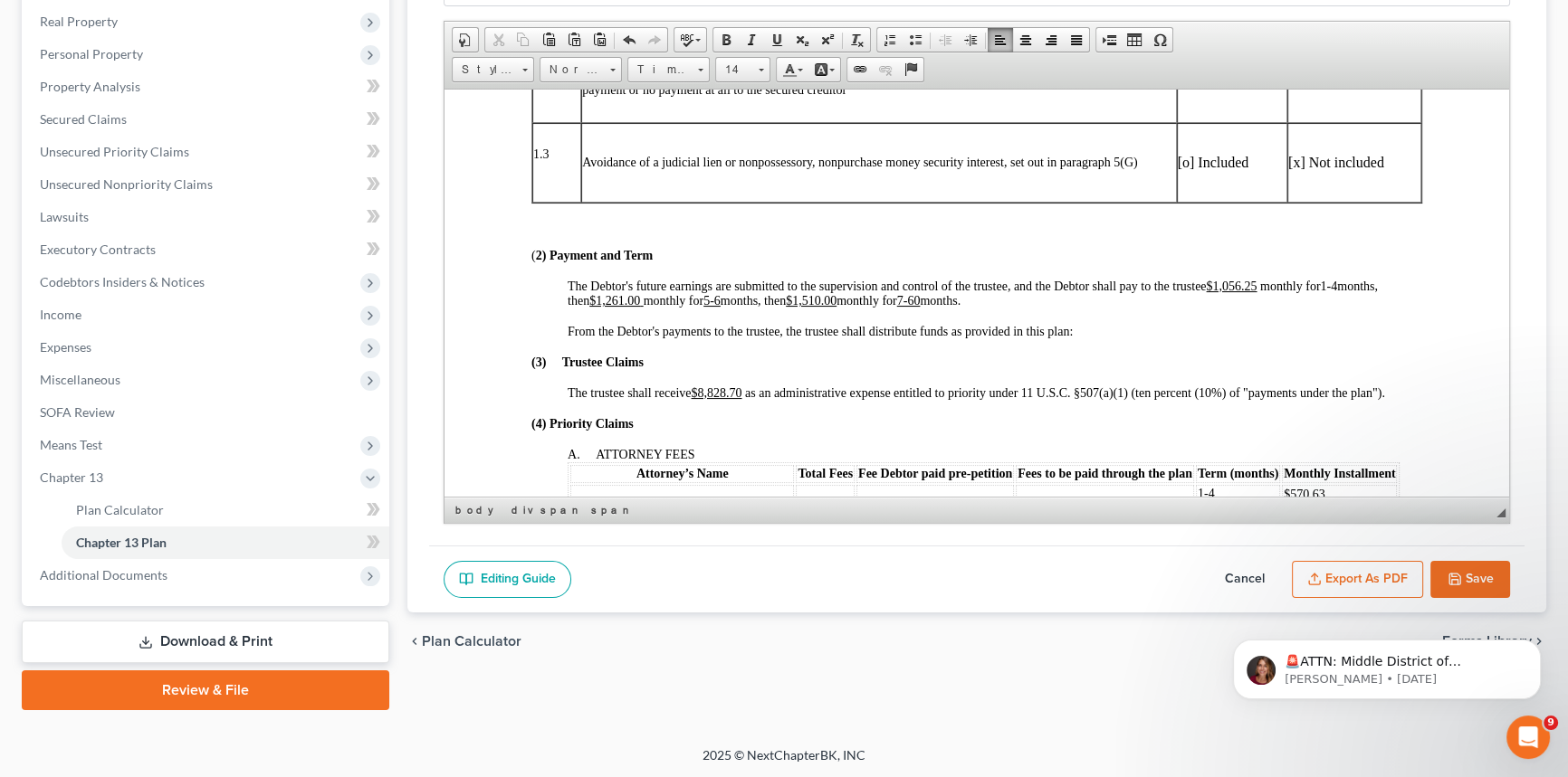
click at [1302, 307] on span "The Debtor's future earnings are submitted to the supervision and control of th…" at bounding box center [972, 293] width 810 height 28
click at [777, 37] on span at bounding box center [776, 39] width 14 height 14
click at [779, 307] on span "The Debtor's future earnings are submitted to the supervision and control of th…" at bounding box center [969, 293] width 804 height 28
click at [773, 36] on span at bounding box center [776, 39] width 14 height 14
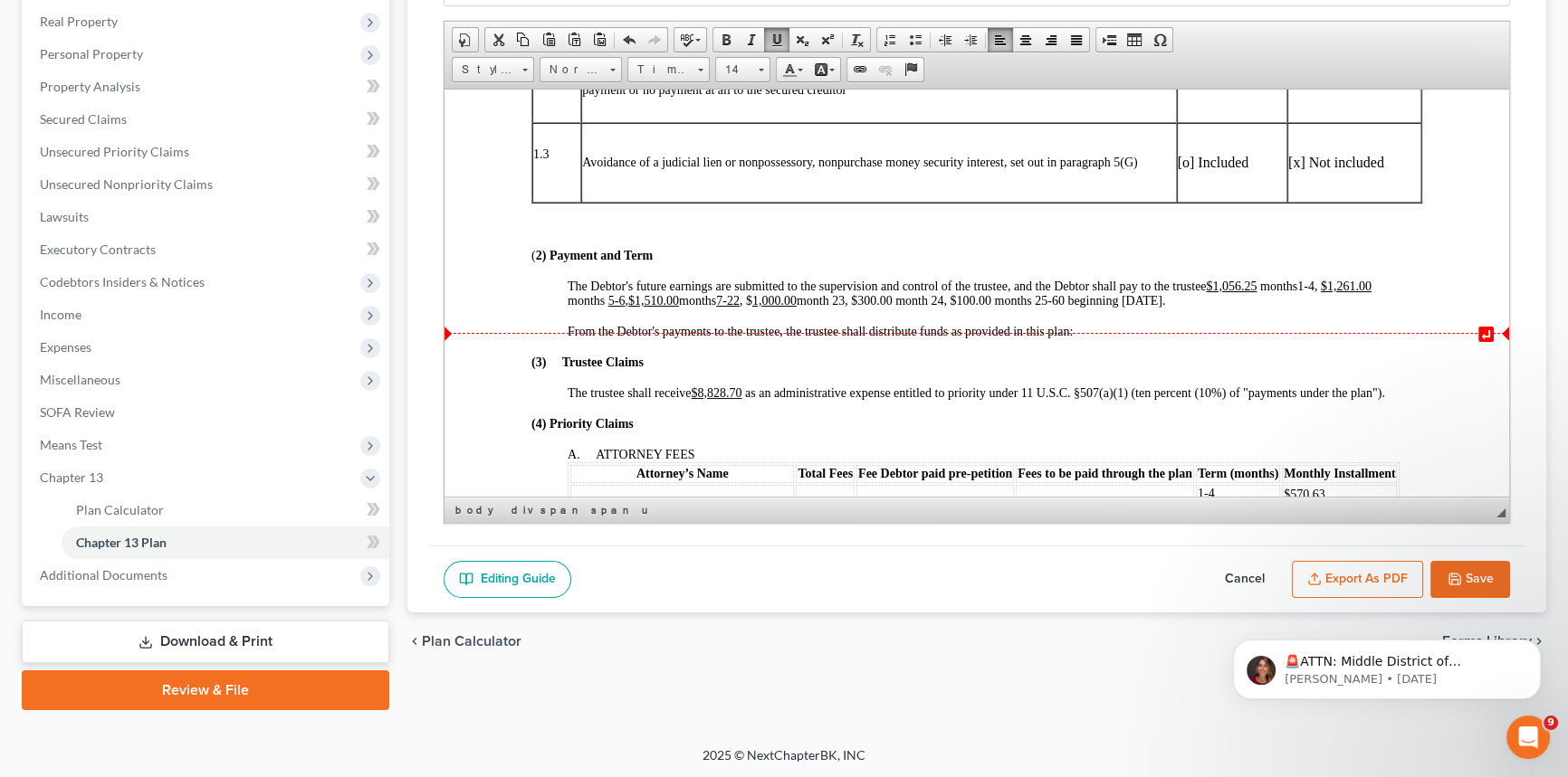
click at [876, 307] on span "The Debtor's future earnings are submitted to the supervision and control of th…" at bounding box center [969, 293] width 804 height 28
click at [865, 307] on span "The Debtor's future earnings are submitted to the supervision and control of th…" at bounding box center [969, 293] width 804 height 28
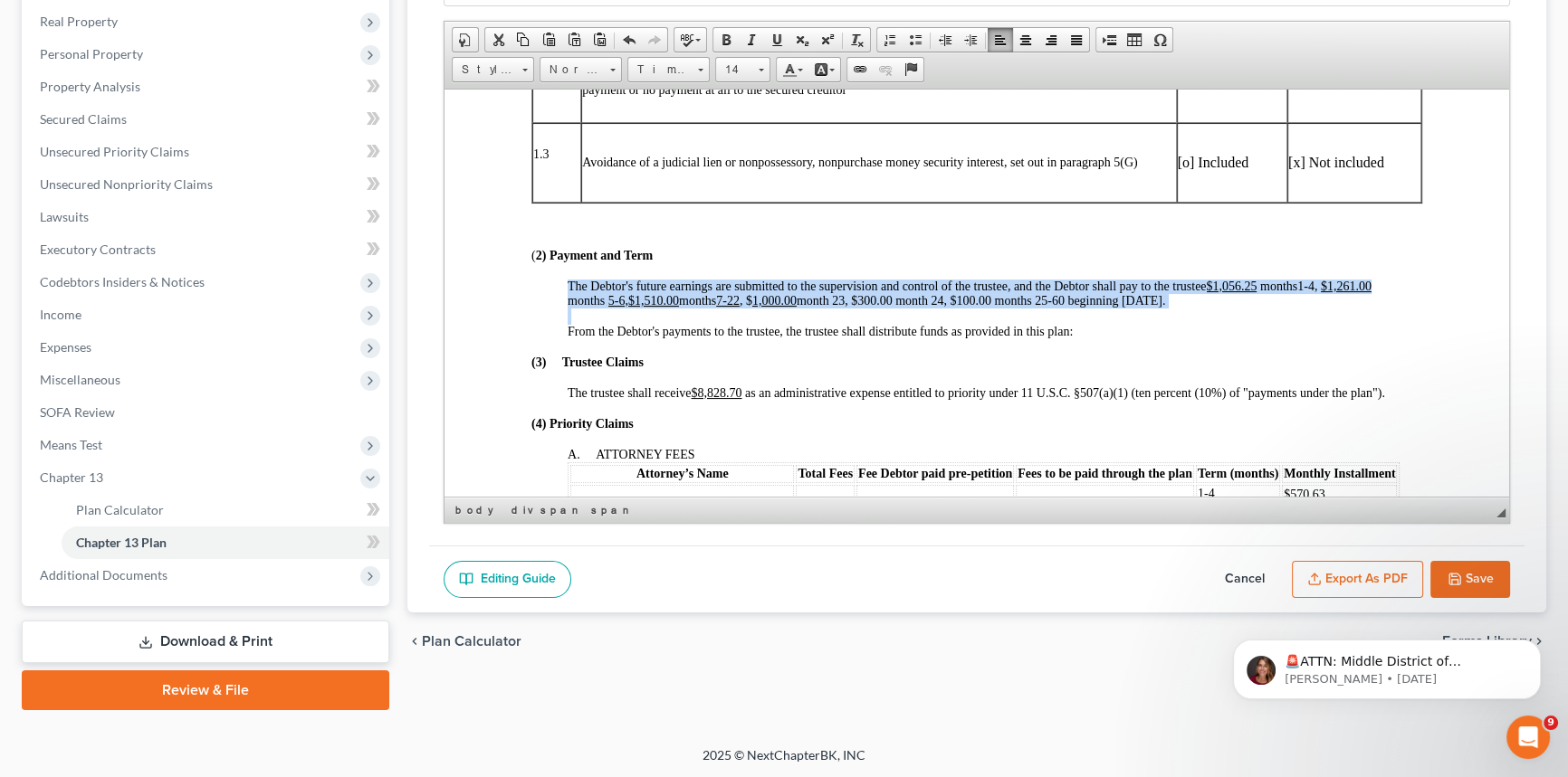
click at [865, 307] on span "The Debtor's future earnings are submitted to the supervision and control of th…" at bounding box center [969, 293] width 804 height 28
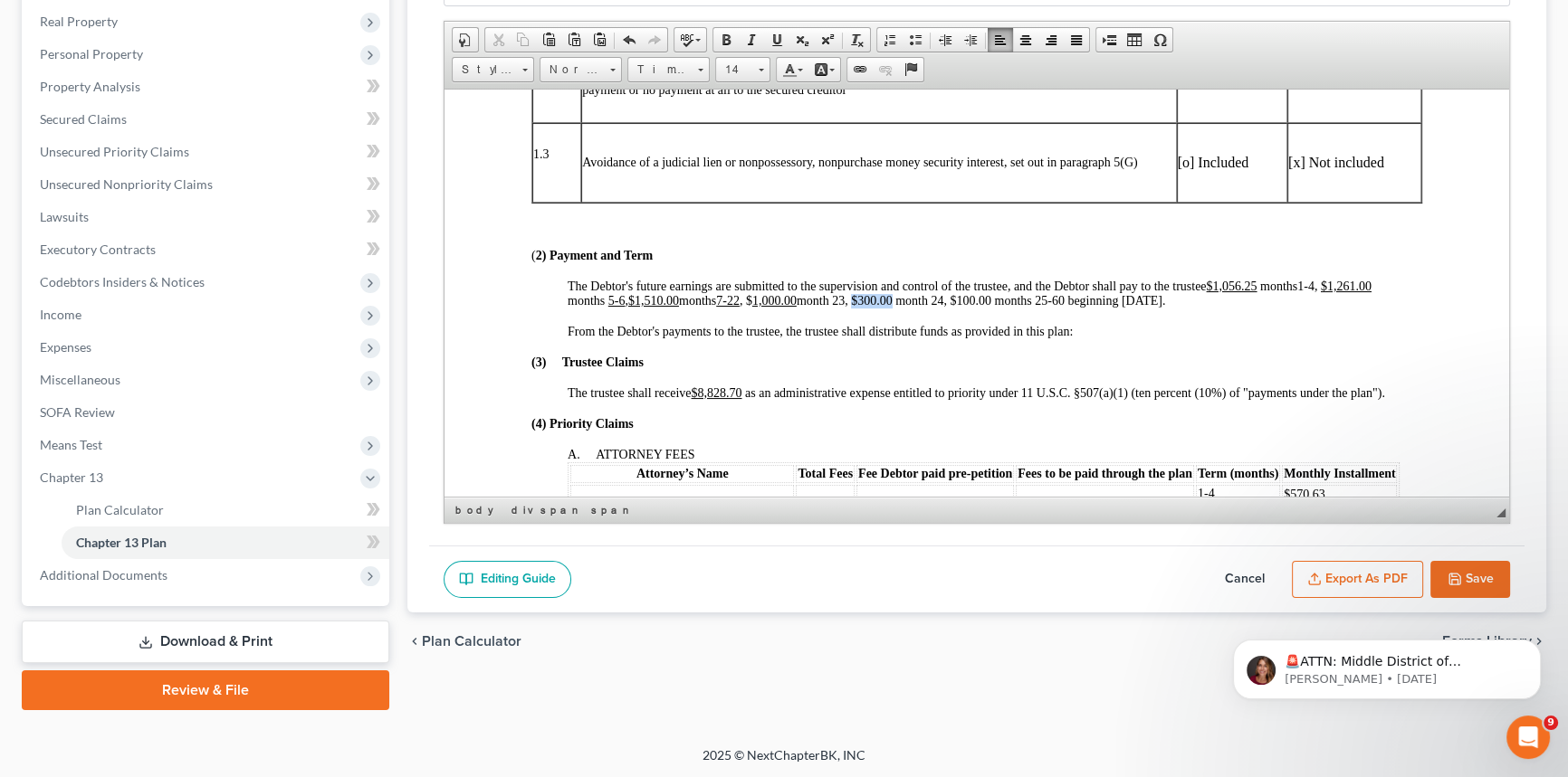
drag, startPoint x: 865, startPoint y: 326, endPoint x: 901, endPoint y: 326, distance: 36.0
click at [901, 307] on span "The Debtor's future earnings are submitted to the supervision and control of th…" at bounding box center [969, 293] width 804 height 28
click at [777, 37] on span at bounding box center [776, 39] width 14 height 14
drag, startPoint x: 963, startPoint y: 325, endPoint x: 1003, endPoint y: 325, distance: 40.0
click at [1003, 307] on span "The Debtor's future earnings are submitted to the supervision and control of th…" at bounding box center [969, 293] width 804 height 28
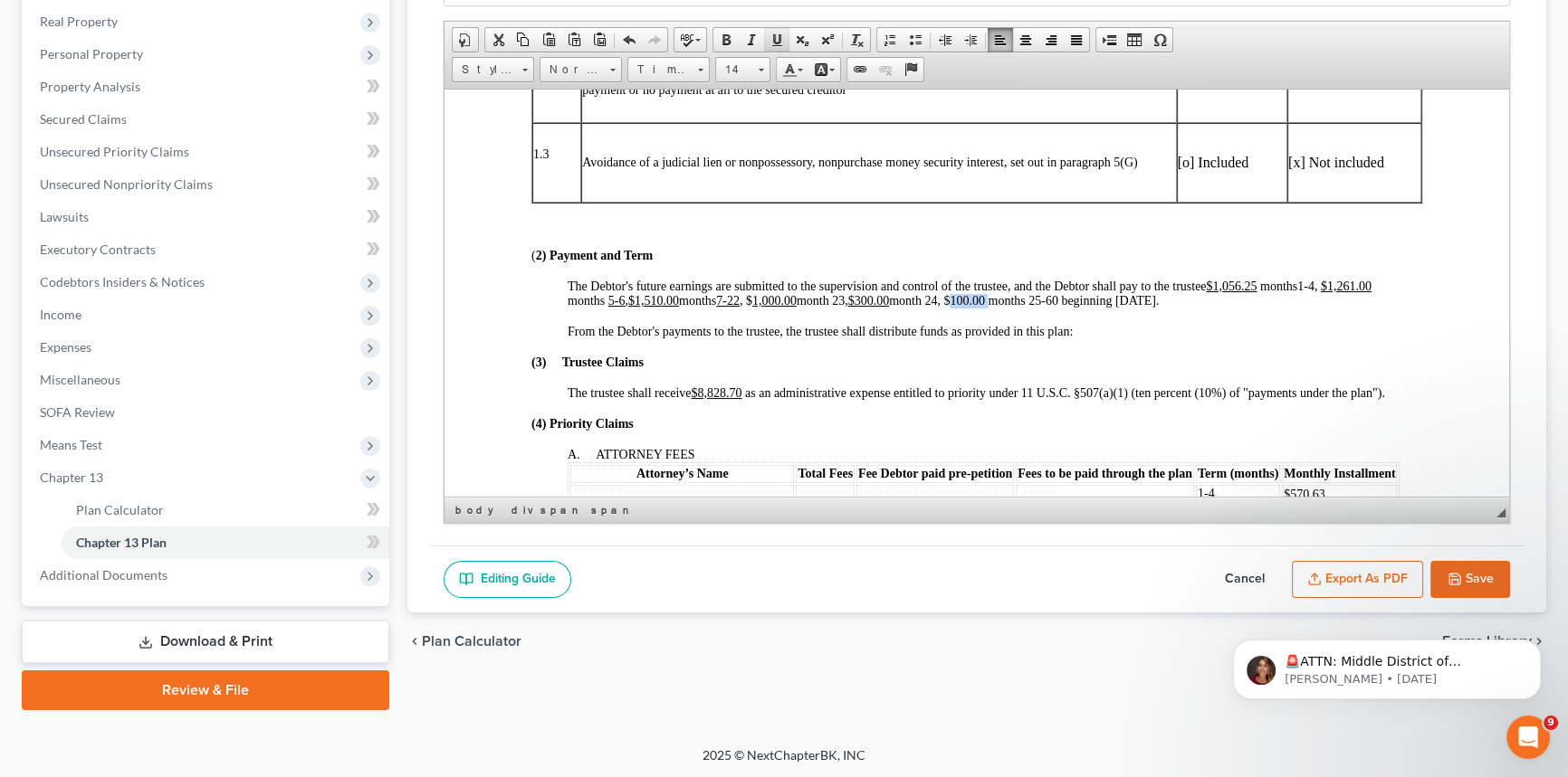
click at [777, 33] on span at bounding box center [776, 39] width 14 height 14
click at [1162, 349] on span "↵" at bounding box center [976, 349] width 1064 height 1
click at [1265, 324] on div at bounding box center [995, 315] width 854 height 16
click at [1233, 308] on div "The Debtor's future earnings are submitted to the supervision and control of th…" at bounding box center [995, 293] width 854 height 29
drag, startPoint x: 701, startPoint y: 420, endPoint x: 743, endPoint y: 423, distance: 42.1
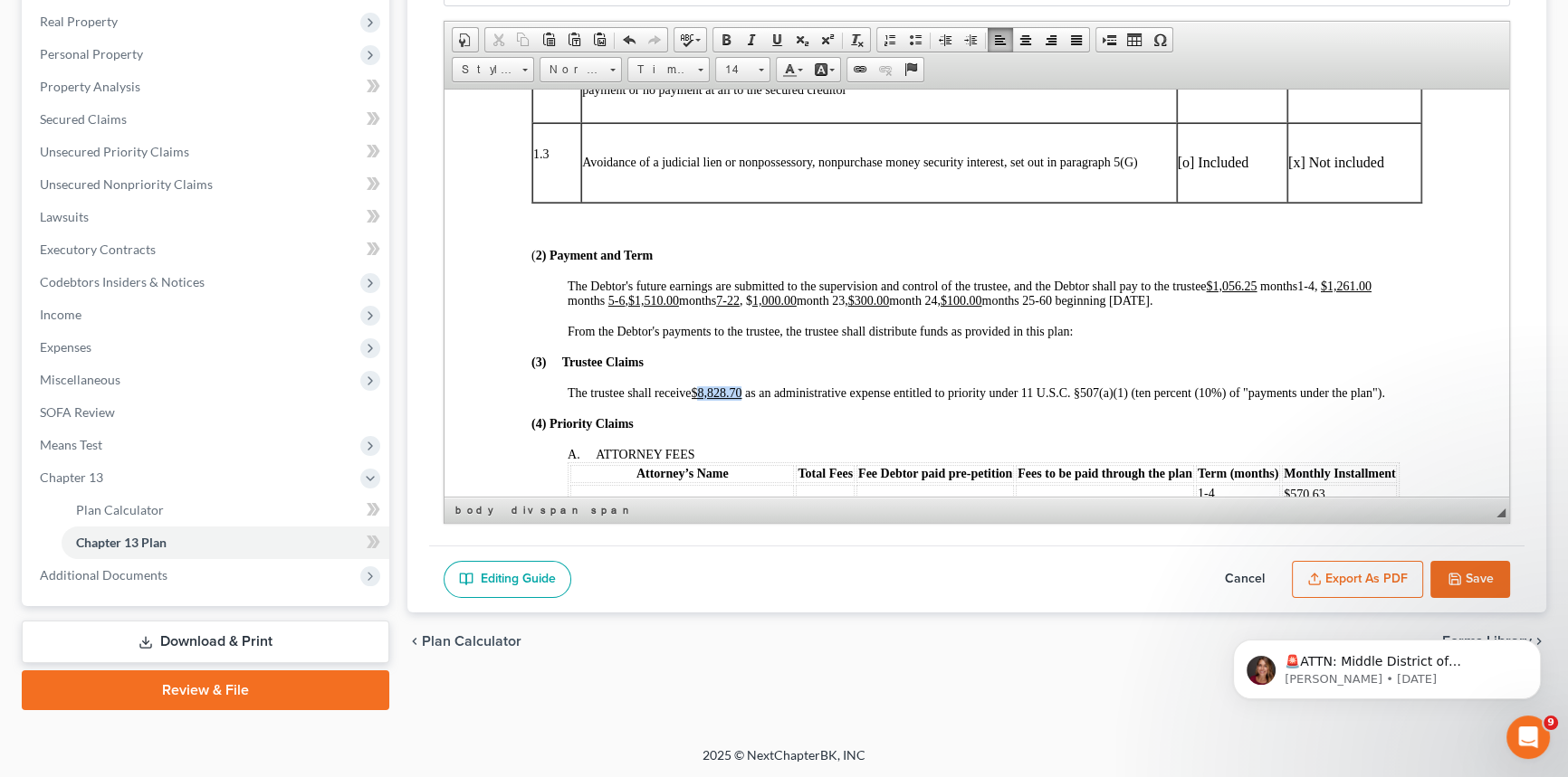
click at [743, 399] on span "The trustee shall receive $8,828.70 as an administrative expense entitled to pr…" at bounding box center [976, 392] width 818 height 13
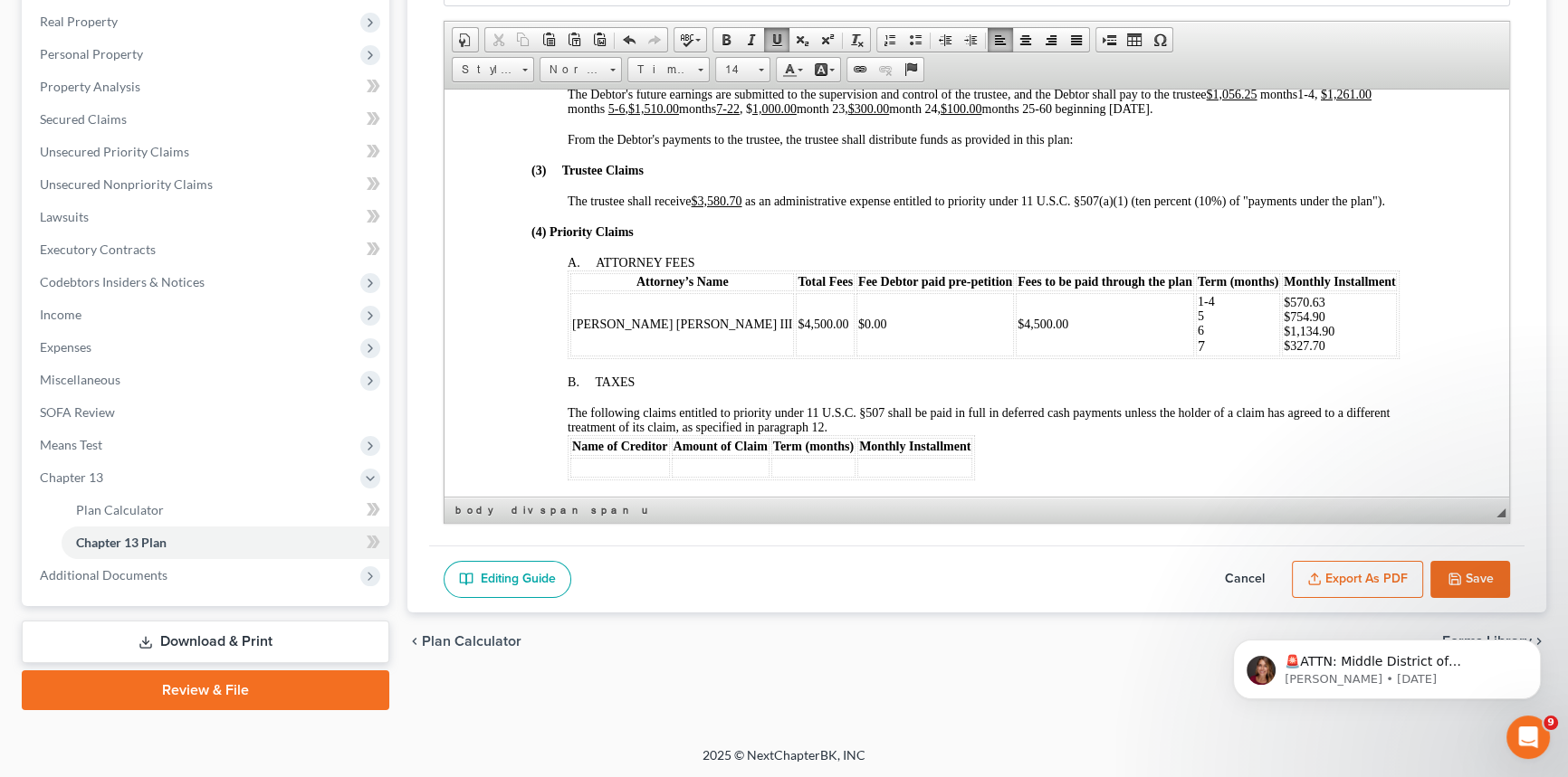
scroll to position [904, 0]
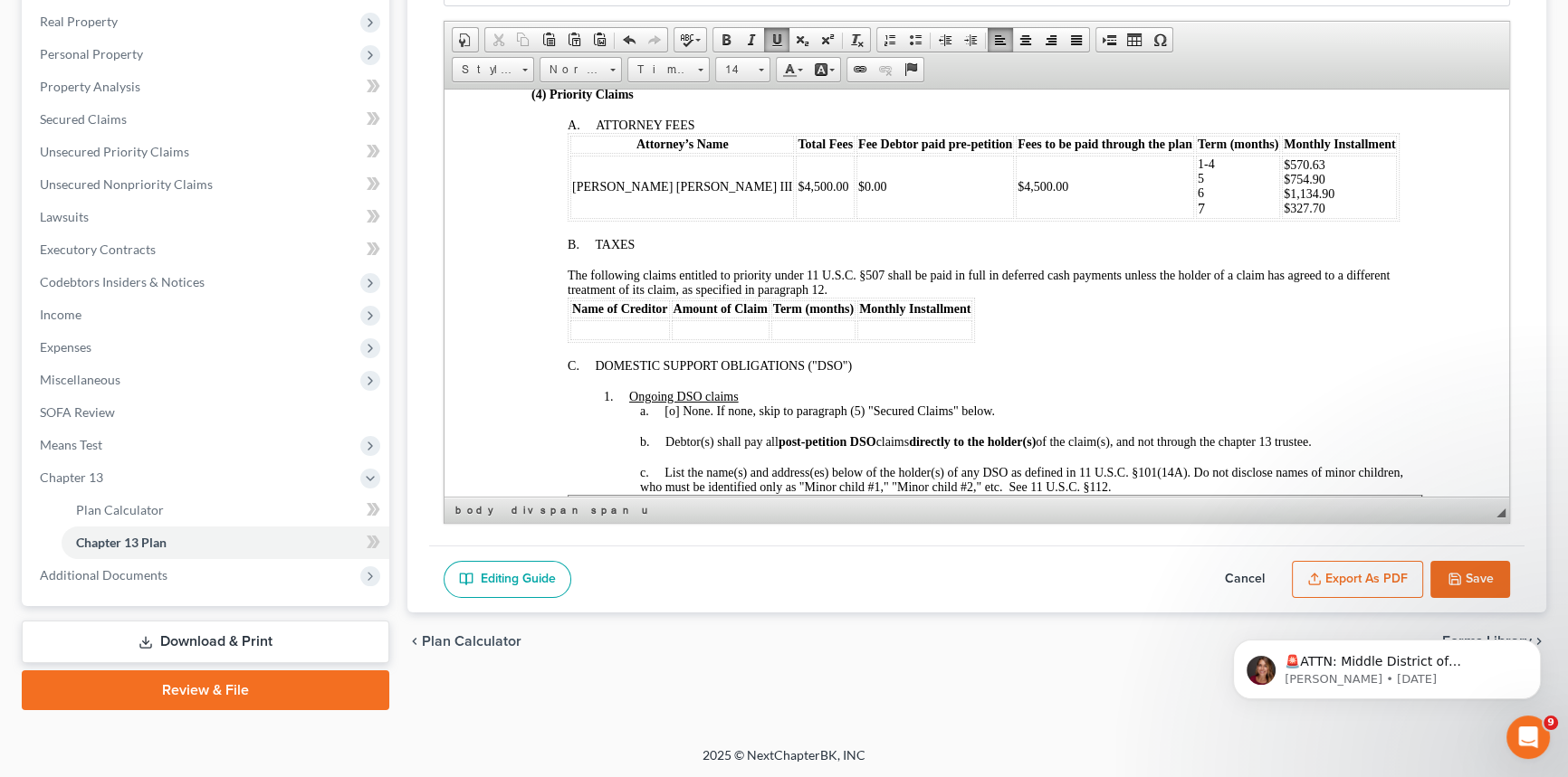
click at [1283, 215] on p "$570.63 $754.90 $1,134.90 $327.70" at bounding box center [1339, 186] width 111 height 58
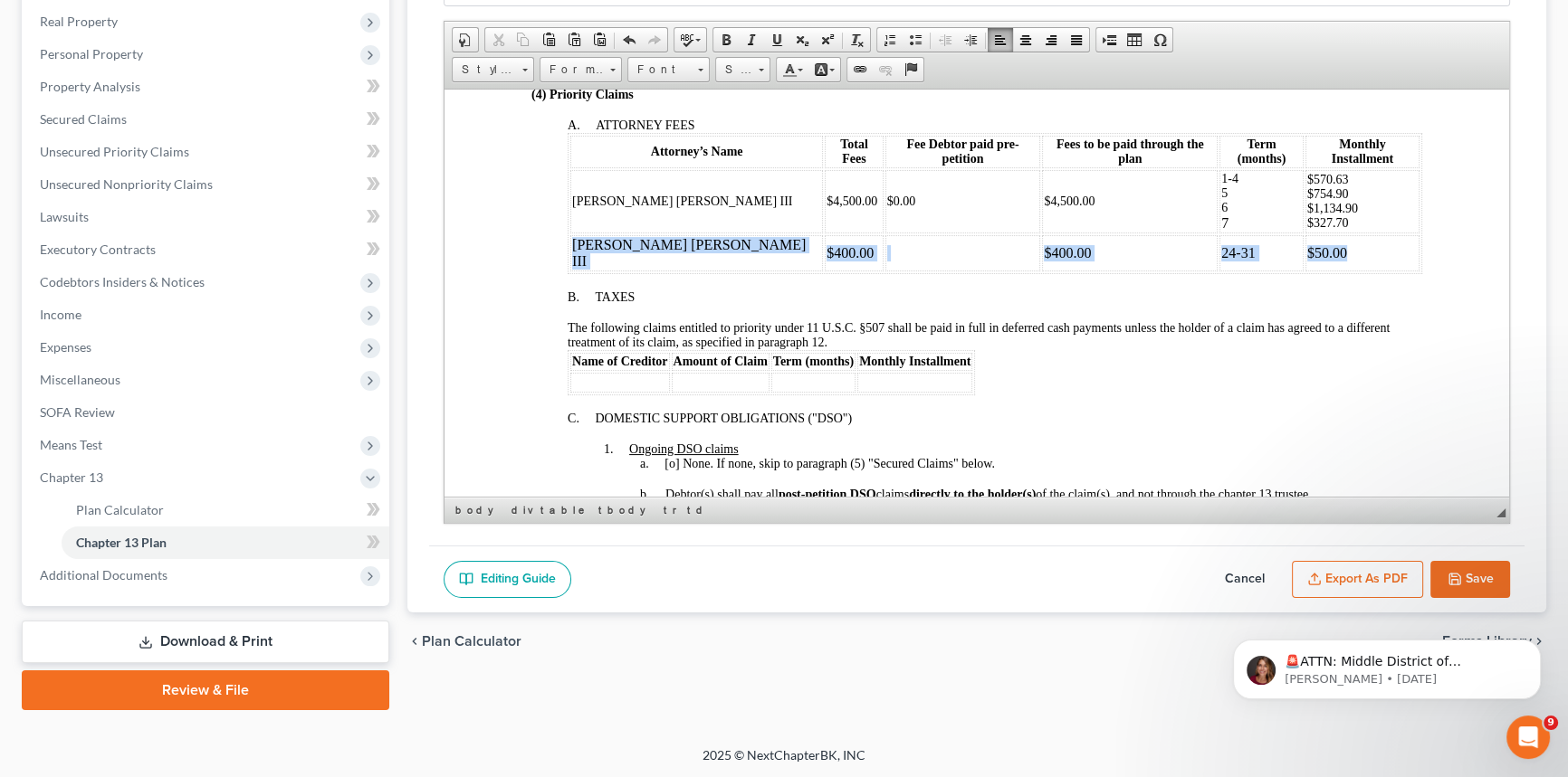
drag, startPoint x: 1222, startPoint y: 262, endPoint x: 570, endPoint y: 265, distance: 652.0
click at [570, 265] on tr "[PERSON_NAME] [PERSON_NAME] III $400.00 $400.00 24-31 $50.00" at bounding box center [995, 252] width 849 height 37
click at [759, 68] on span at bounding box center [762, 69] width 6 height 3
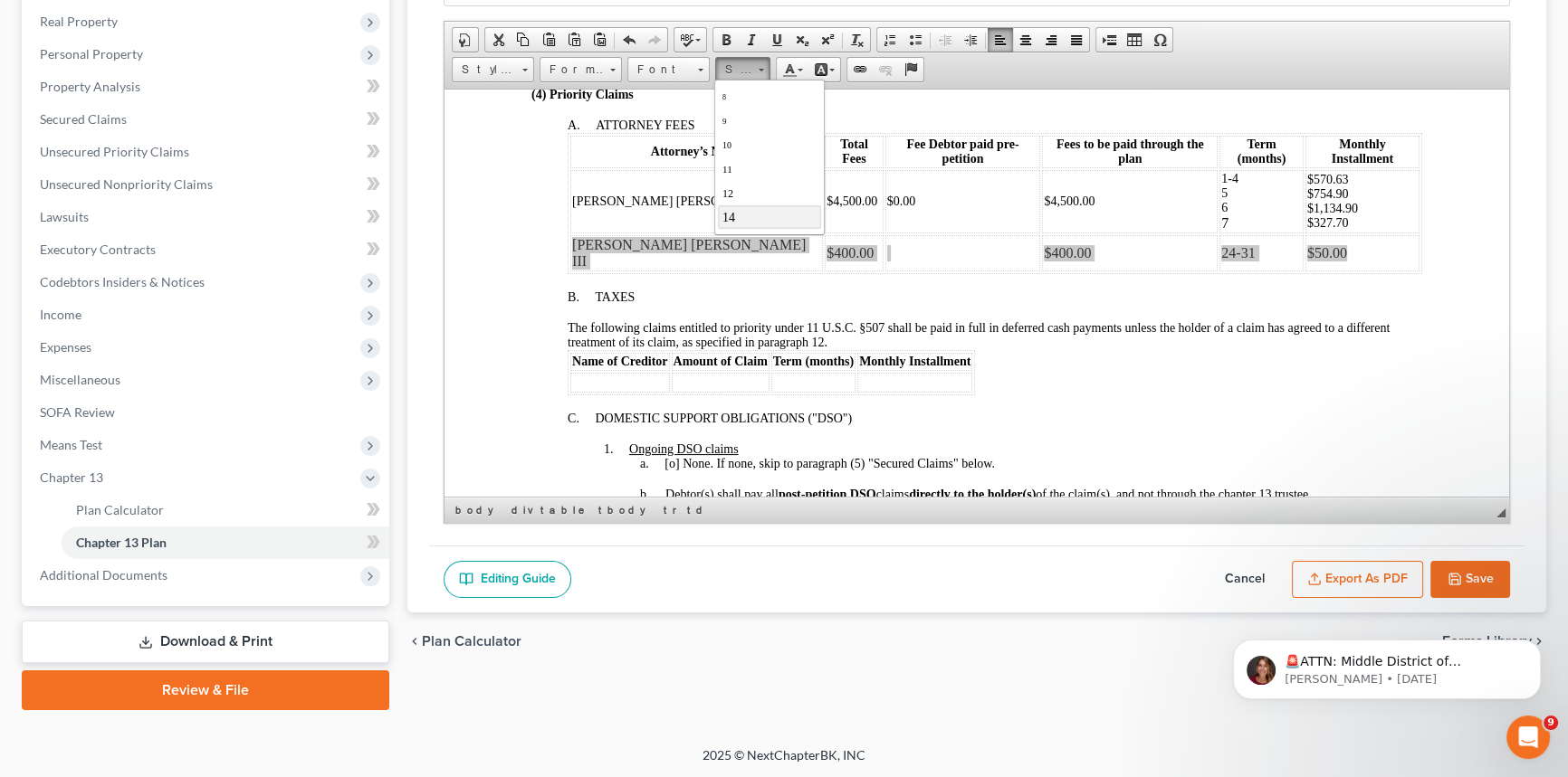
click at [750, 216] on link "14" at bounding box center [769, 215] width 103 height 23
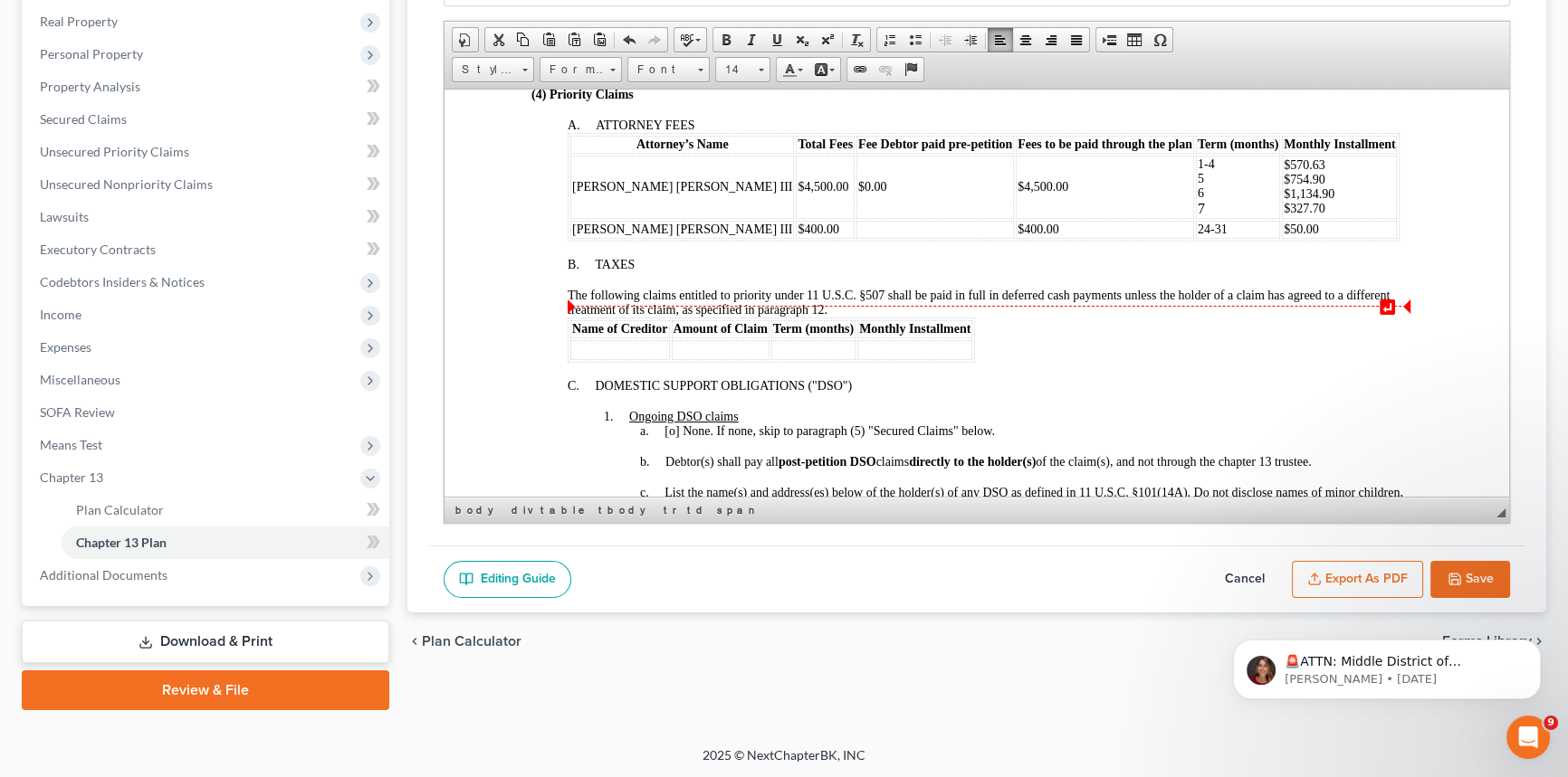
click at [820, 287] on div at bounding box center [995, 279] width 854 height 16
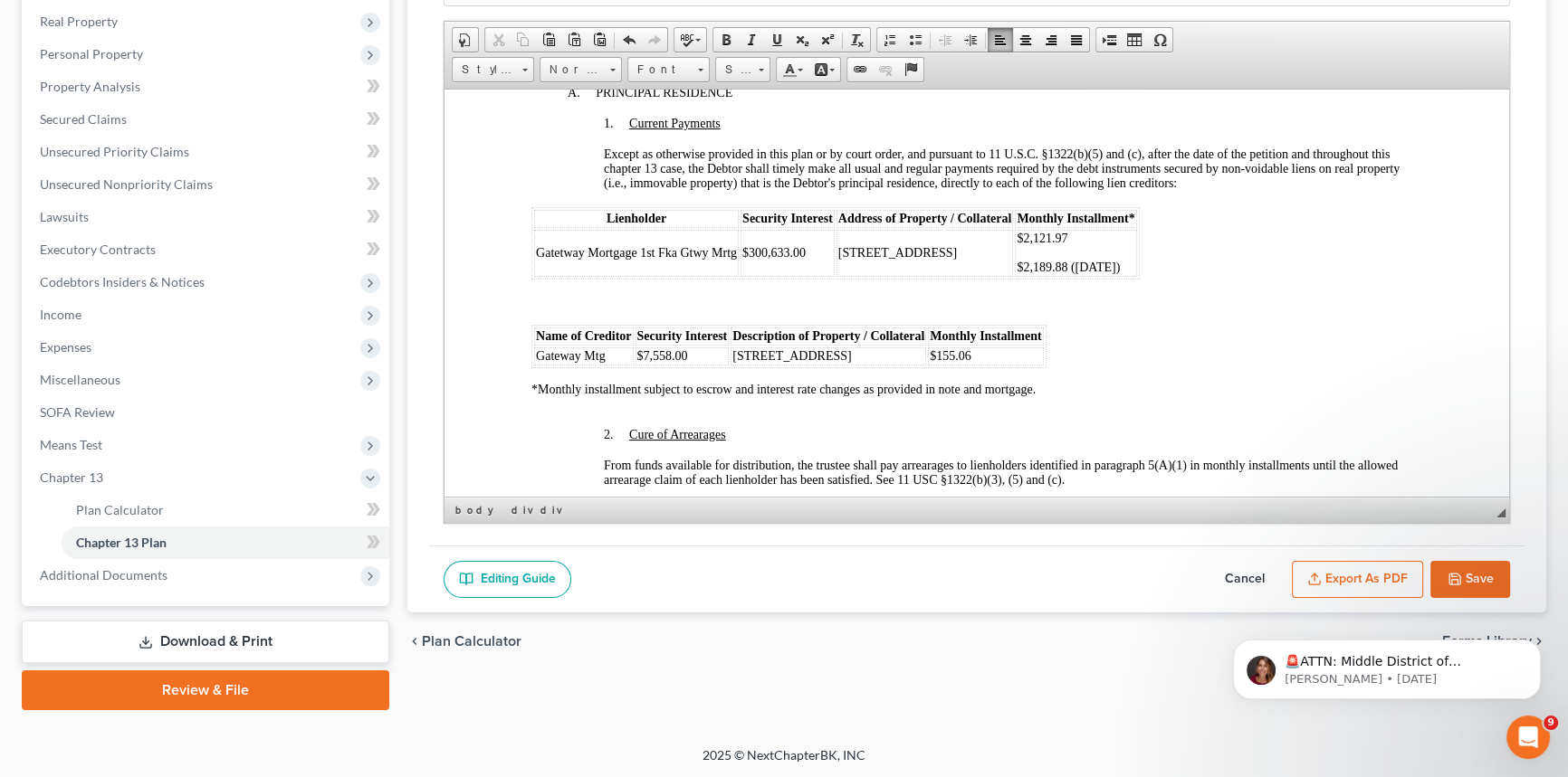
scroll to position [1890, 0]
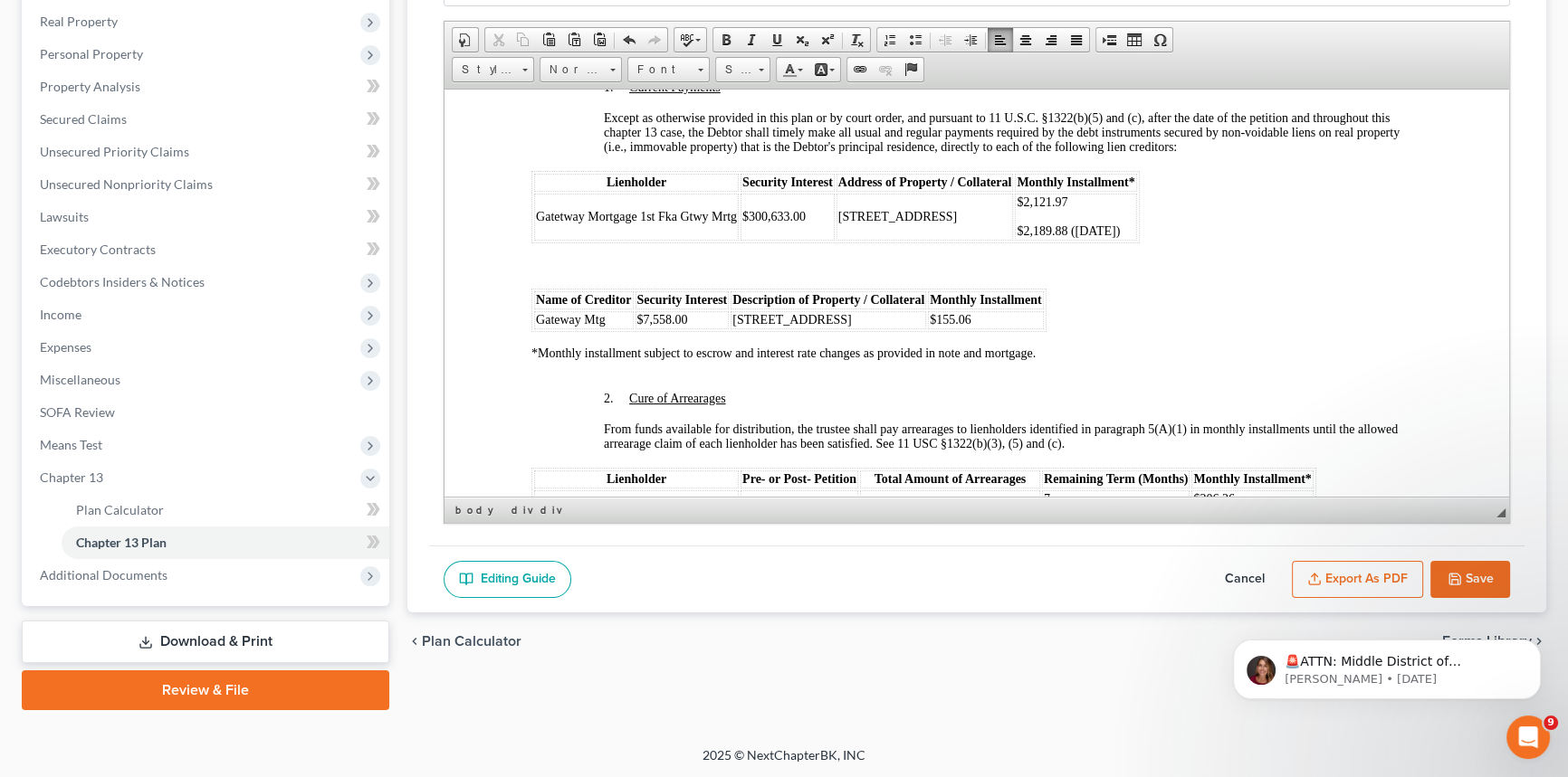
drag, startPoint x: 1157, startPoint y: 286, endPoint x: 1017, endPoint y: 294, distance: 140.2
click at [1017, 237] on span "$2,189.88 ([DATE])" at bounding box center [1068, 230] width 103 height 13
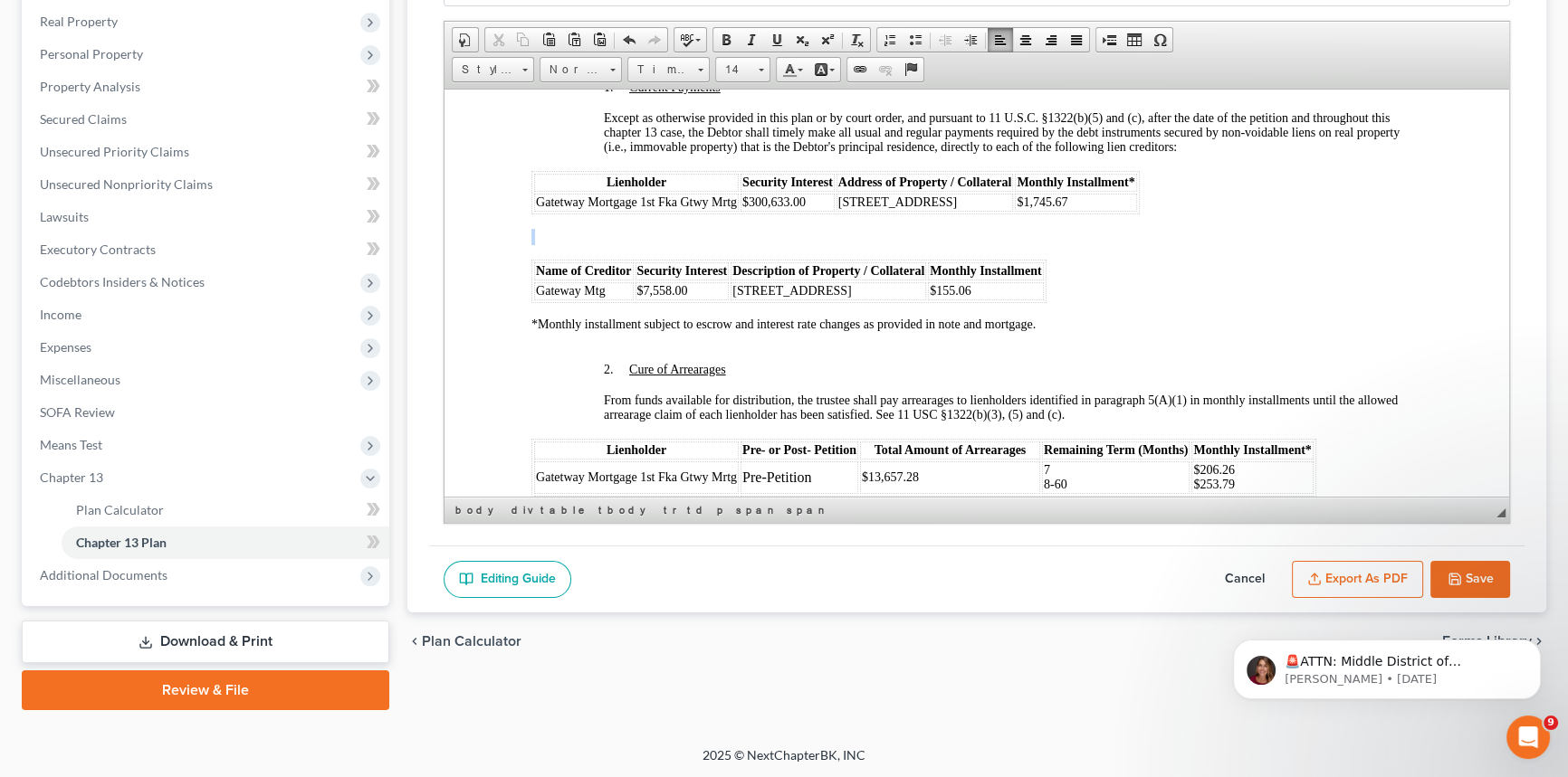
drag, startPoint x: 1069, startPoint y: 341, endPoint x: 501, endPoint y: 342, distance: 568.0
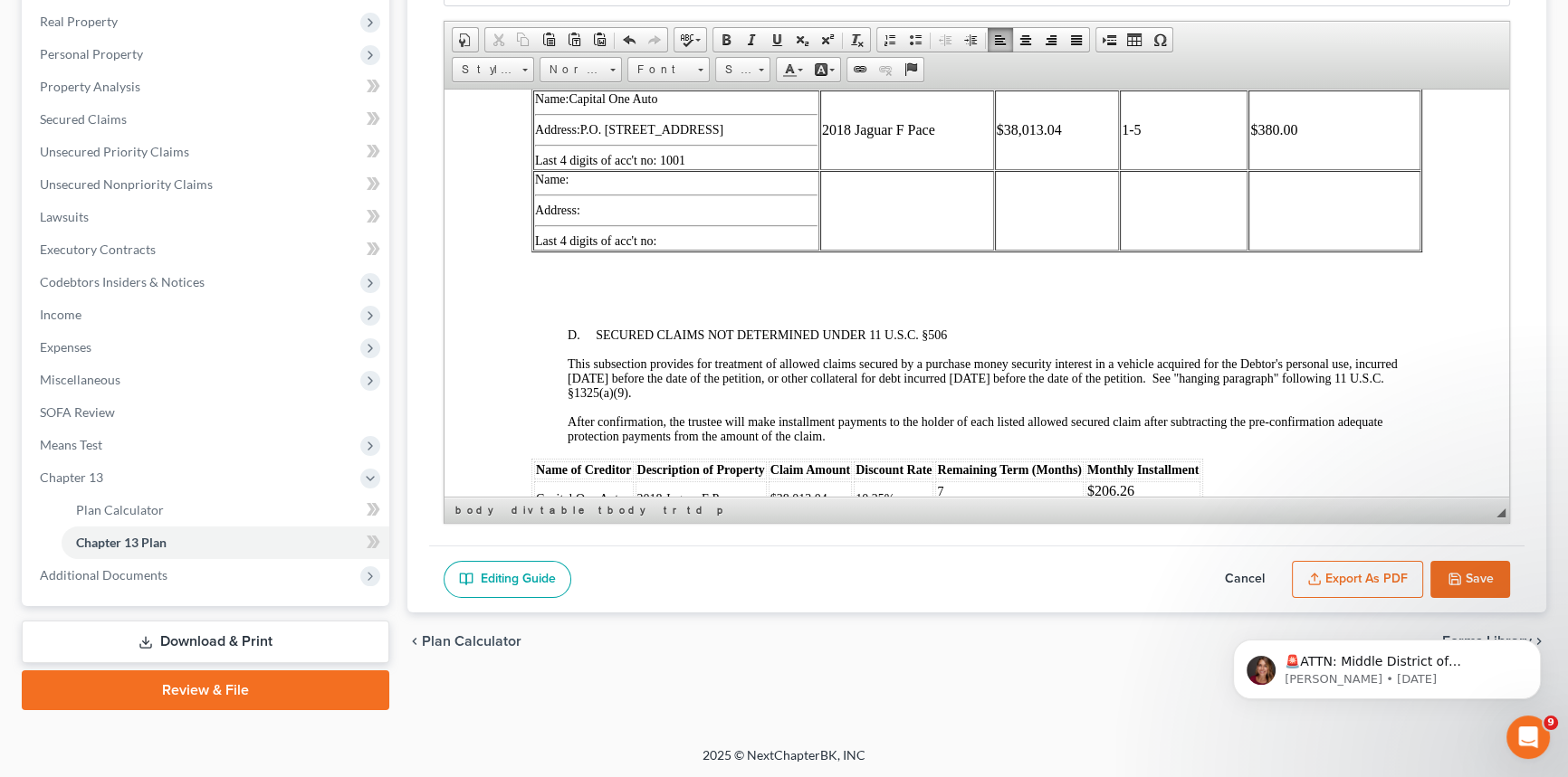
scroll to position [2878, 0]
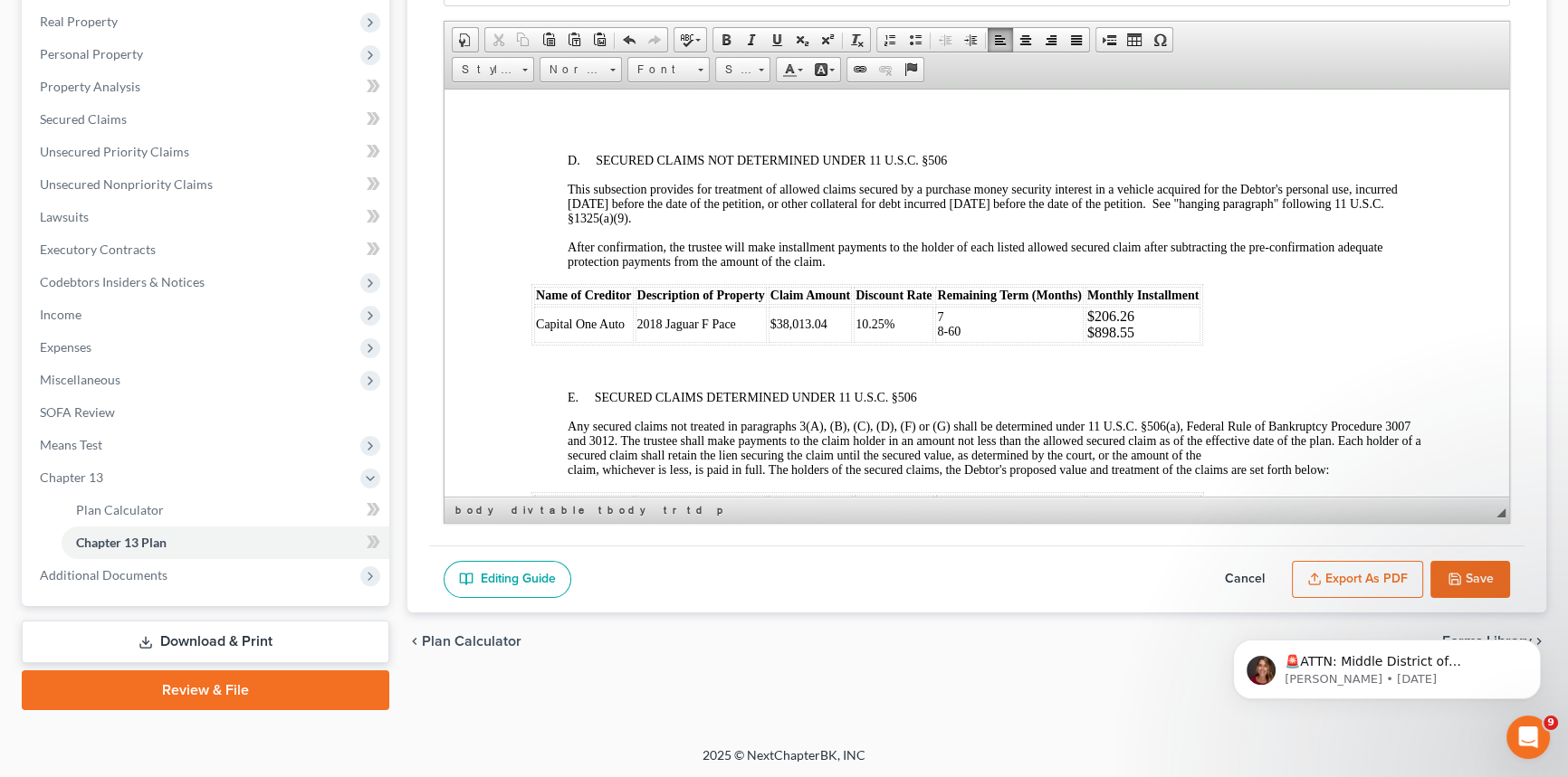
click at [961, 338] on p "7 8-60" at bounding box center [1009, 323] width 144 height 29
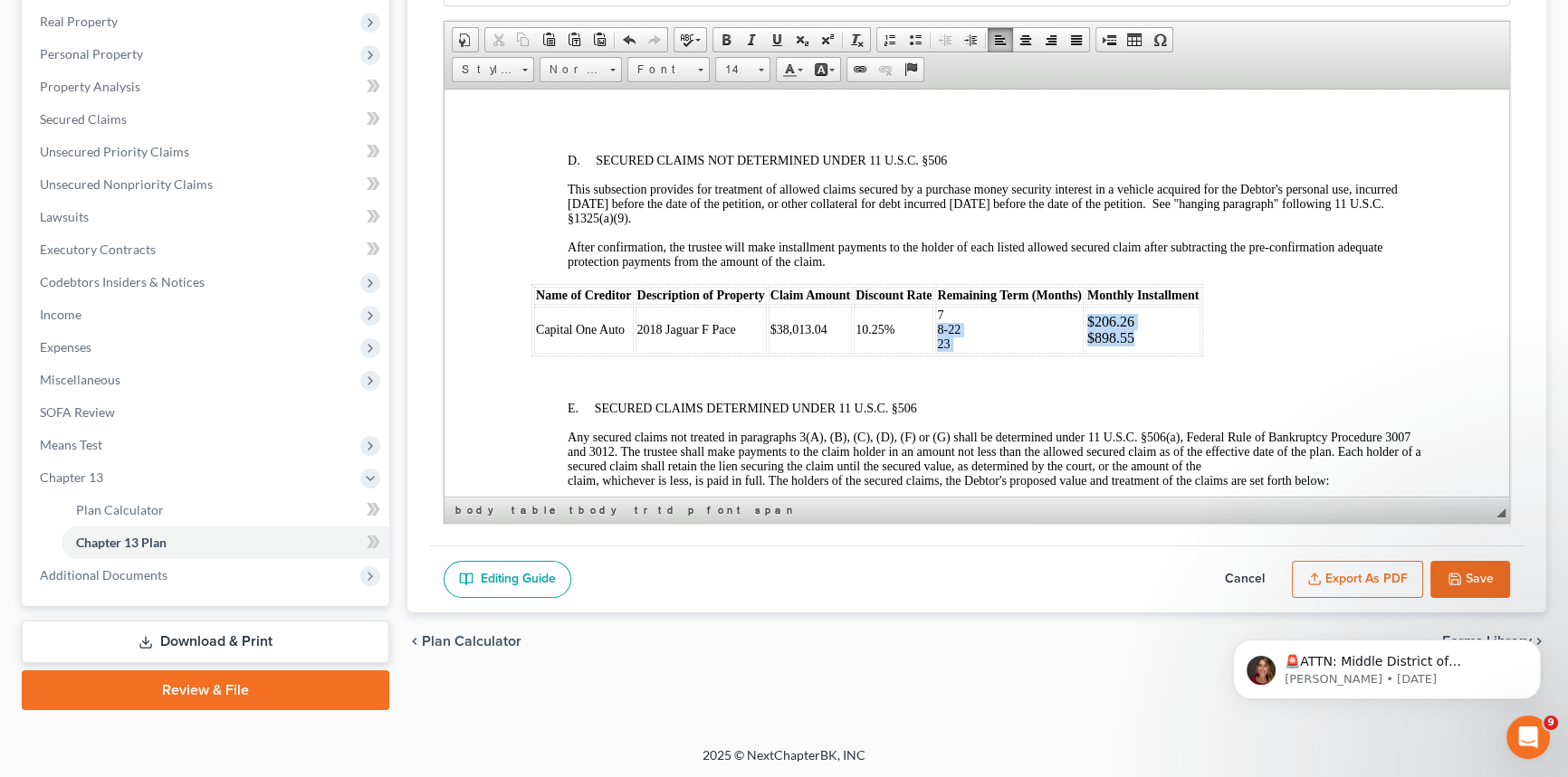
drag, startPoint x: 1132, startPoint y: 415, endPoint x: 1081, endPoint y: 400, distance: 53.2
click at [1081, 353] on tr "Capital One Auto 2018 Jaguar F Pace $38,013.04 10.25% 7 8-22 ​23 $206.26 $898.55" at bounding box center [866, 330] width 666 height 47
click at [1160, 345] on p "$206.26 $898.55" at bounding box center [1142, 329] width 111 height 33
drag, startPoint x: 1134, startPoint y: 415, endPoint x: 1087, endPoint y: 400, distance: 49.3
click at [1087, 345] on p "$206.26 $898.55" at bounding box center [1142, 329] width 111 height 33
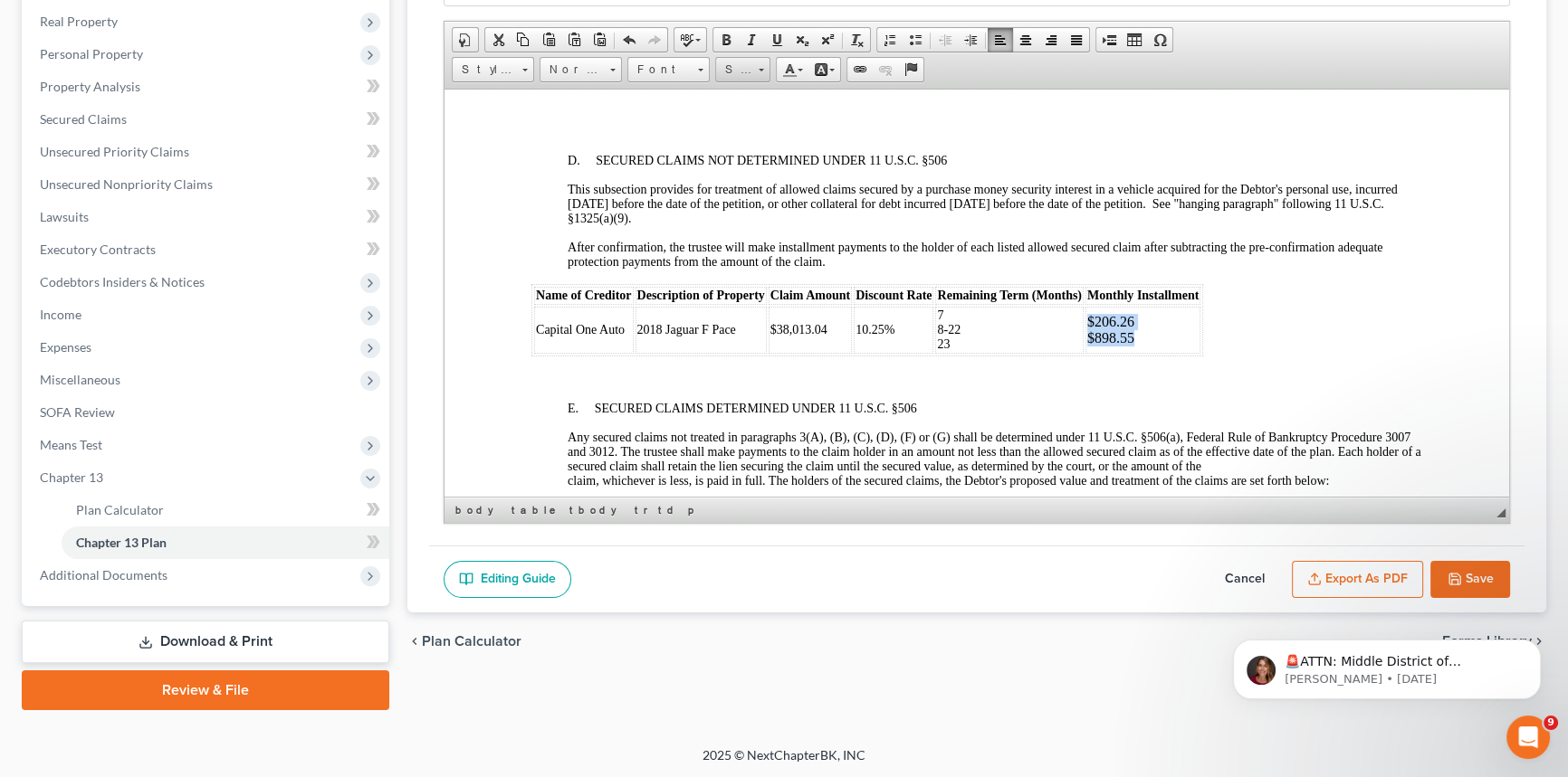
click at [759, 68] on span at bounding box center [762, 69] width 6 height 3
click at [749, 154] on link "14" at bounding box center [769, 154] width 103 height 23
click at [1137, 344] on p "$206.26 $898.55" at bounding box center [1142, 329] width 111 height 29
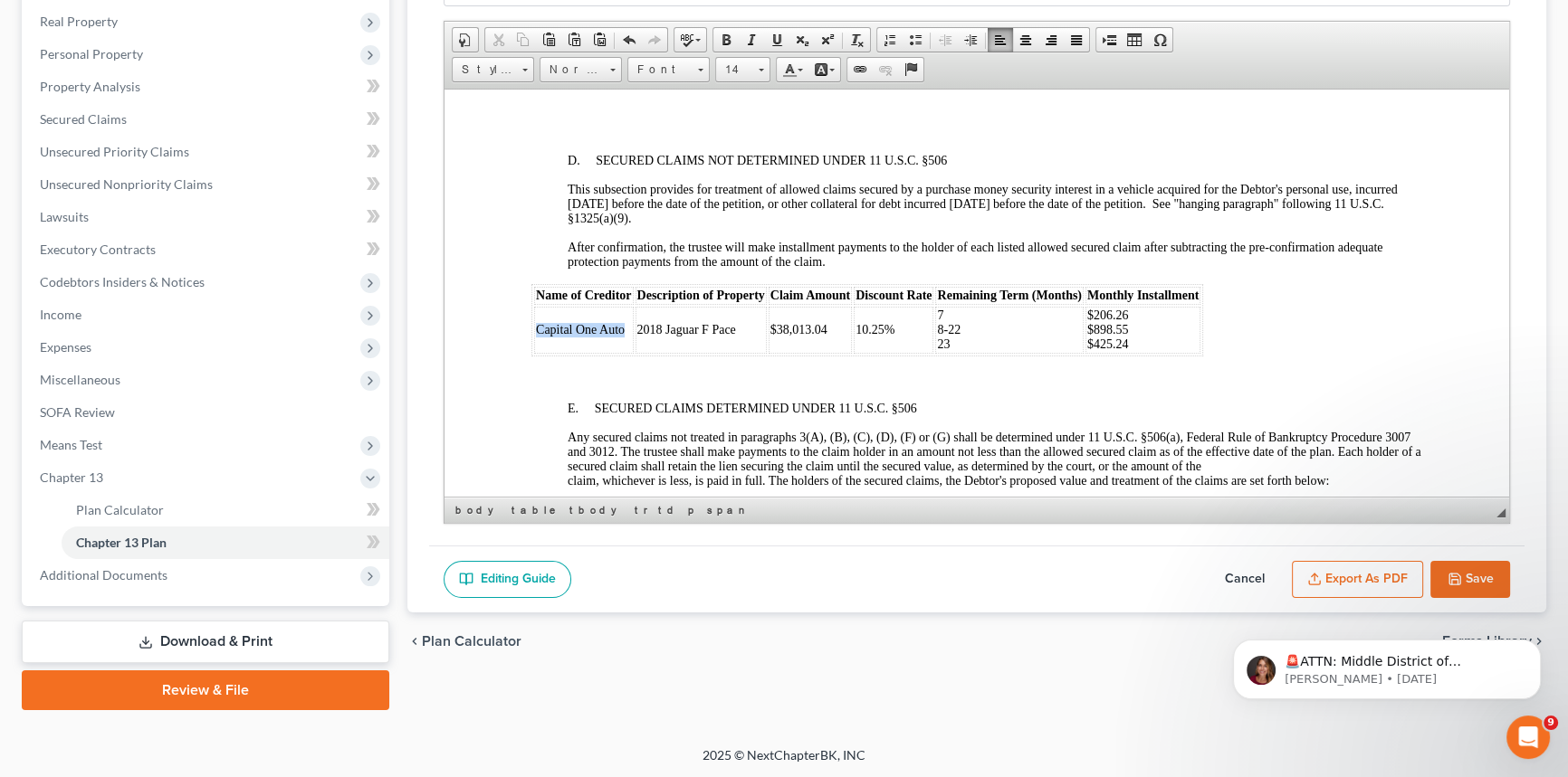
drag, startPoint x: 626, startPoint y: 404, endPoint x: 537, endPoint y: 409, distance: 89.1
click at [537, 353] on td "Capital One Auto" at bounding box center [584, 330] width 99 height 47
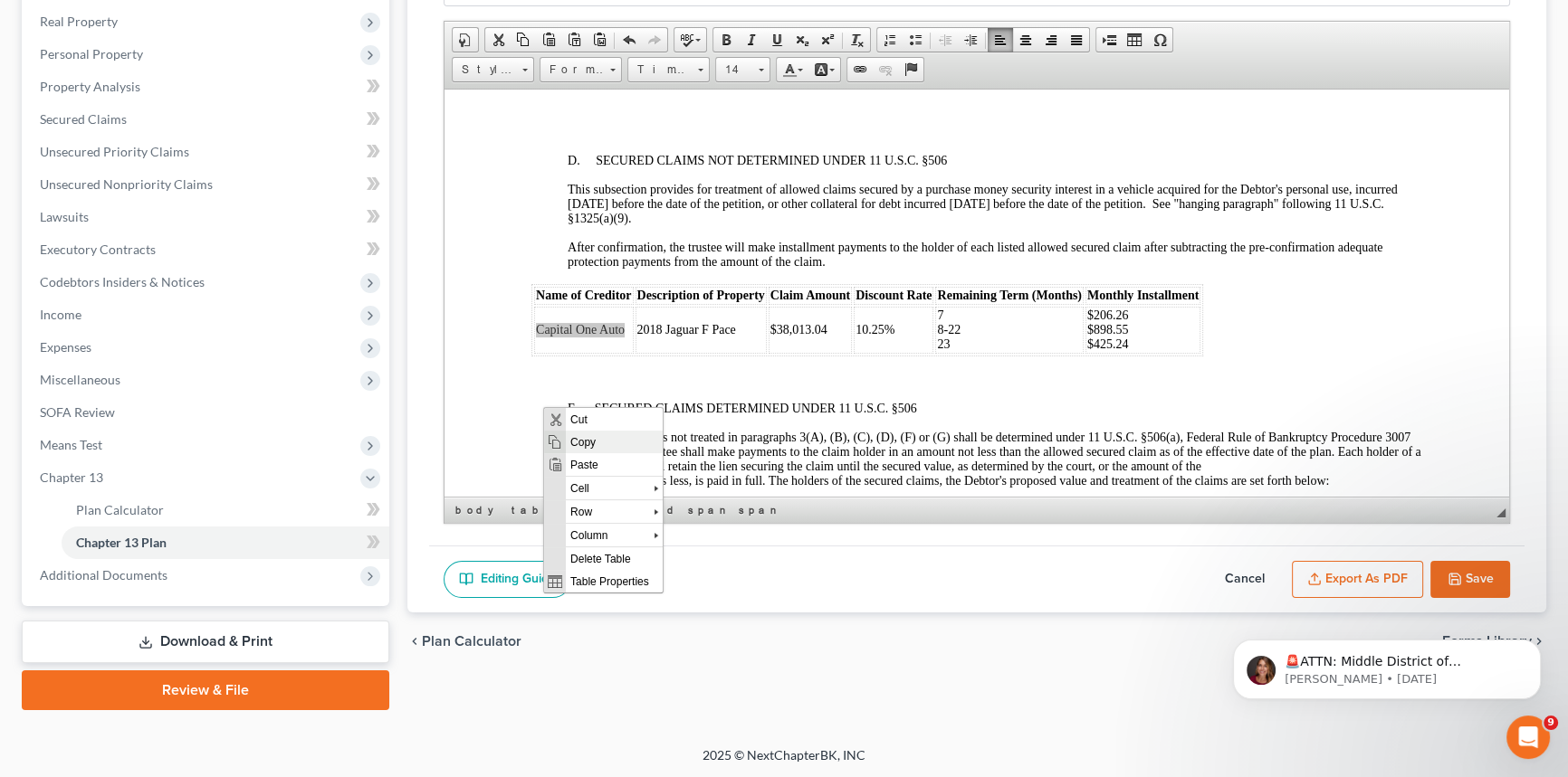
click at [573, 435] on span "Copy" at bounding box center [613, 442] width 96 height 22
copy span "Capital One Auto"
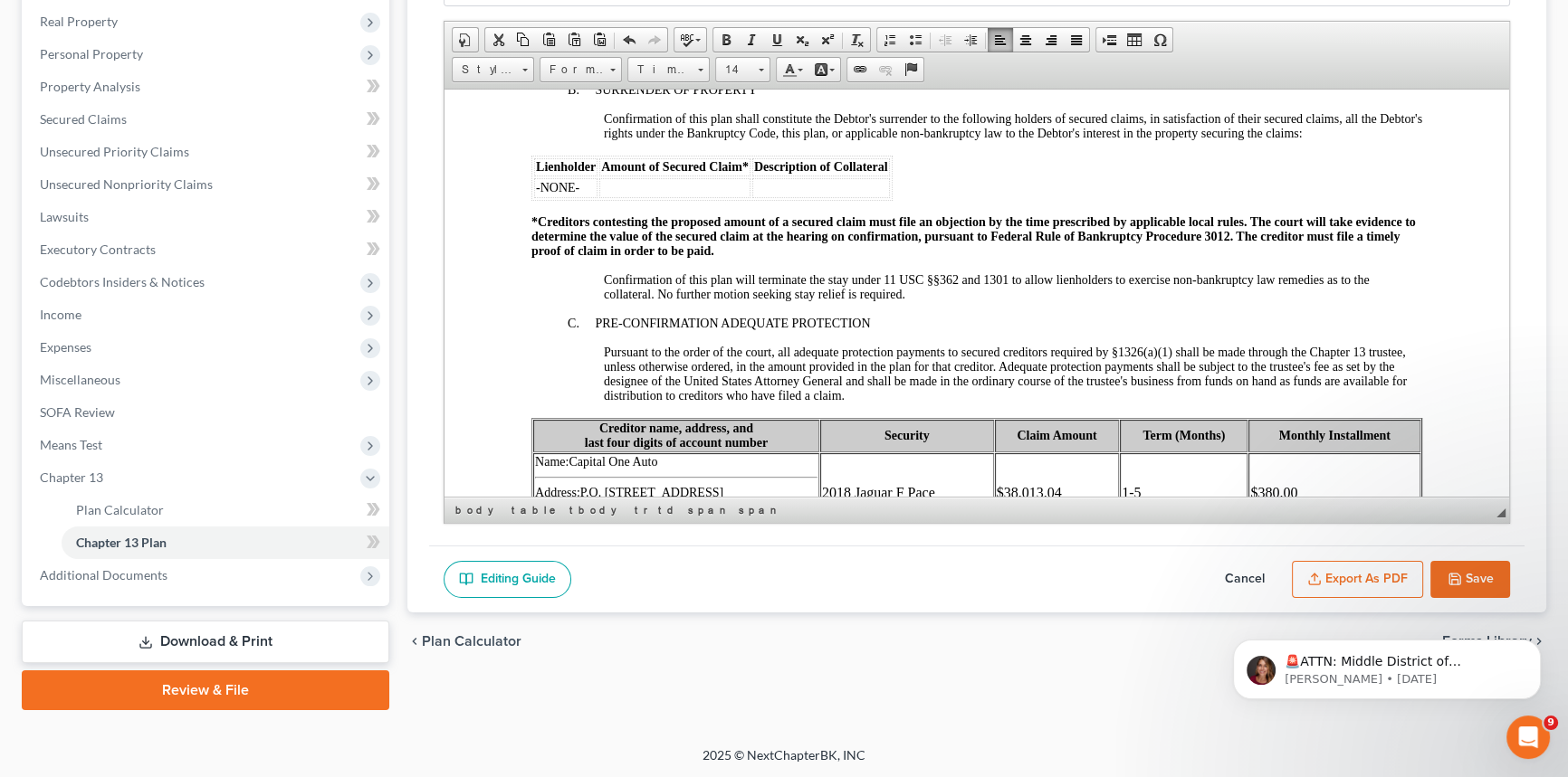
scroll to position [2299, 0]
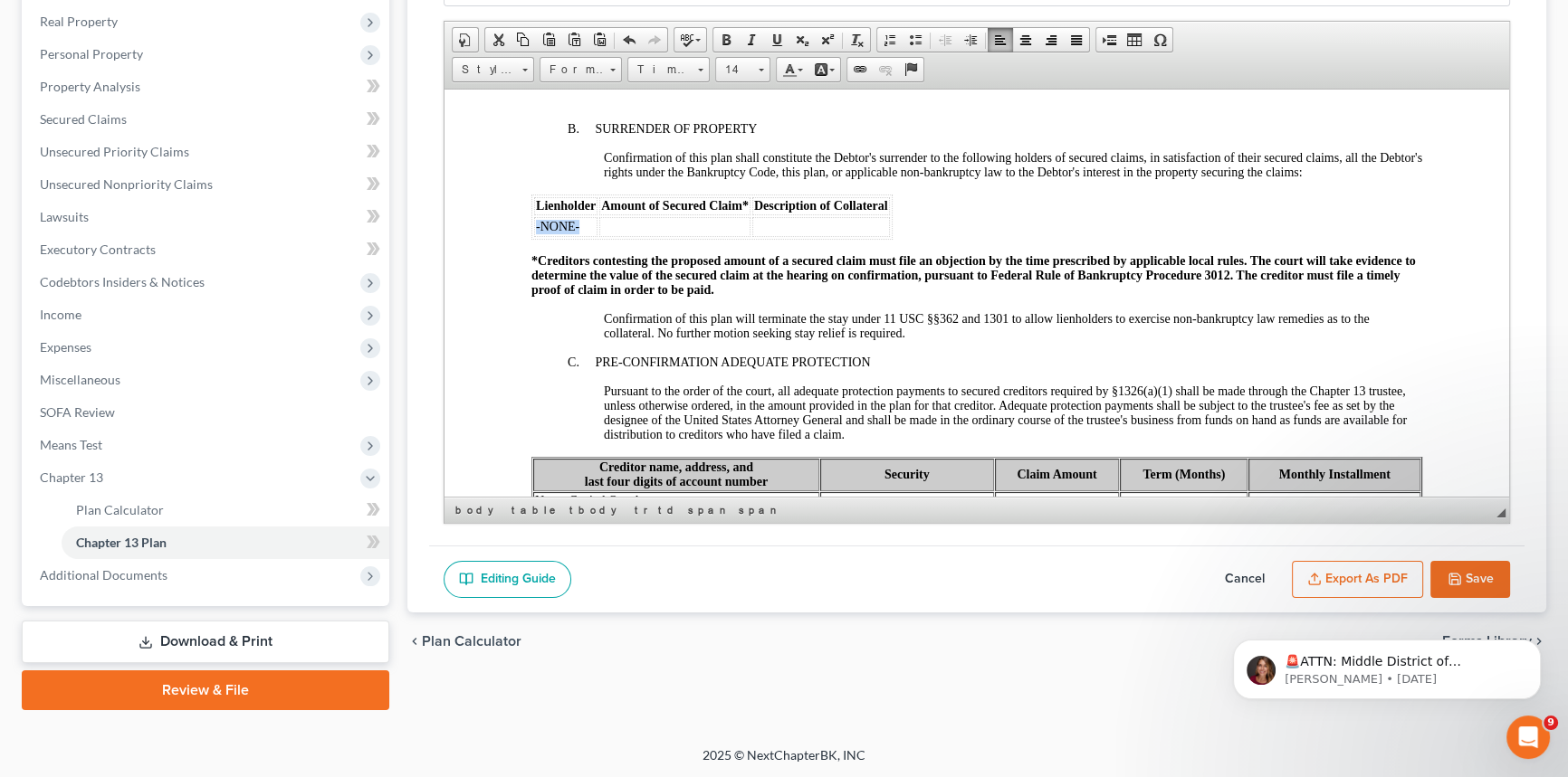
drag, startPoint x: 577, startPoint y: 294, endPoint x: 536, endPoint y: 290, distance: 41.2
click at [536, 236] on td "-NONE-" at bounding box center [566, 226] width 64 height 20
click at [656, 236] on td at bounding box center [703, 226] width 151 height 20
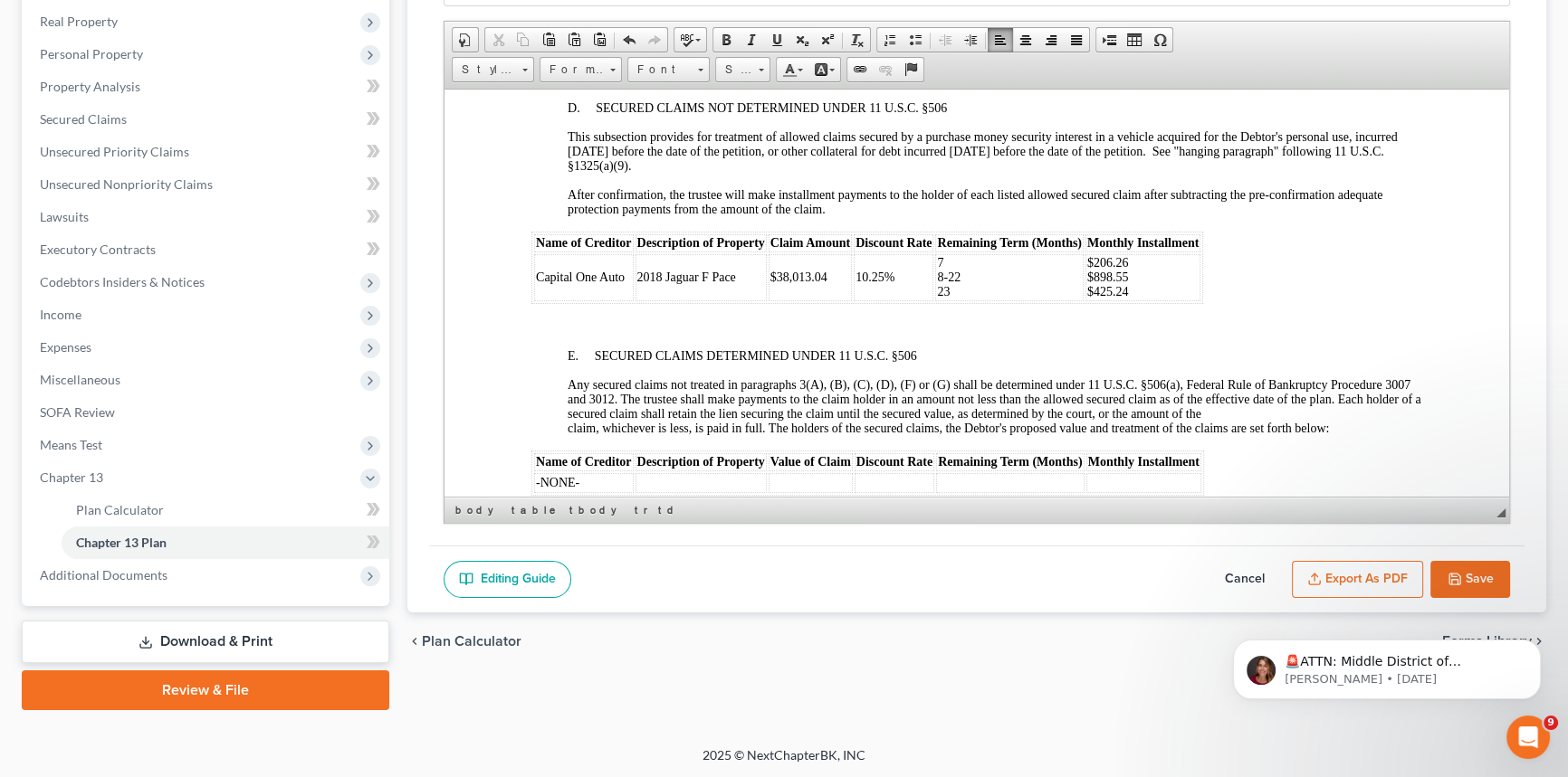
scroll to position [2958, 0]
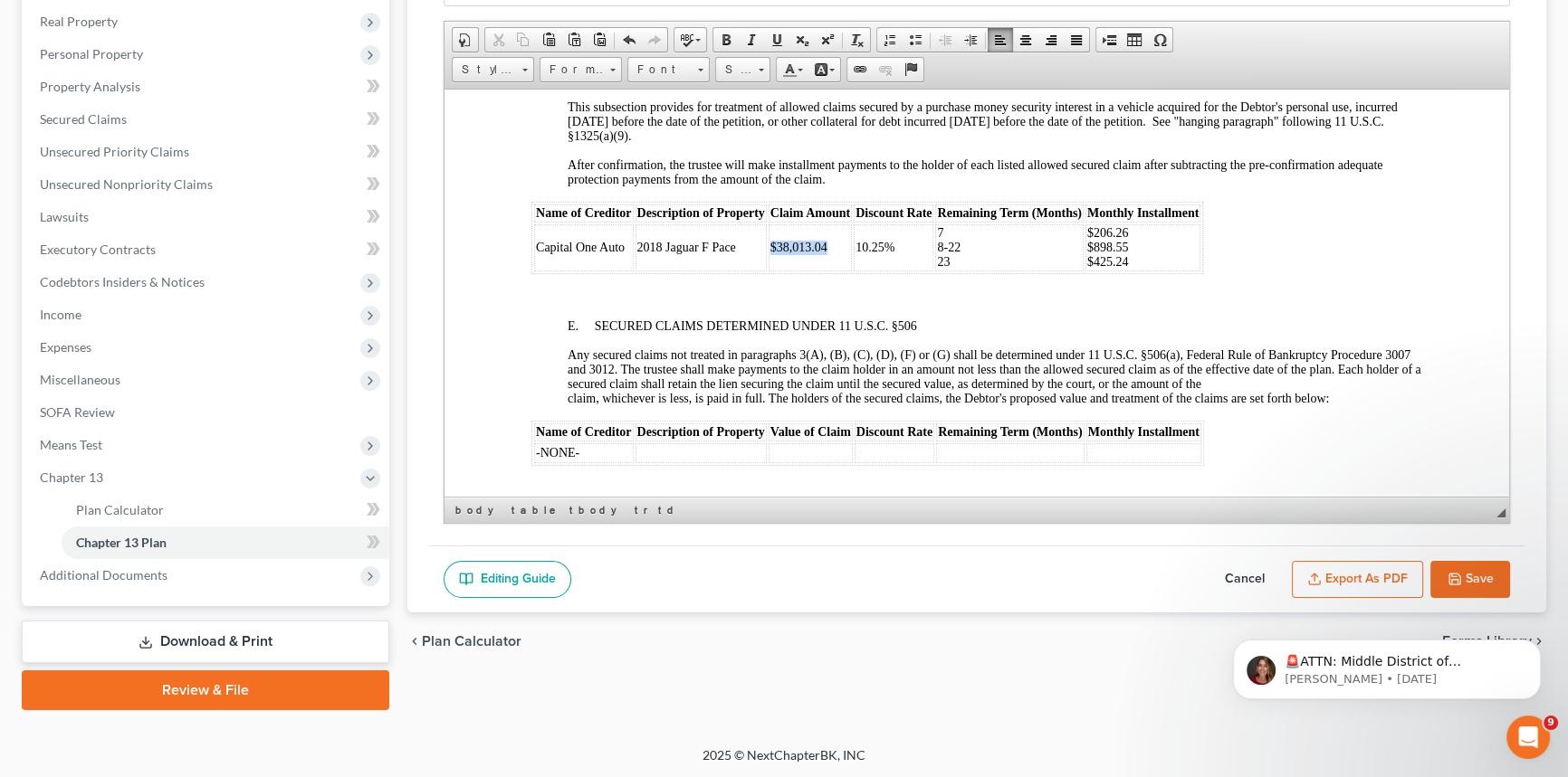
drag, startPoint x: 825, startPoint y: 327, endPoint x: 770, endPoint y: 321, distance: 55.3
click at [770, 271] on td "$38,013.04" at bounding box center [809, 247] width 83 height 47
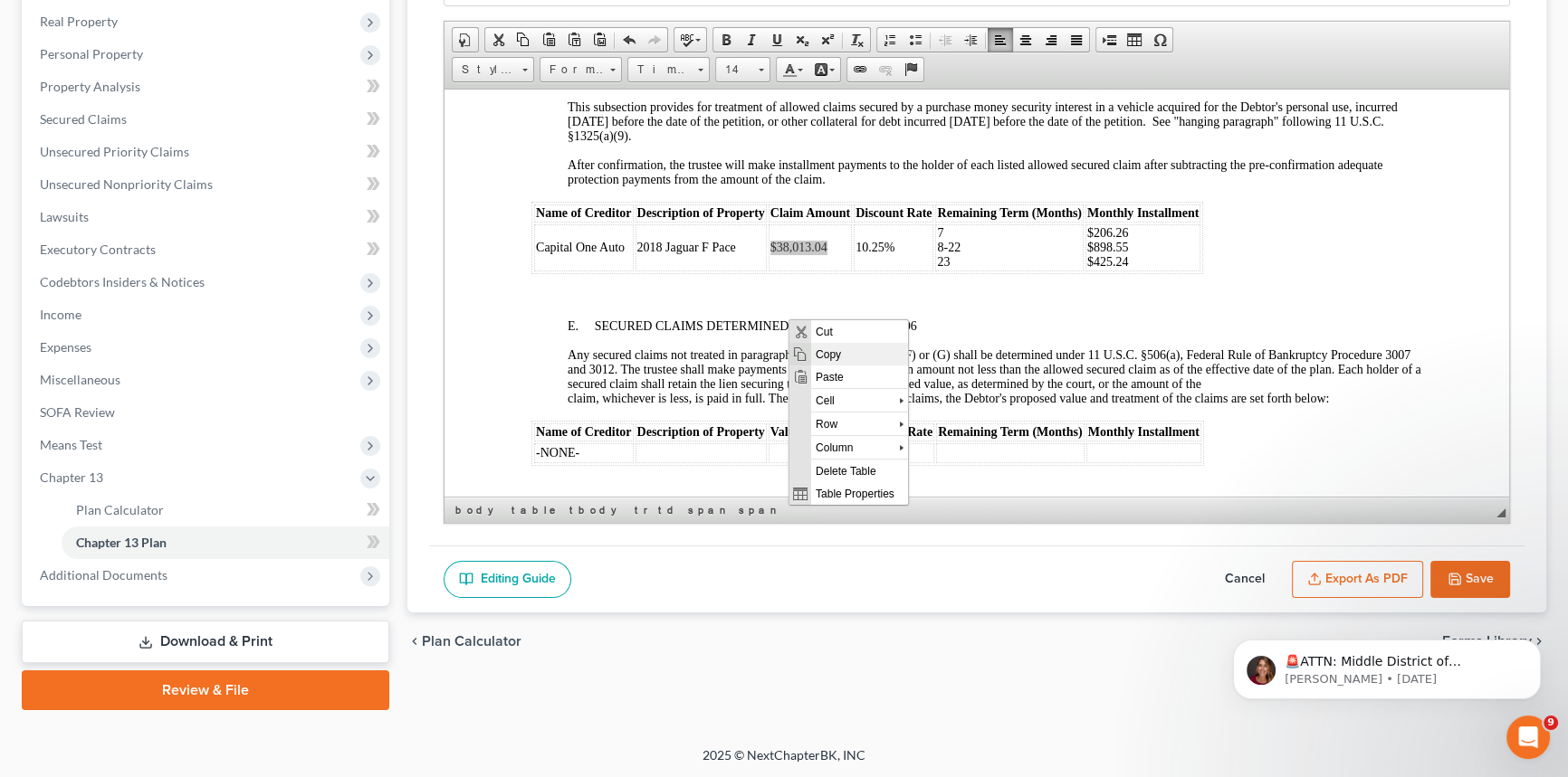
click at [818, 349] on span "Copy" at bounding box center [858, 354] width 96 height 22
copy span "$38,013.04"
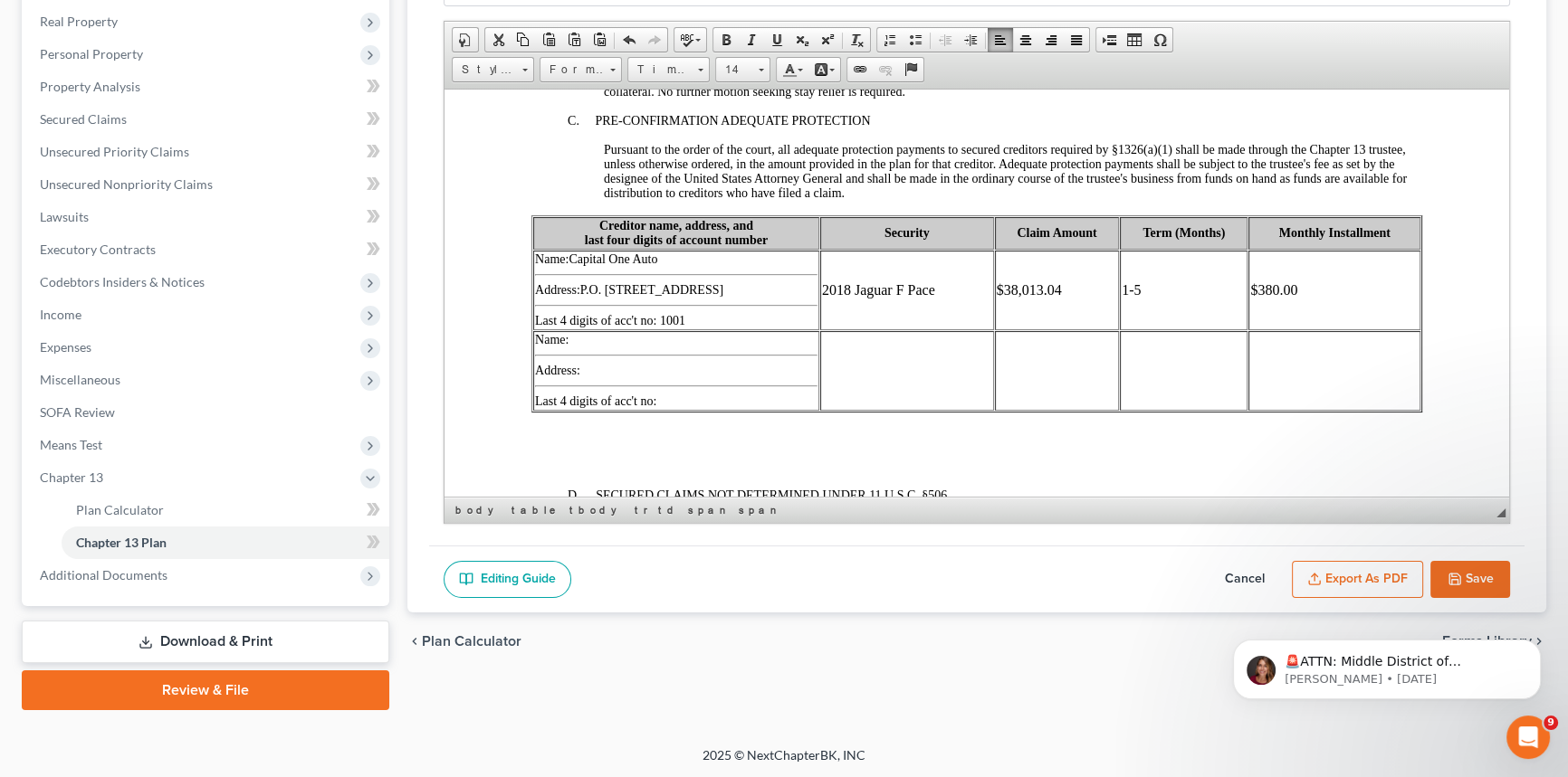
scroll to position [2464, 0]
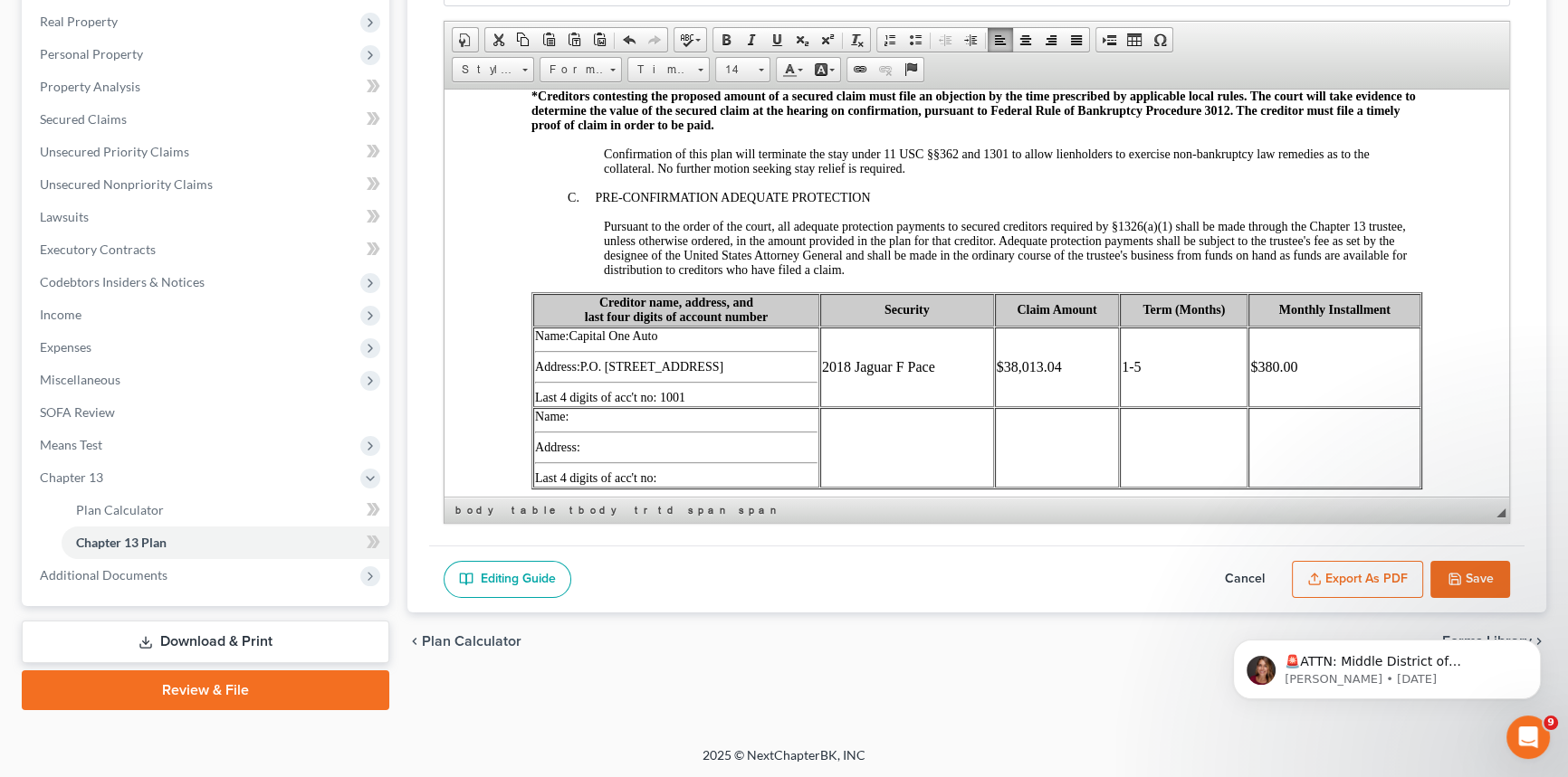
click at [663, 71] on td at bounding box center [703, 61] width 151 height 20
click at [798, 71] on td at bounding box center [850, 61] width 138 height 20
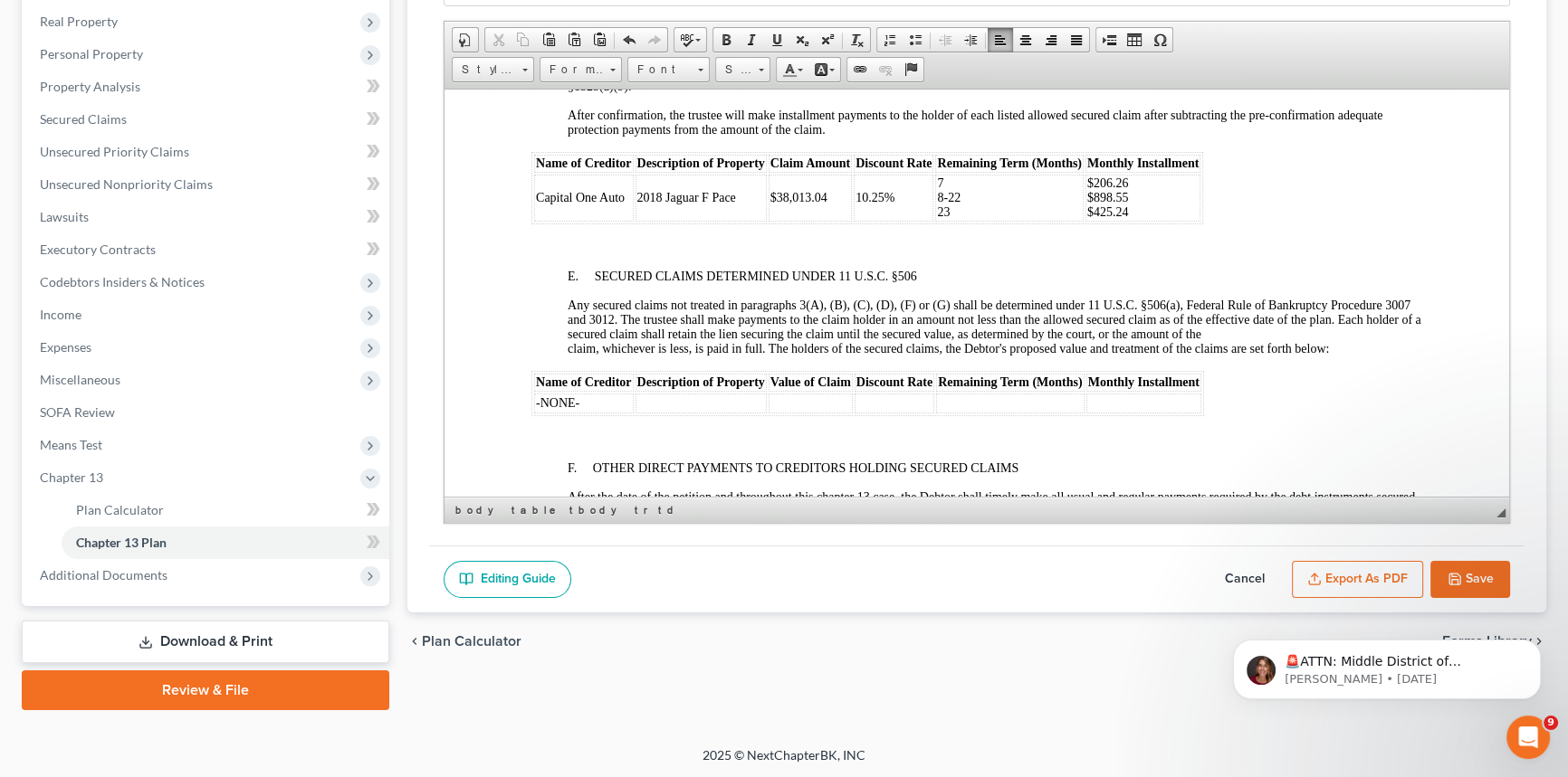
scroll to position [3040, 0]
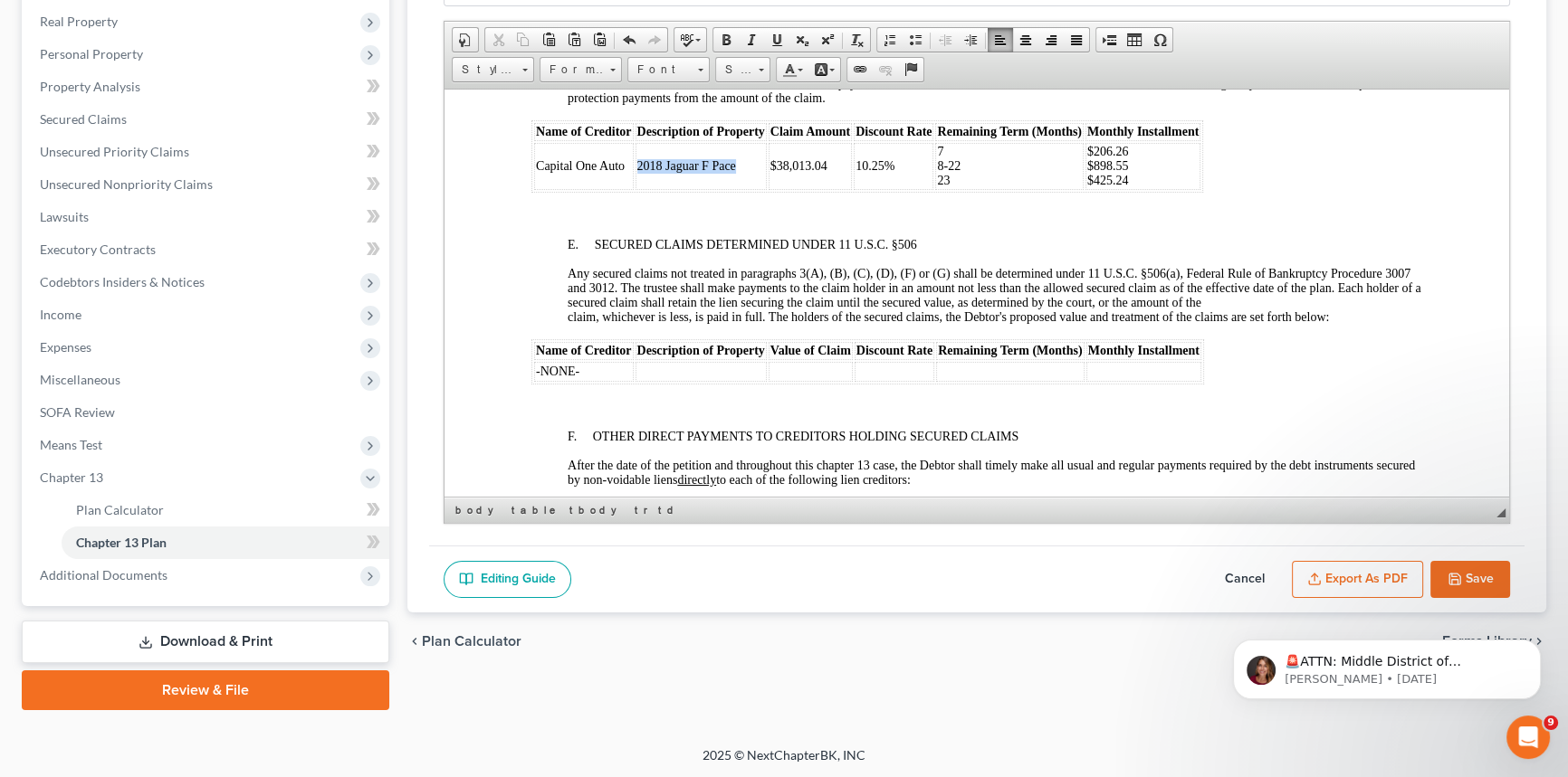
drag, startPoint x: 734, startPoint y: 243, endPoint x: 637, endPoint y: 241, distance: 97.0
click at [637, 172] on span "2018 Jaguar F Pace" at bounding box center [686, 165] width 98 height 13
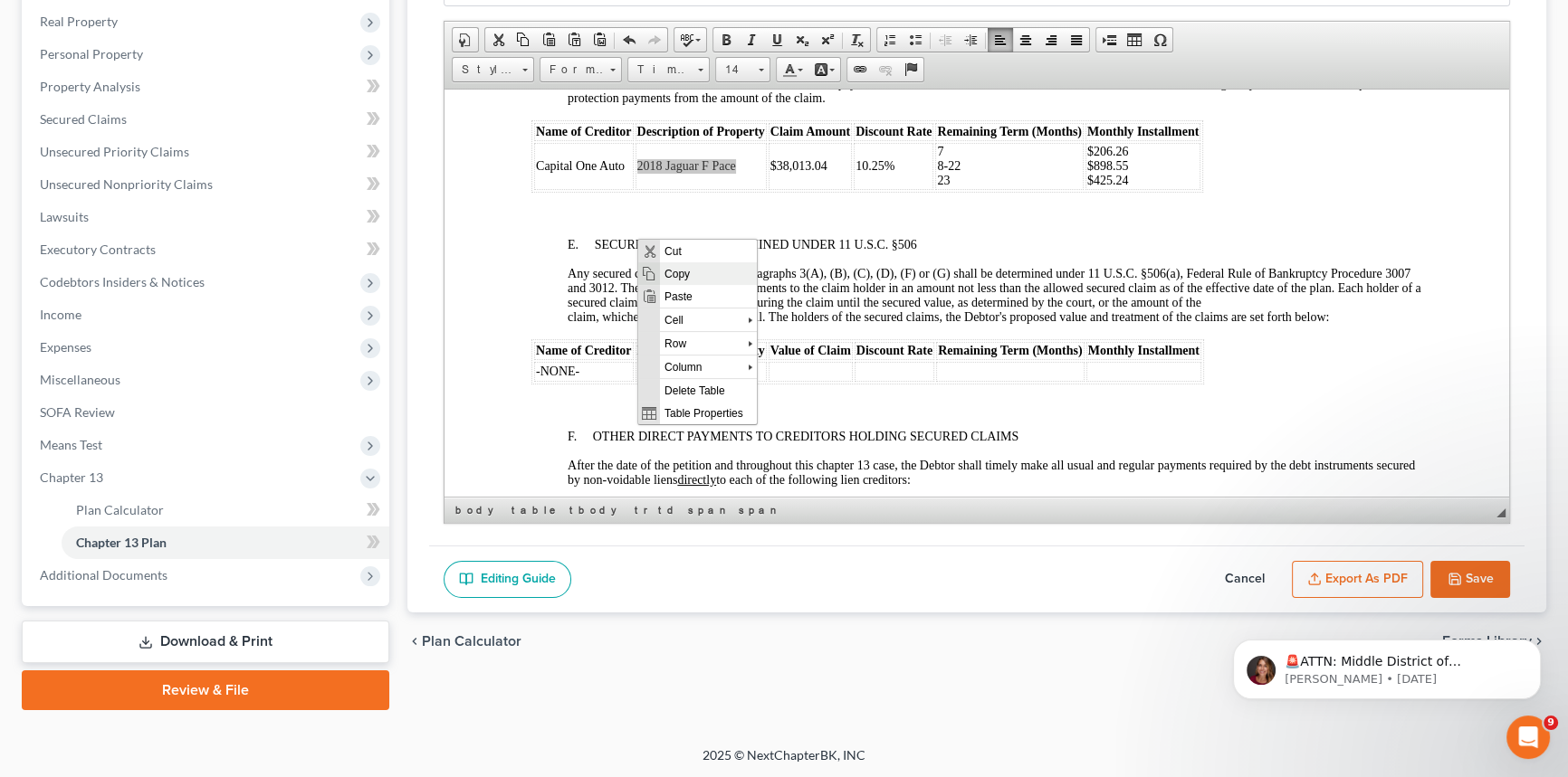
click at [677, 266] on span "Copy" at bounding box center [706, 273] width 96 height 22
copy span "2018 Jaguar F Pace"
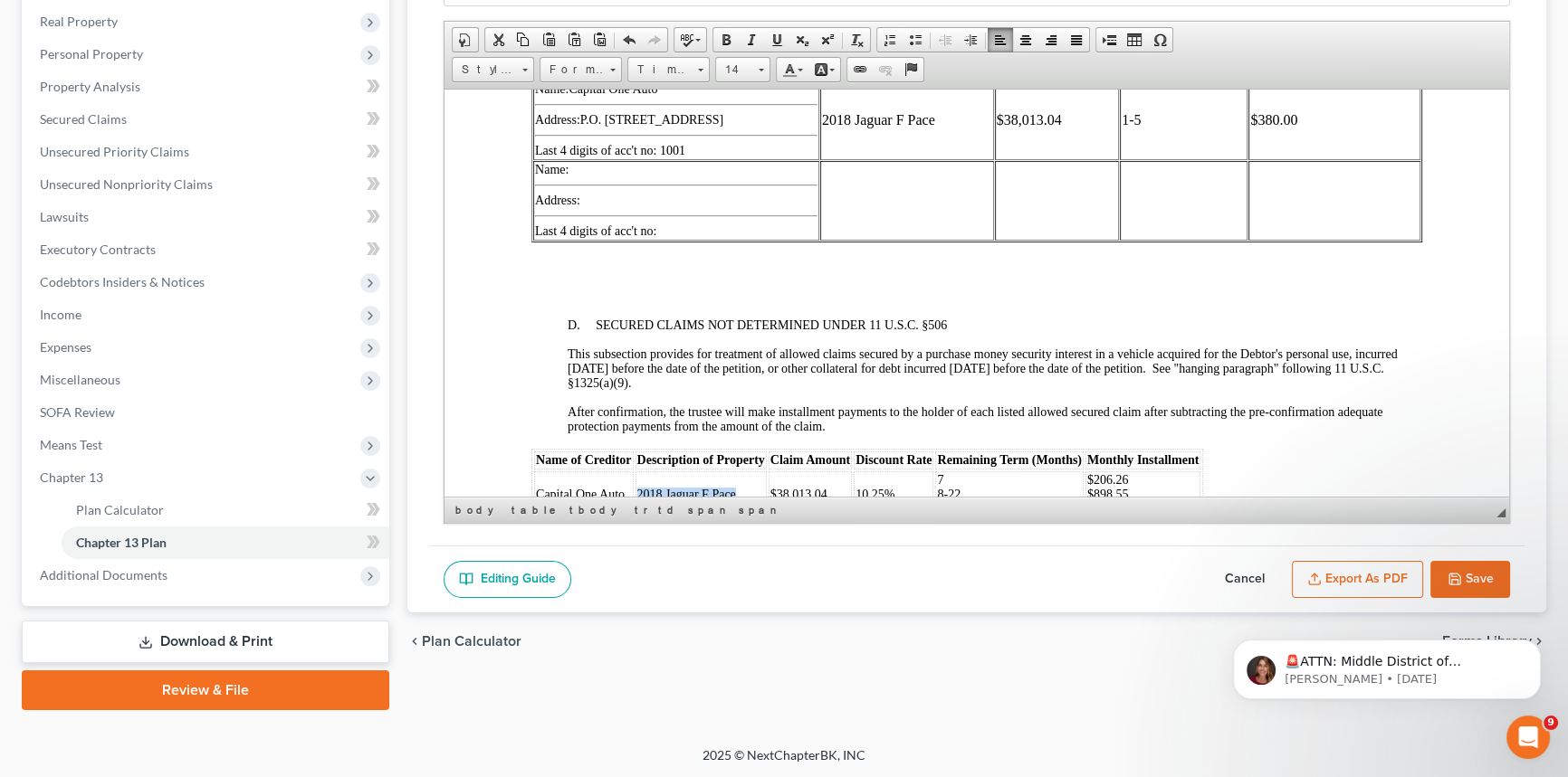
scroll to position [2299, 0]
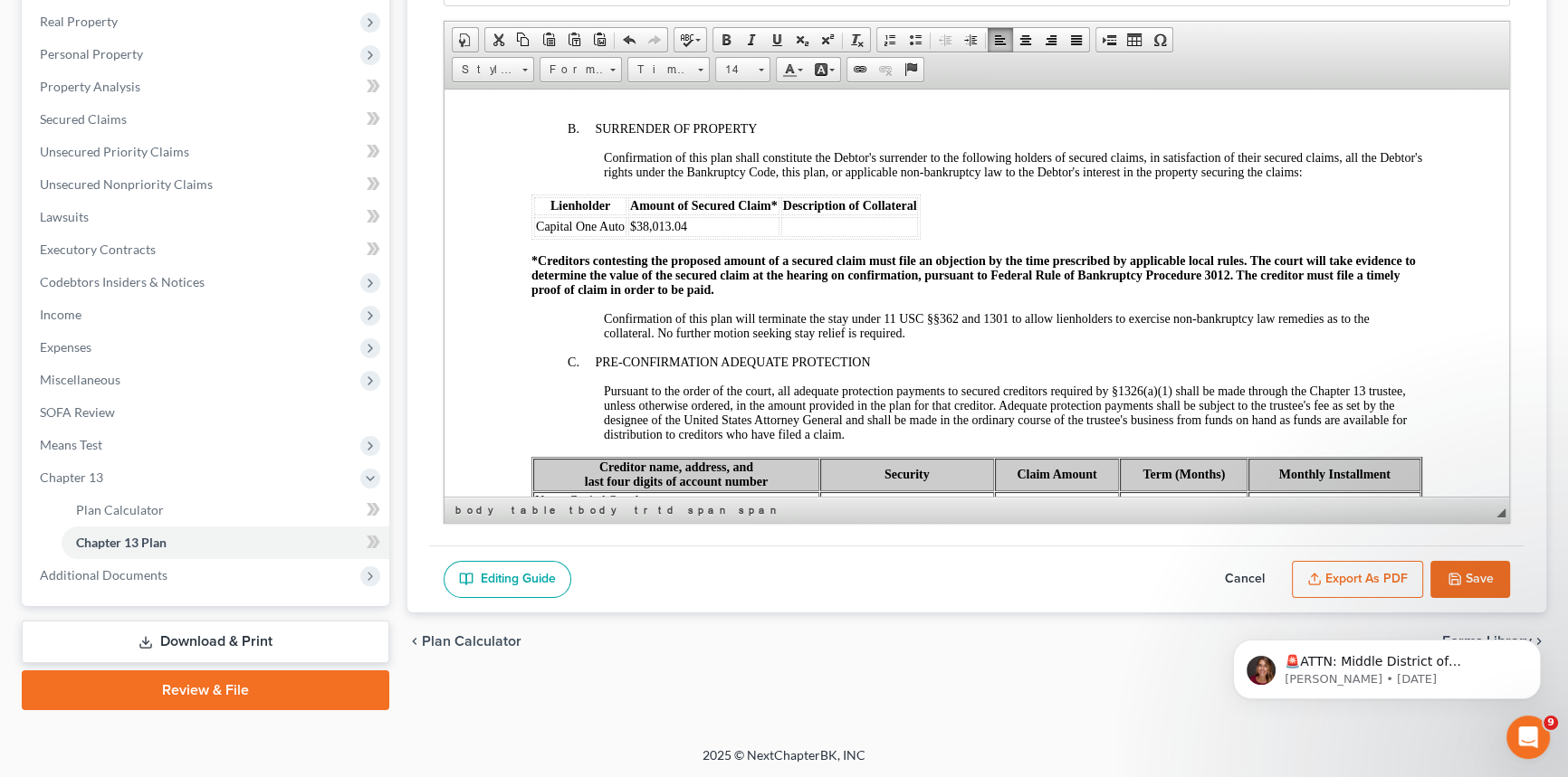
click at [803, 236] on td at bounding box center [850, 226] width 138 height 20
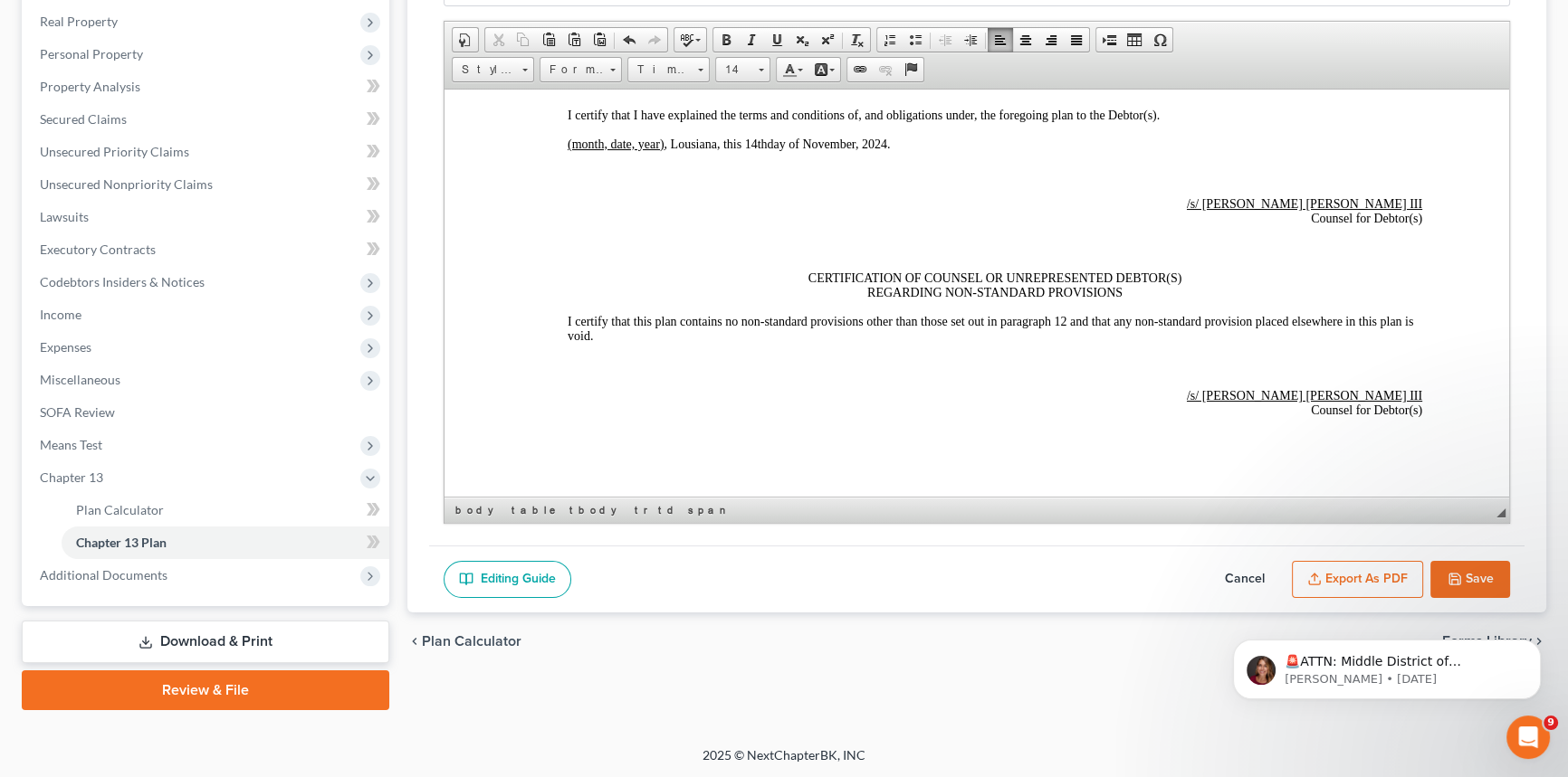
scroll to position [5013, 0]
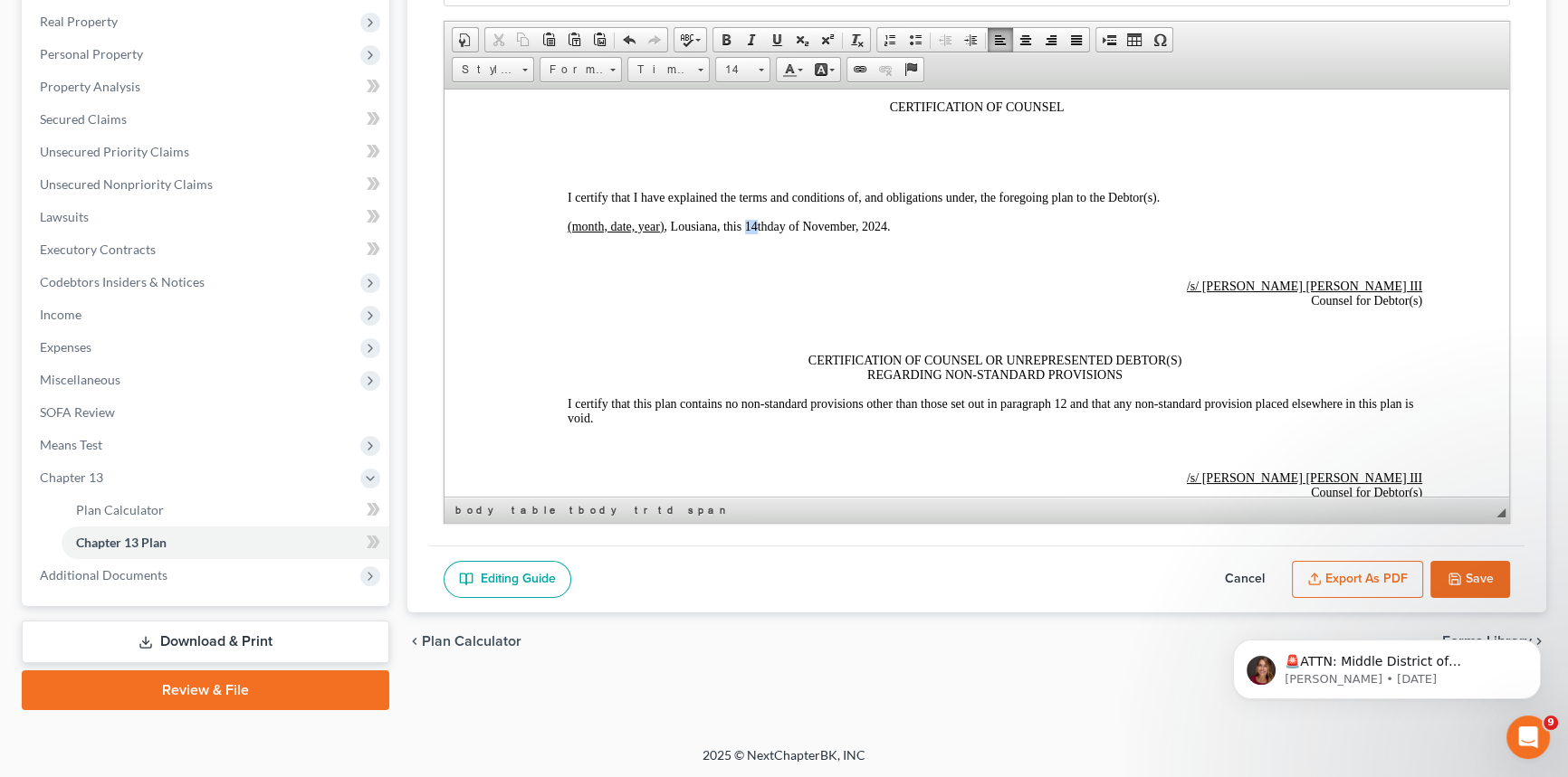
drag, startPoint x: 756, startPoint y: 339, endPoint x: 744, endPoint y: 339, distance: 12.0
click at [744, 232] on span "(month, date, year) , [GEOGRAPHIC_DATA], this 14 th day of November, 20 24 ." at bounding box center [729, 226] width 322 height 13
drag, startPoint x: 806, startPoint y: 340, endPoint x: 857, endPoint y: 339, distance: 51.0
click at [857, 232] on span "(month, date, year) , [GEOGRAPHIC_DATA], this 12 th day of November, 20 24 ." at bounding box center [729, 226] width 322 height 13
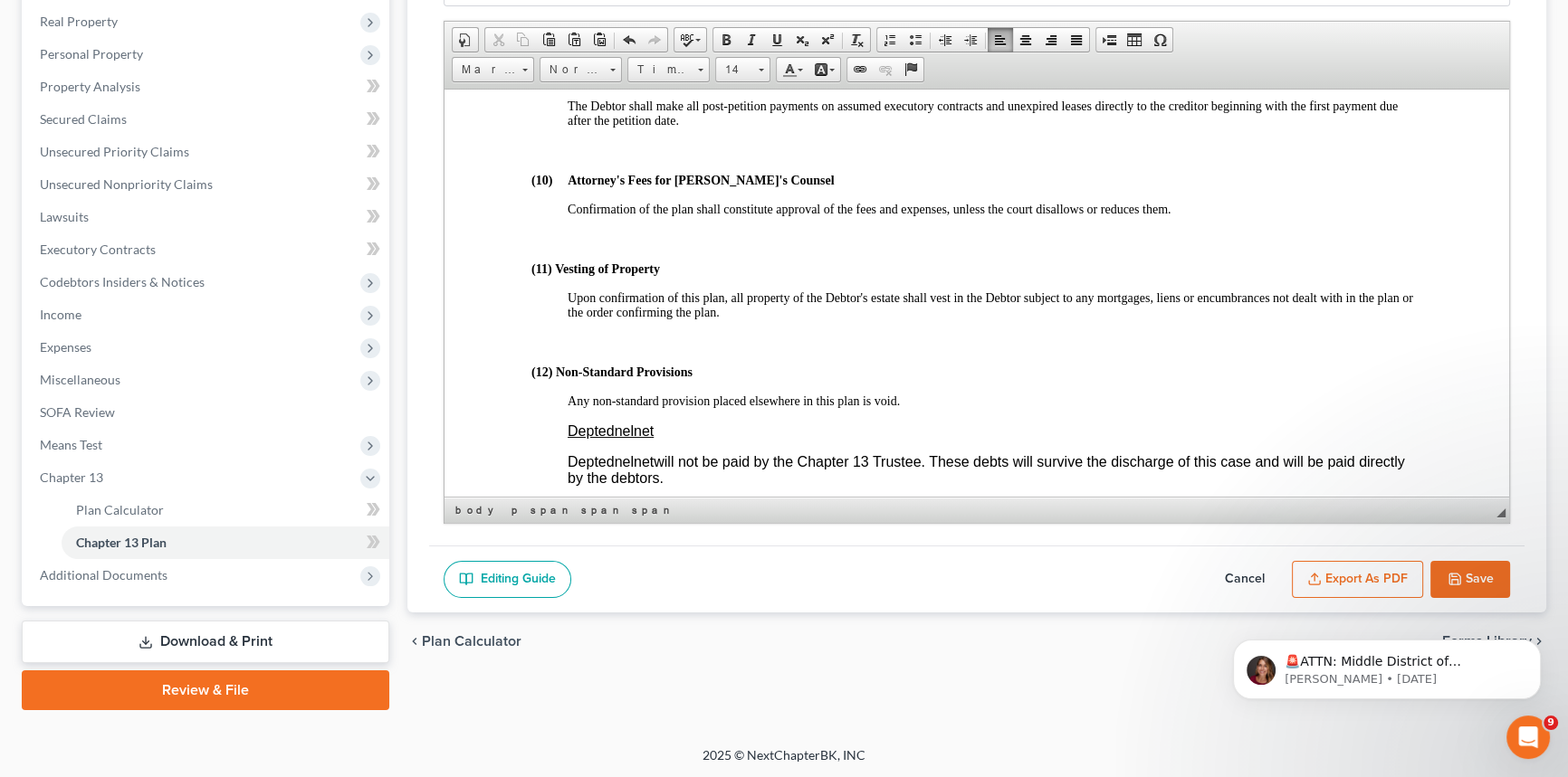
scroll to position [4578, 0]
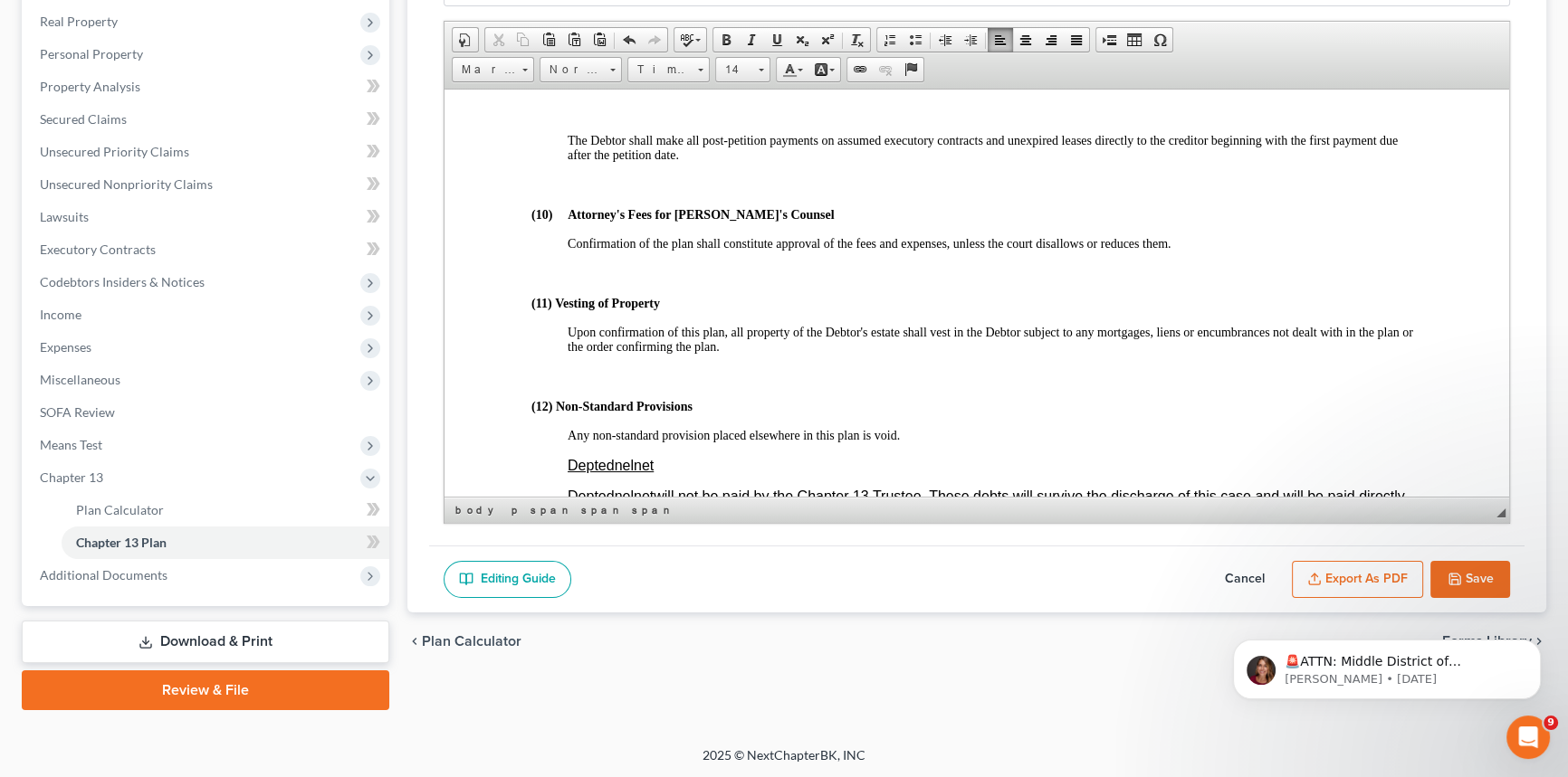
click at [1475, 579] on button "Save" at bounding box center [1470, 579] width 80 height 38
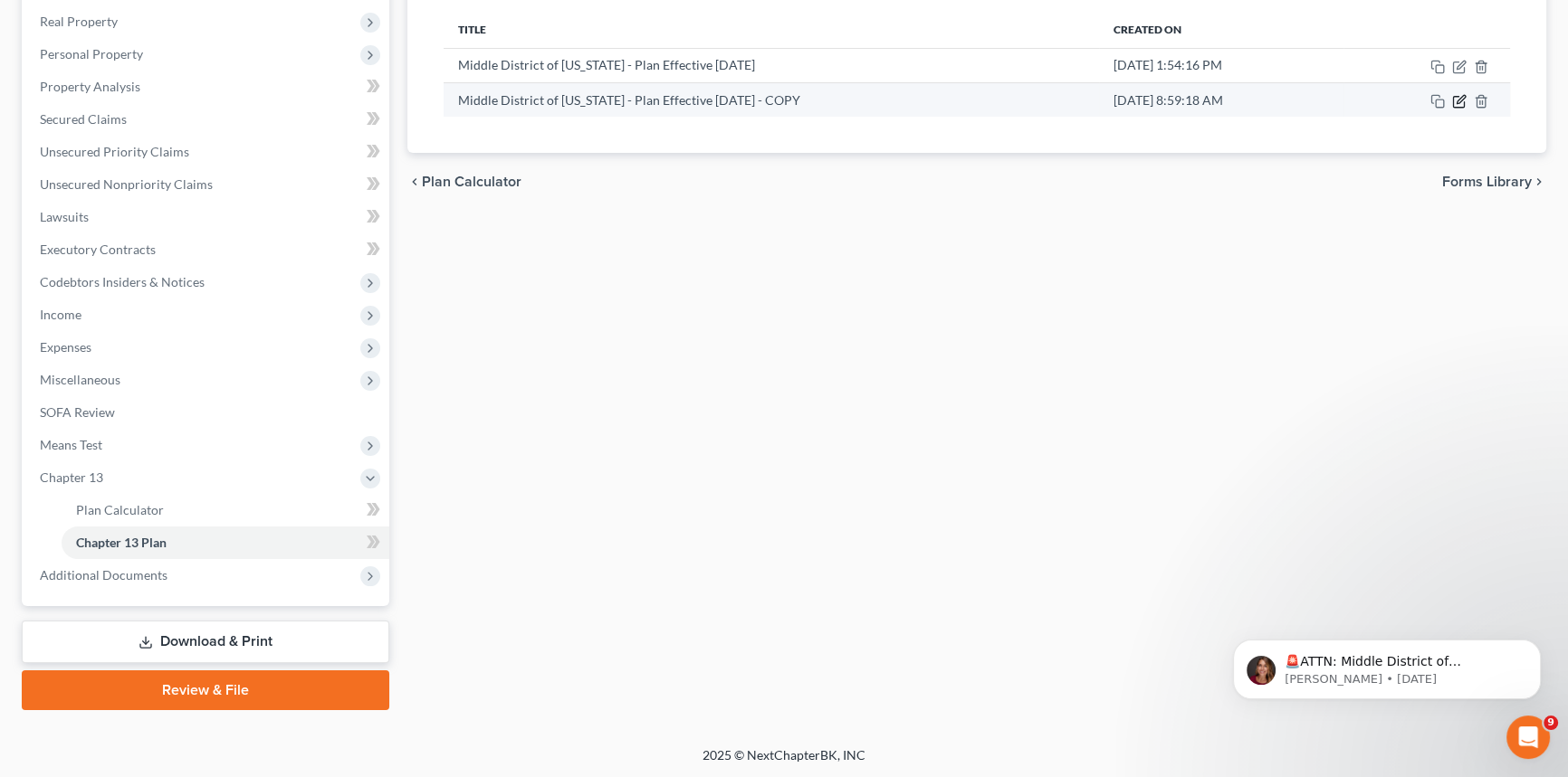
click at [1462, 101] on icon "button" at bounding box center [1458, 100] width 14 height 14
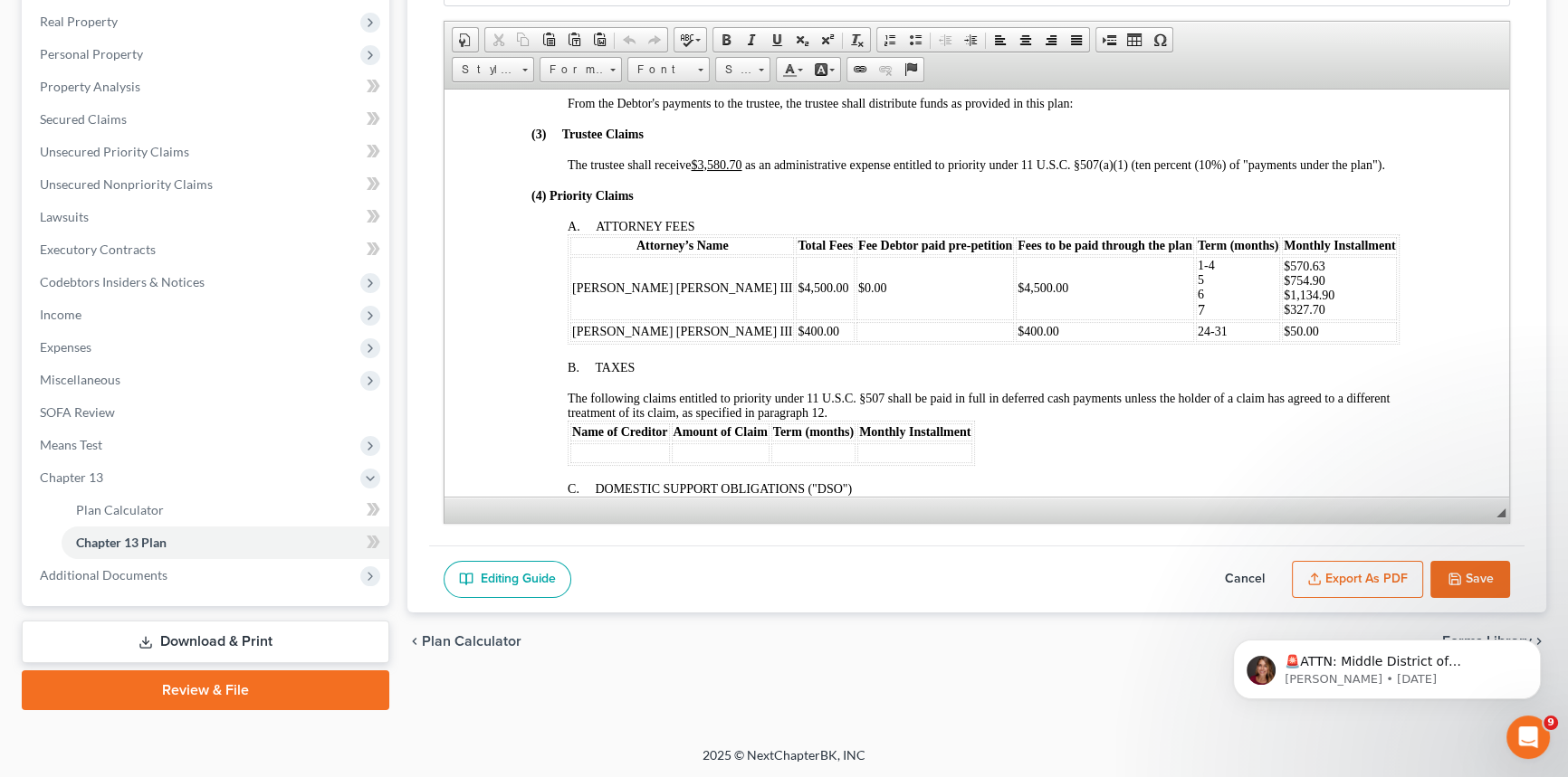
scroll to position [822, 0]
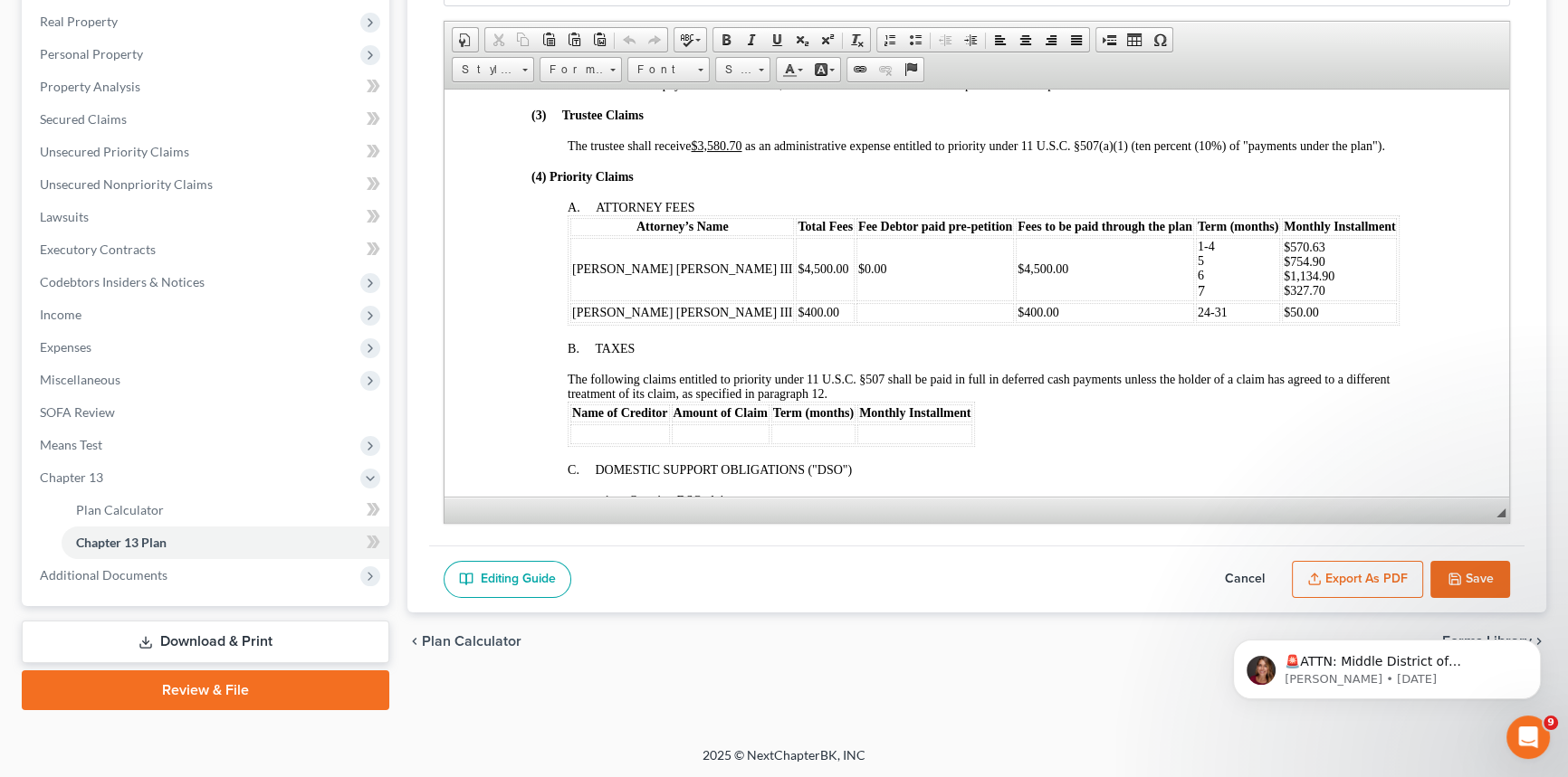
click at [1478, 575] on button "Save" at bounding box center [1470, 579] width 80 height 38
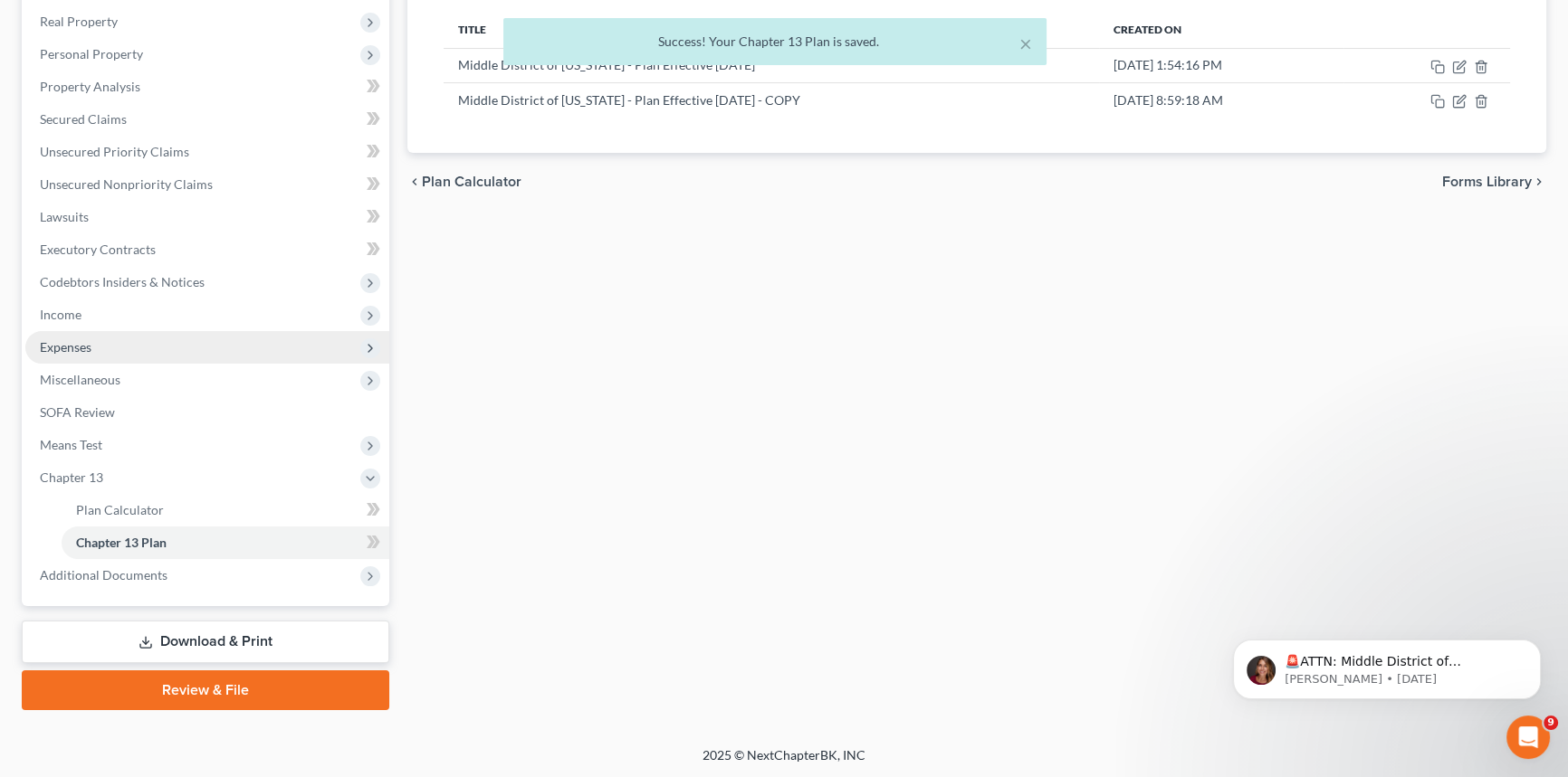
click at [97, 352] on span "Expenses" at bounding box center [207, 347] width 363 height 33
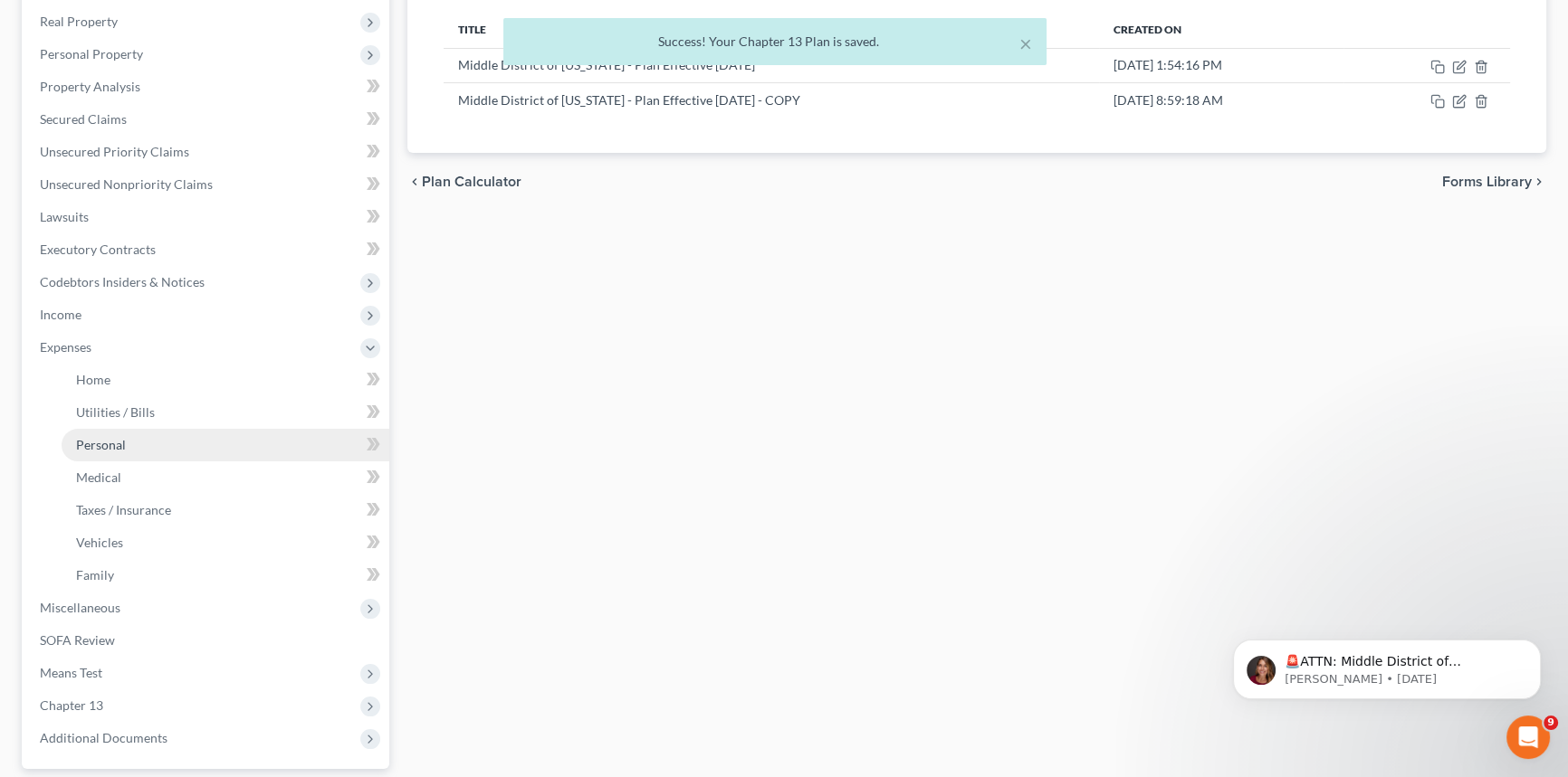
click at [128, 437] on link "Personal" at bounding box center [226, 445] width 328 height 33
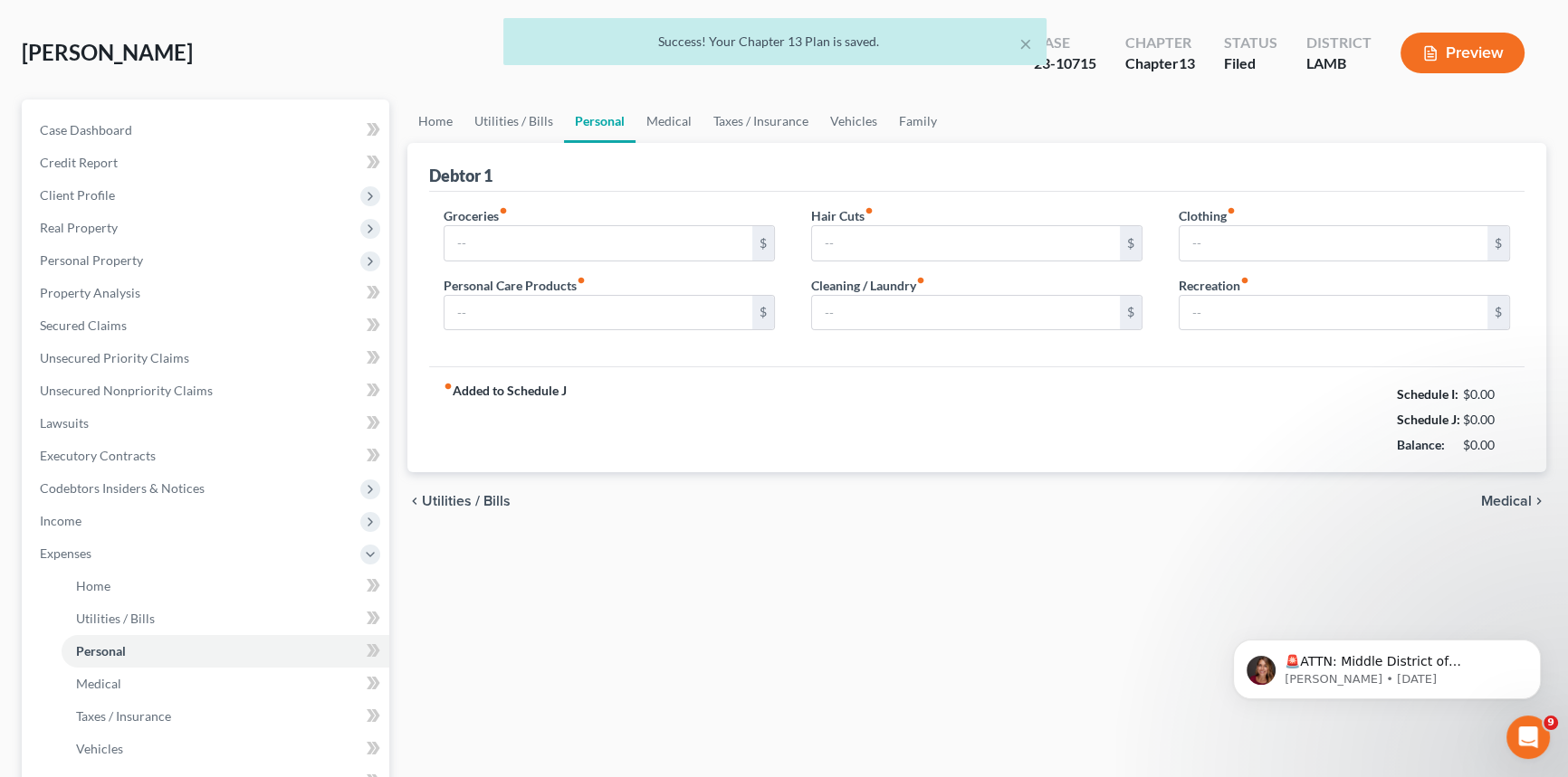
type input "863.00"
type input "139.28"
type input "0.00"
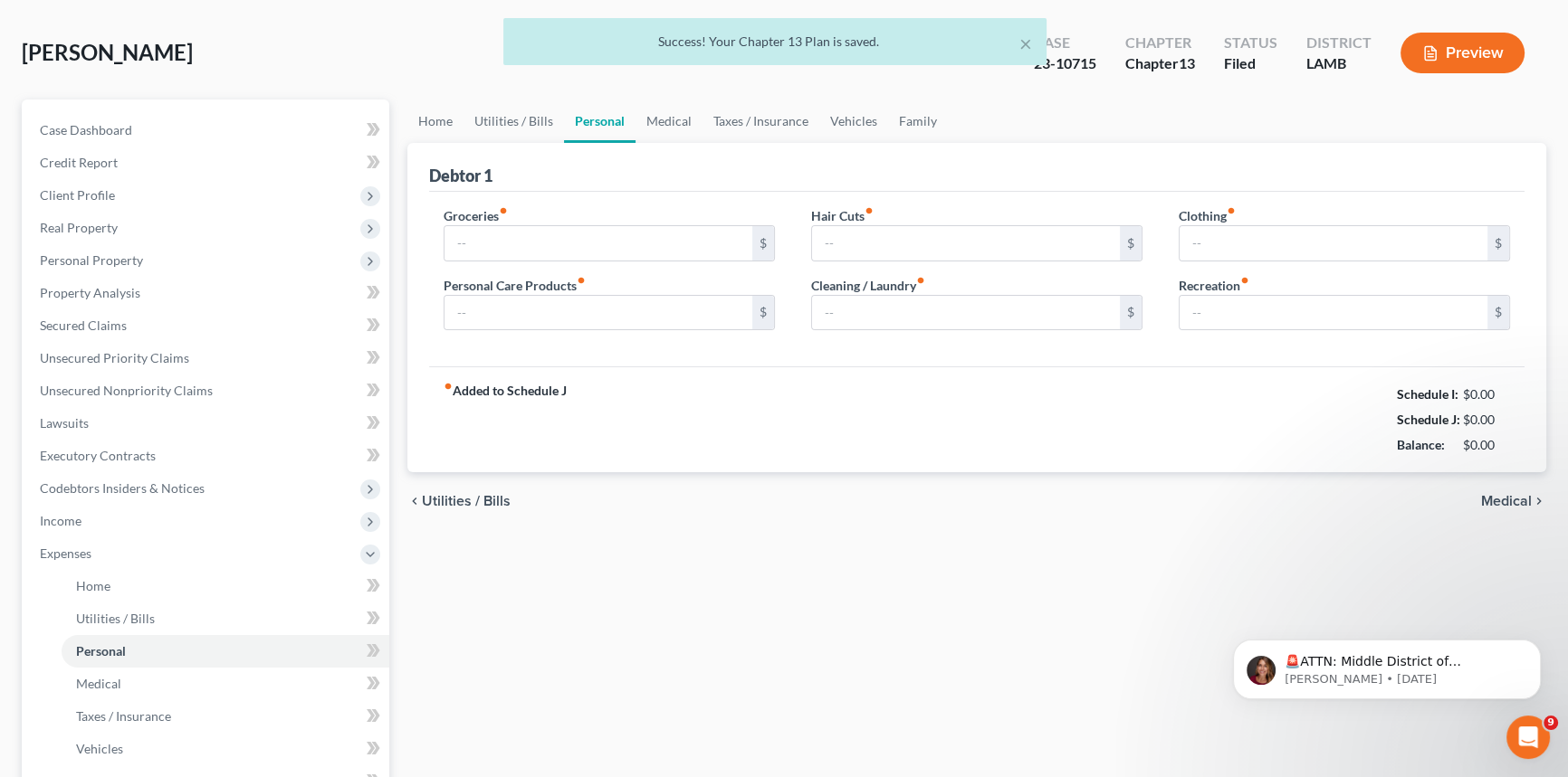
type input "0.00"
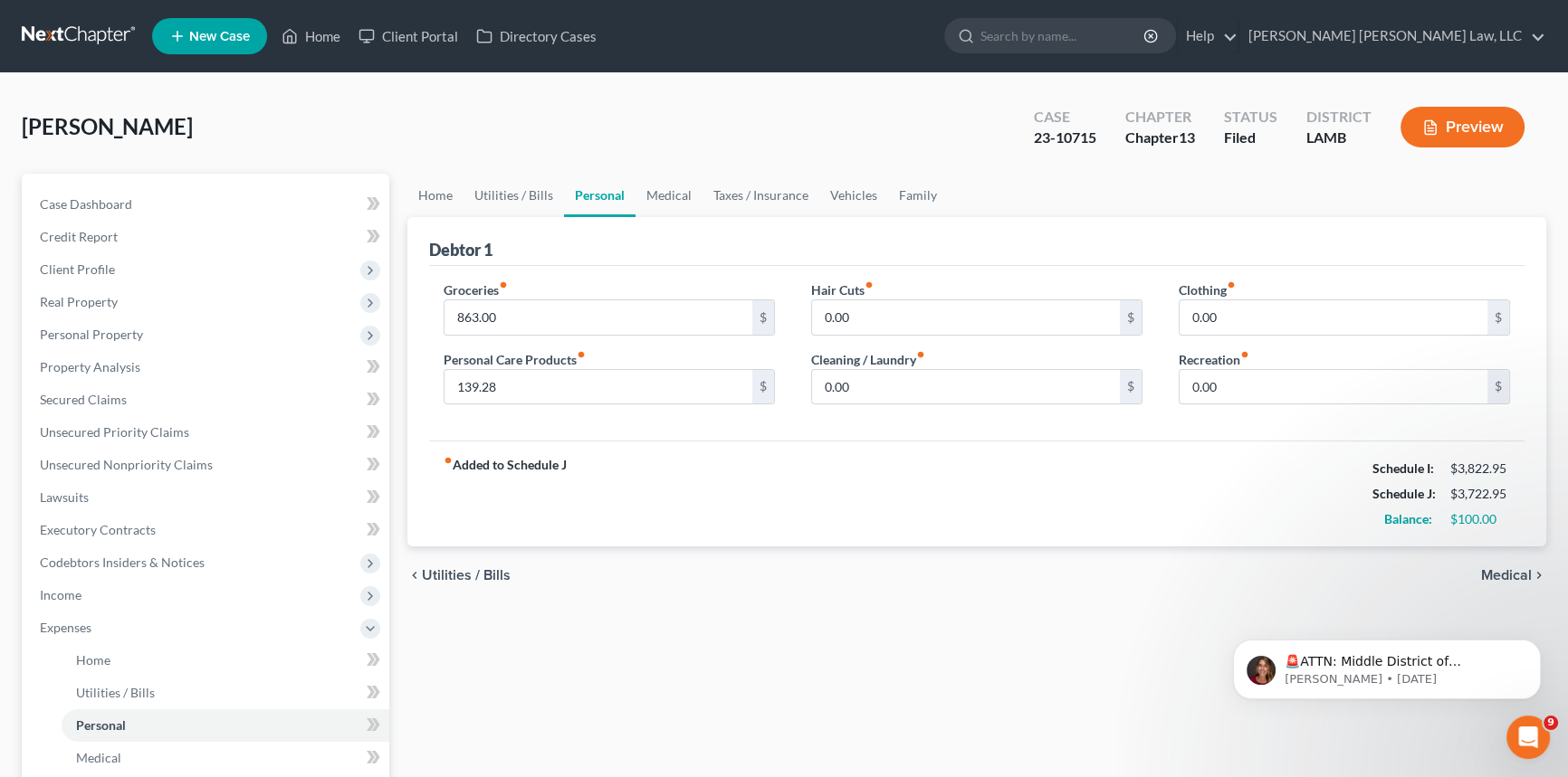
drag, startPoint x: 511, startPoint y: 443, endPoint x: 630, endPoint y: 624, distance: 216.6
click at [633, 624] on div "Home Utilities / Bills Personal Medical Taxes / Insurance Vehicles Family Debto…" at bounding box center [976, 664] width 1157 height 979
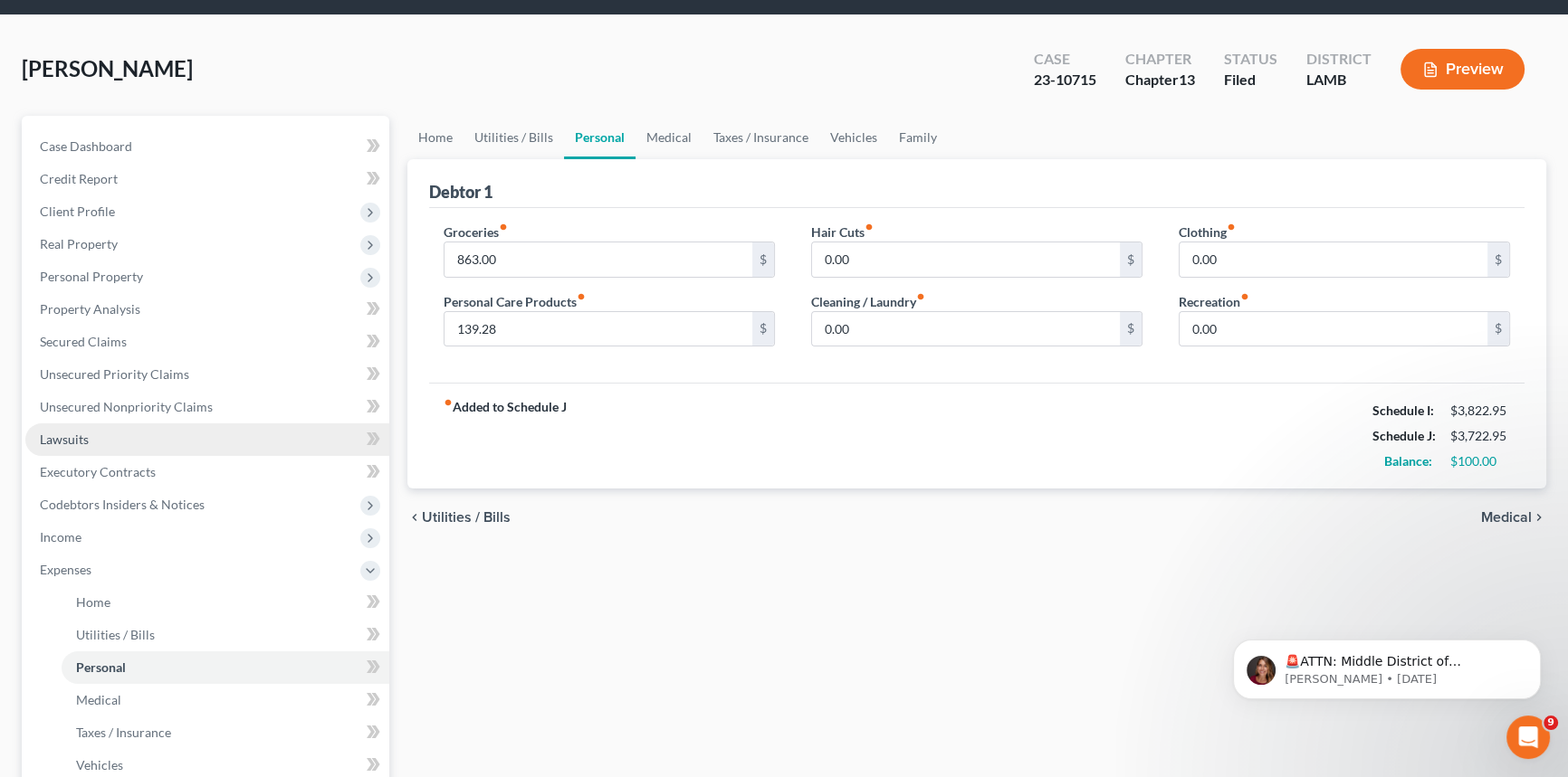
scroll to position [411, 0]
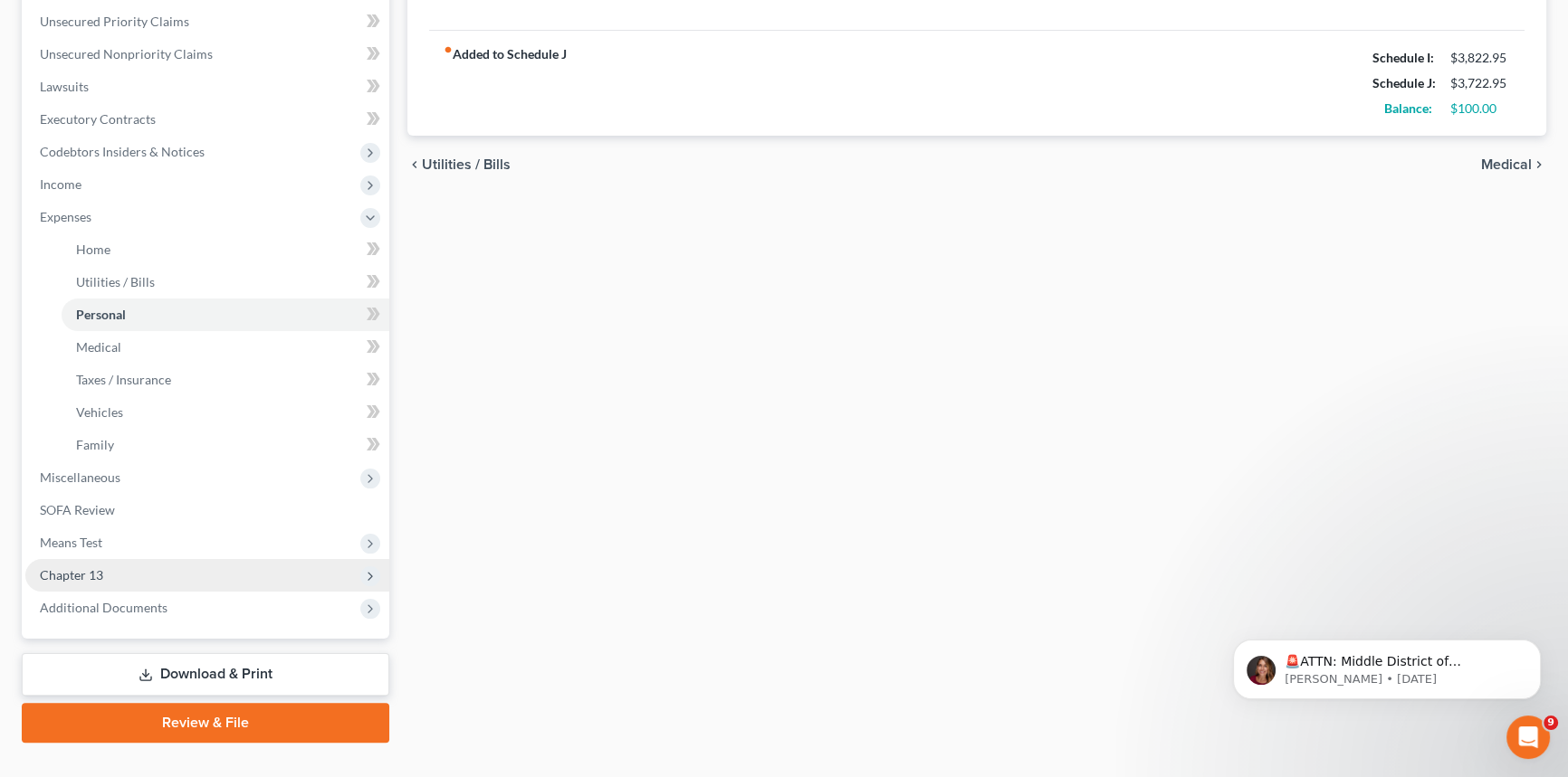
click at [134, 570] on span "Chapter 13" at bounding box center [207, 575] width 363 height 33
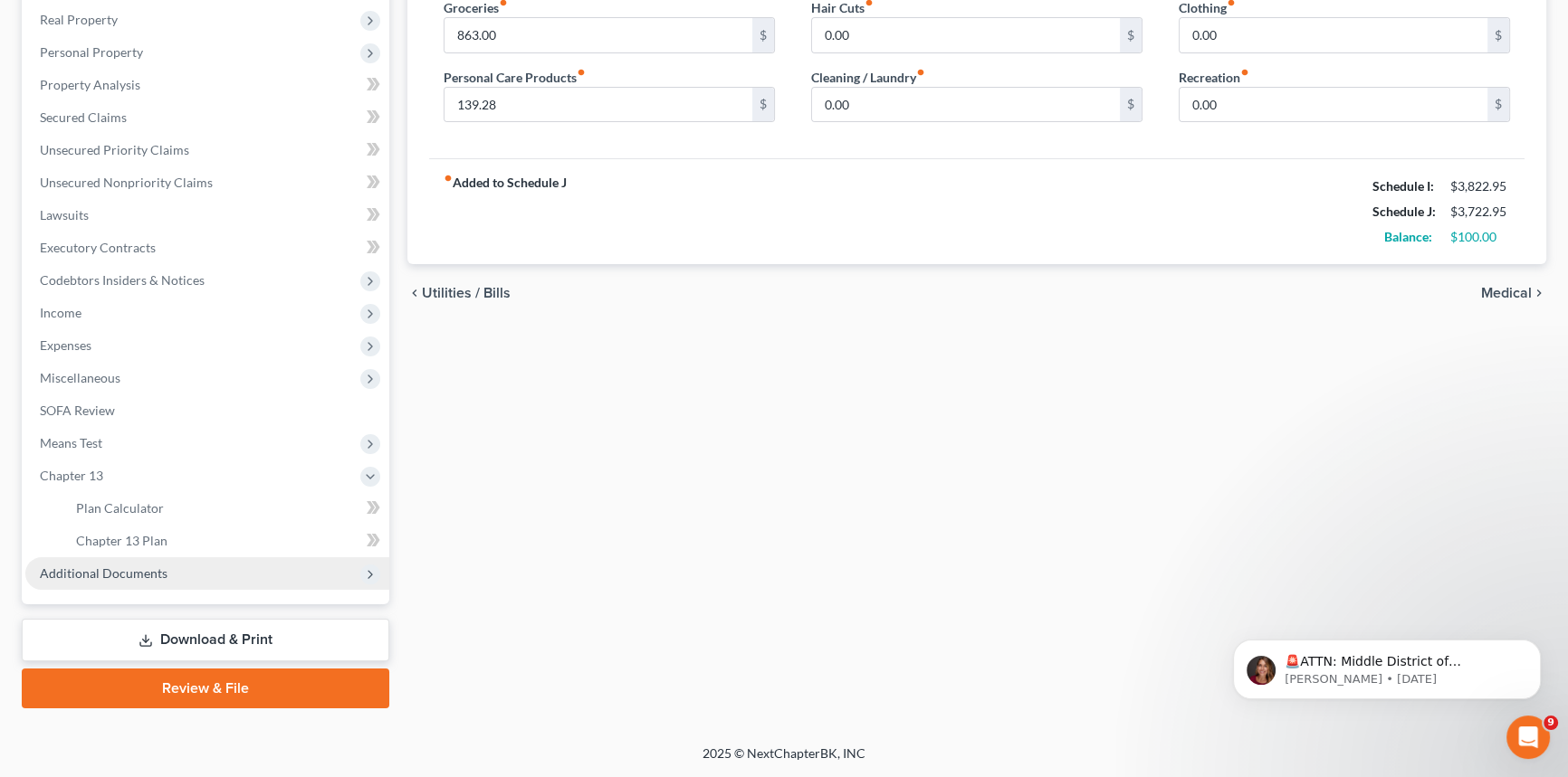
scroll to position [281, 0]
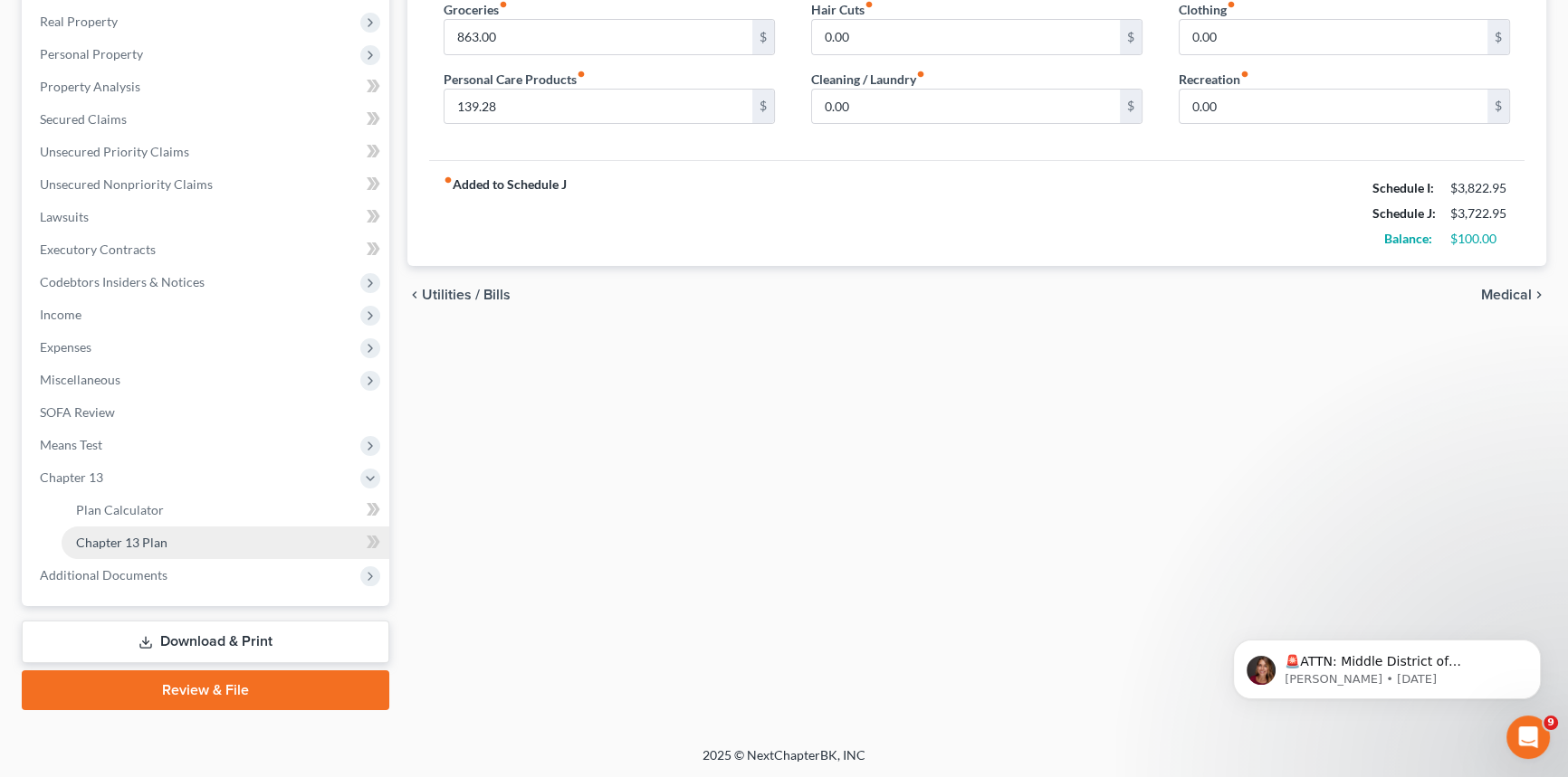
click at [229, 539] on link "Chapter 13 Plan" at bounding box center [226, 542] width 328 height 33
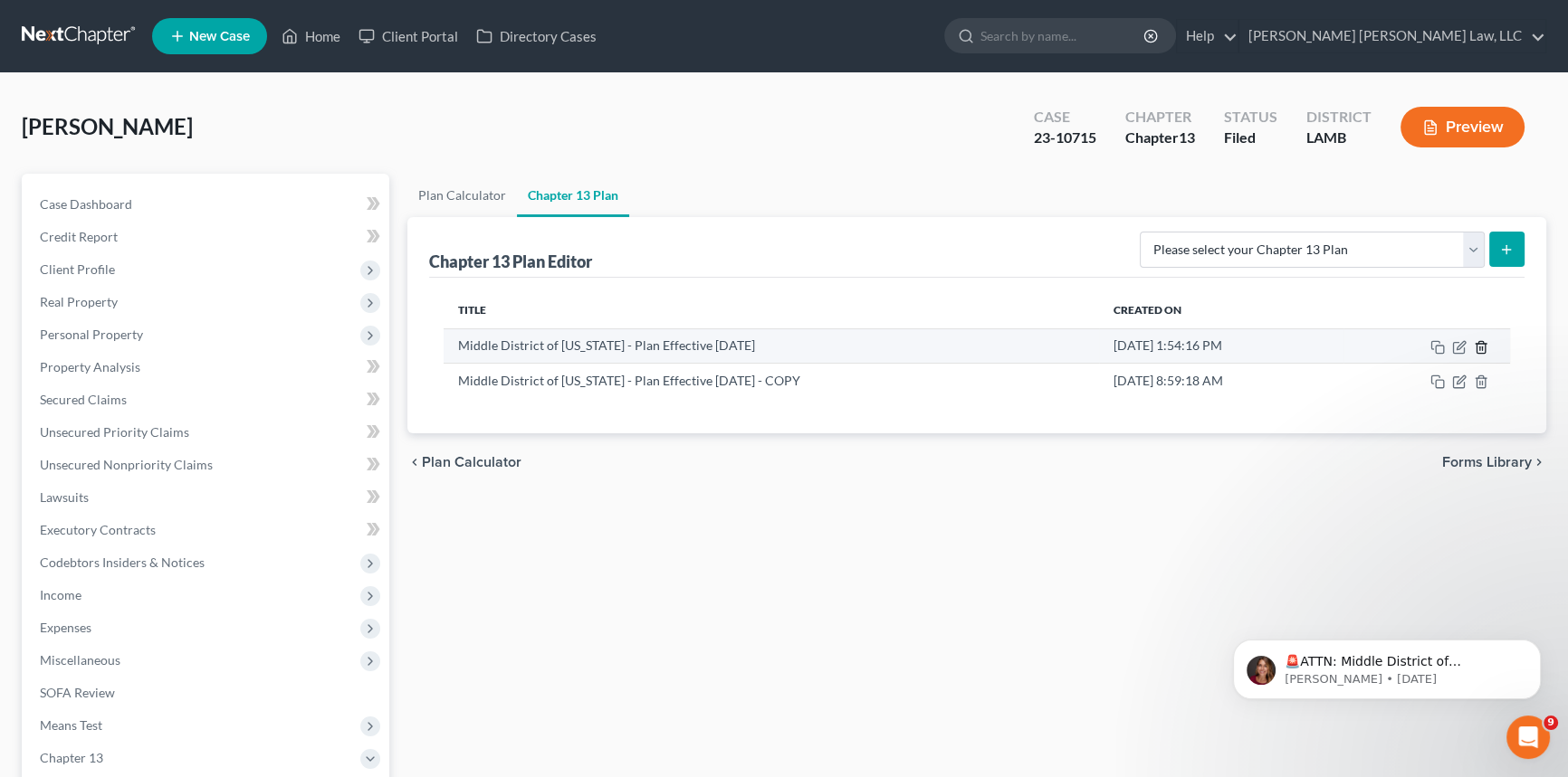
click at [1478, 342] on icon "button" at bounding box center [1480, 346] width 8 height 12
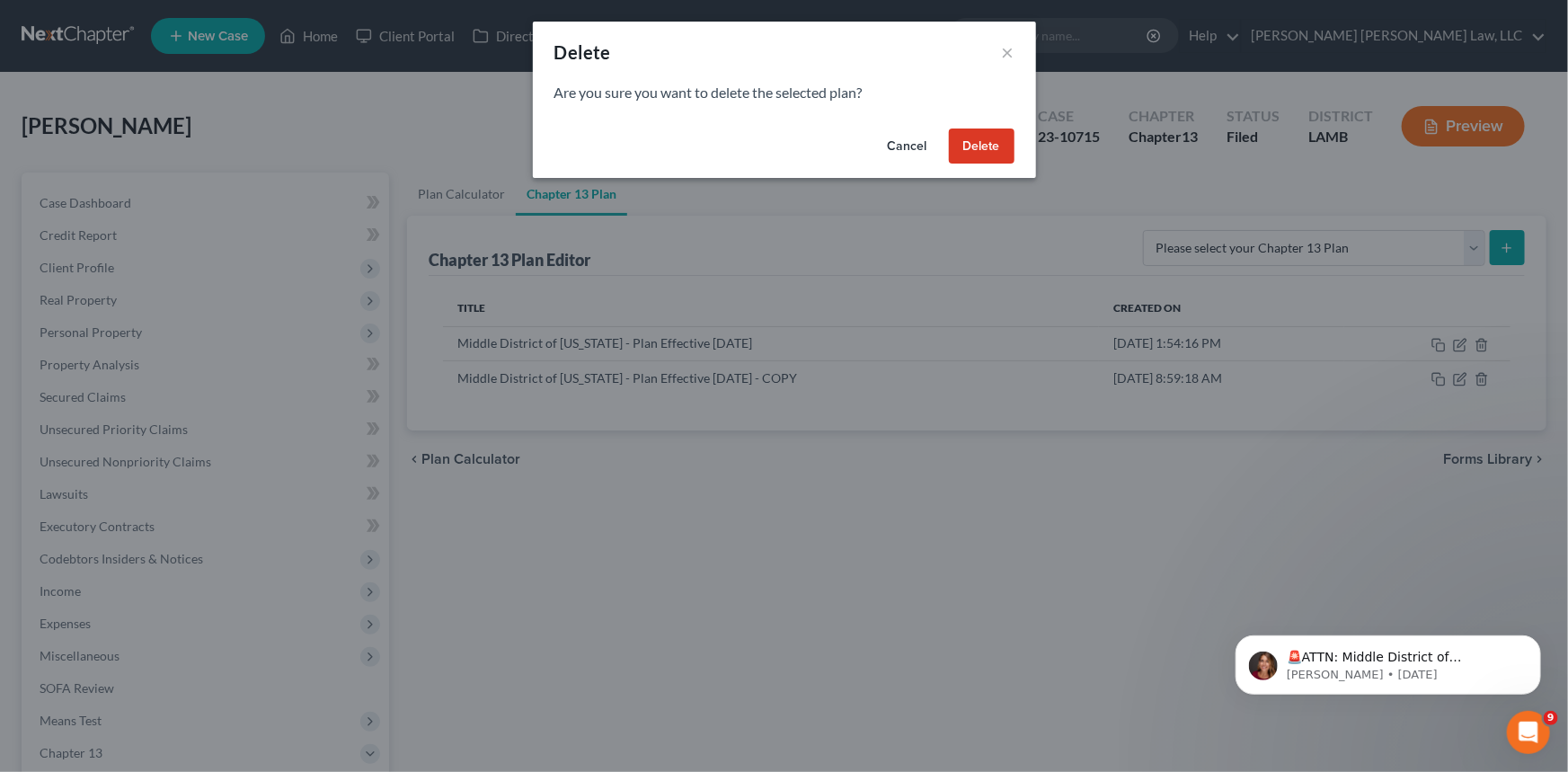
click at [979, 140] on button "Delete" at bounding box center [981, 146] width 66 height 36
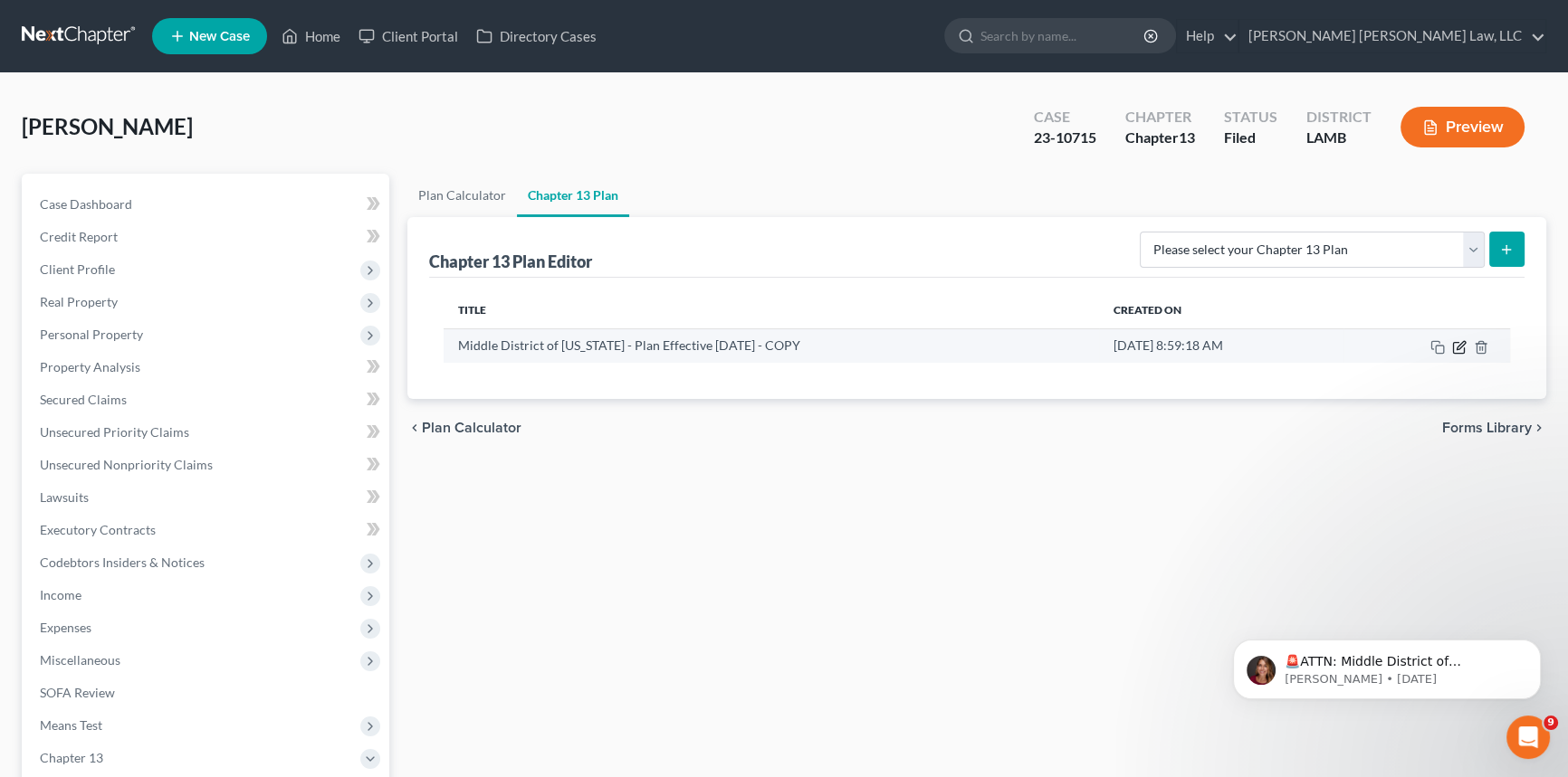
click at [1454, 344] on icon "button" at bounding box center [1458, 346] width 14 height 14
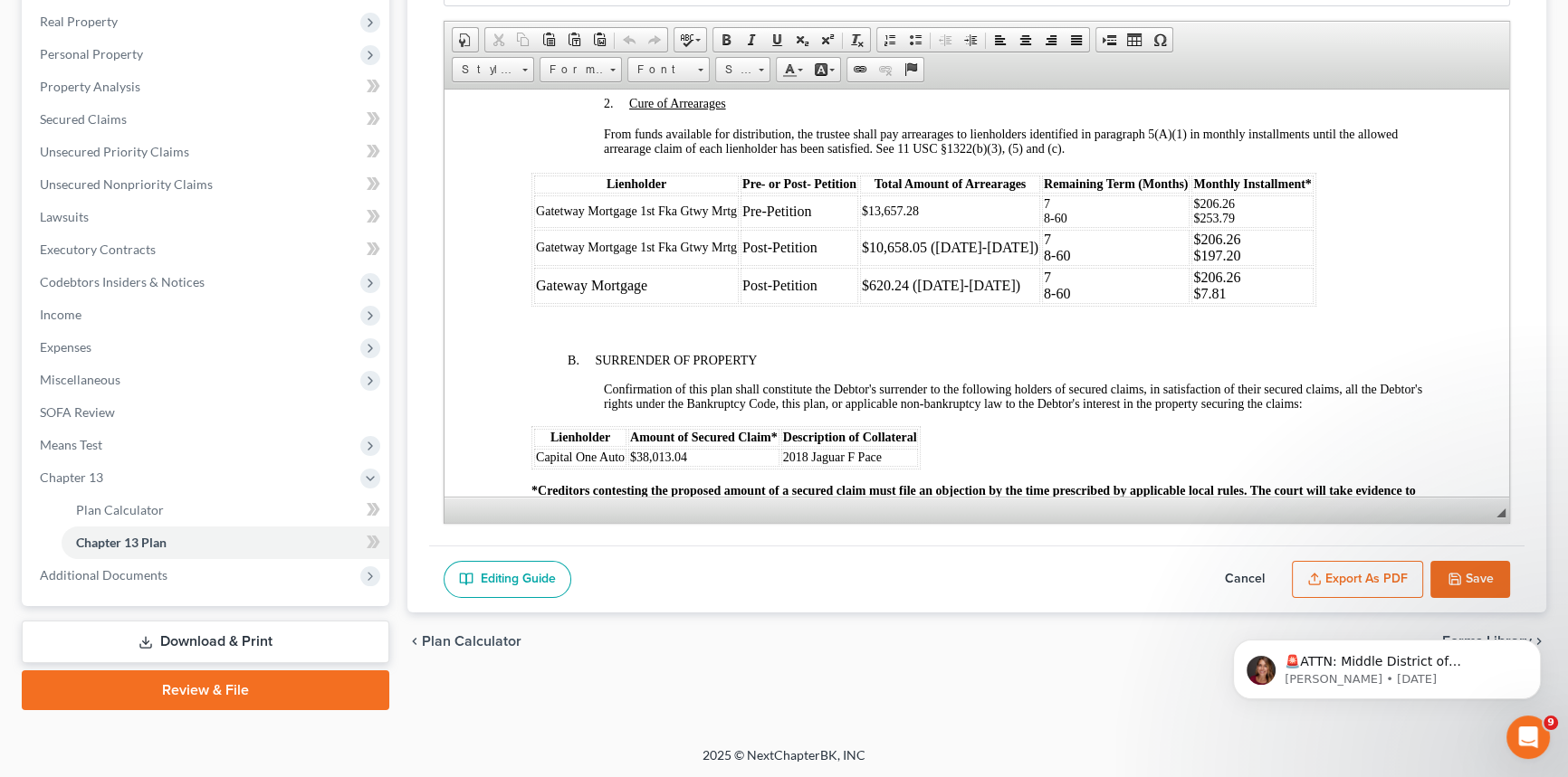
scroll to position [2055, 0]
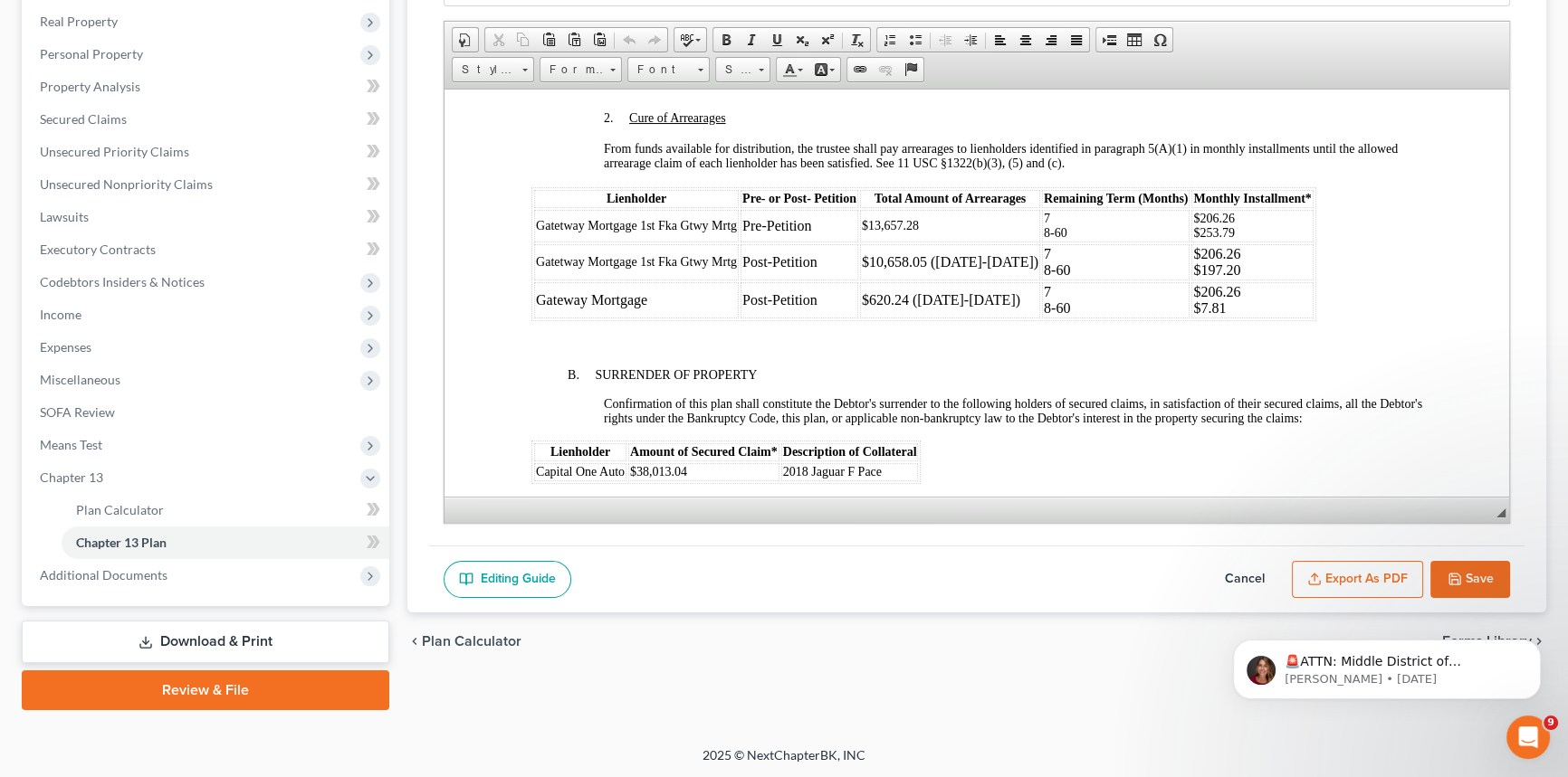
click at [1095, 240] on p "7 8-60" at bounding box center [1116, 225] width 144 height 29
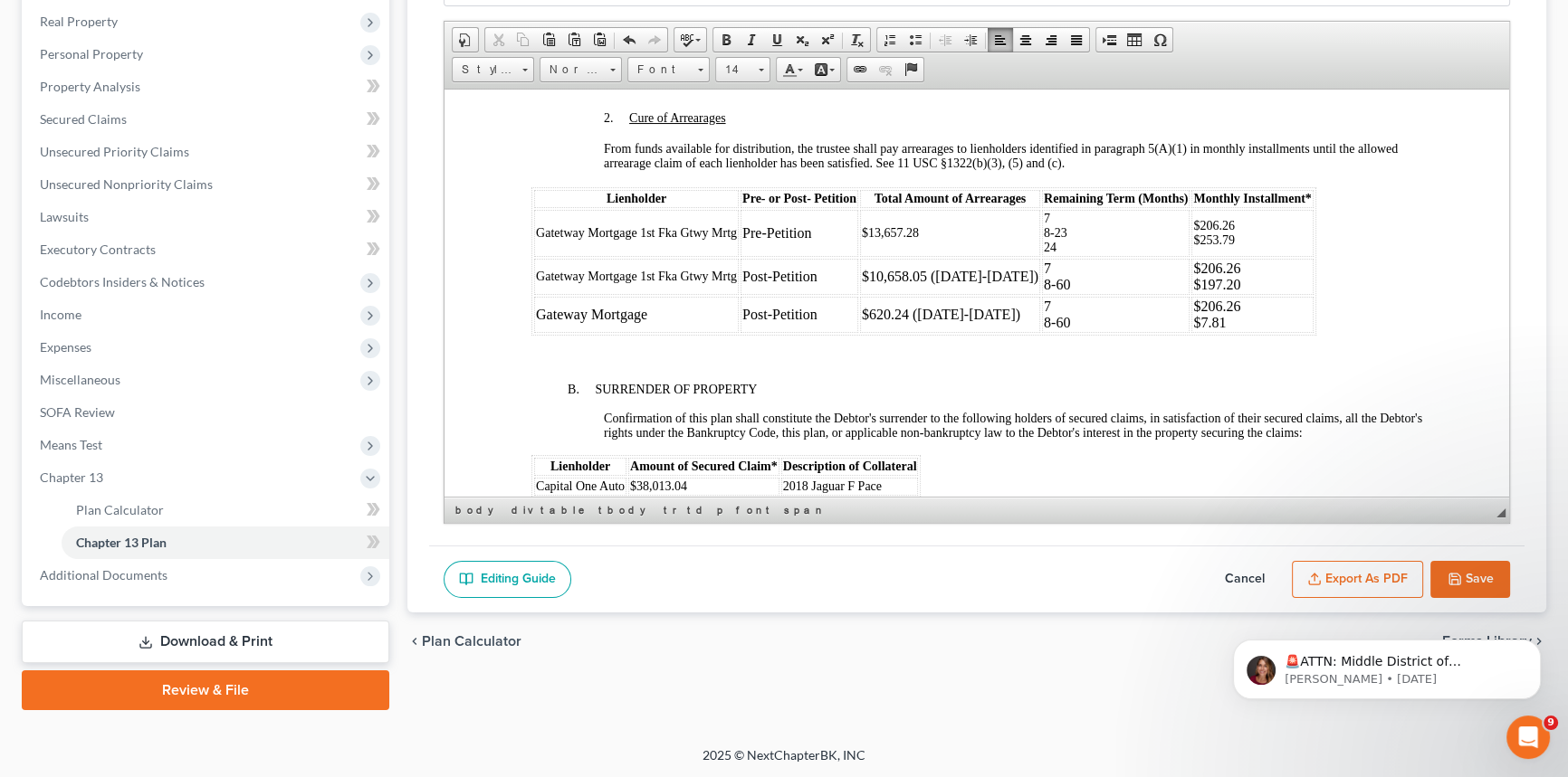
click at [1268, 247] on p "$206.26 $253.79" at bounding box center [1252, 232] width 118 height 29
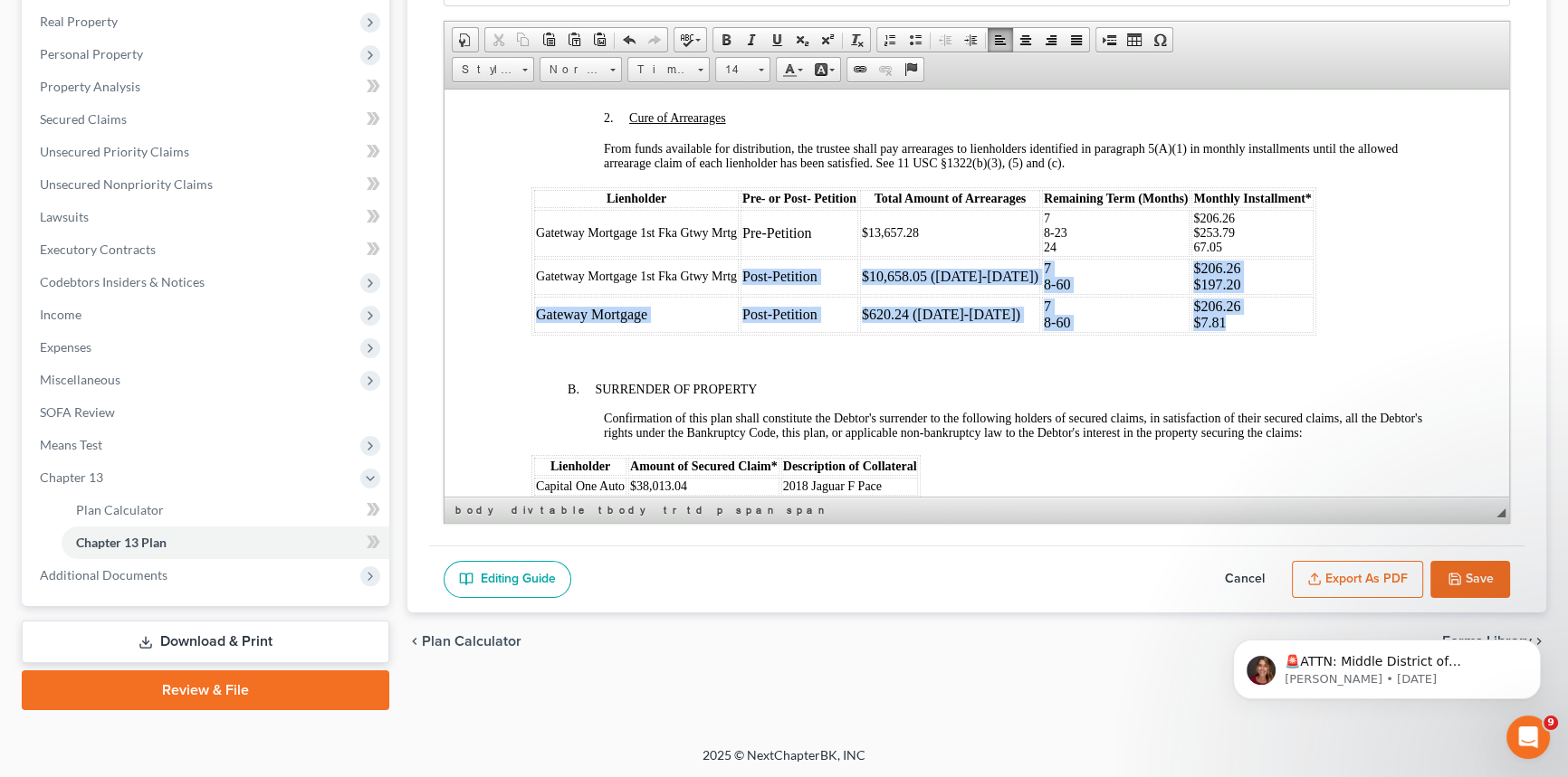
drag, startPoint x: 1258, startPoint y: 388, endPoint x: 743, endPoint y: 338, distance: 517.4
click at [743, 332] on tbody "Gatetway Mortgage 1st Fka Gtwy Mrtg Pre-Petition $13,657.28 7 8-23 24 $206.26 $…" at bounding box center [924, 270] width 779 height 123
click at [760, 68] on span at bounding box center [762, 69] width 6 height 3
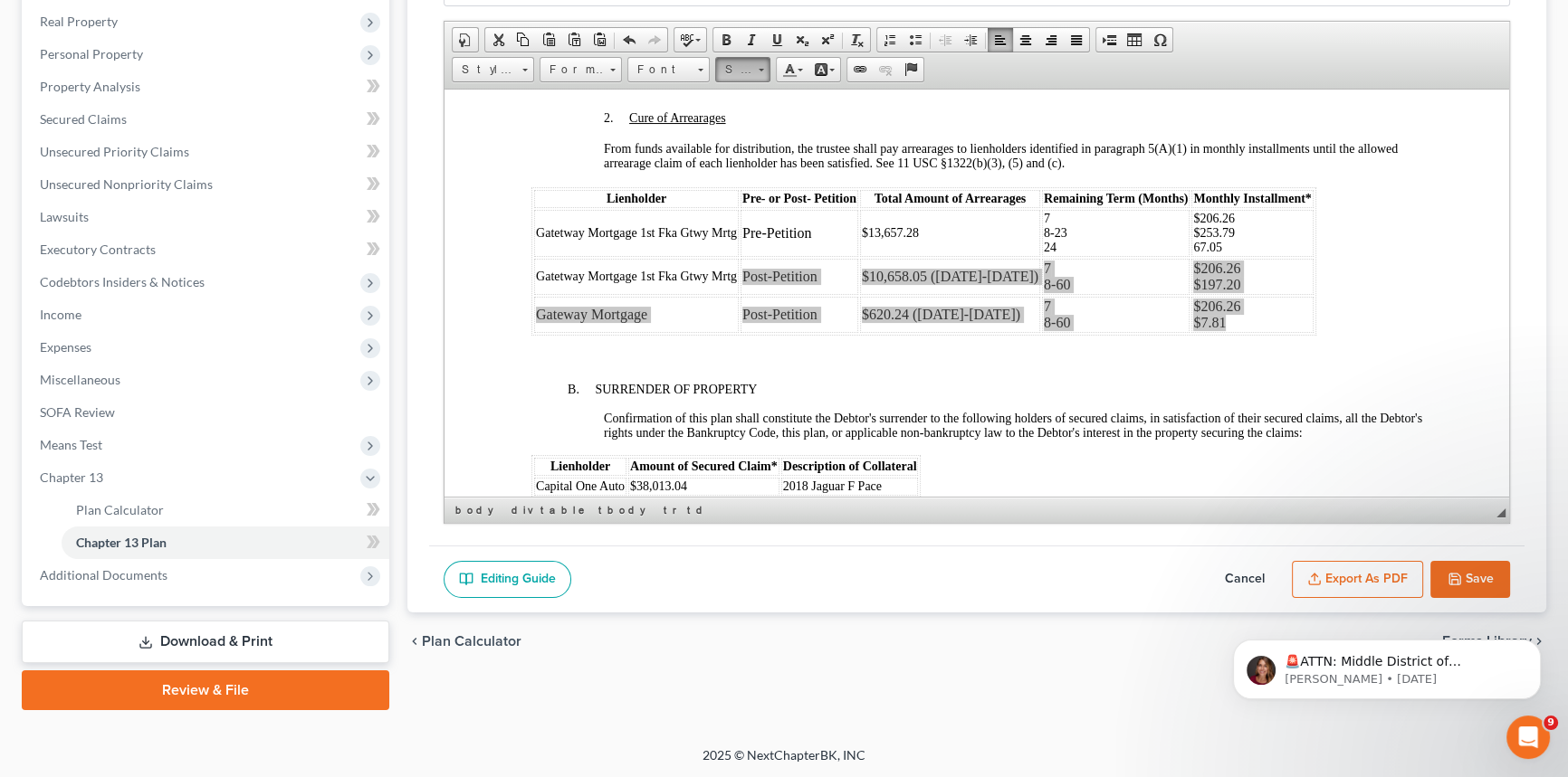
scroll to position [19, 0]
click at [743, 214] on link "14" at bounding box center [769, 215] width 103 height 23
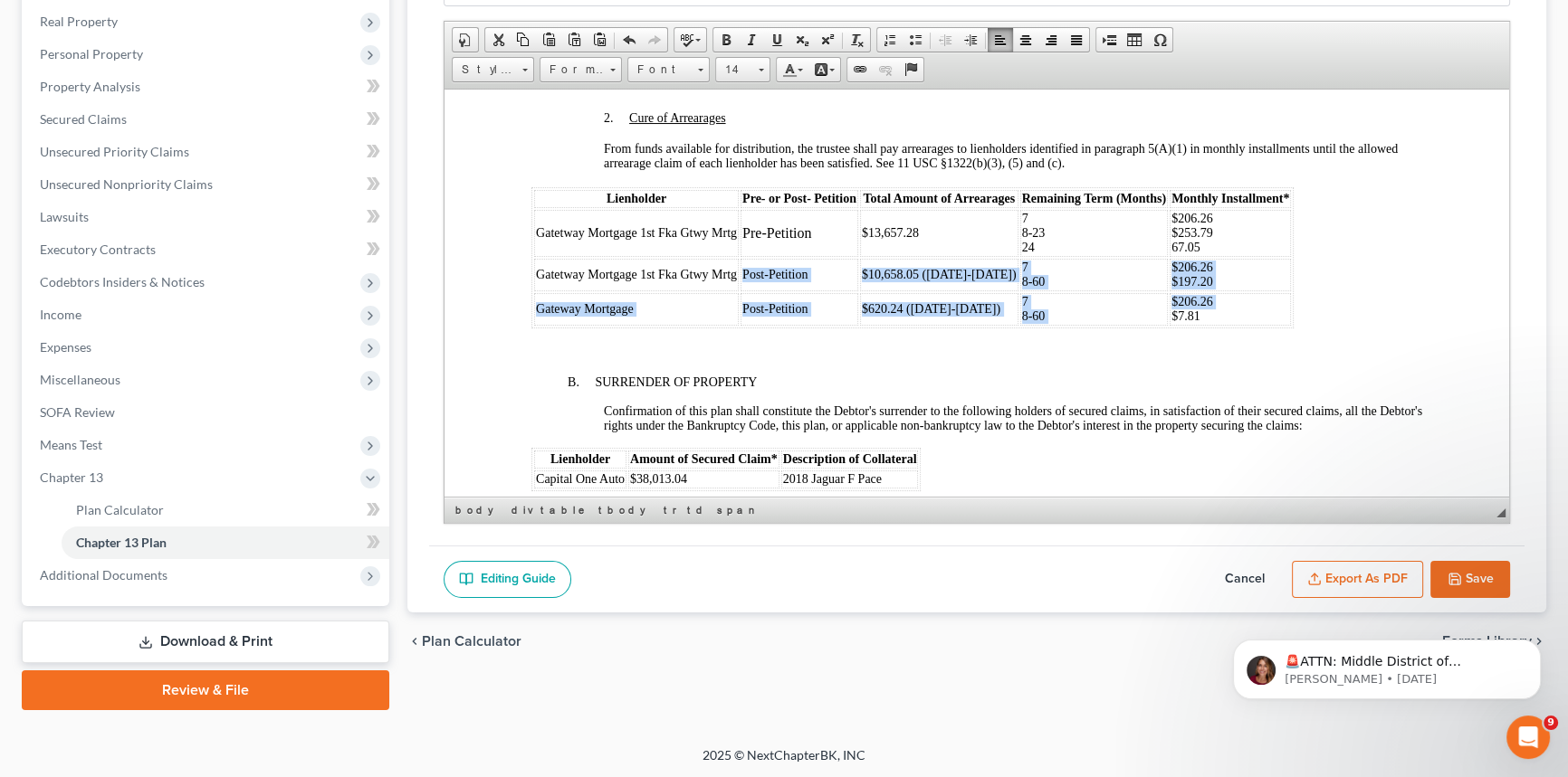
scroll to position [0, 0]
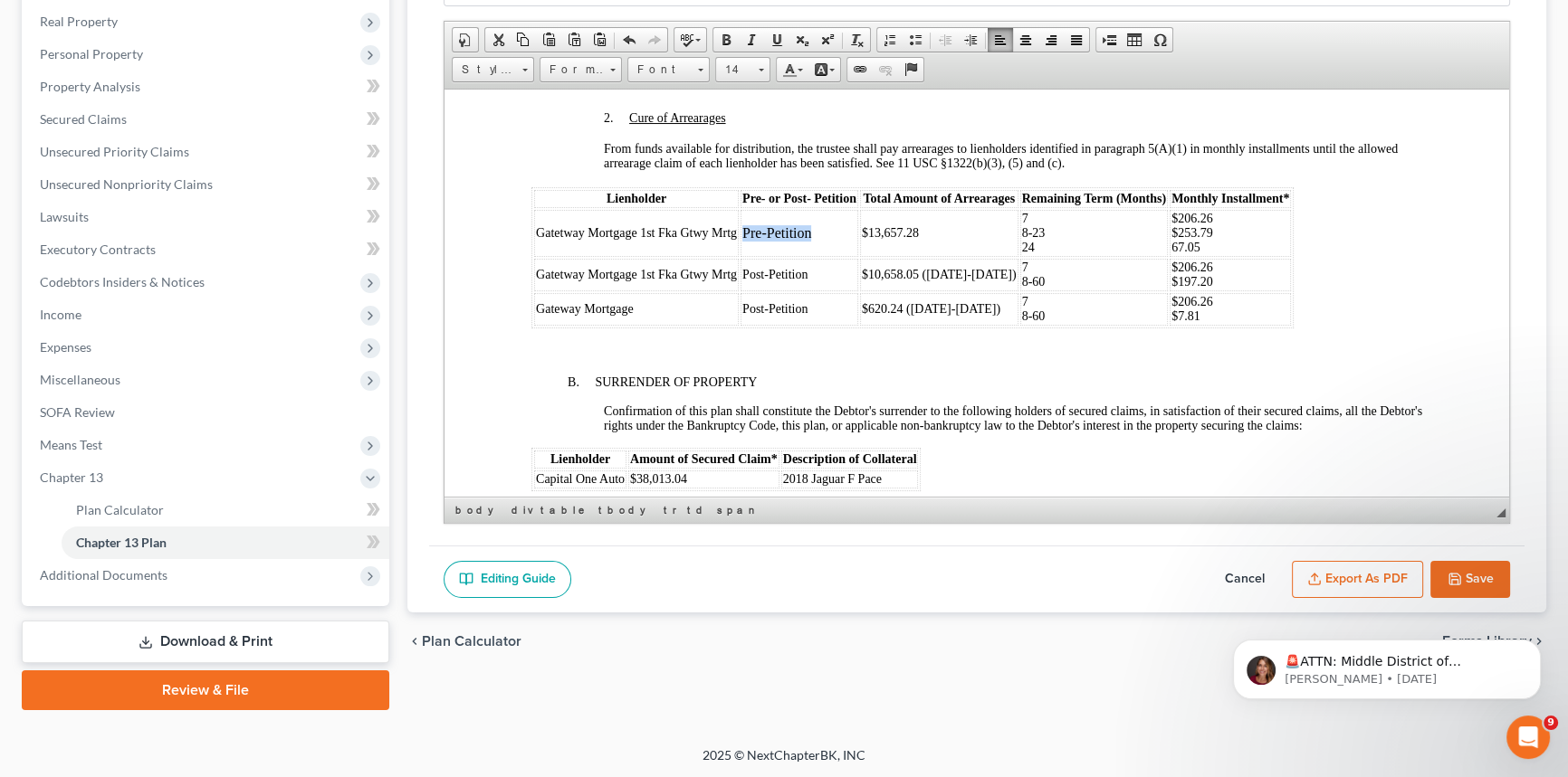
drag, startPoint x: 813, startPoint y: 296, endPoint x: 742, endPoint y: 295, distance: 71.0
click at [742, 256] on td "Pre-Petition" at bounding box center [799, 232] width 118 height 47
click at [761, 68] on span at bounding box center [762, 69] width 6 height 3
click at [752, 154] on link "14" at bounding box center [769, 154] width 103 height 23
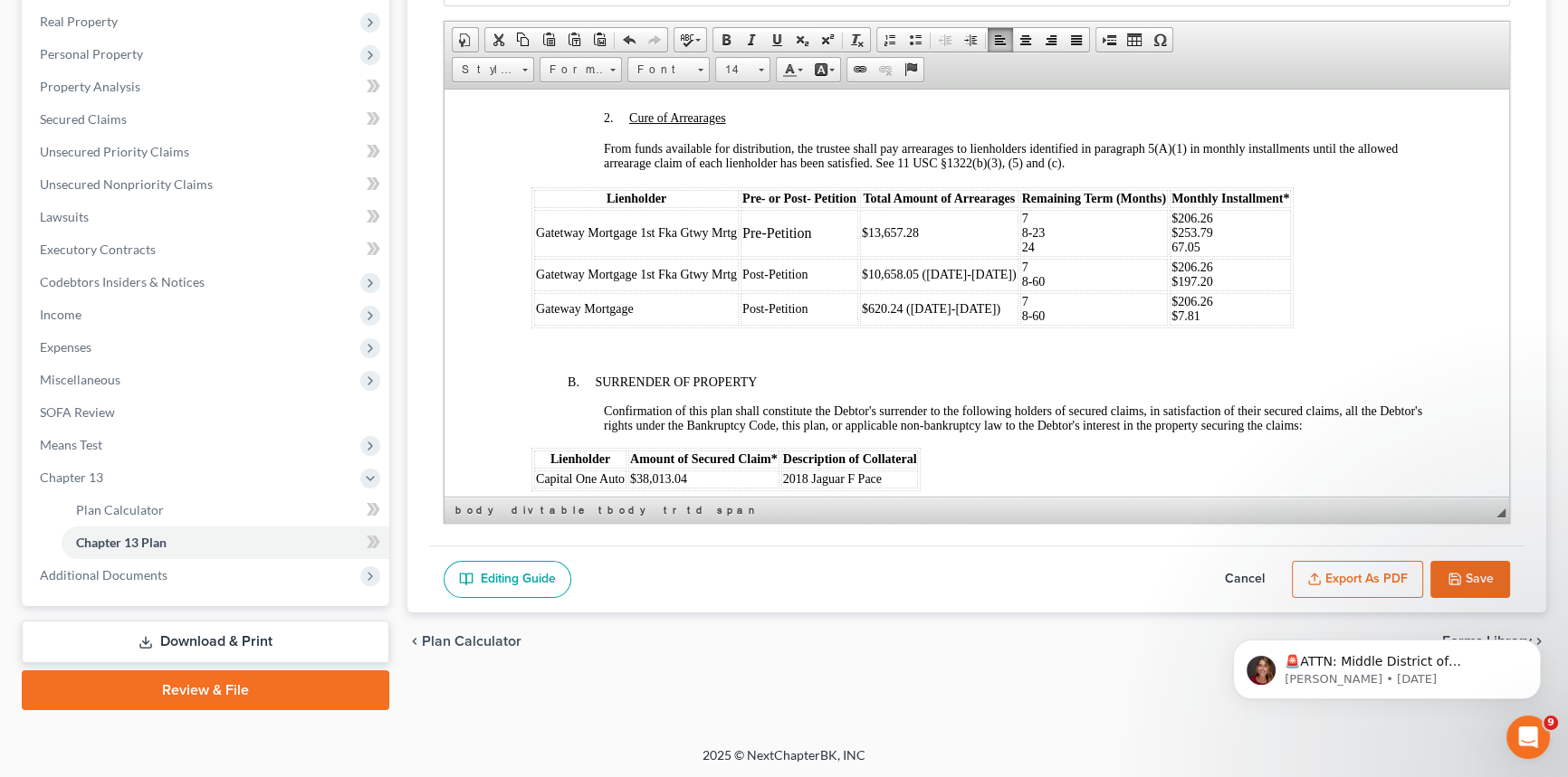
scroll to position [0, 0]
click at [1071, 290] on td "7 8-60" at bounding box center [1093, 273] width 147 height 33
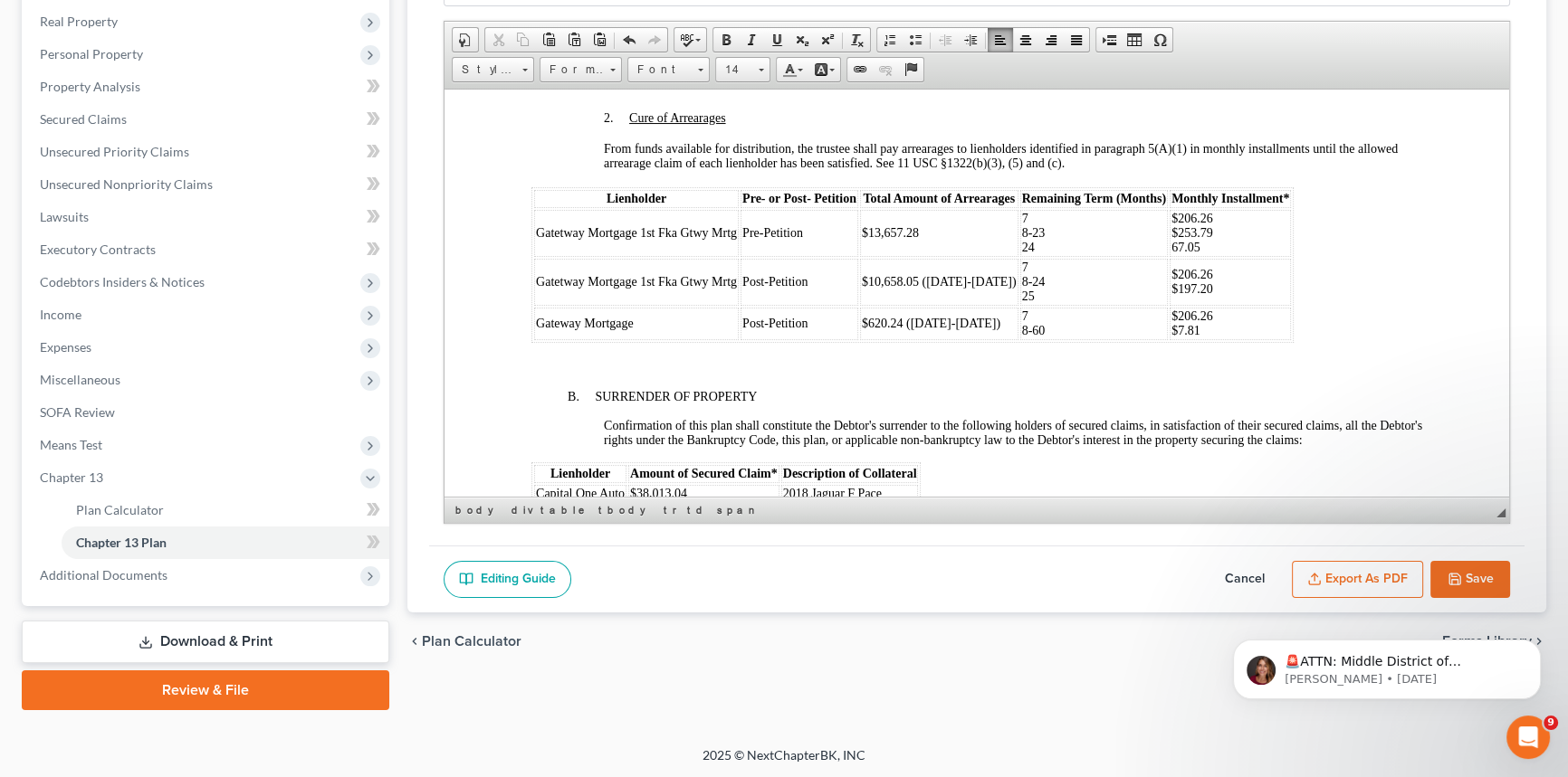
click at [1234, 305] on td "$206.26 $197.20" at bounding box center [1229, 281] width 121 height 47
drag, startPoint x: 1226, startPoint y: 360, endPoint x: 1169, endPoint y: 360, distance: 57.0
click at [1169, 307] on tr "Gatetway Mortgage 1st Fka Gtwy Mrtg Post-Petition $10,658.05 ([DATE]-[DATE]) 7 …" at bounding box center [912, 282] width 757 height 49
click at [1246, 307] on td "$206.26 $197.20 $27.55" at bounding box center [1229, 282] width 121 height 49
drag, startPoint x: 1235, startPoint y: 360, endPoint x: 1191, endPoint y: 362, distance: 44.0
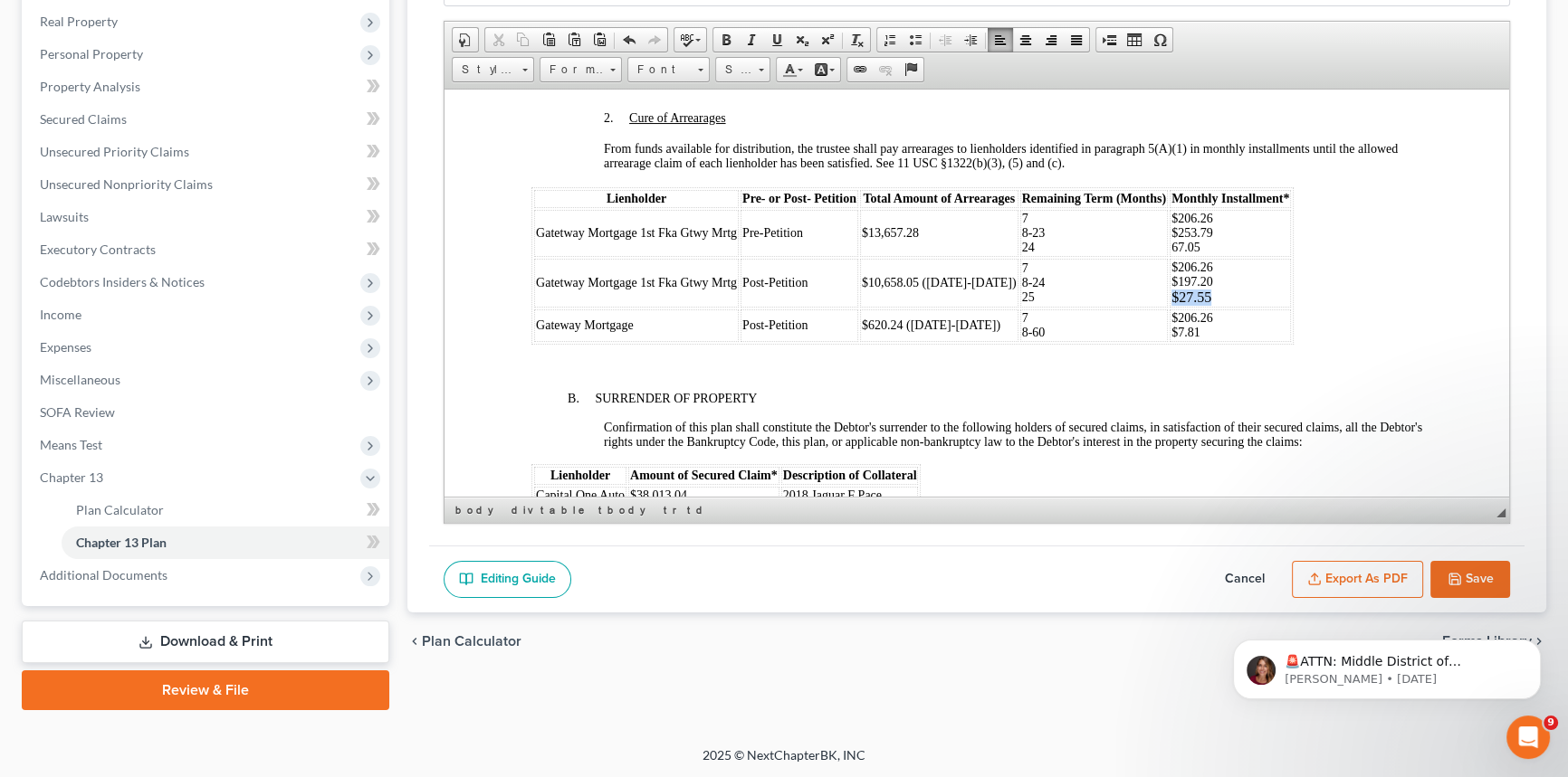
click at [1191, 307] on td "$206.26 $197.20 $27.55" at bounding box center [1229, 282] width 121 height 49
click at [759, 68] on span at bounding box center [762, 69] width 6 height 3
click at [756, 161] on link "14" at bounding box center [769, 154] width 103 height 23
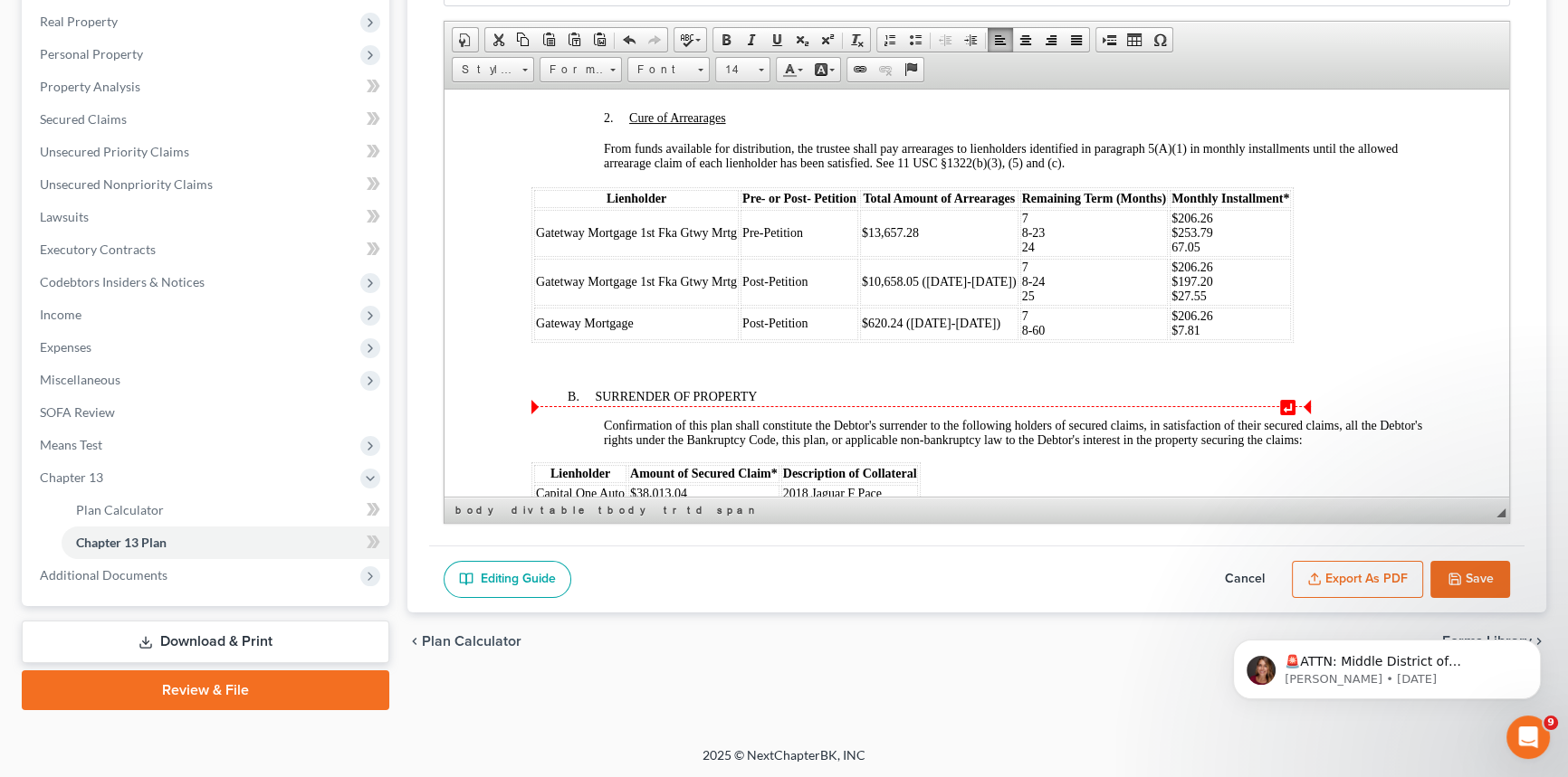
click at [1071, 339] on td "7 8-60" at bounding box center [1093, 323] width 147 height 33
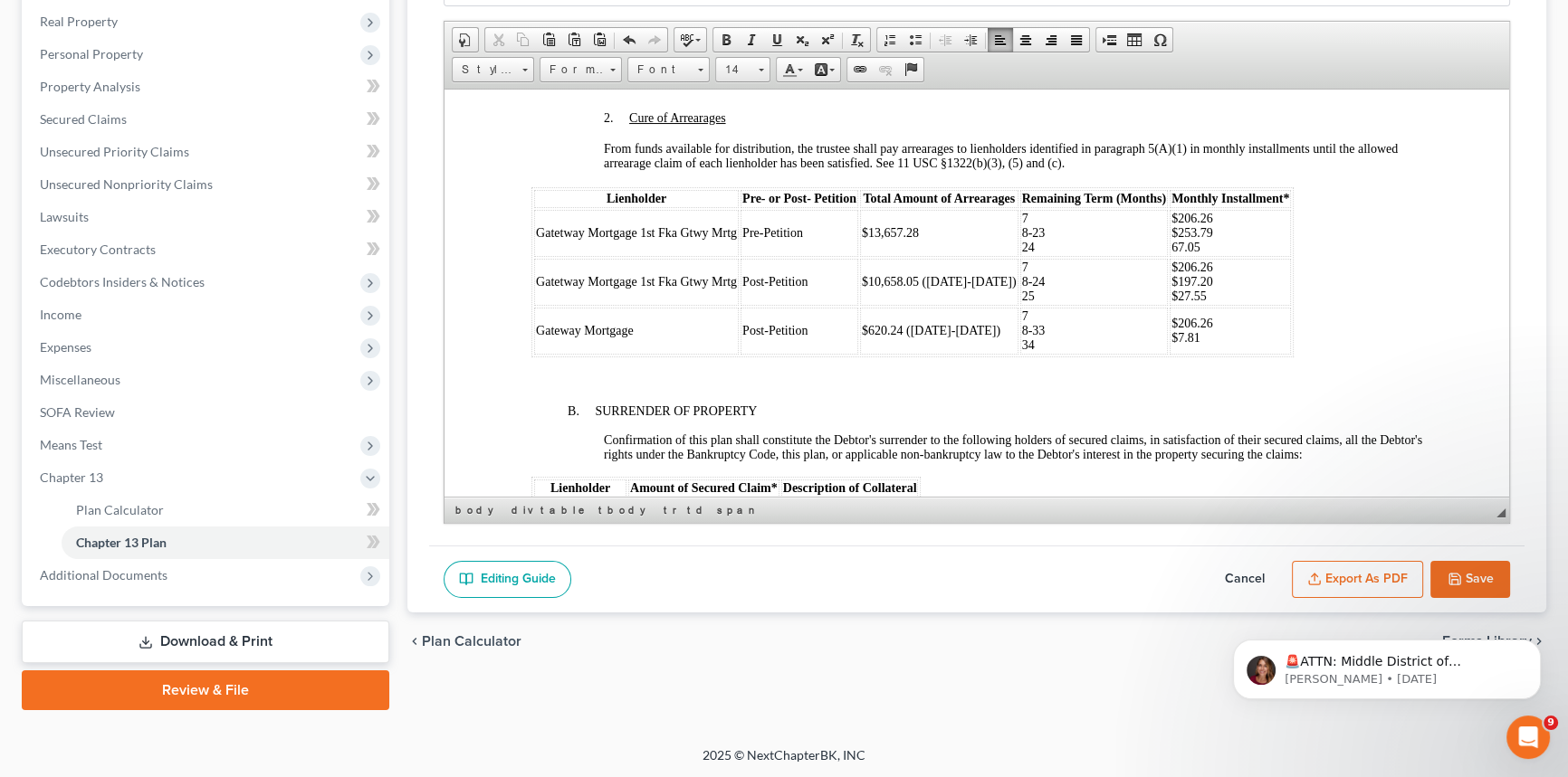
click at [1222, 354] on td "$206.26 $7.81" at bounding box center [1229, 330] width 121 height 47
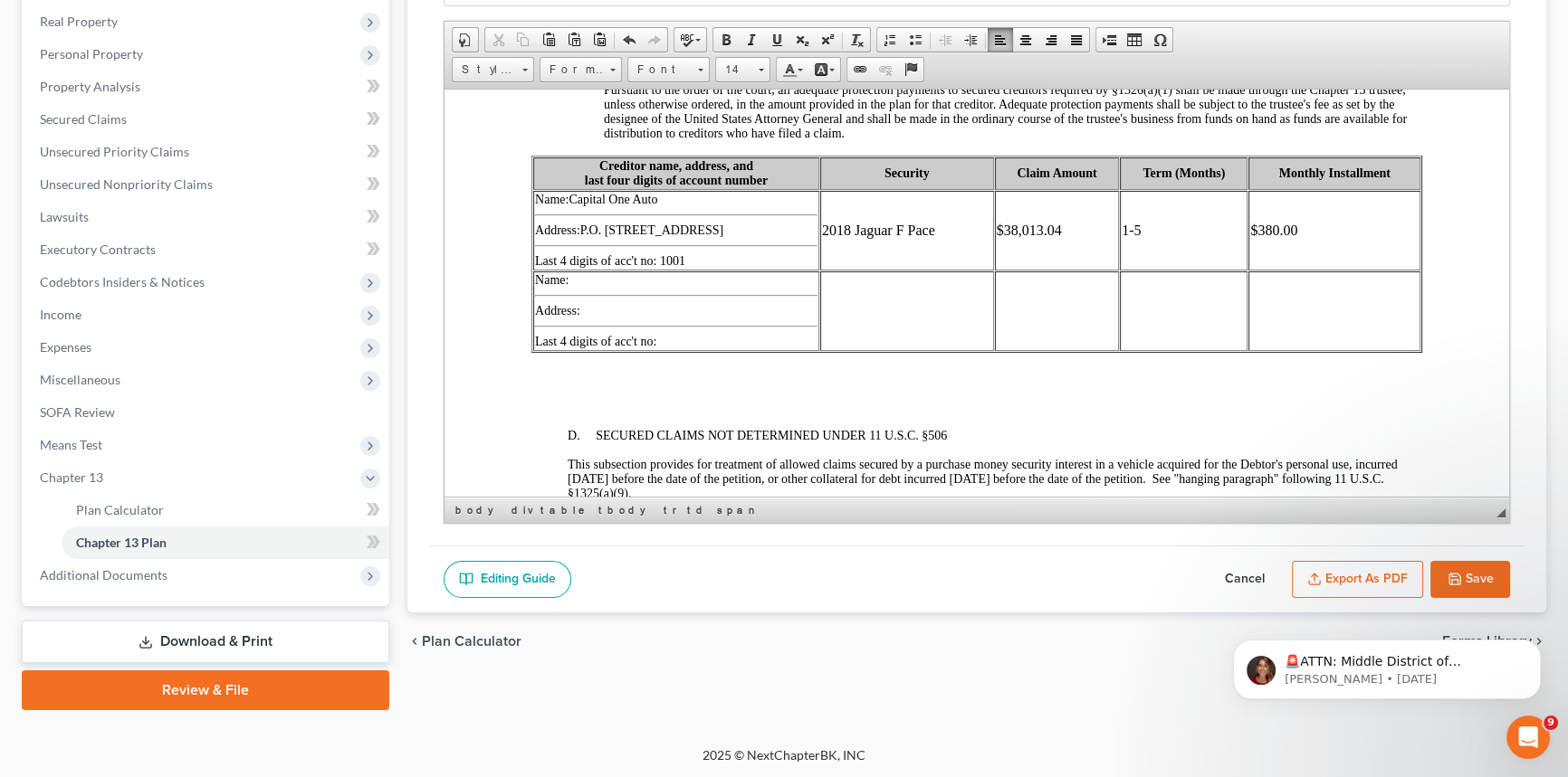
scroll to position [2632, 0]
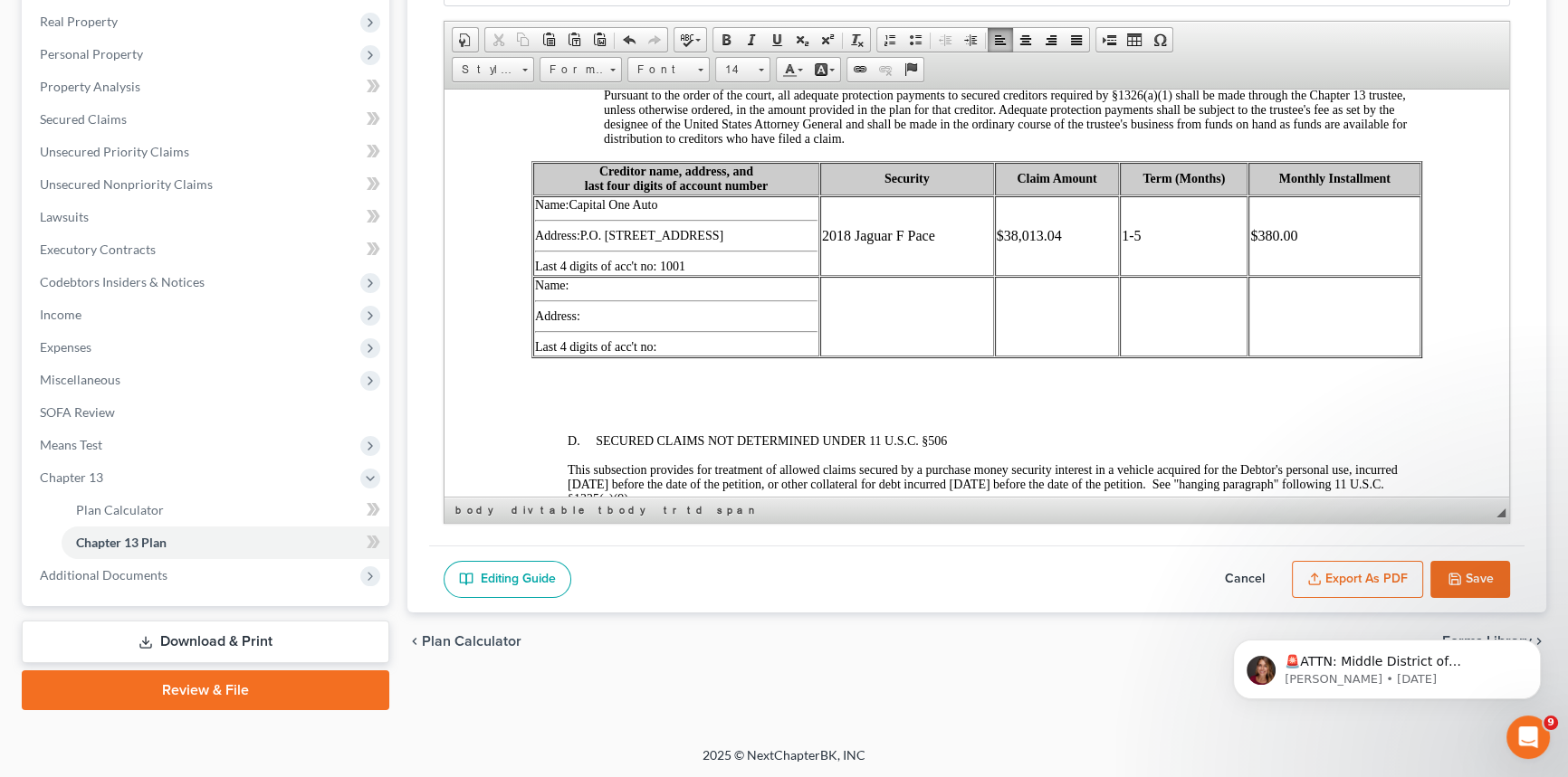
drag, startPoint x: 1306, startPoint y: 305, endPoint x: 847, endPoint y: 309, distance: 459.0
click at [847, 275] on tr "Name:Capital One Auto Address:P.O. Box 259407, [GEOGRAPHIC_DATA] Last 4 digits …" at bounding box center [976, 235] width 887 height 80
click at [762, 67] on link "Size" at bounding box center [742, 69] width 55 height 25
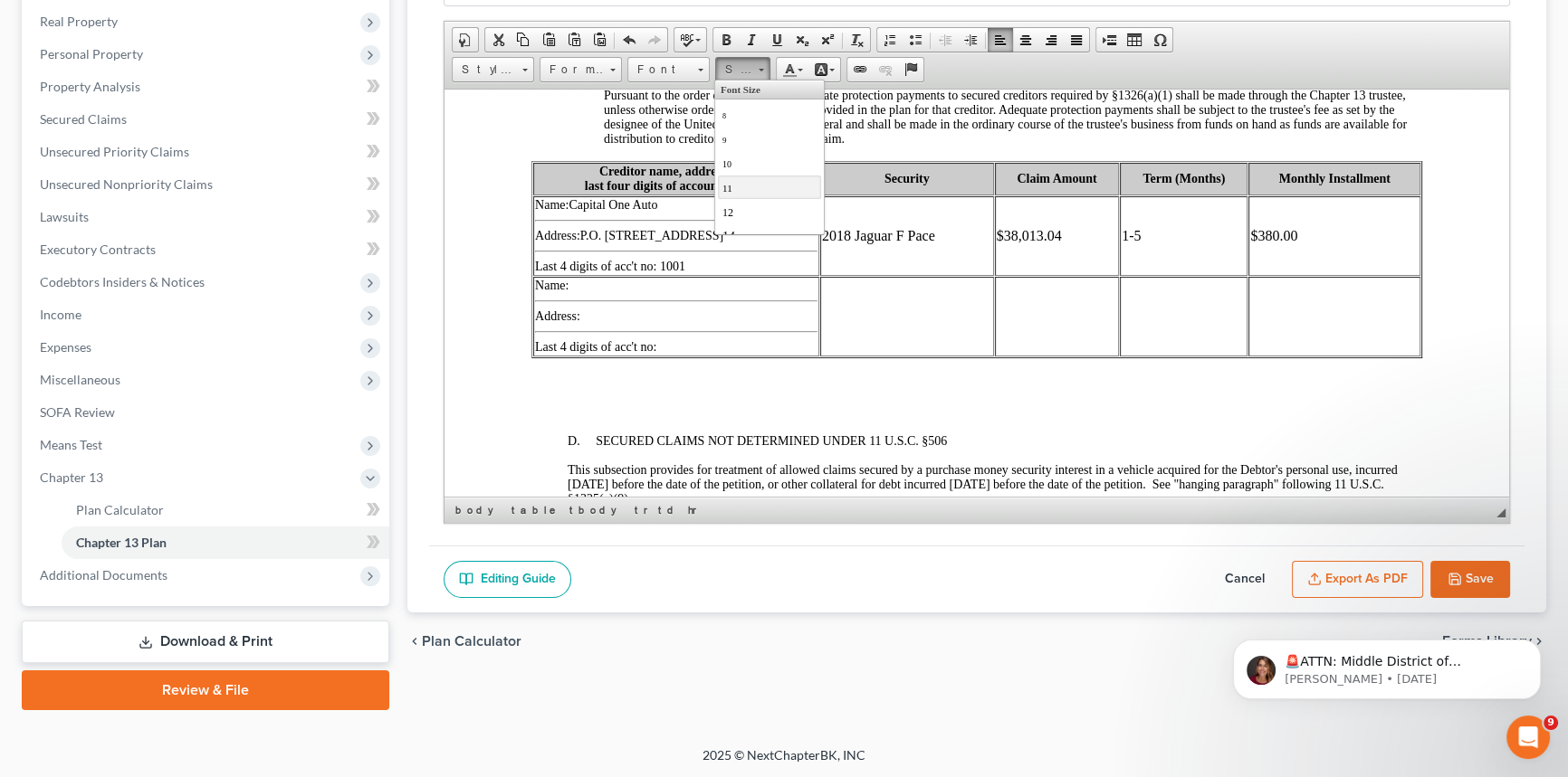
scroll to position [81, 0]
click at [747, 155] on link "14" at bounding box center [769, 154] width 103 height 23
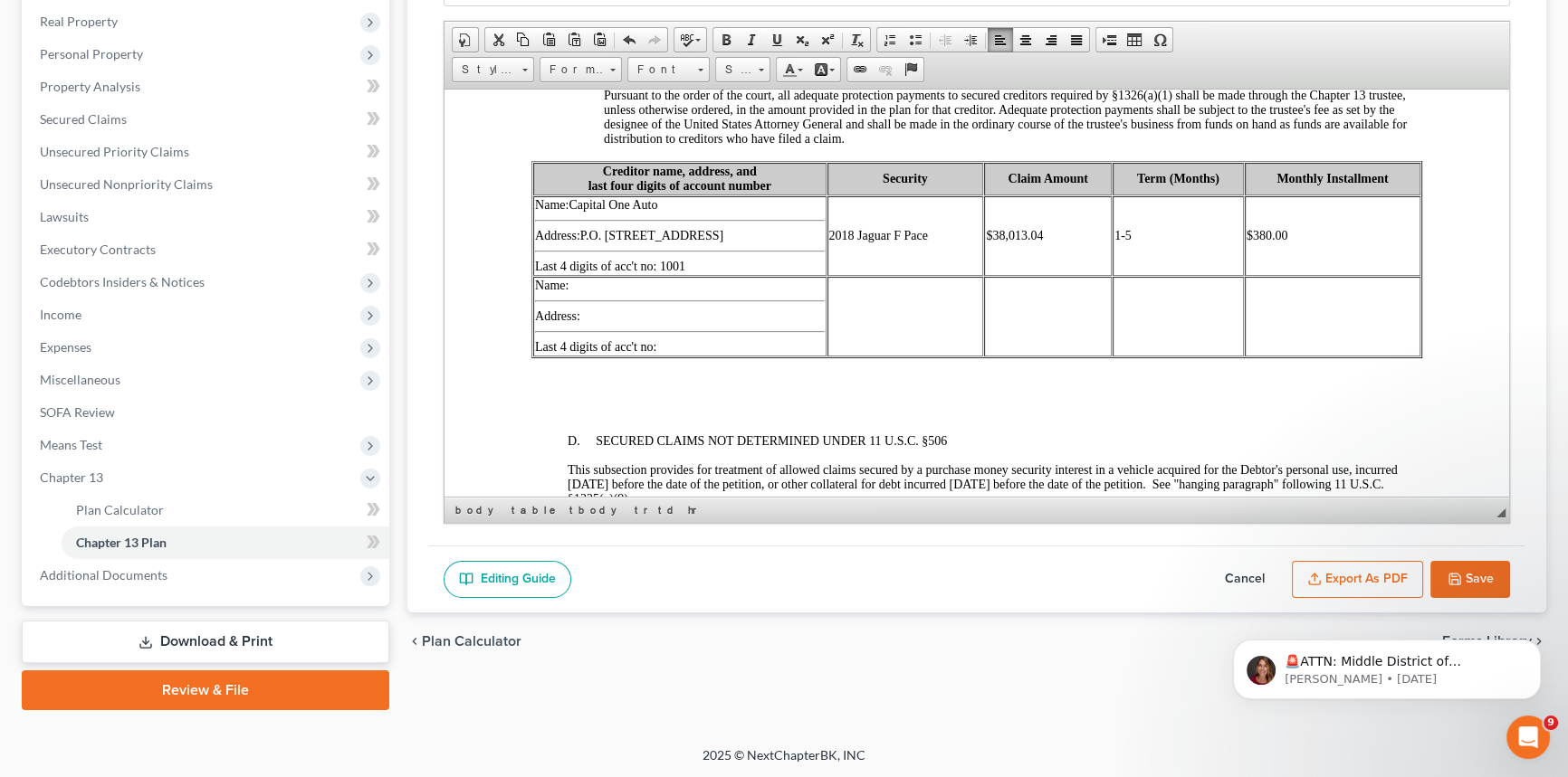
click at [535, 168] on body "UNITED STATES BANKRUPTCY COURT MIDDLE DISTRICT OF [US_STATE] CHAPTER 13 PLAN AN…" at bounding box center [976, 278] width 891 height 5467
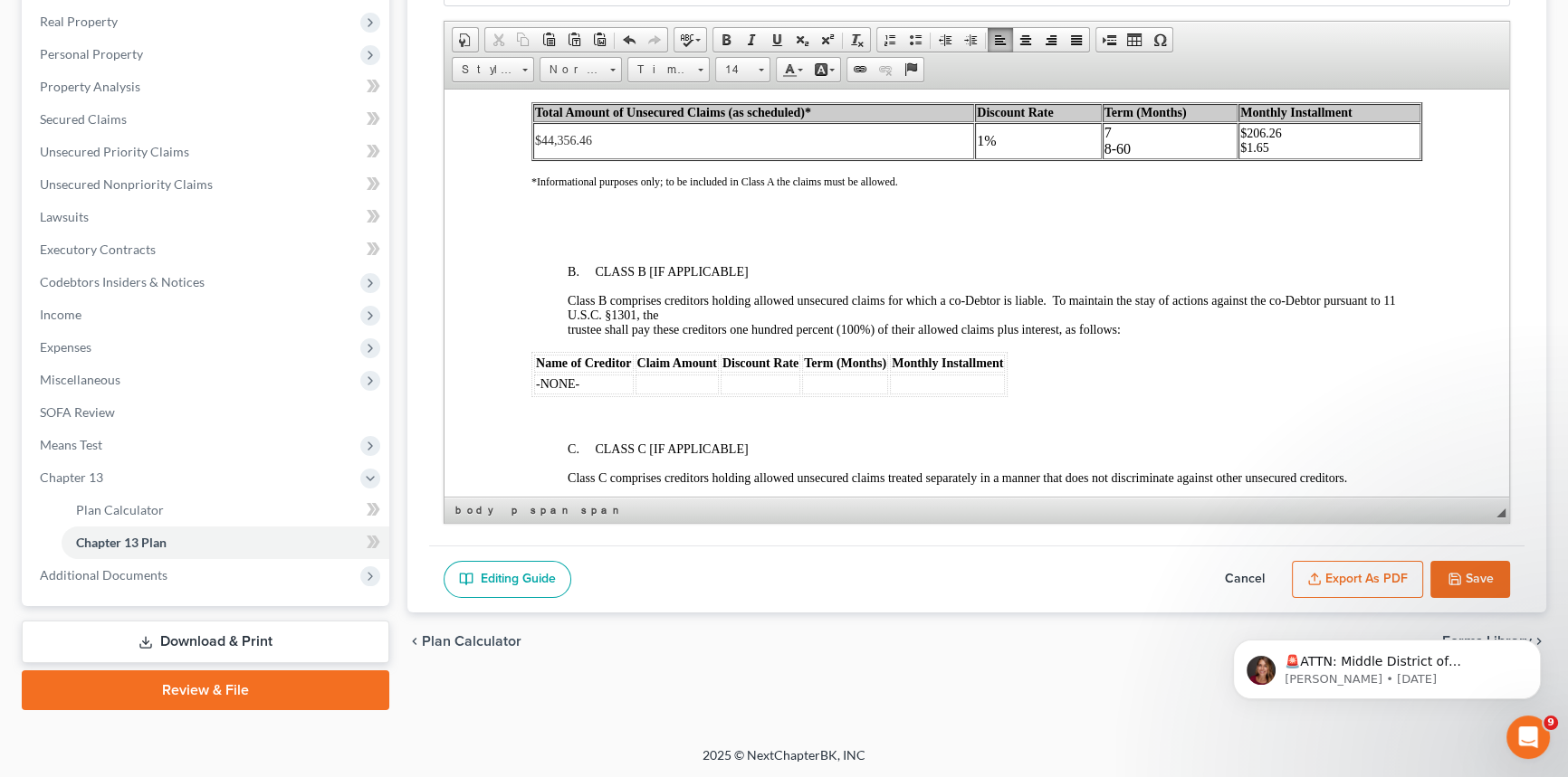
scroll to position [3864, 0]
click at [1129, 156] on td "7 8-60" at bounding box center [1170, 139] width 136 height 37
drag, startPoint x: 1130, startPoint y: 237, endPoint x: 964, endPoint y: 225, distance: 166.4
click at [964, 156] on tr "$44,356.46 1% 7 8-22 $206.26 $1.65" at bounding box center [976, 139] width 887 height 37
click at [702, 64] on link "Font" at bounding box center [669, 69] width 82 height 25
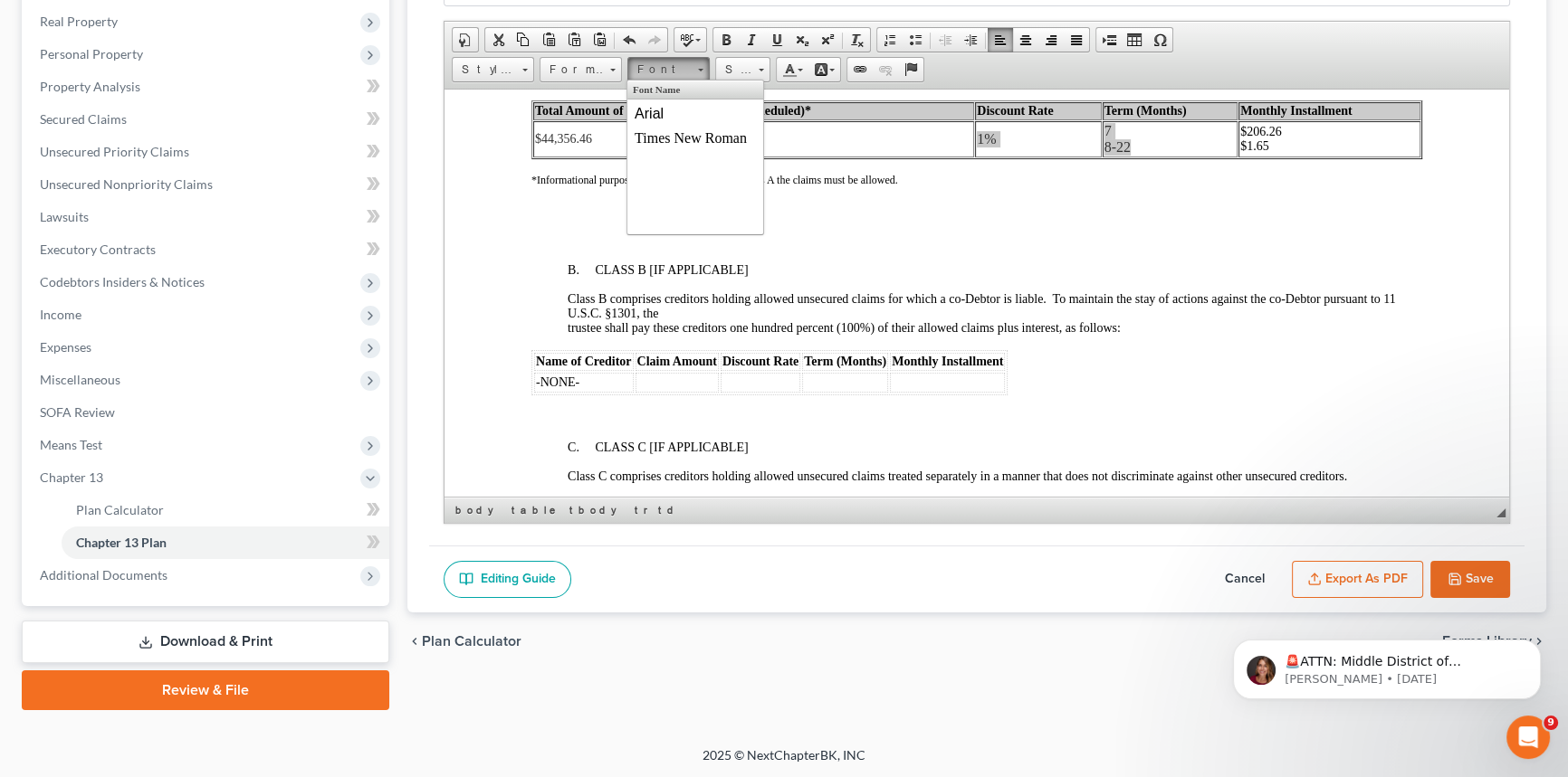
click at [695, 60] on link "Font" at bounding box center [669, 69] width 82 height 25
click at [761, 68] on span at bounding box center [762, 69] width 6 height 3
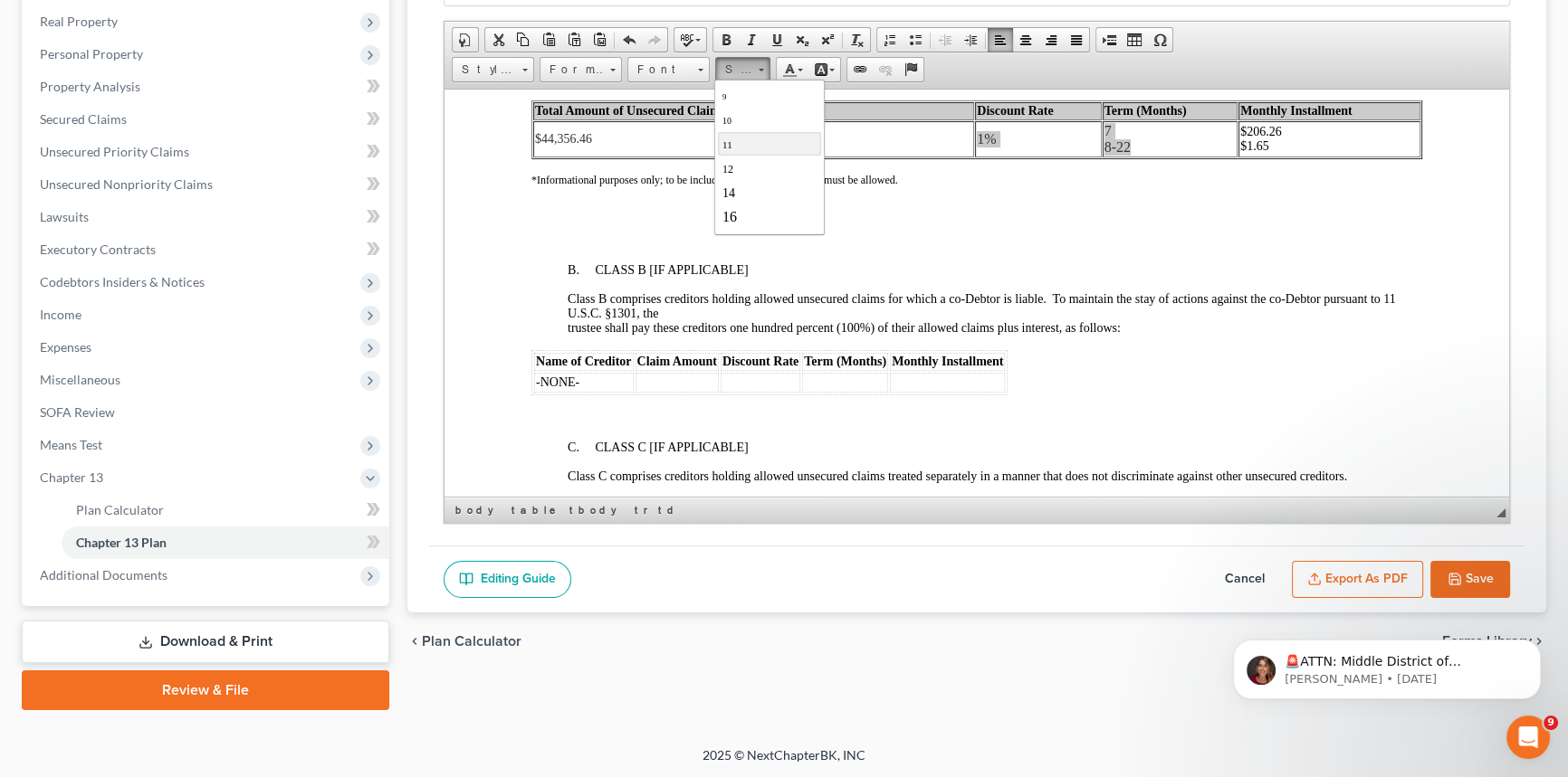
scroll to position [81, 0]
click at [737, 157] on link "14" at bounding box center [769, 154] width 103 height 23
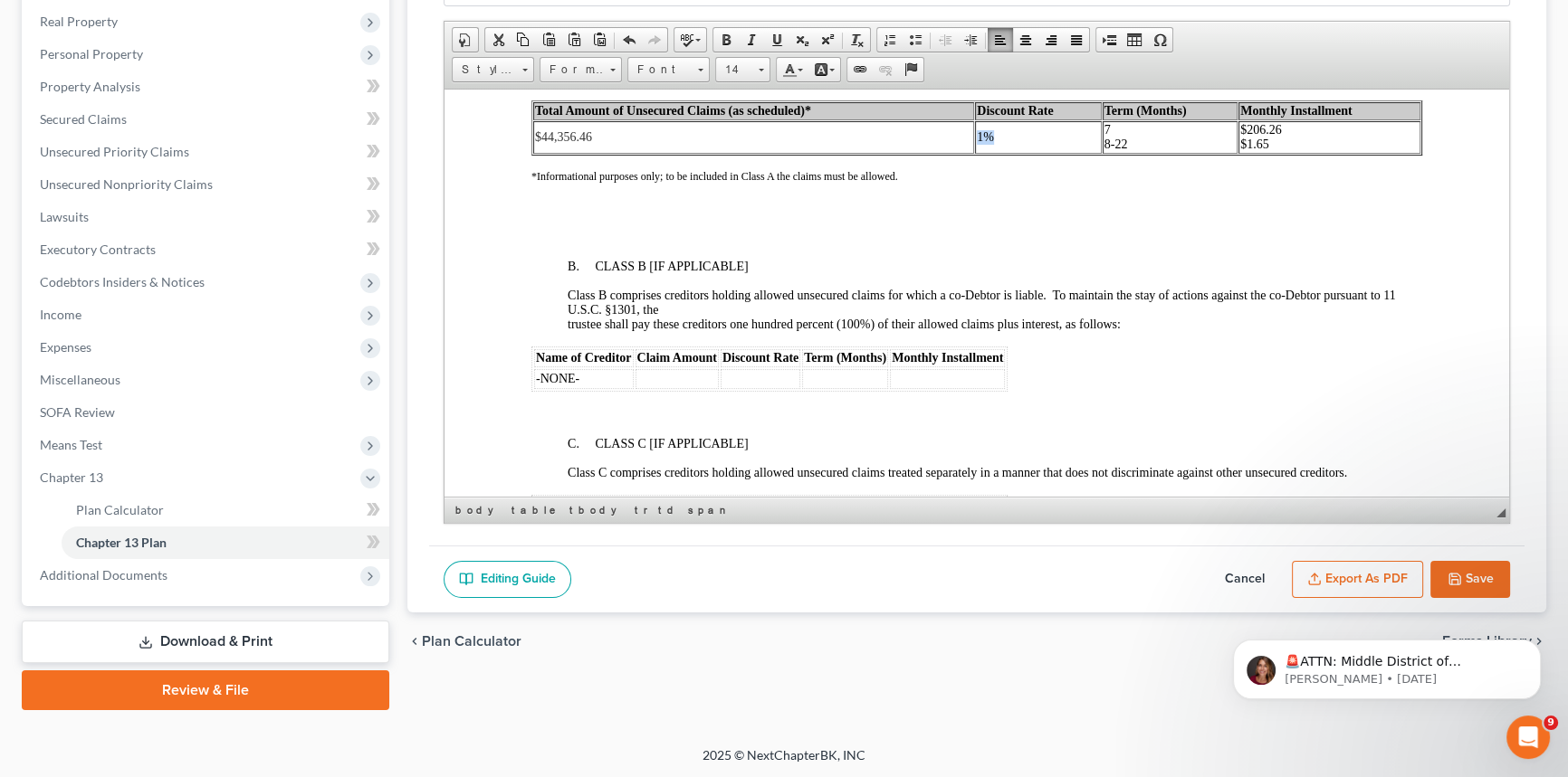
scroll to position [0, 0]
click at [1160, 153] on td "7 8-22" at bounding box center [1170, 137] width 136 height 33
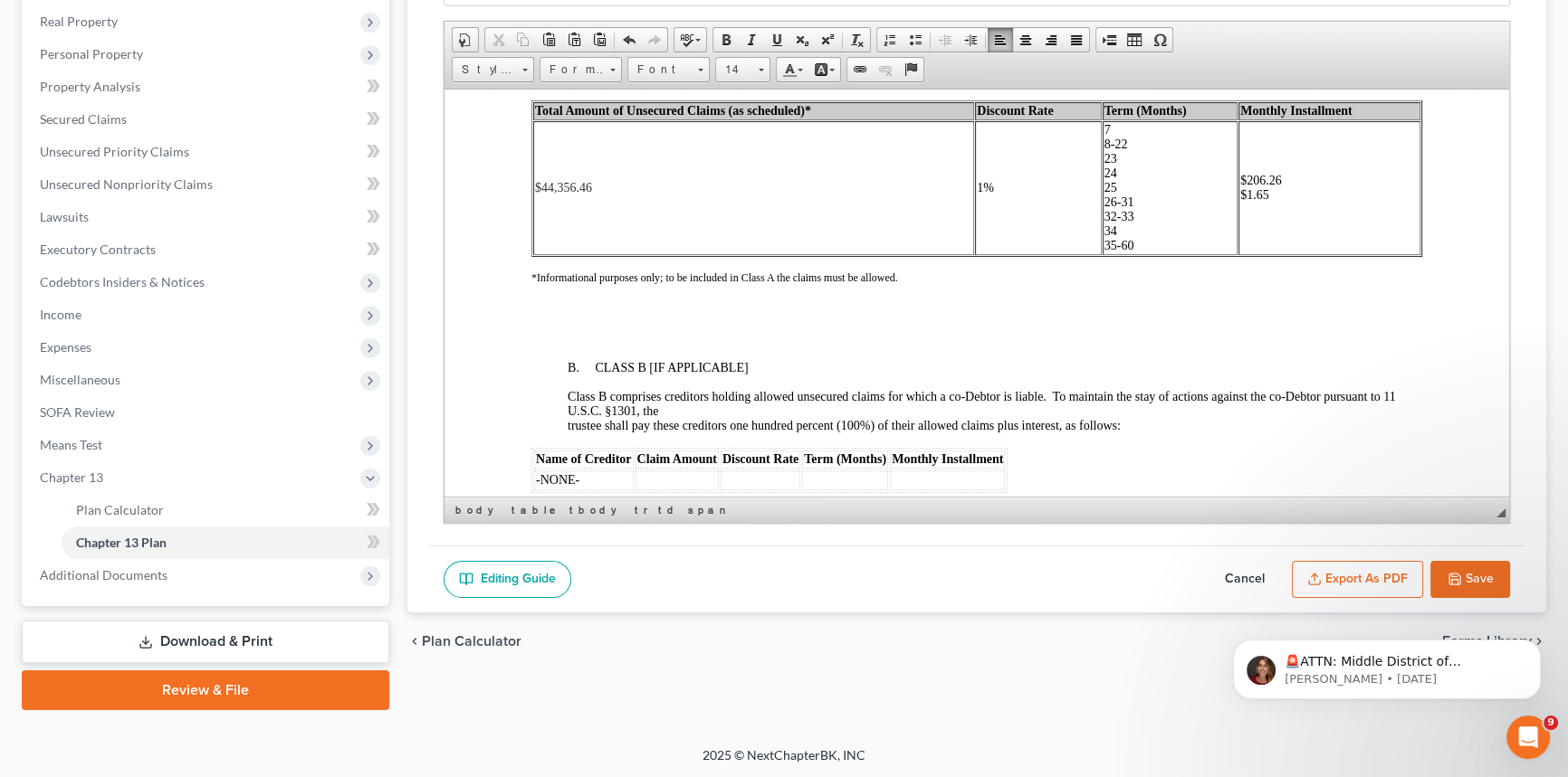
click at [1261, 201] on p "$206.26 $1.65" at bounding box center [1329, 187] width 178 height 29
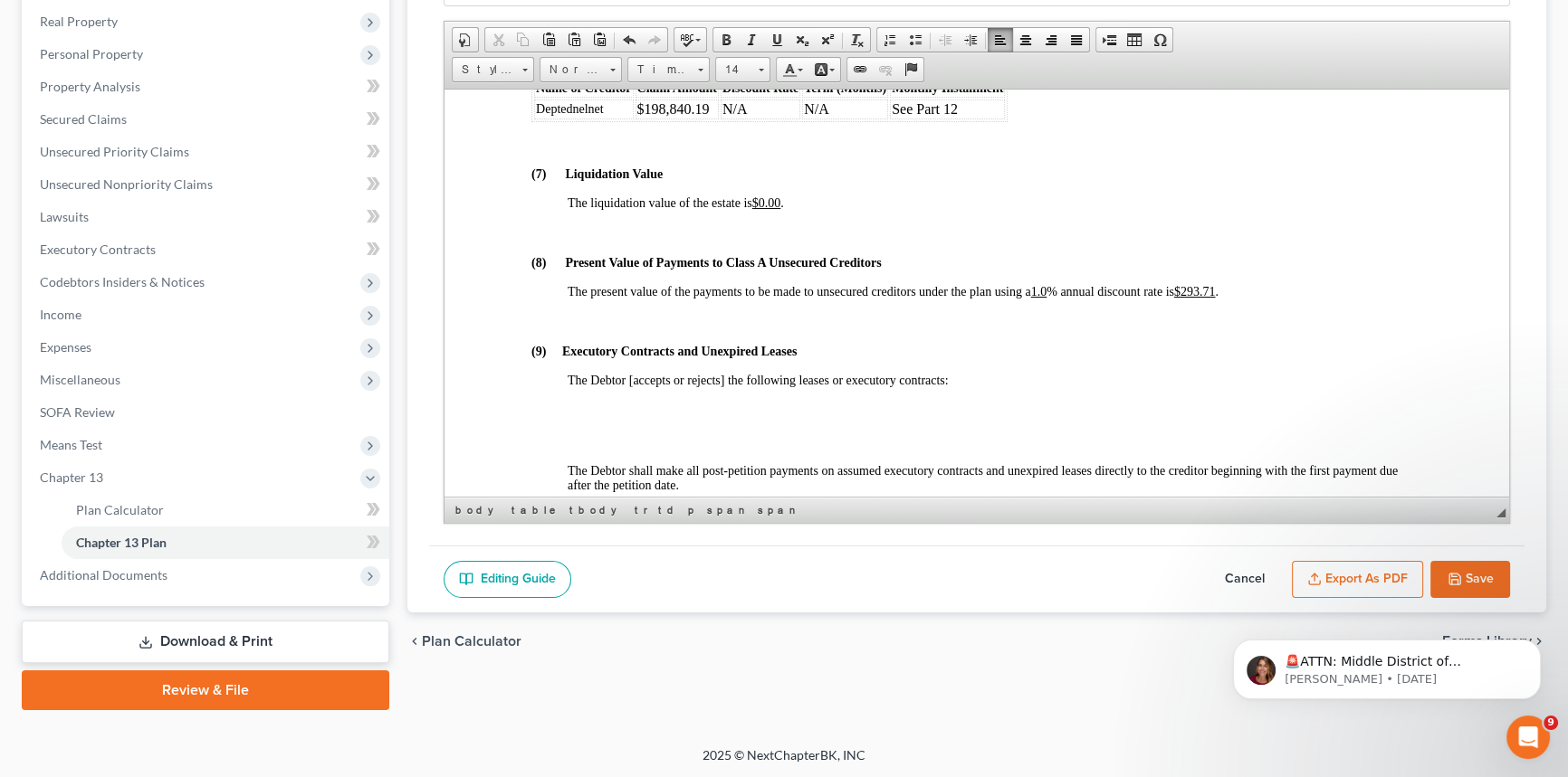
scroll to position [4440, 0]
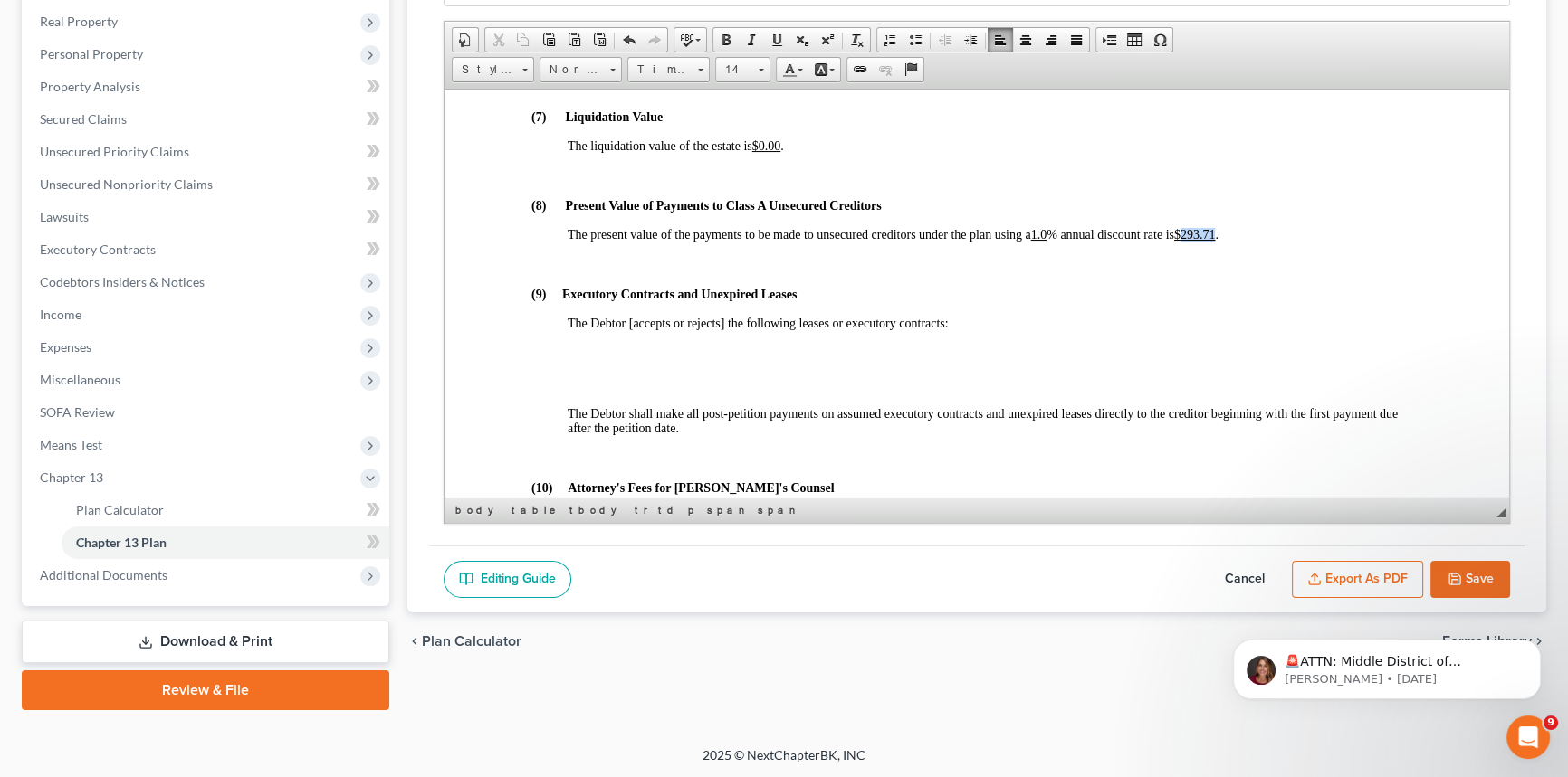
drag, startPoint x: 1189, startPoint y: 333, endPoint x: 1222, endPoint y: 335, distance: 33.1
click at [1216, 241] on u "$293.71" at bounding box center [1194, 234] width 41 height 13
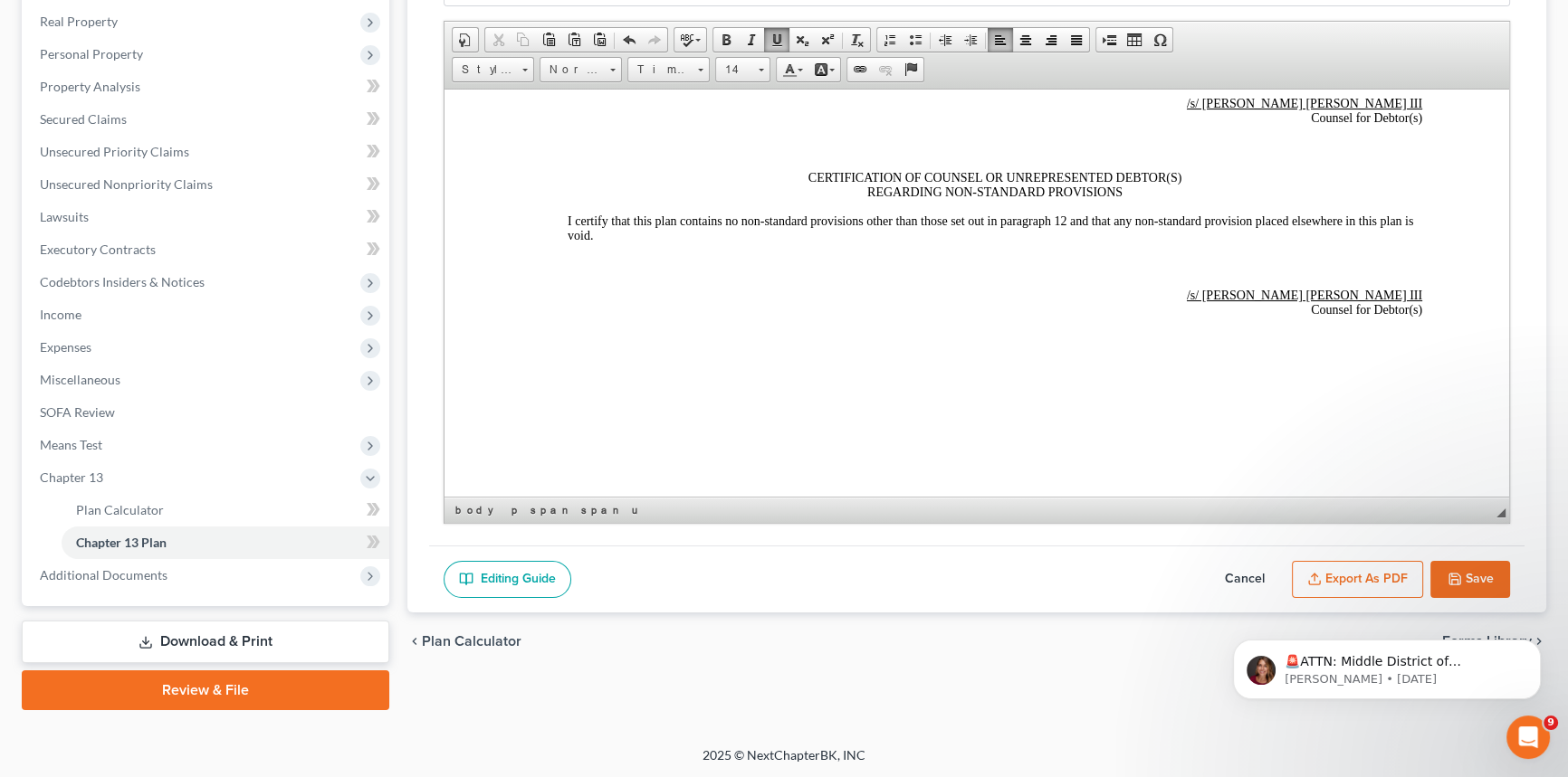
scroll to position [5455, 0]
click at [1495, 572] on button "Save" at bounding box center [1470, 579] width 80 height 38
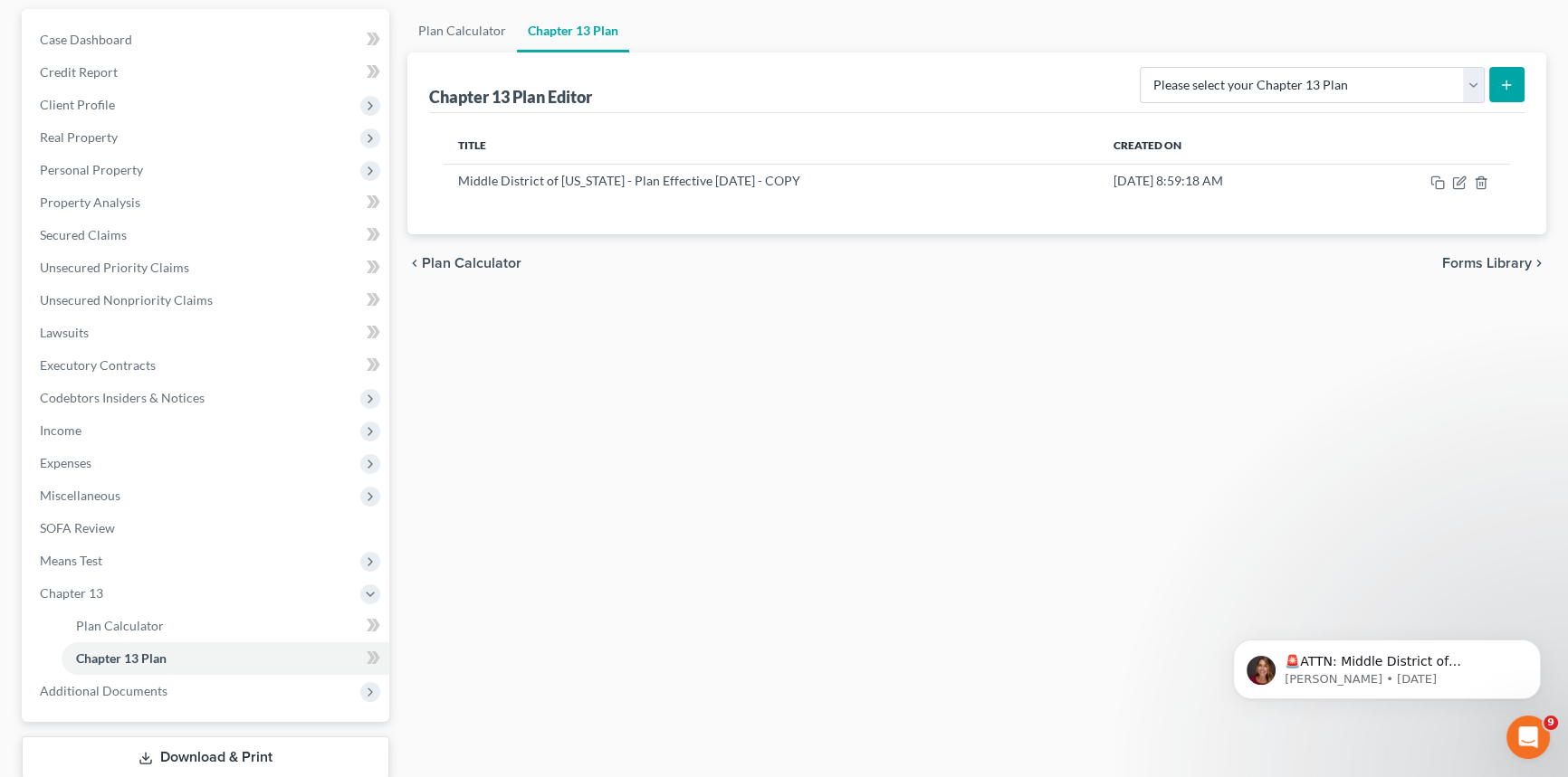
scroll to position [0, 0]
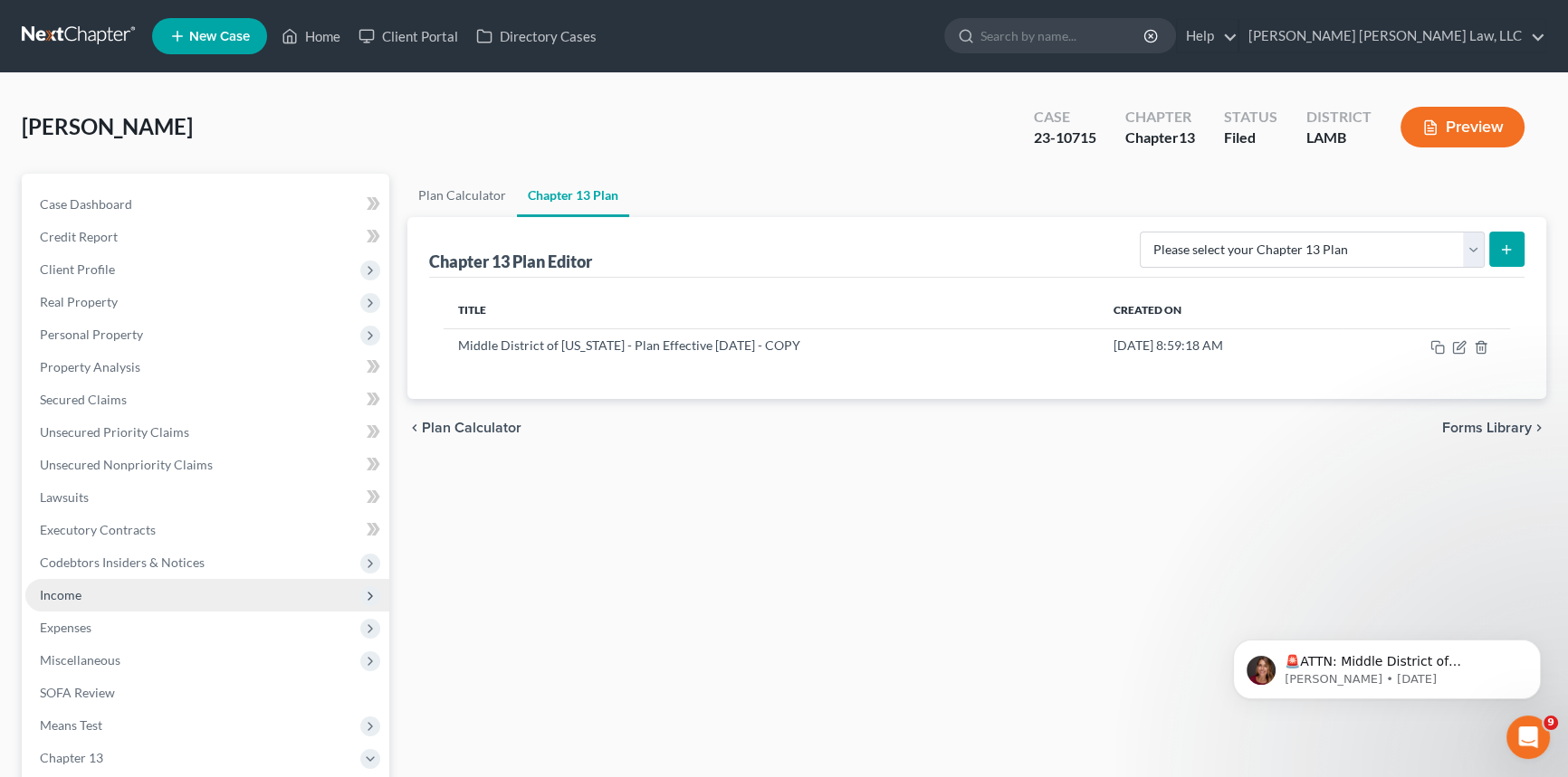
click at [58, 594] on span "Income" at bounding box center [61, 594] width 41 height 15
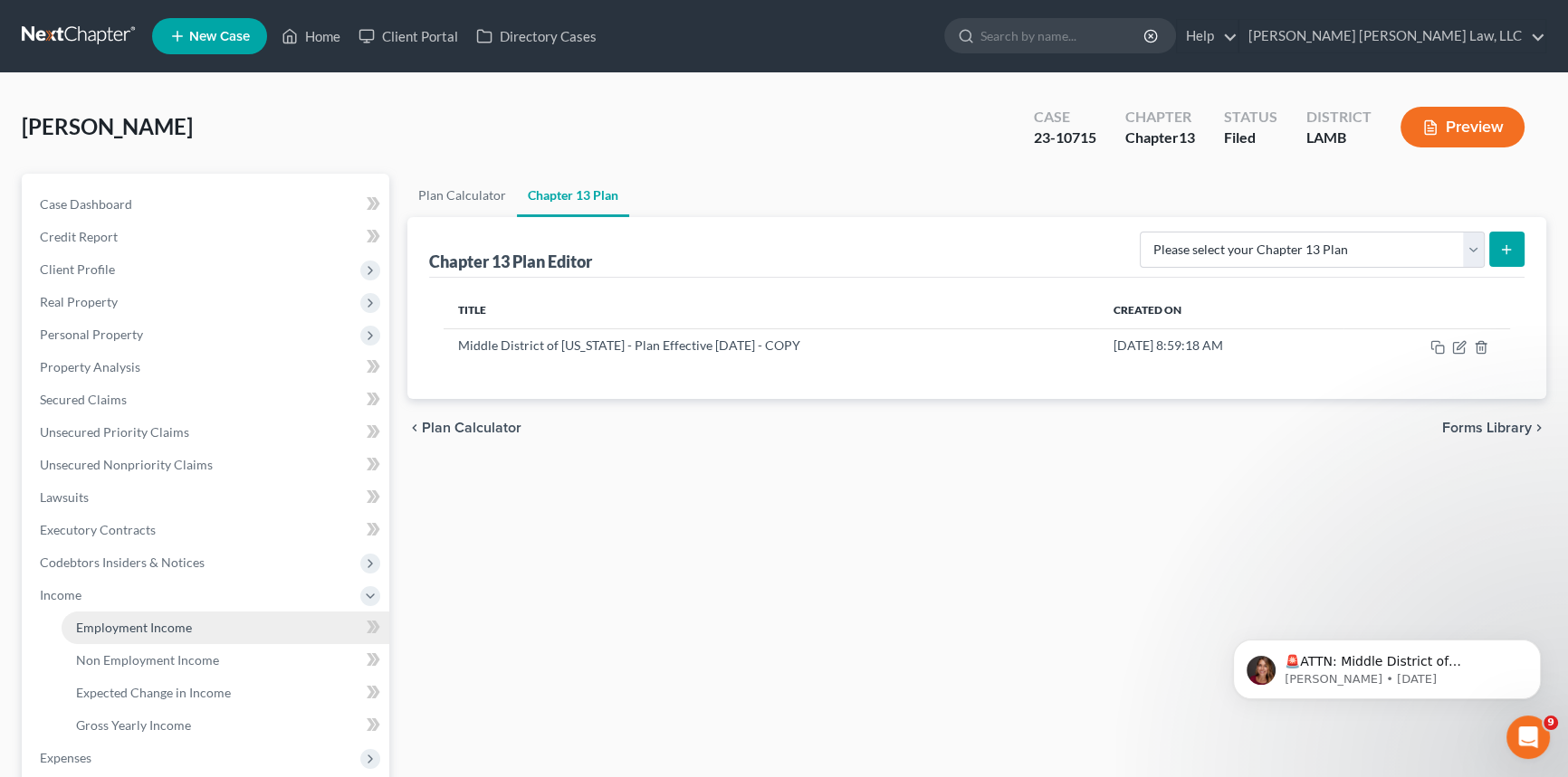
click at [148, 623] on span "Employment Income" at bounding box center [134, 627] width 116 height 15
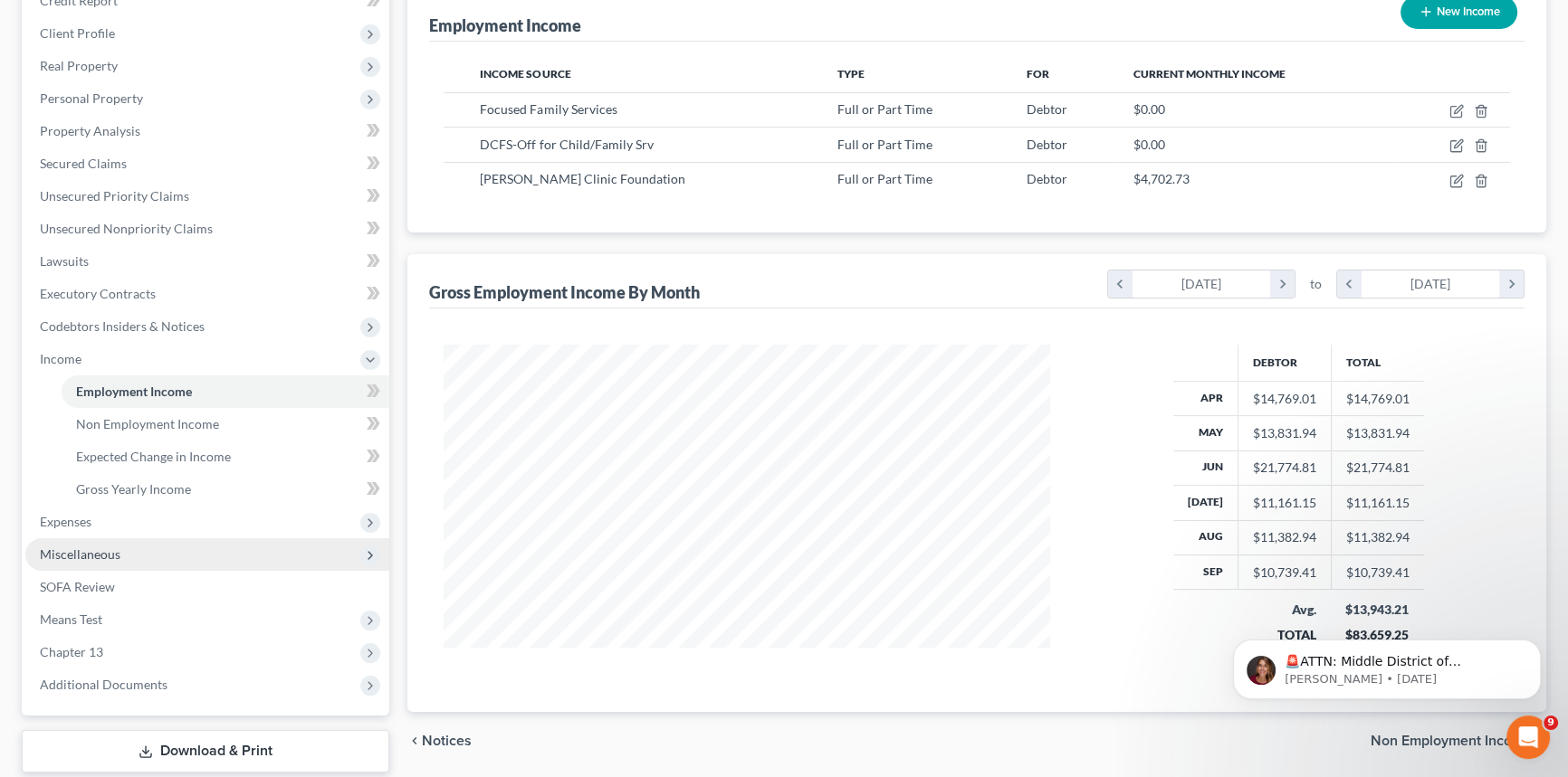
scroll to position [246, 0]
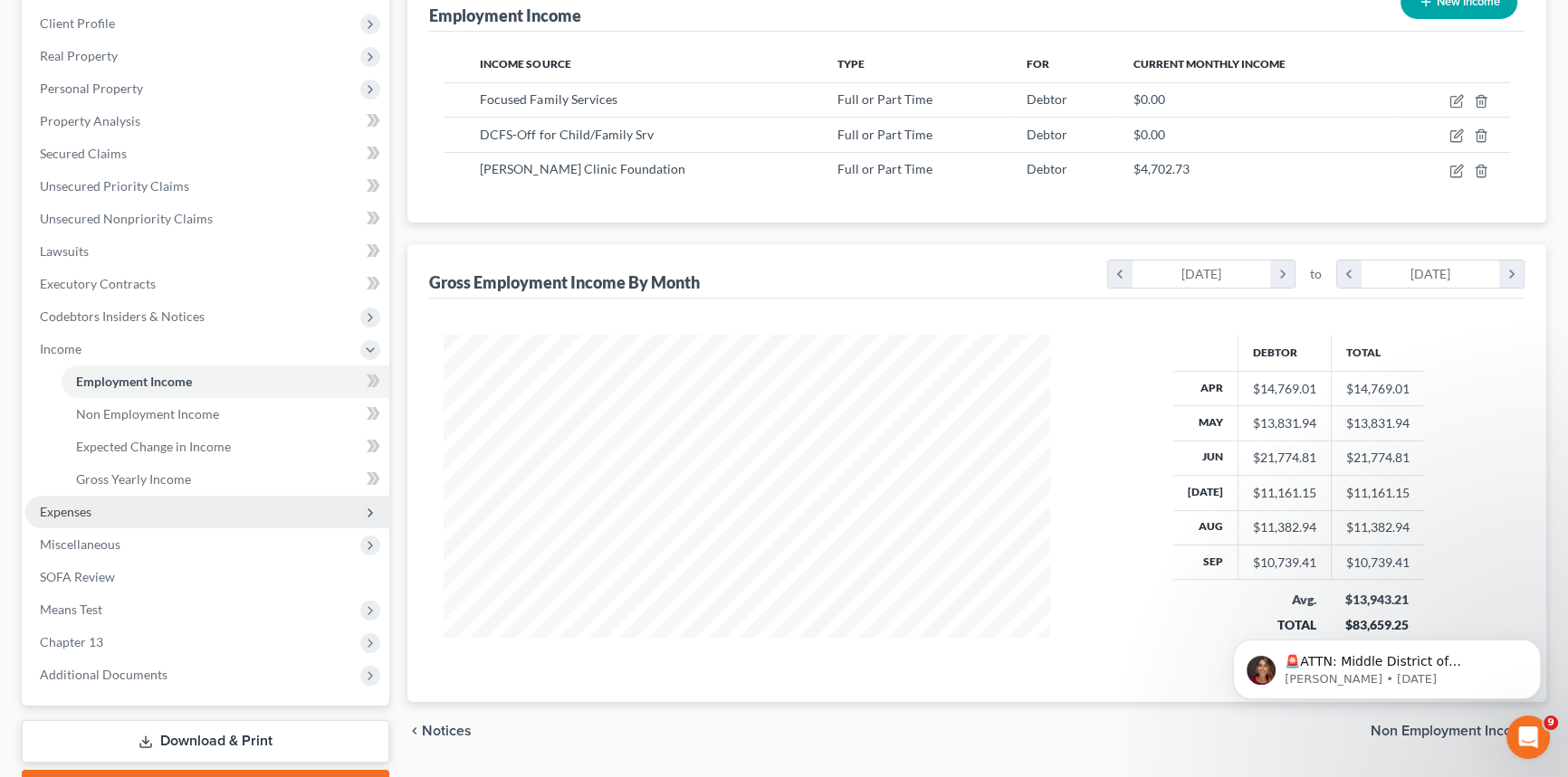
click at [175, 503] on span "Expenses" at bounding box center [207, 512] width 363 height 33
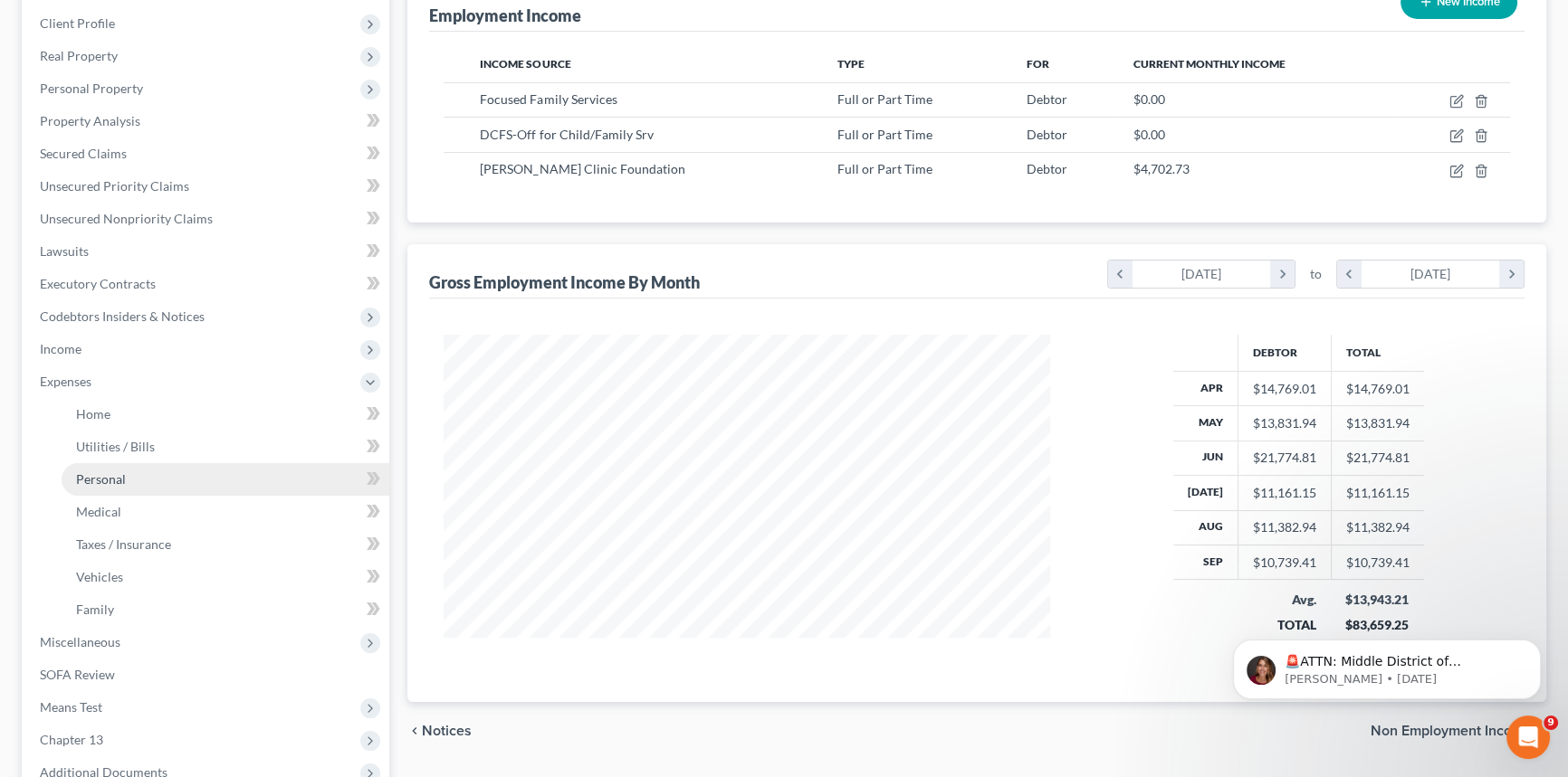
click at [154, 475] on link "Personal" at bounding box center [226, 479] width 328 height 33
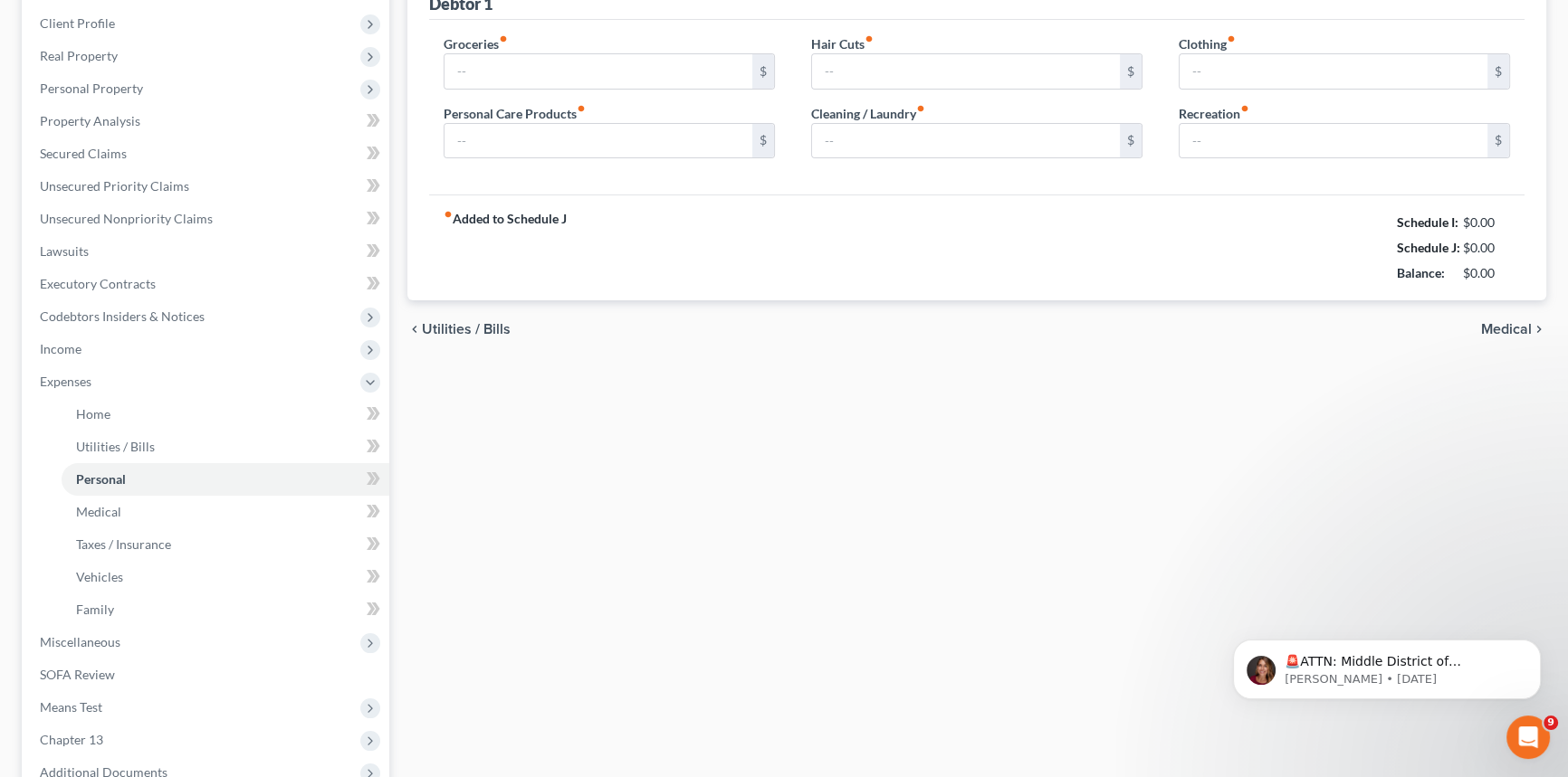
scroll to position [57, 0]
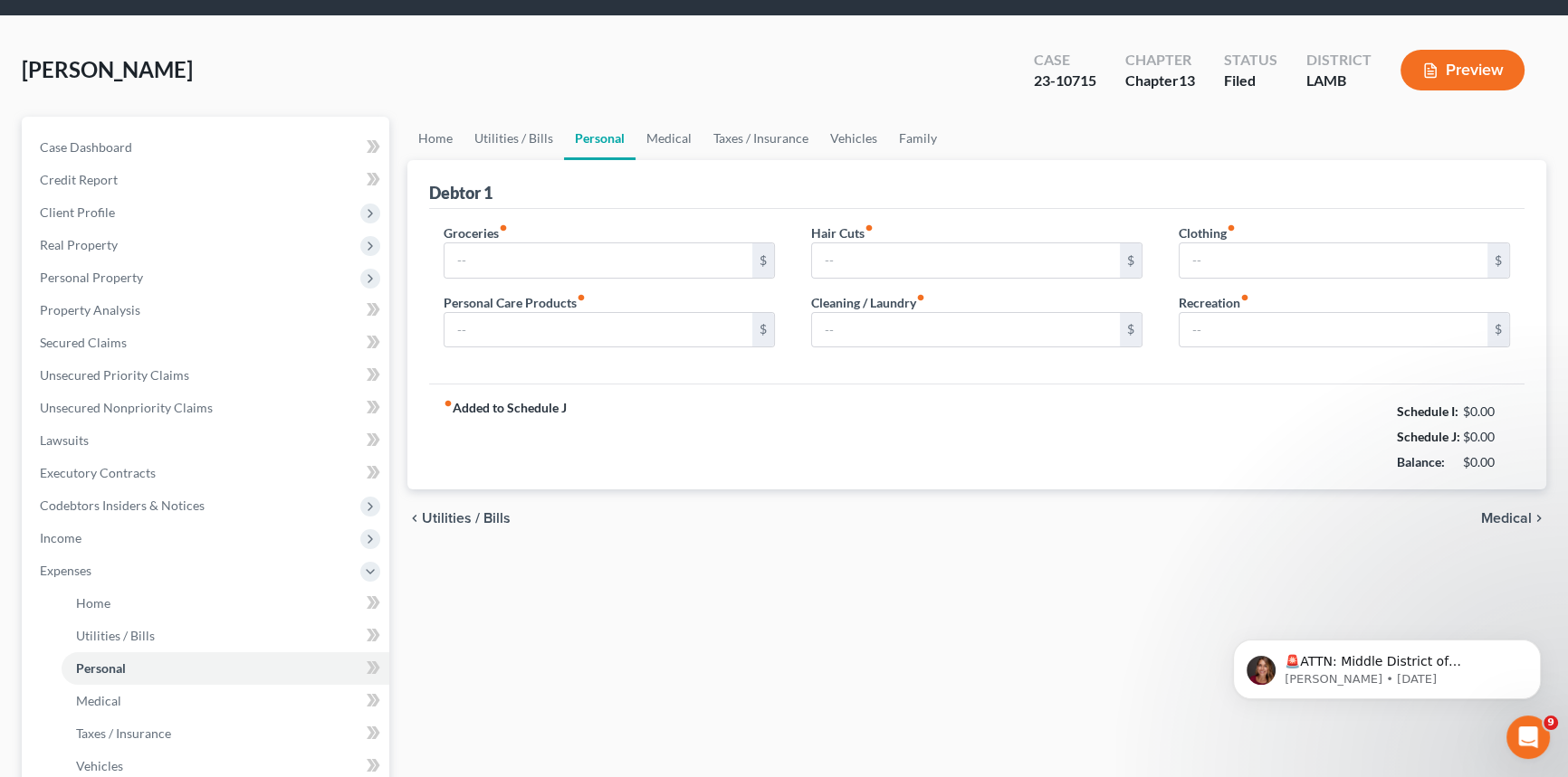
type input "863.00"
type input "139.28"
type input "0.00"
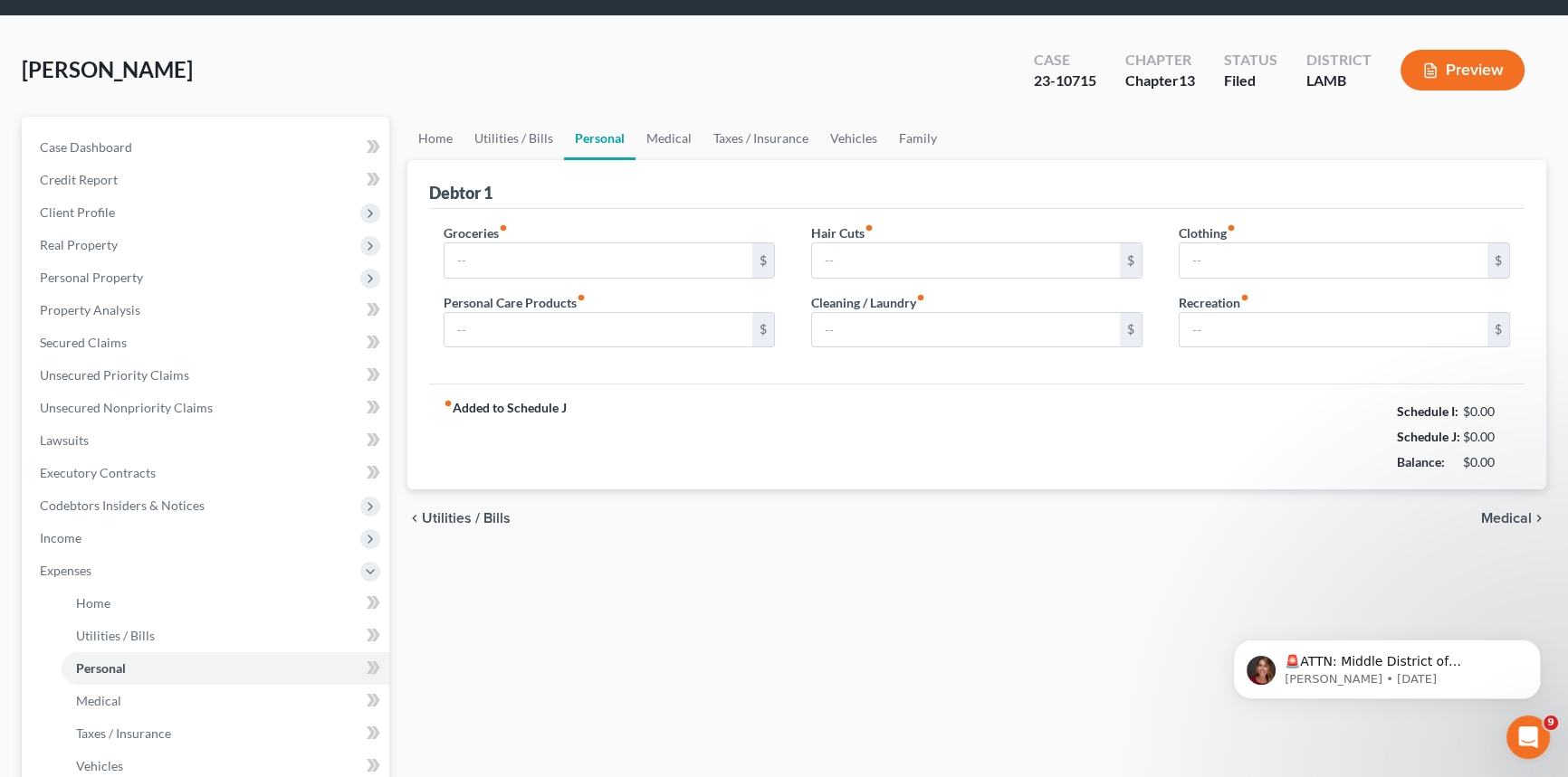
type input "0.00"
